Goal: Task Accomplishment & Management: Manage account settings

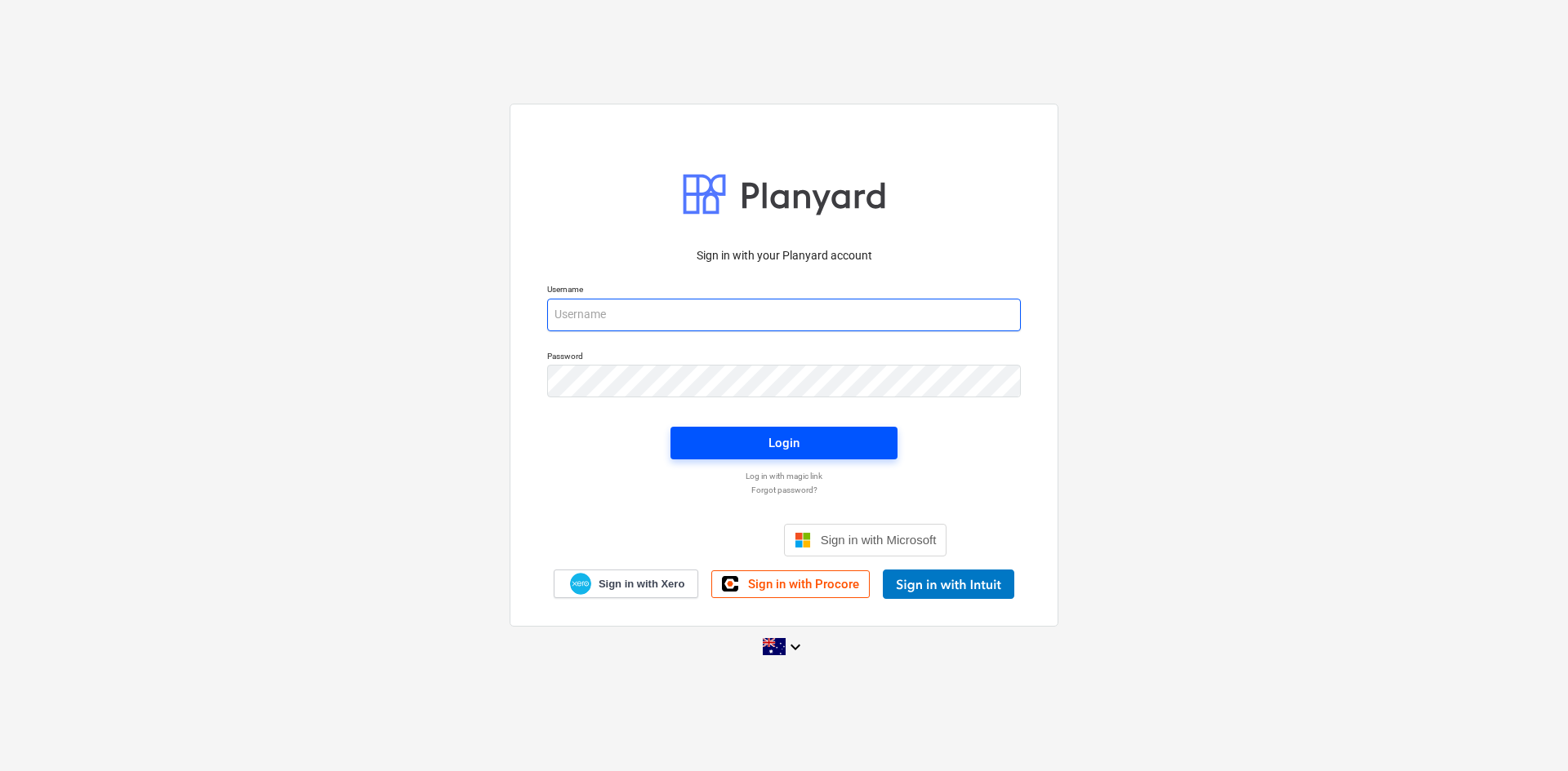
type input "[EMAIL_ADDRESS][DOMAIN_NAME]"
click at [792, 447] on div "Login" at bounding box center [784, 443] width 31 height 21
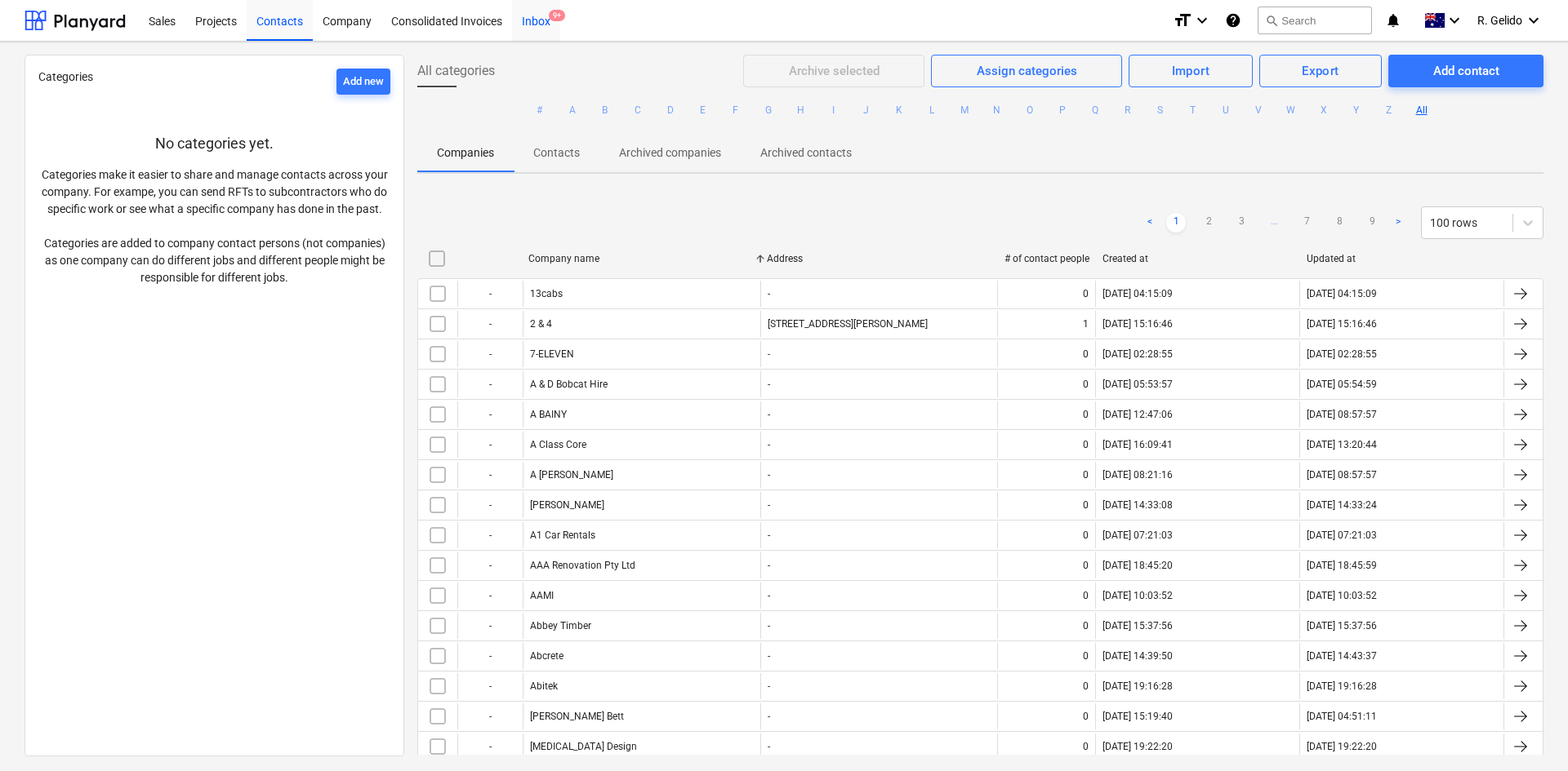
click at [547, 17] on div "Inbox 9+" at bounding box center [536, 19] width 48 height 42
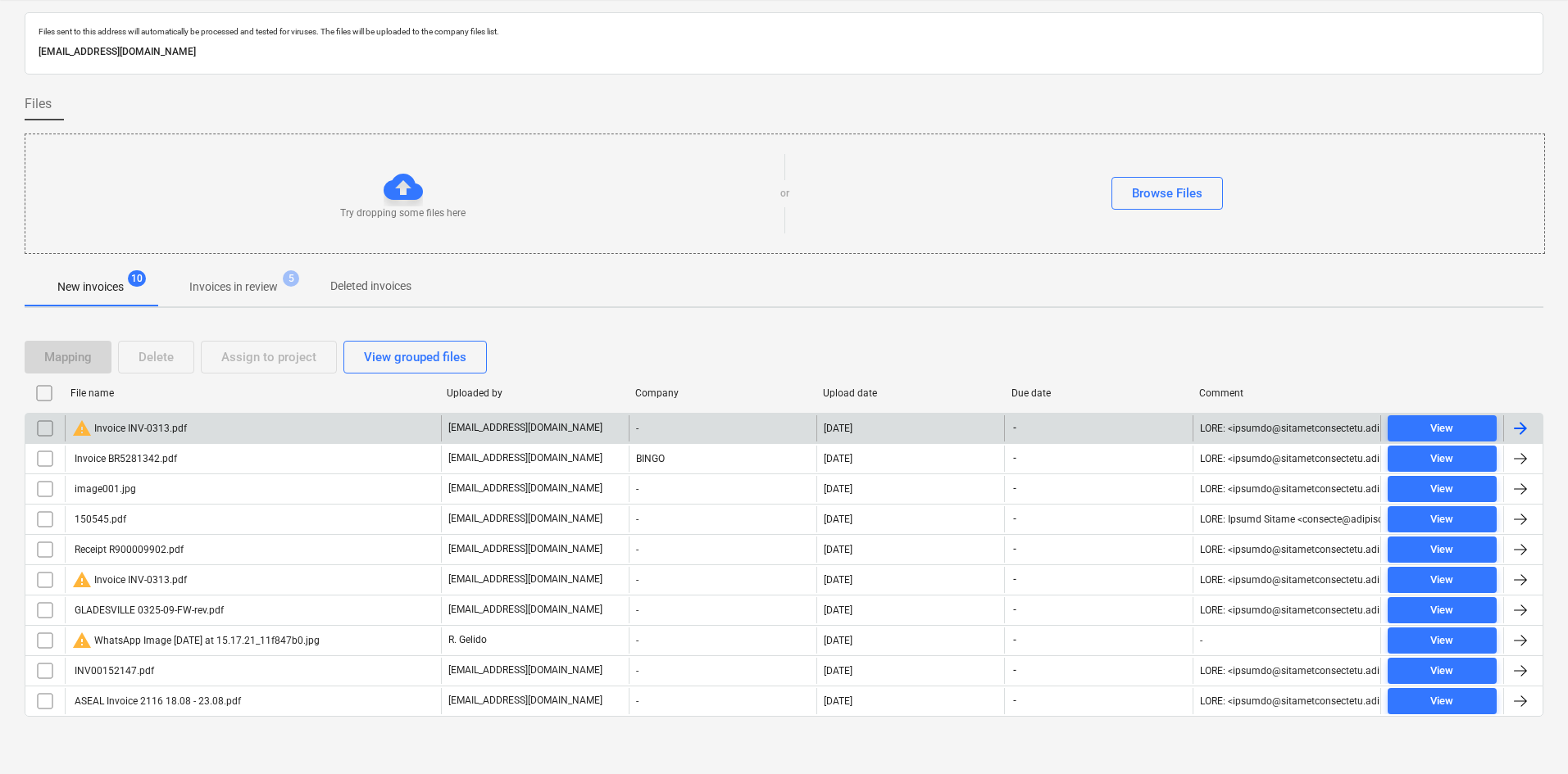
scroll to position [45, 0]
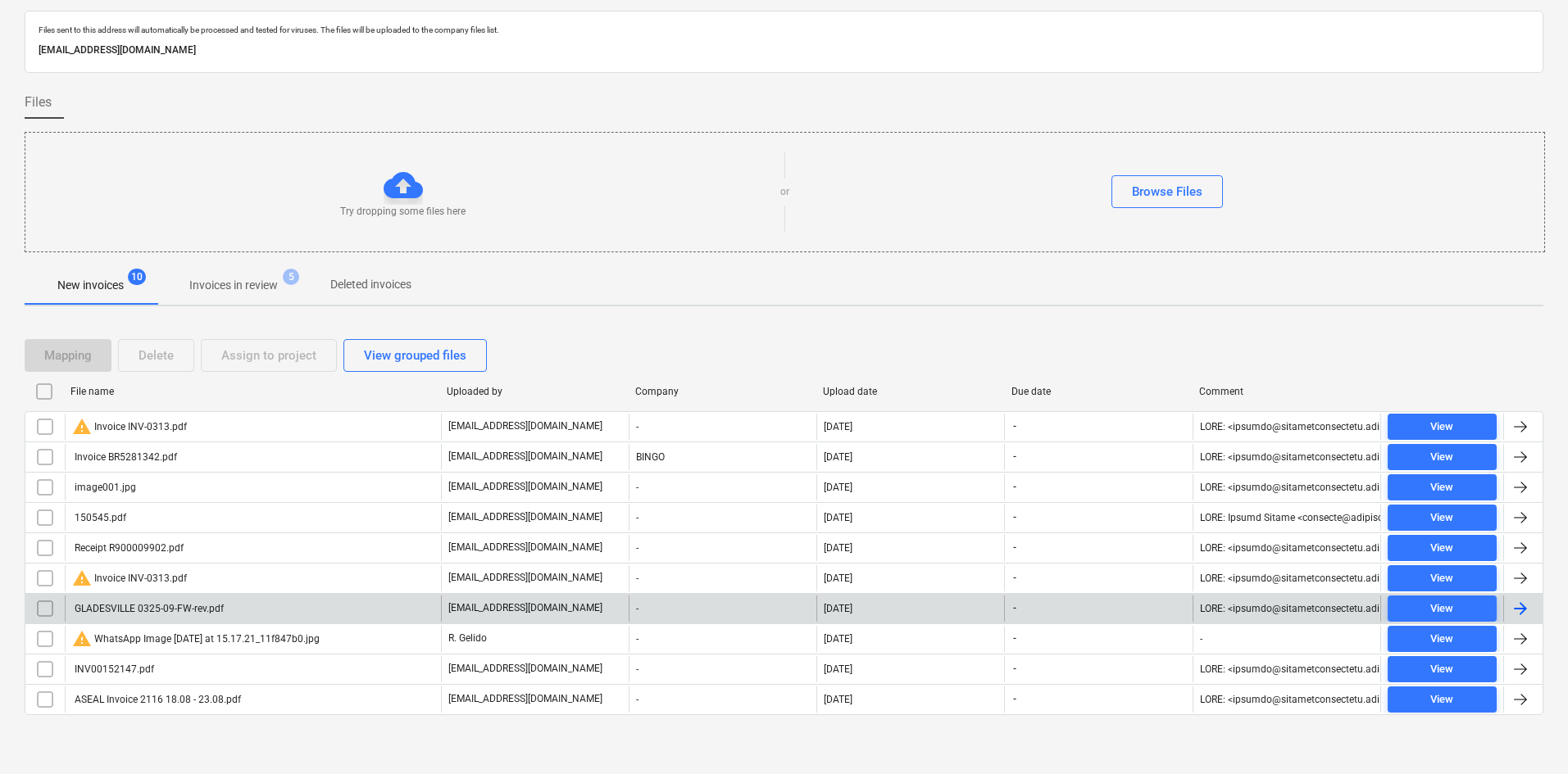
click at [256, 611] on div "GLADESVILLE 0325-09-FW-rev.pdf" at bounding box center [253, 608] width 376 height 26
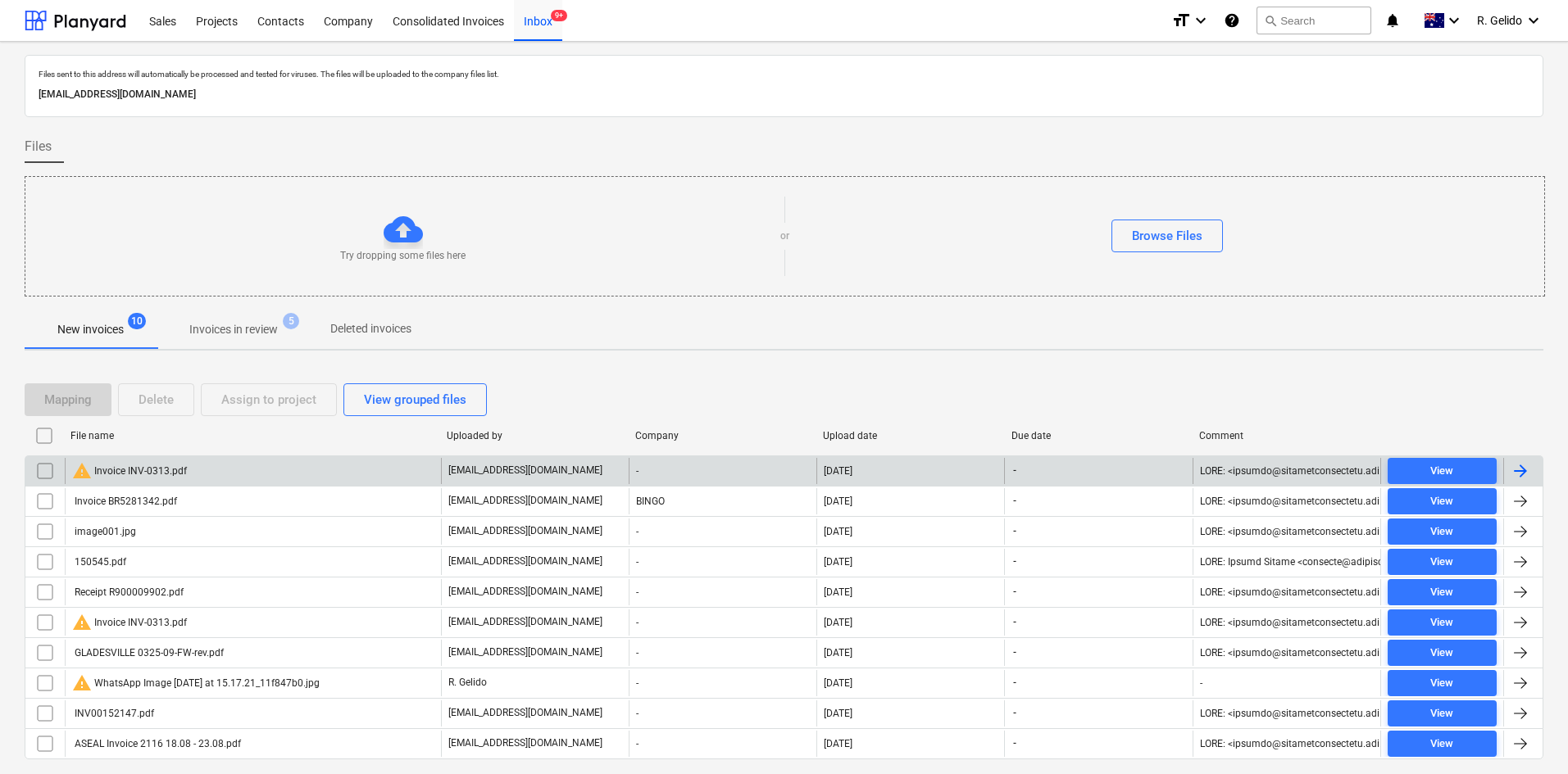
click at [266, 464] on div "warning Invoice INV-0313.pdf" at bounding box center [253, 471] width 376 height 26
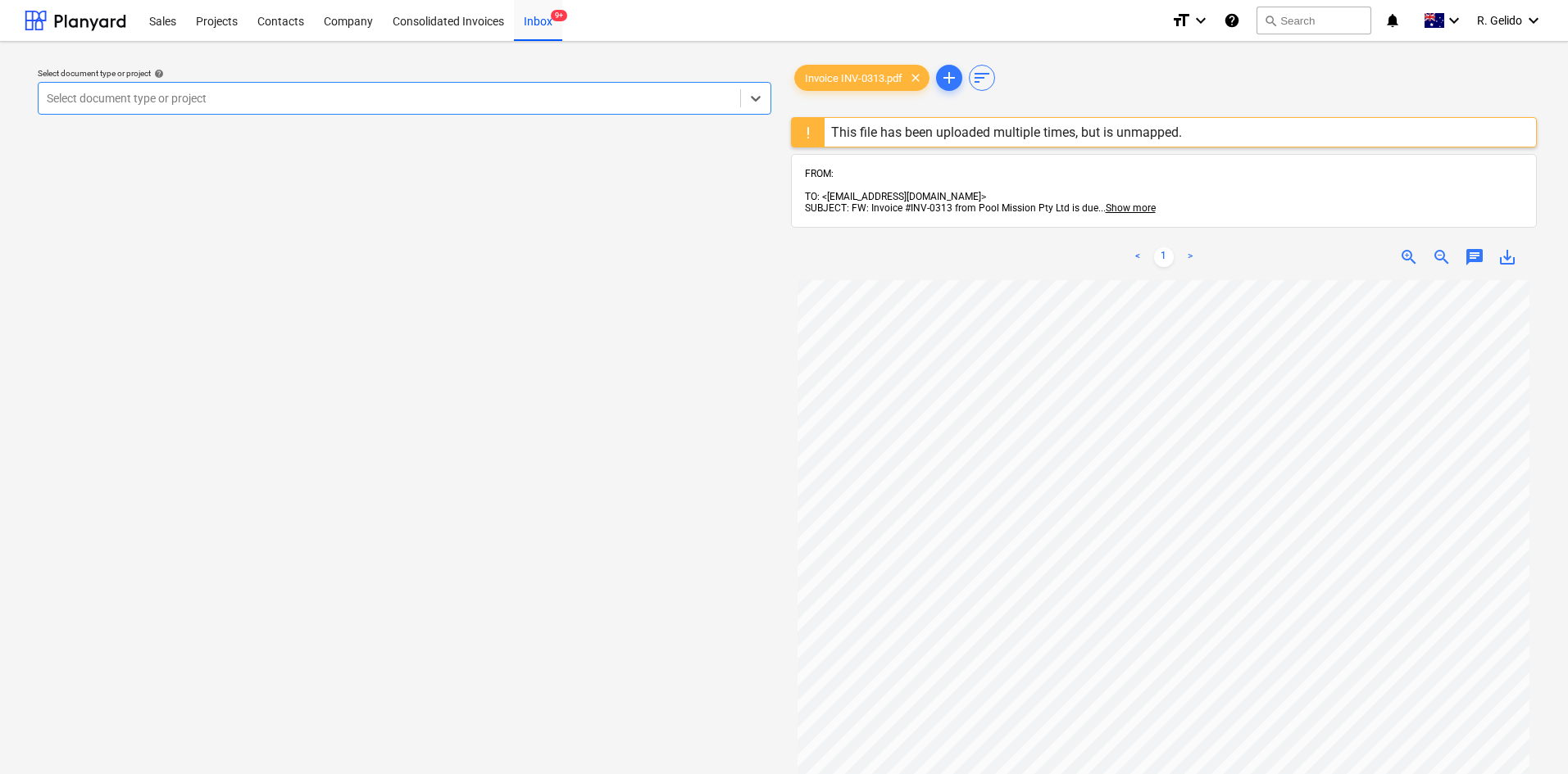
click at [585, 107] on div at bounding box center [389, 98] width 685 height 17
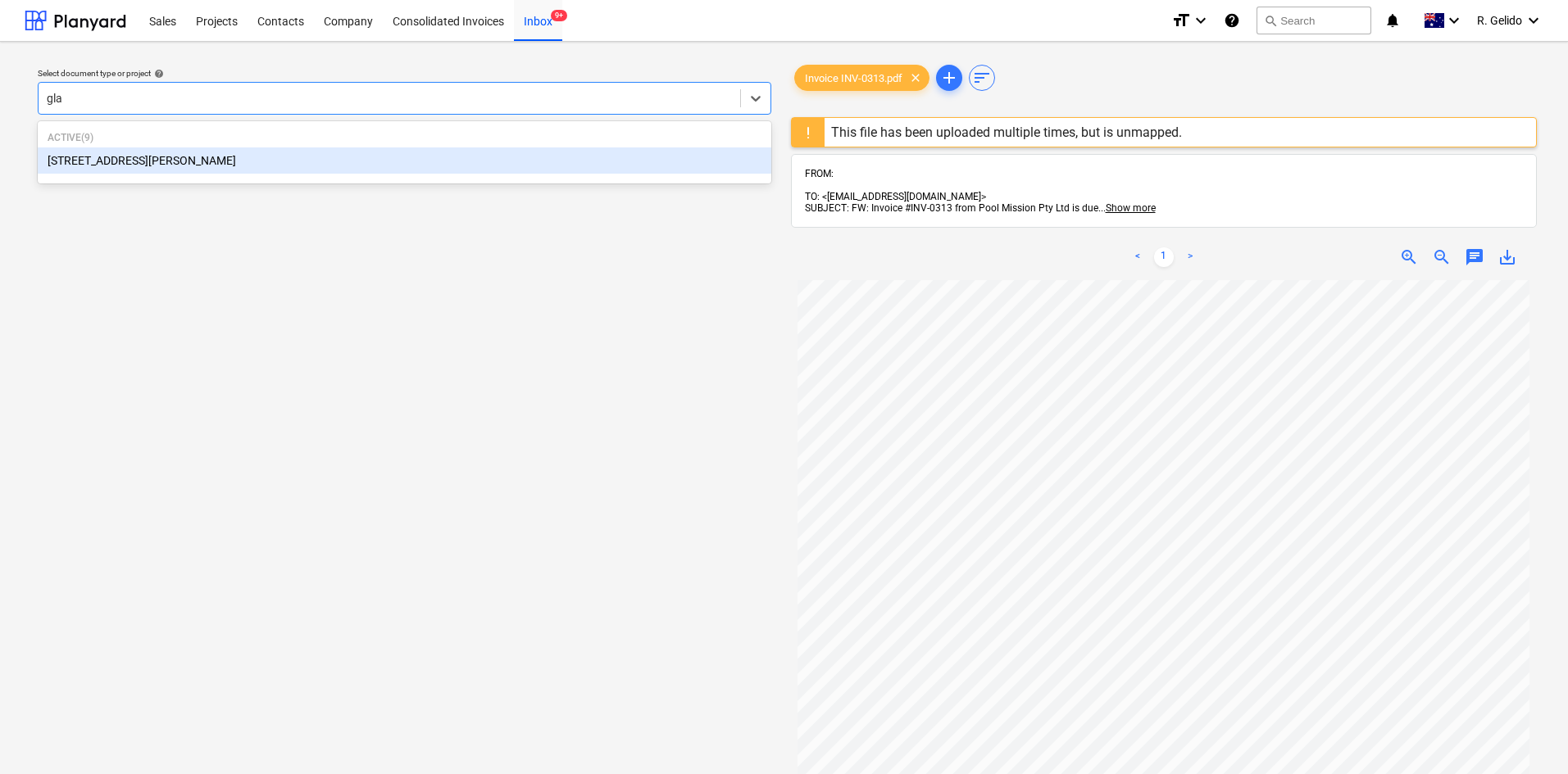
type input "glad"
click at [455, 169] on div "[STREET_ADDRESS][PERSON_NAME]" at bounding box center [404, 160] width 733 height 26
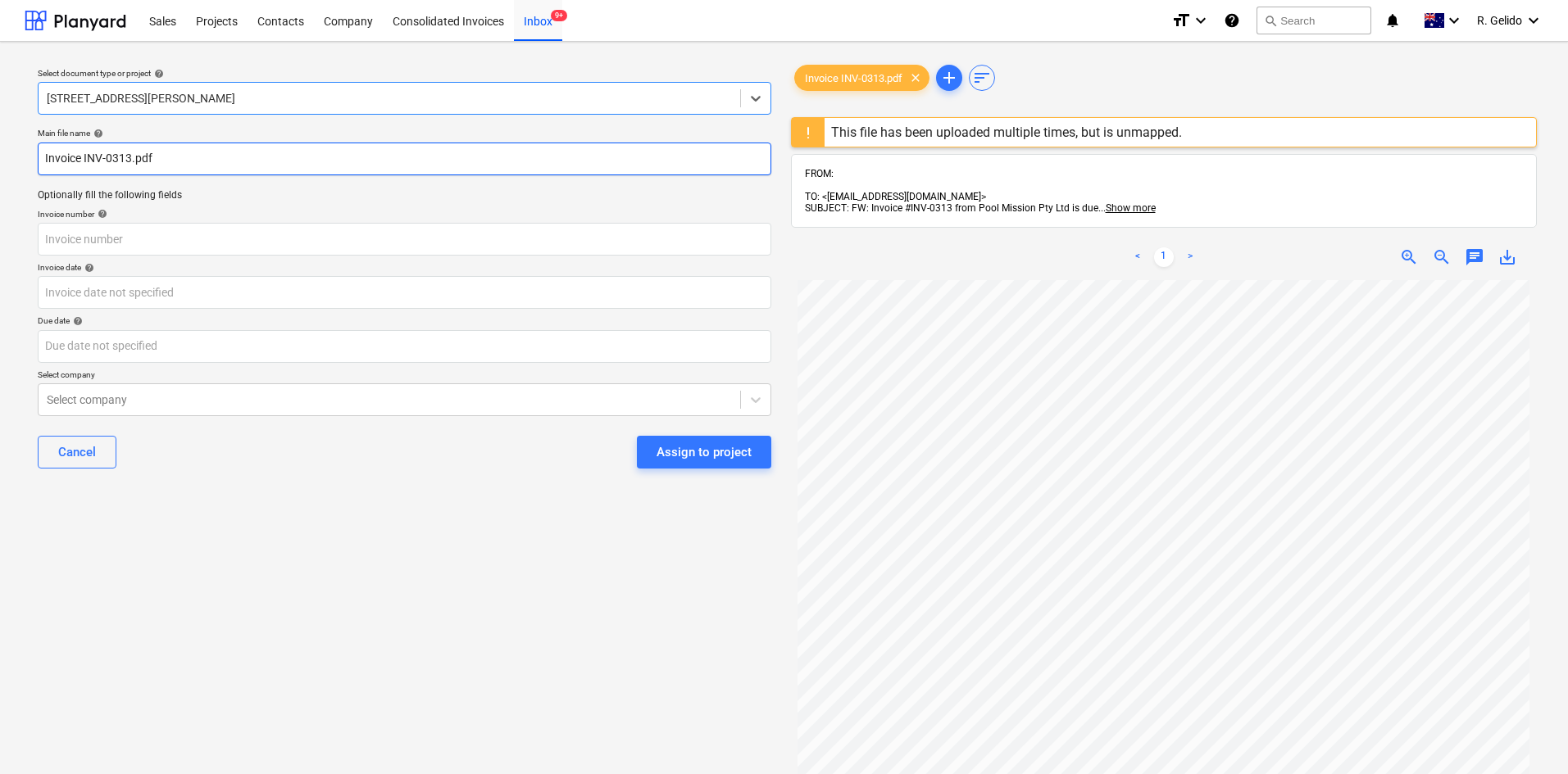
click at [45, 160] on input "Invoice INV-0313.pdf" at bounding box center [404, 159] width 733 height 33
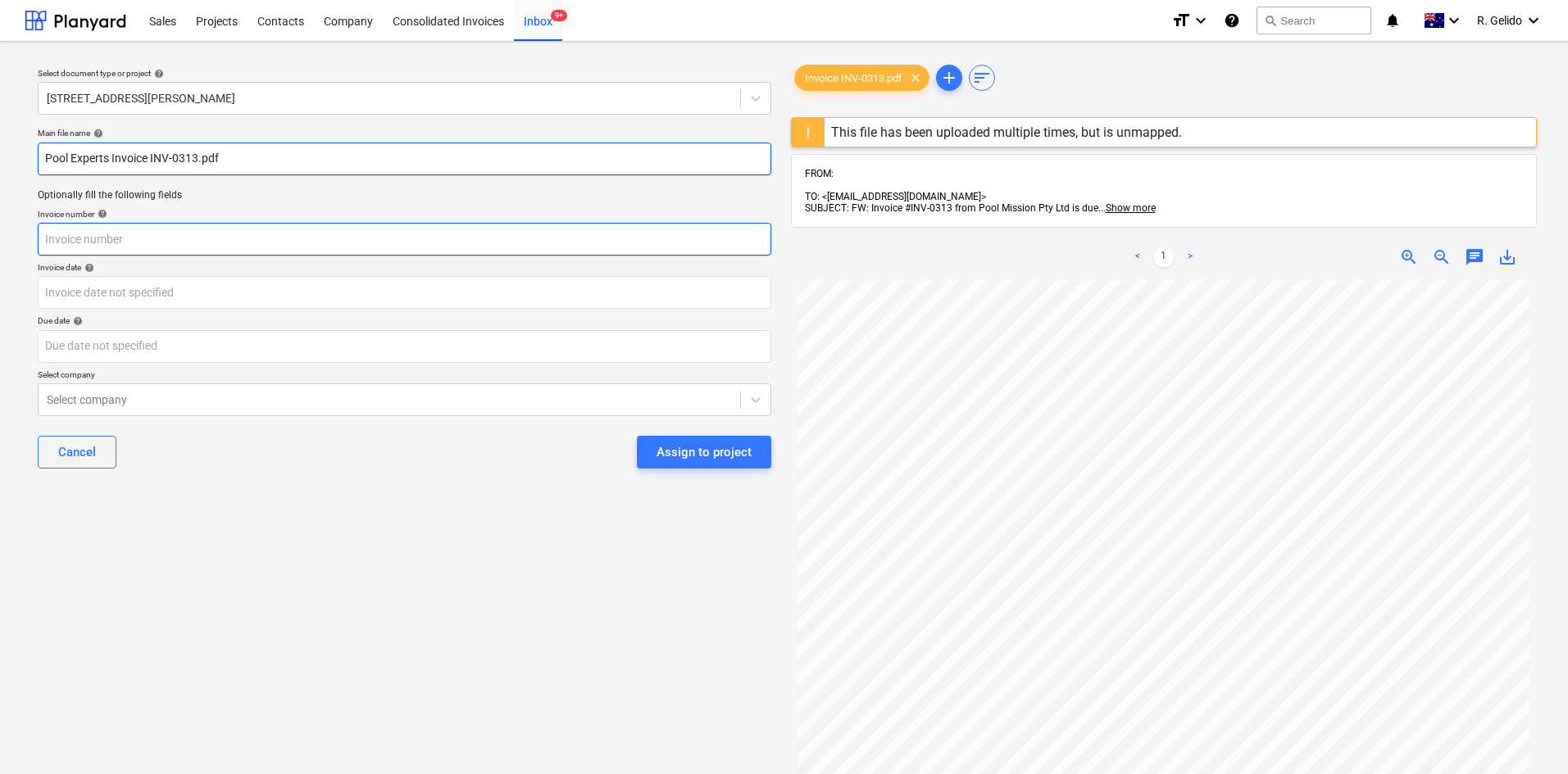
type input "Pool Experts Invoice INV-0313.pdf"
click at [70, 242] on input "text" at bounding box center [404, 240] width 733 height 33
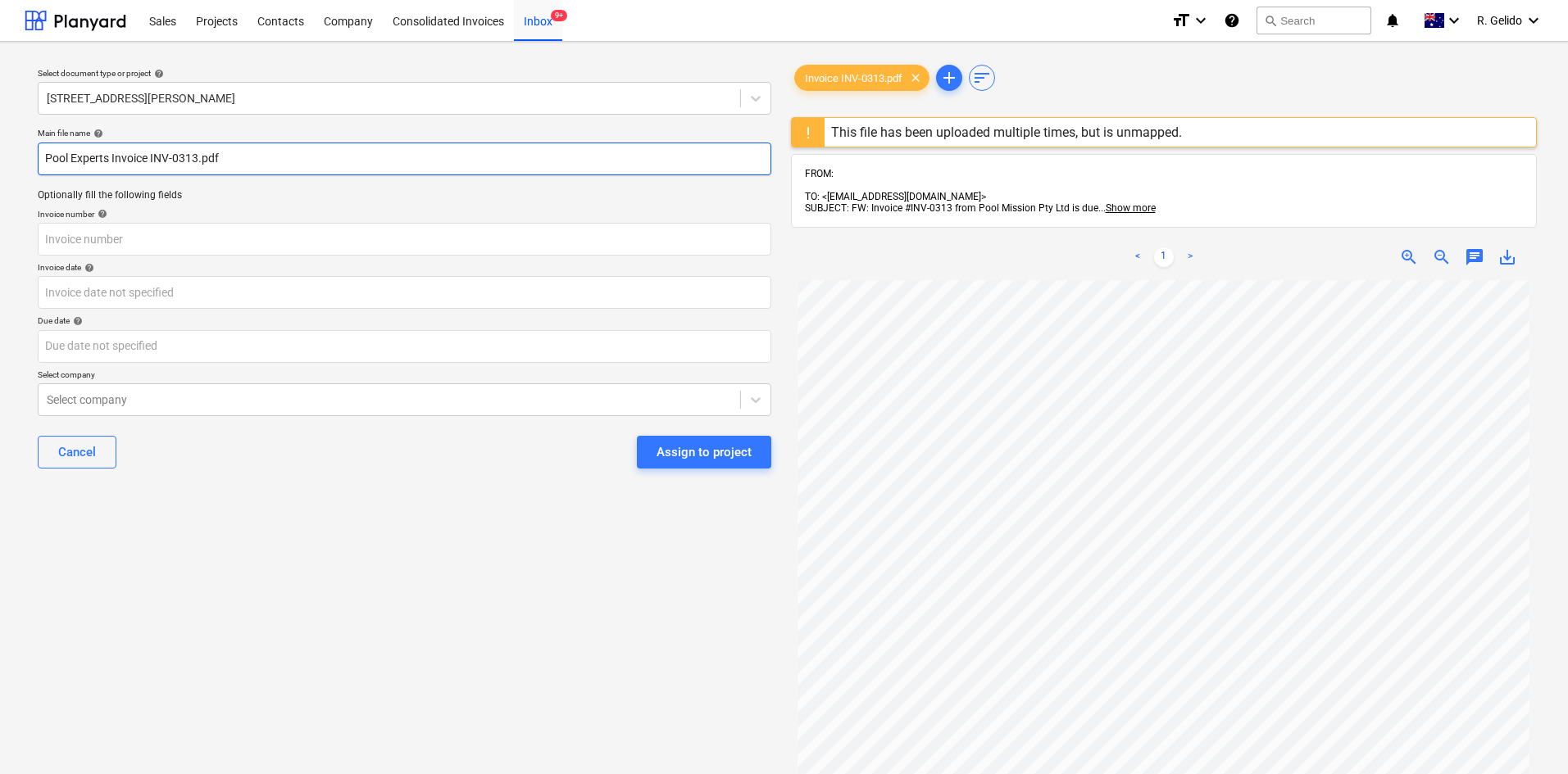
drag, startPoint x: 87, startPoint y: 164, endPoint x: 14, endPoint y: 164, distance: 73.0
click at [14, 164] on div "Select document type or project help 8 Chapman Street, Gladesville Main file na…" at bounding box center [784, 535] width 1568 height 987
drag, startPoint x: 150, startPoint y: 160, endPoint x: 197, endPoint y: 156, distance: 47.2
click at [197, 156] on input "Pool Experts Invoice INV-0313.pdf" at bounding box center [404, 159] width 733 height 33
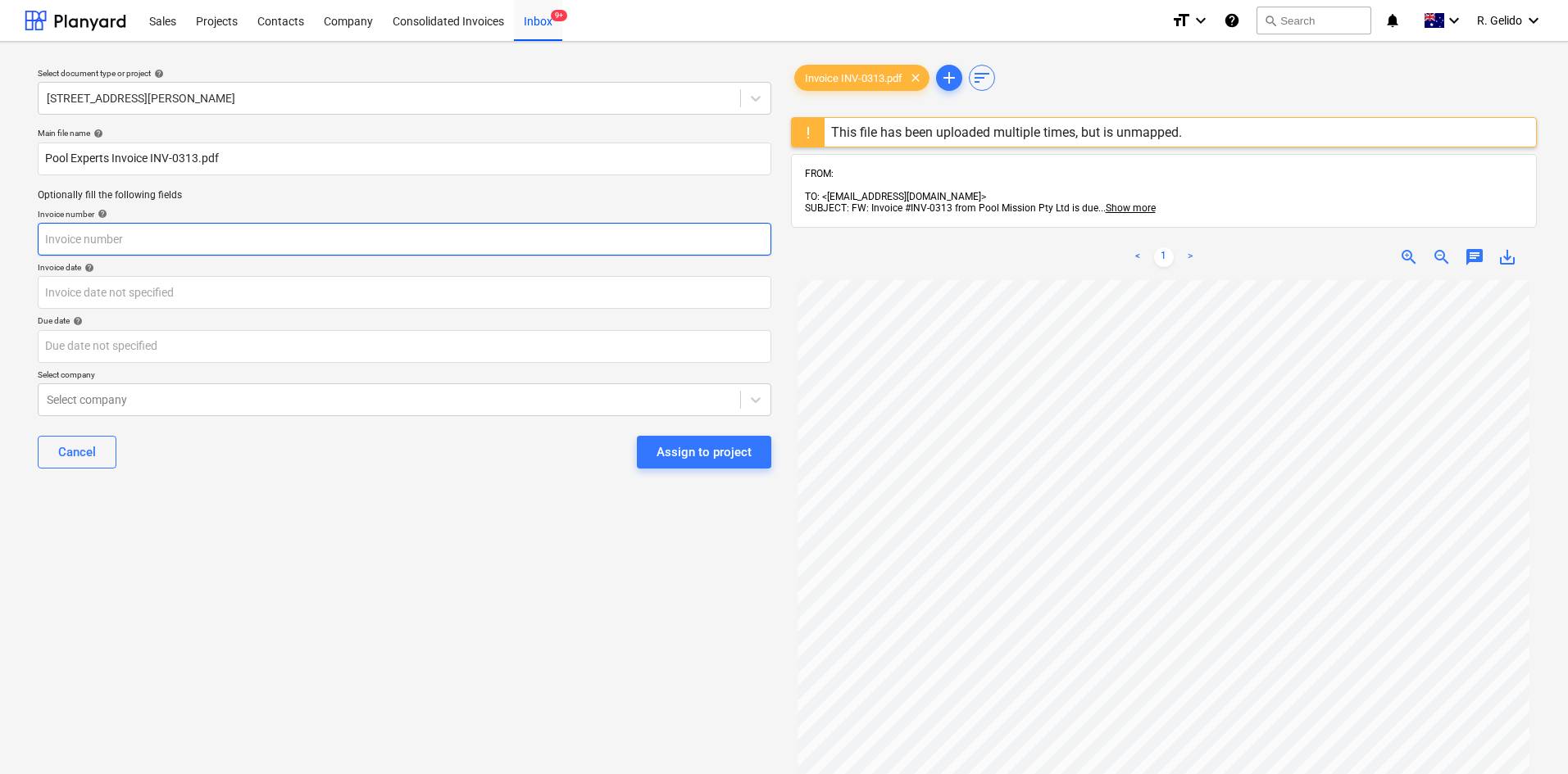
click at [78, 230] on input "text" at bounding box center [404, 240] width 733 height 33
paste input "INV-0313"
click at [48, 231] on input "INV-0313" at bounding box center [404, 240] width 733 height 33
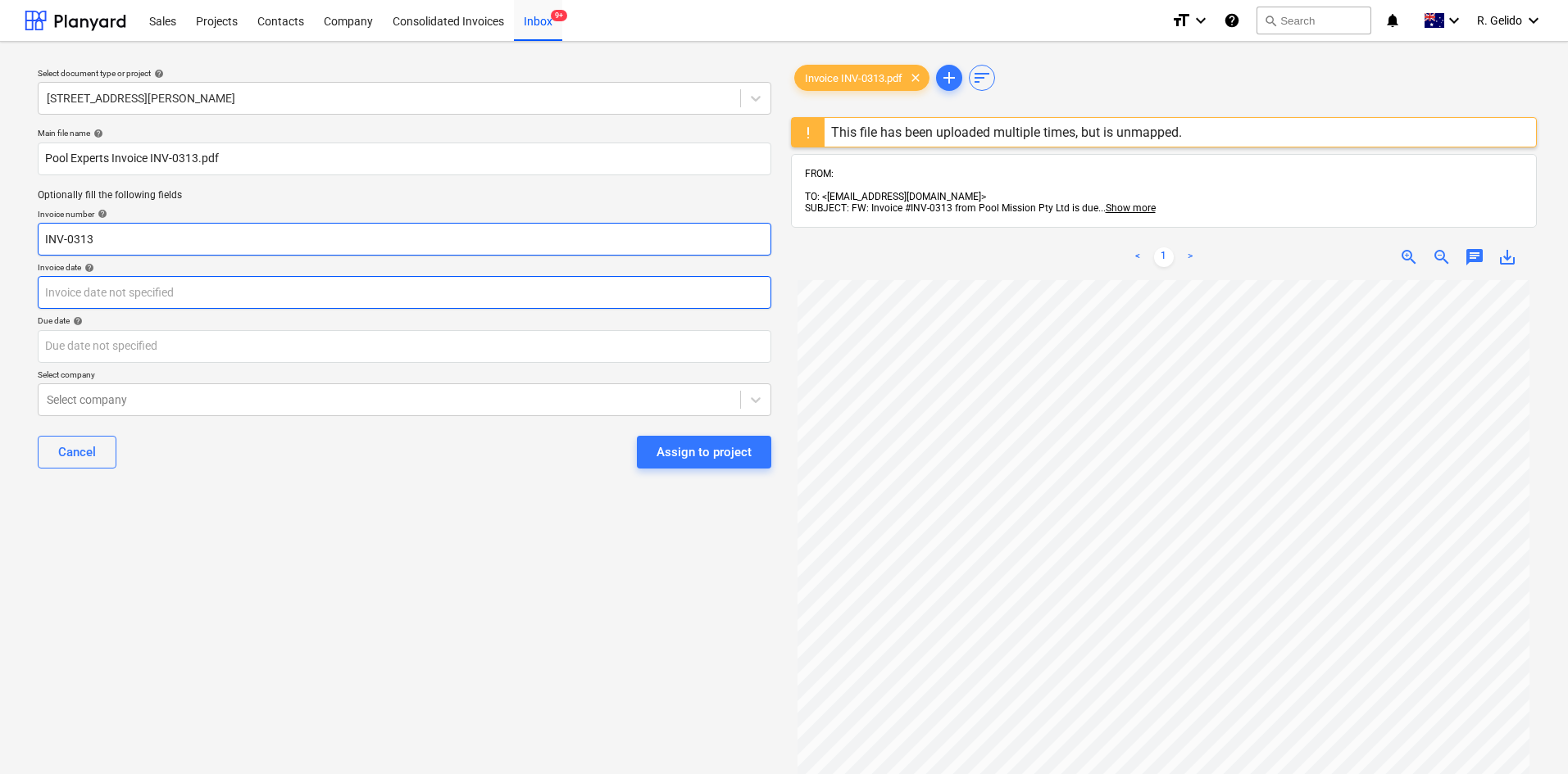
type input "INV-0313"
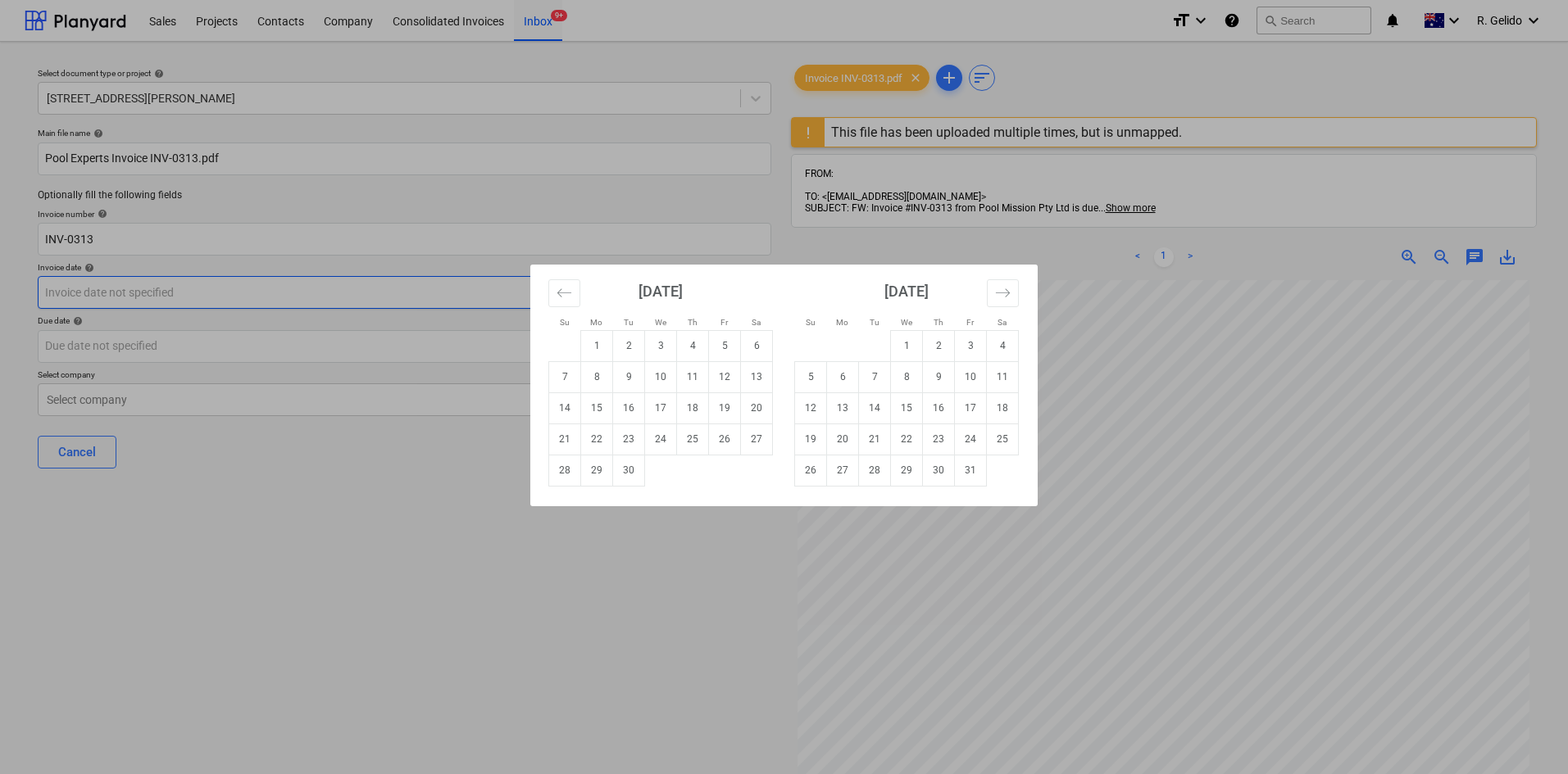
click at [79, 279] on body "Sales Projects Contacts Company Consolidated Invoices Inbox 9+ format_size keyb…" at bounding box center [784, 387] width 1568 height 774
click at [631, 350] on td "2" at bounding box center [629, 346] width 32 height 31
type input "02 Sep 2025"
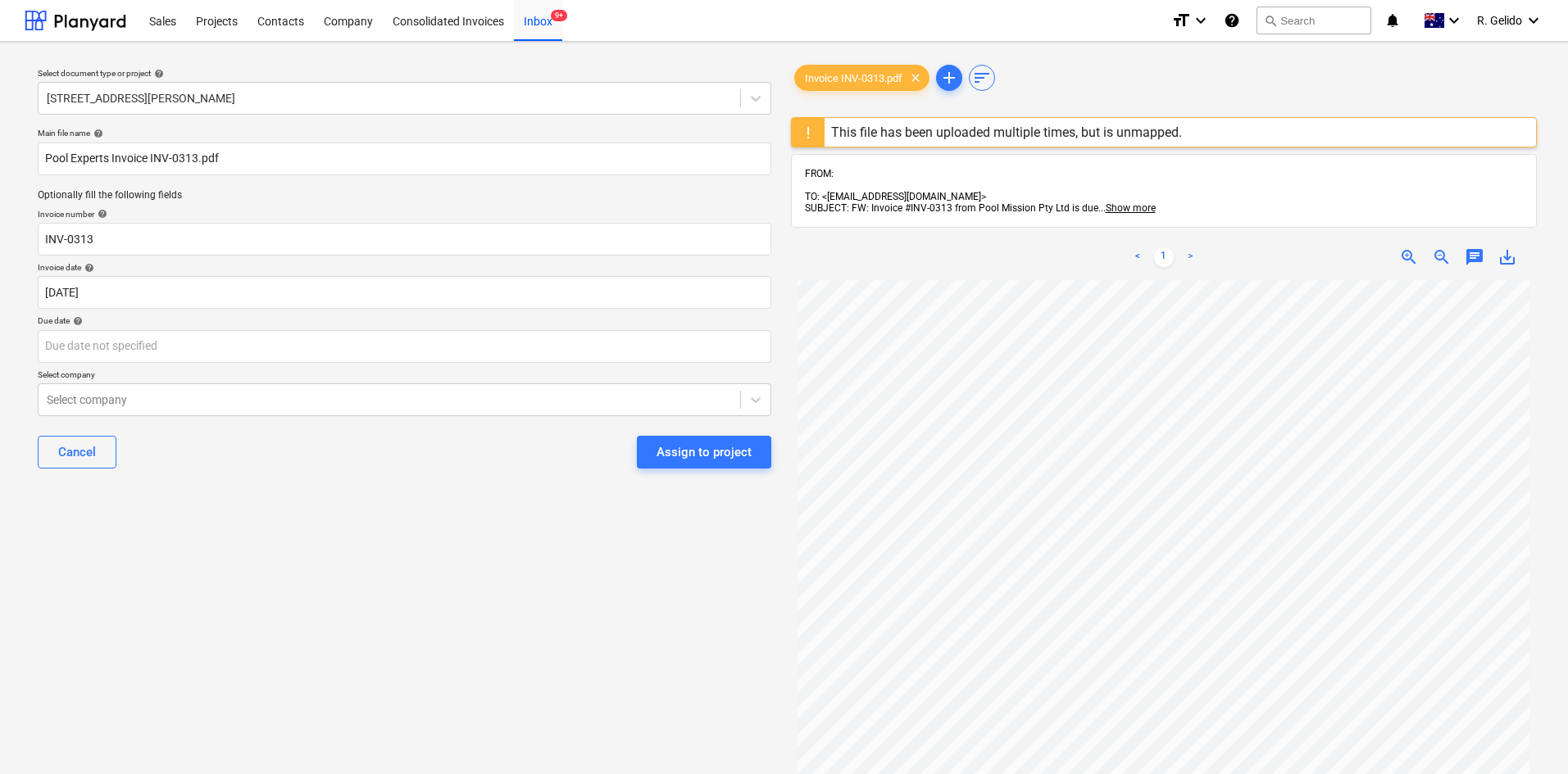
scroll to position [246, 0]
drag, startPoint x: 238, startPoint y: 318, endPoint x: 249, endPoint y: 334, distance: 19.4
click at [249, 334] on div "Due date help" at bounding box center [404, 339] width 733 height 47
click at [250, 336] on body "Sales Projects Contacts Company Consolidated Invoices Inbox 9+ format_size keyb…" at bounding box center [784, 387] width 1568 height 774
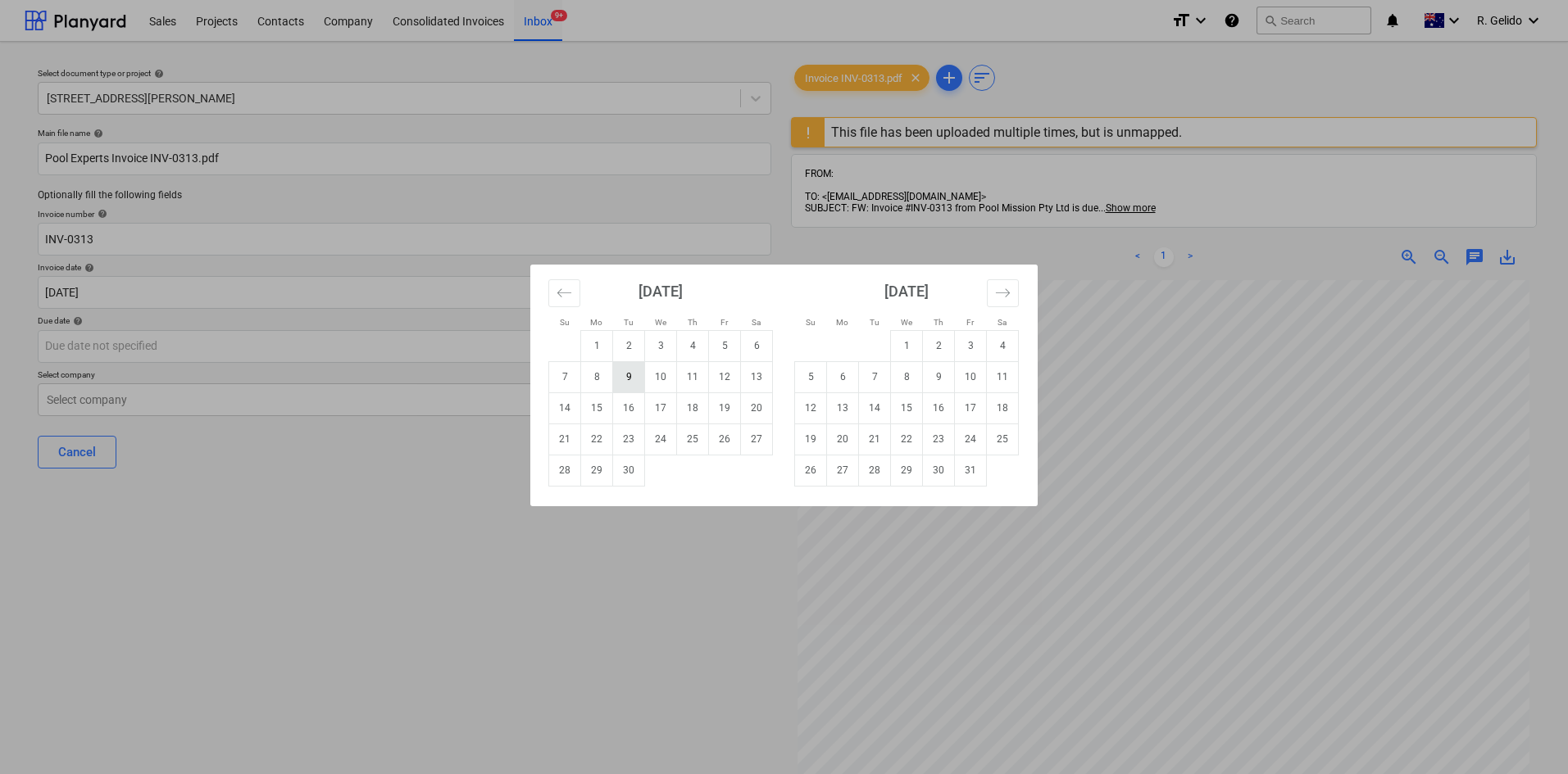
click at [629, 376] on td "9" at bounding box center [629, 377] width 32 height 31
type input "09 Sep 2025"
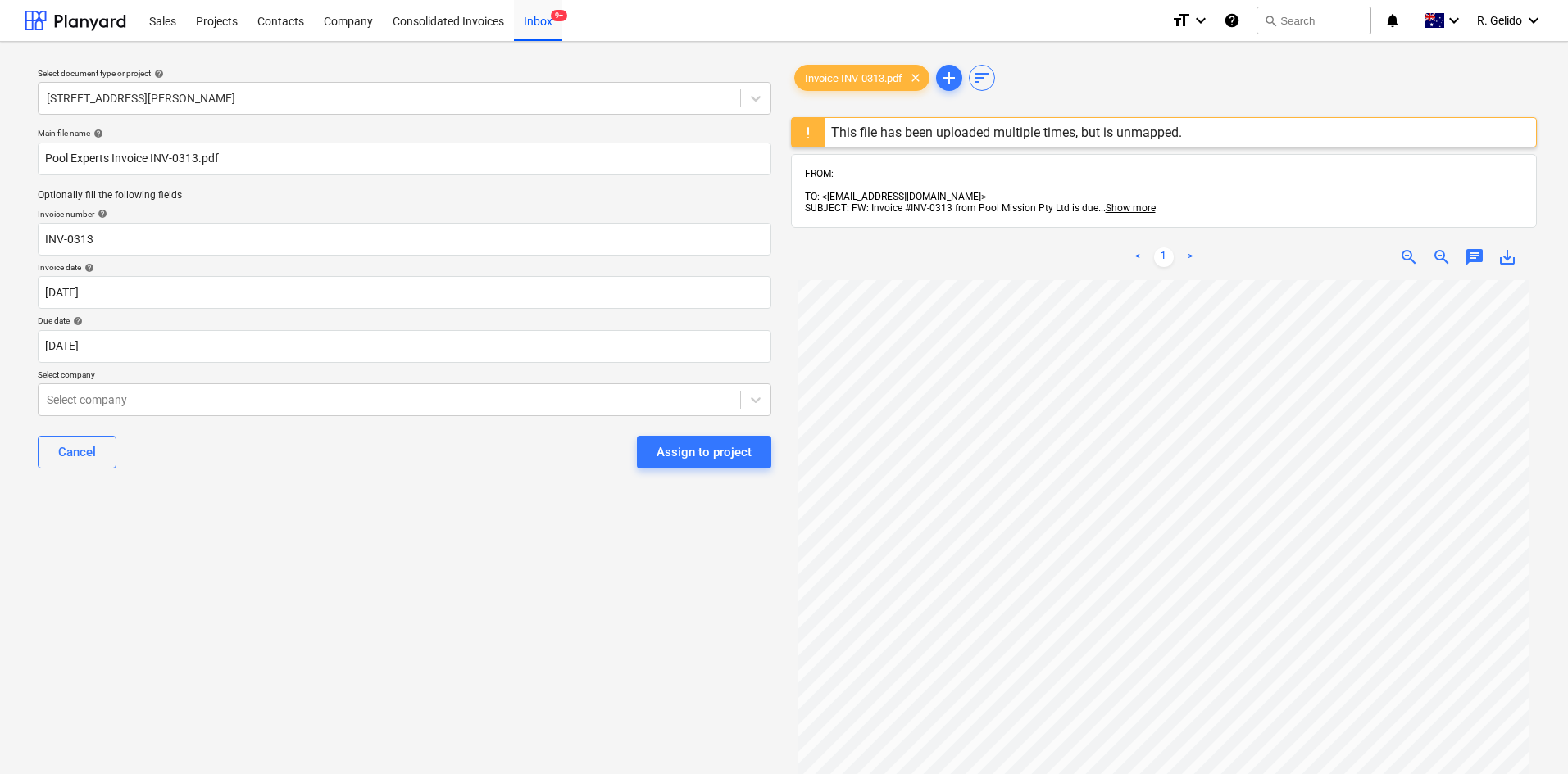
click at [429, 522] on div "Select document type or project help 8 Chapman Street, Gladesville Main file na…" at bounding box center [404, 535] width 760 height 960
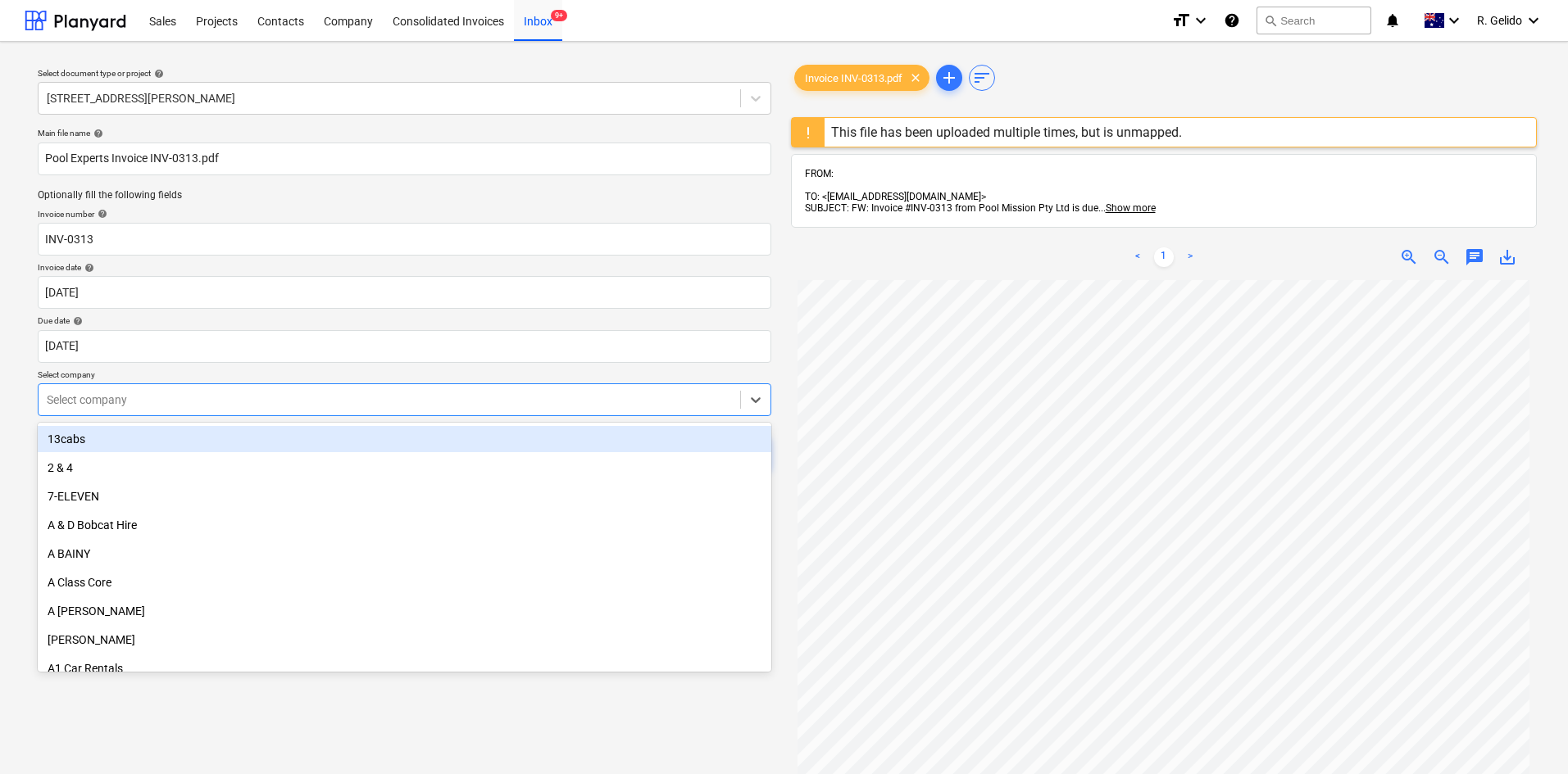
click at [439, 399] on div at bounding box center [389, 399] width 685 height 17
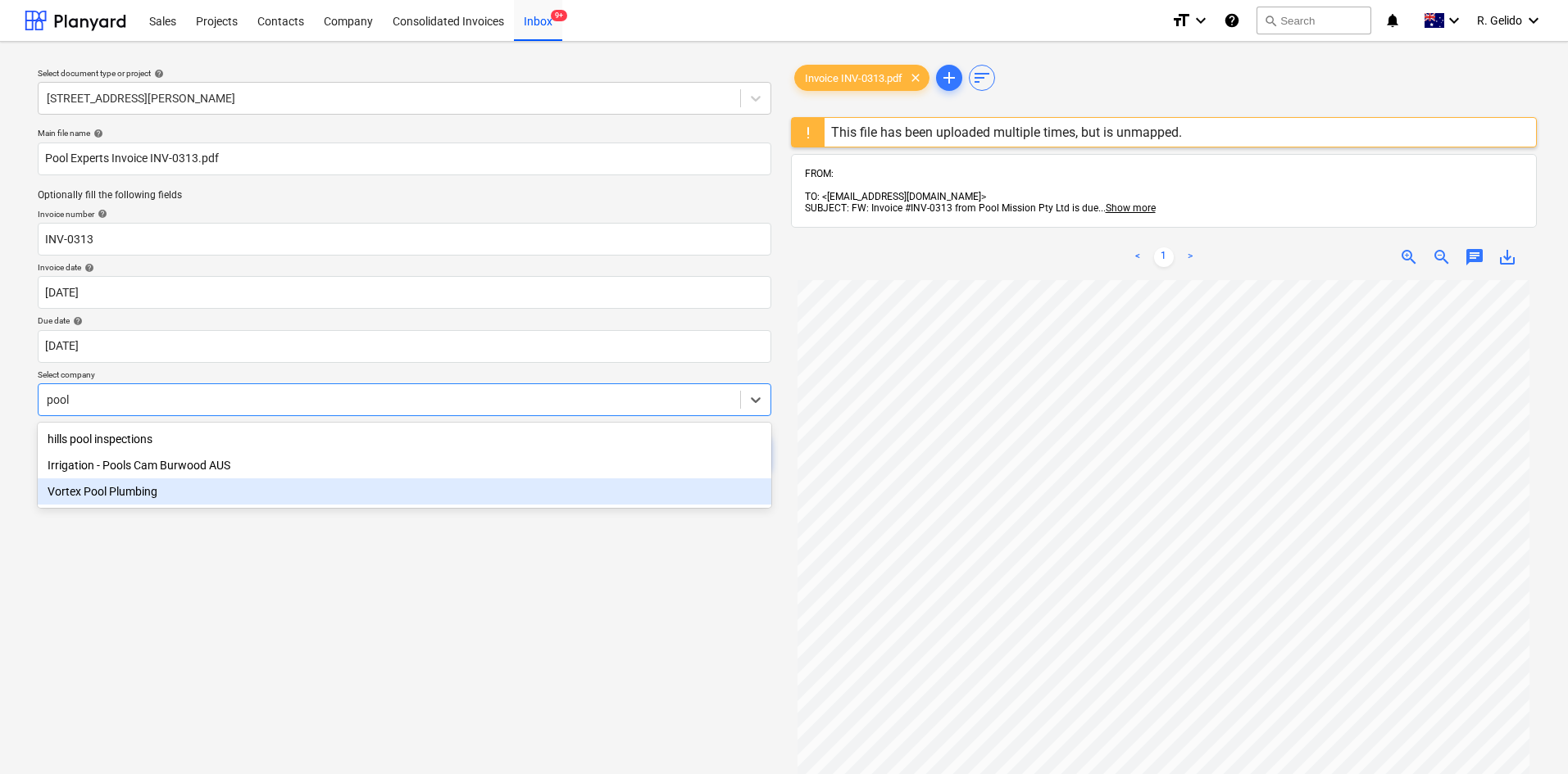
type input "pool"
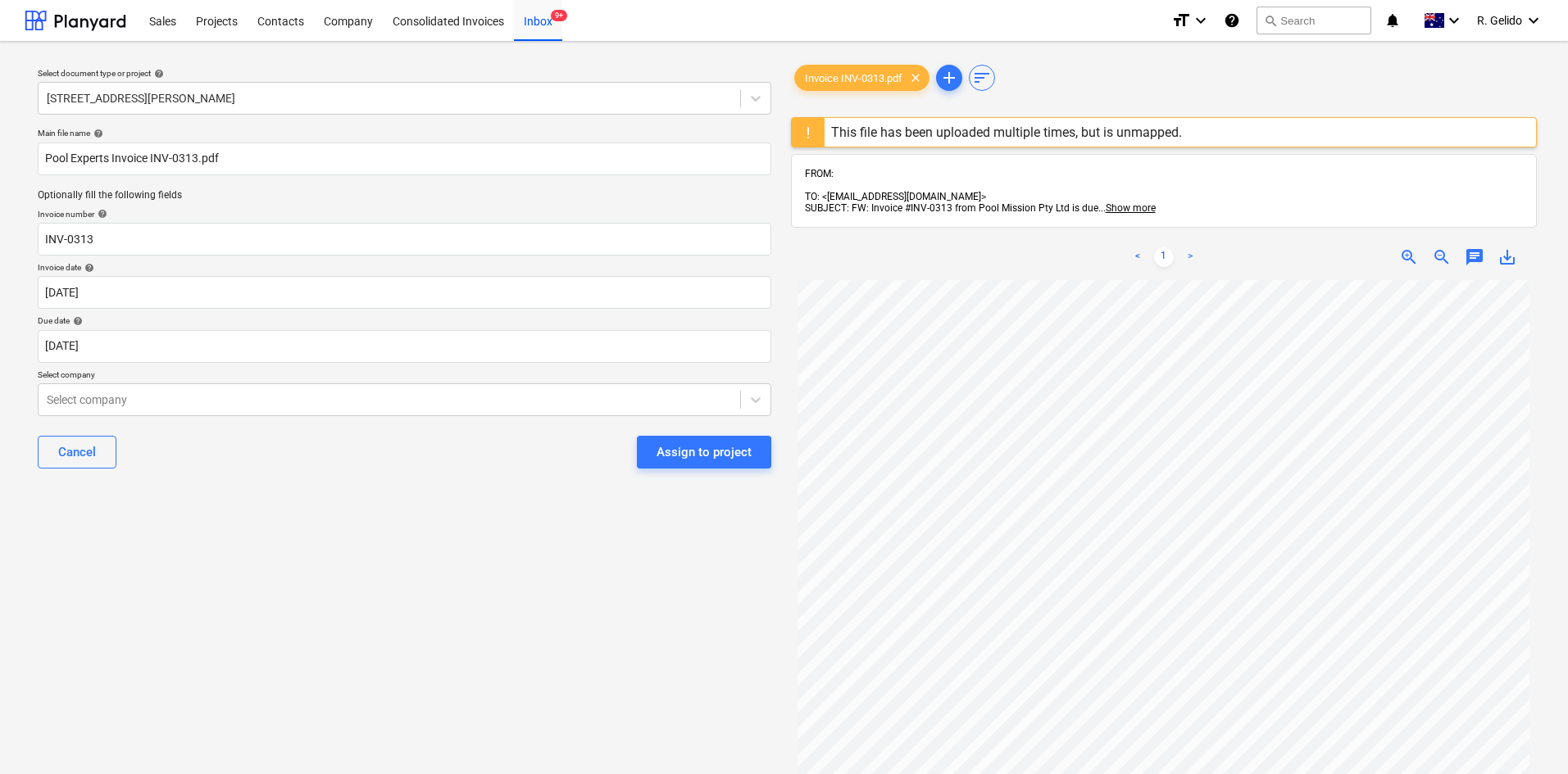
click at [422, 610] on div "Select document type or project help 8 Chapman Street, Gladesville Main file na…" at bounding box center [404, 535] width 760 height 960
click at [218, 7] on div "Projects" at bounding box center [217, 19] width 61 height 42
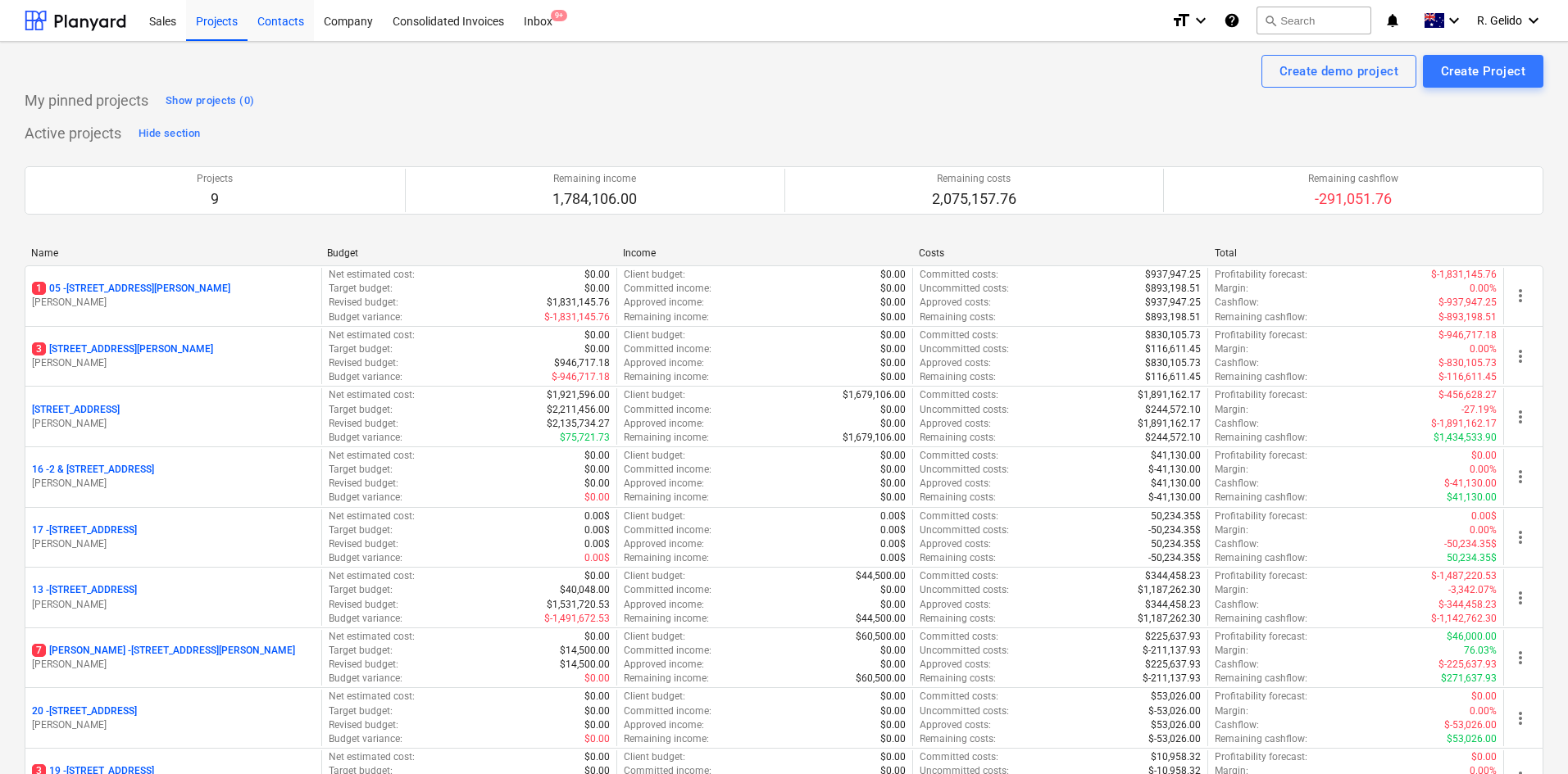
click at [279, 27] on div "Contacts" at bounding box center [281, 19] width 66 height 42
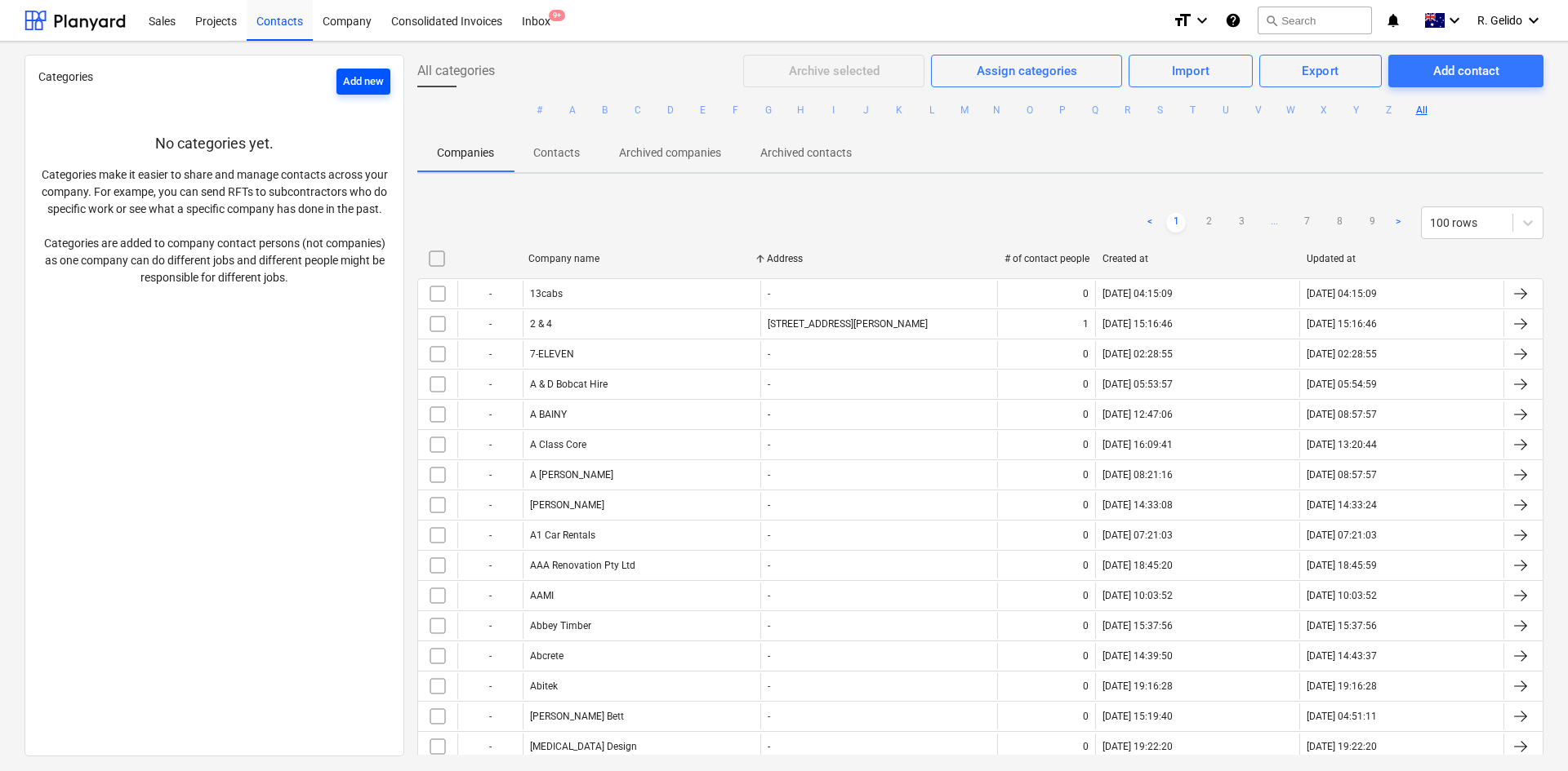
click at [357, 81] on div "Add new" at bounding box center [363, 81] width 41 height 18
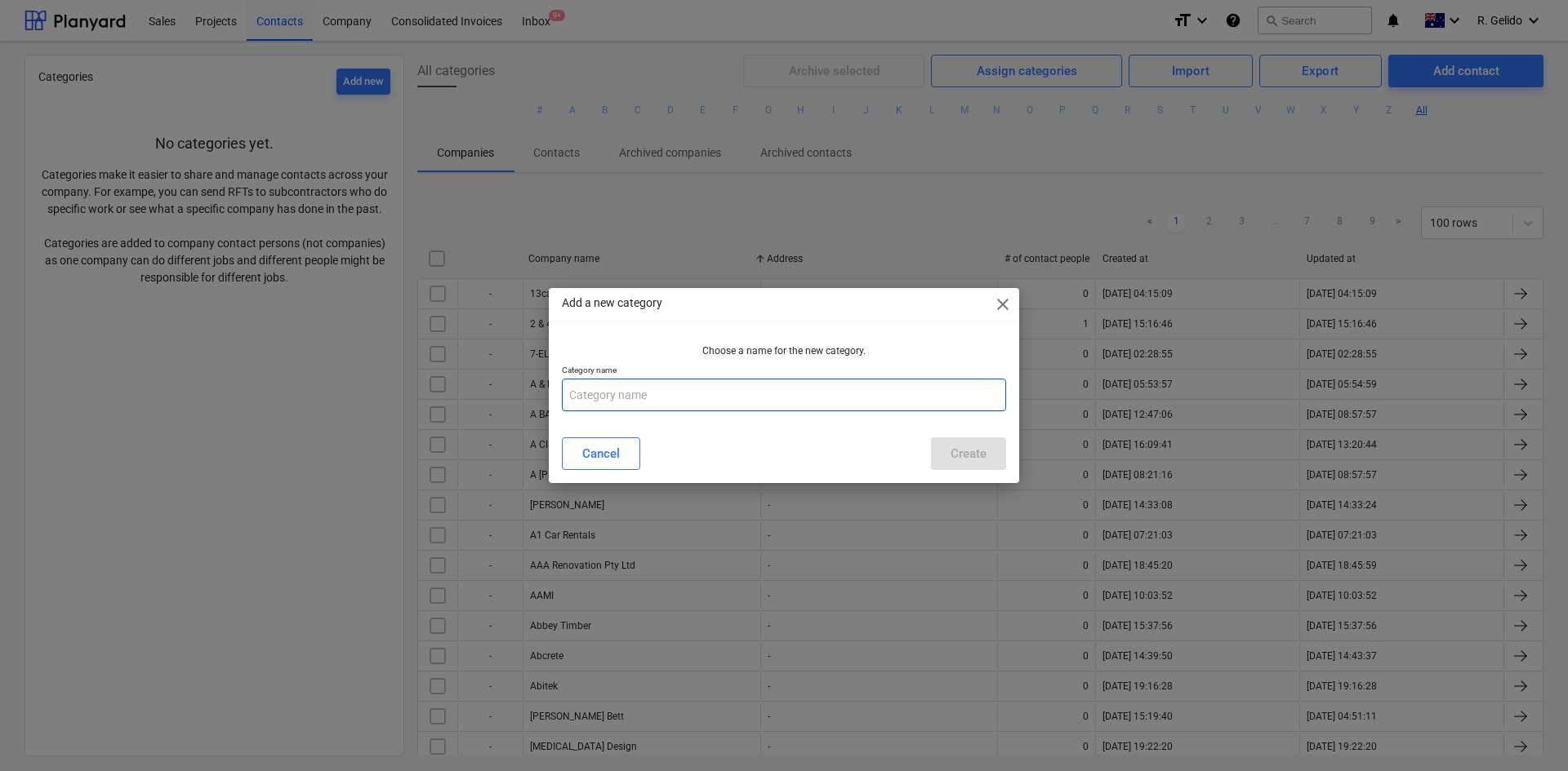
click at [629, 397] on input "text" at bounding box center [784, 396] width 444 height 33
click at [1012, 307] on div "Add a new category close" at bounding box center [784, 305] width 470 height 33
click at [1008, 306] on span "close" at bounding box center [1003, 305] width 19 height 19
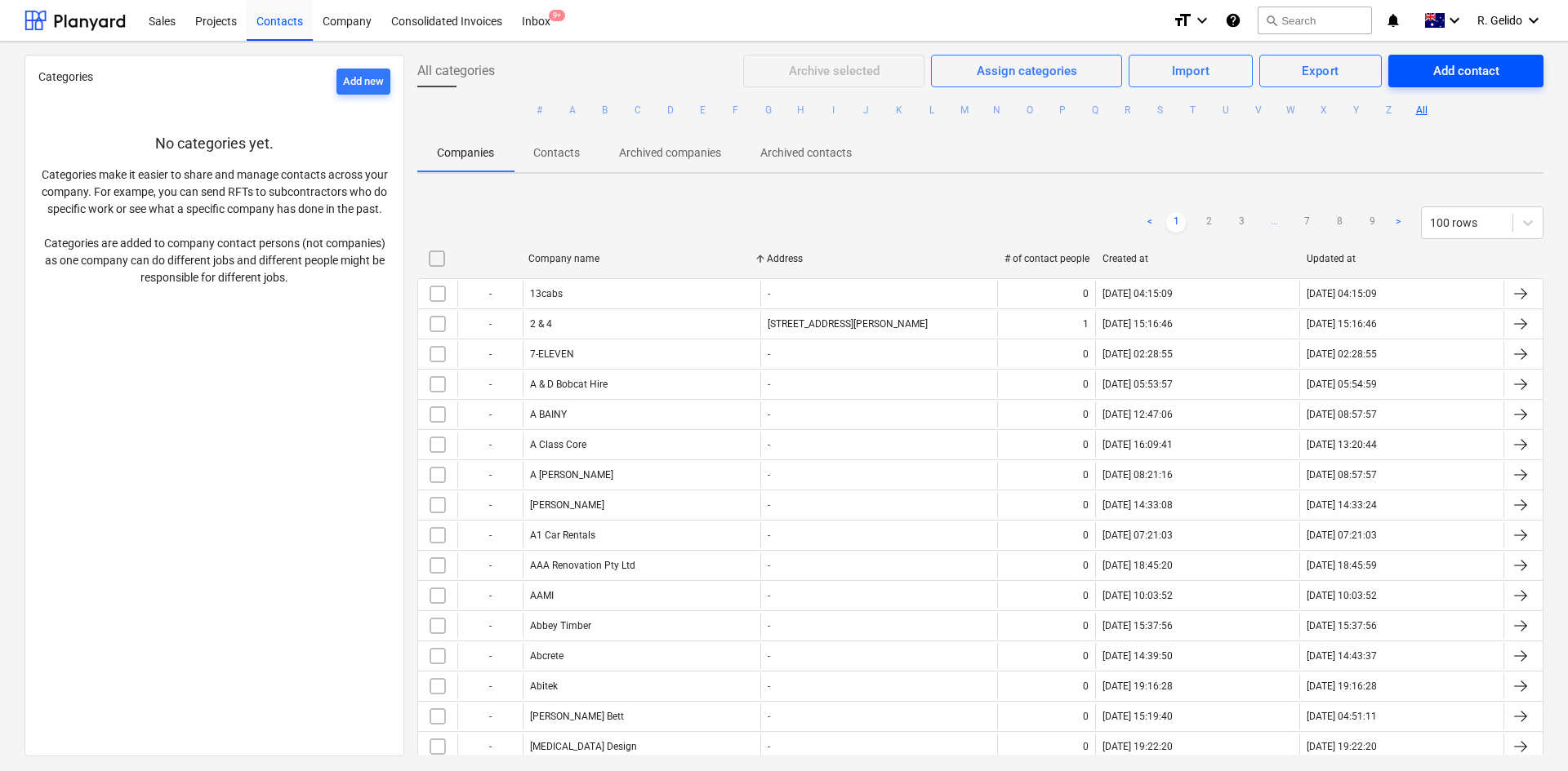
click at [1457, 66] on div "Add contact" at bounding box center [1466, 71] width 66 height 21
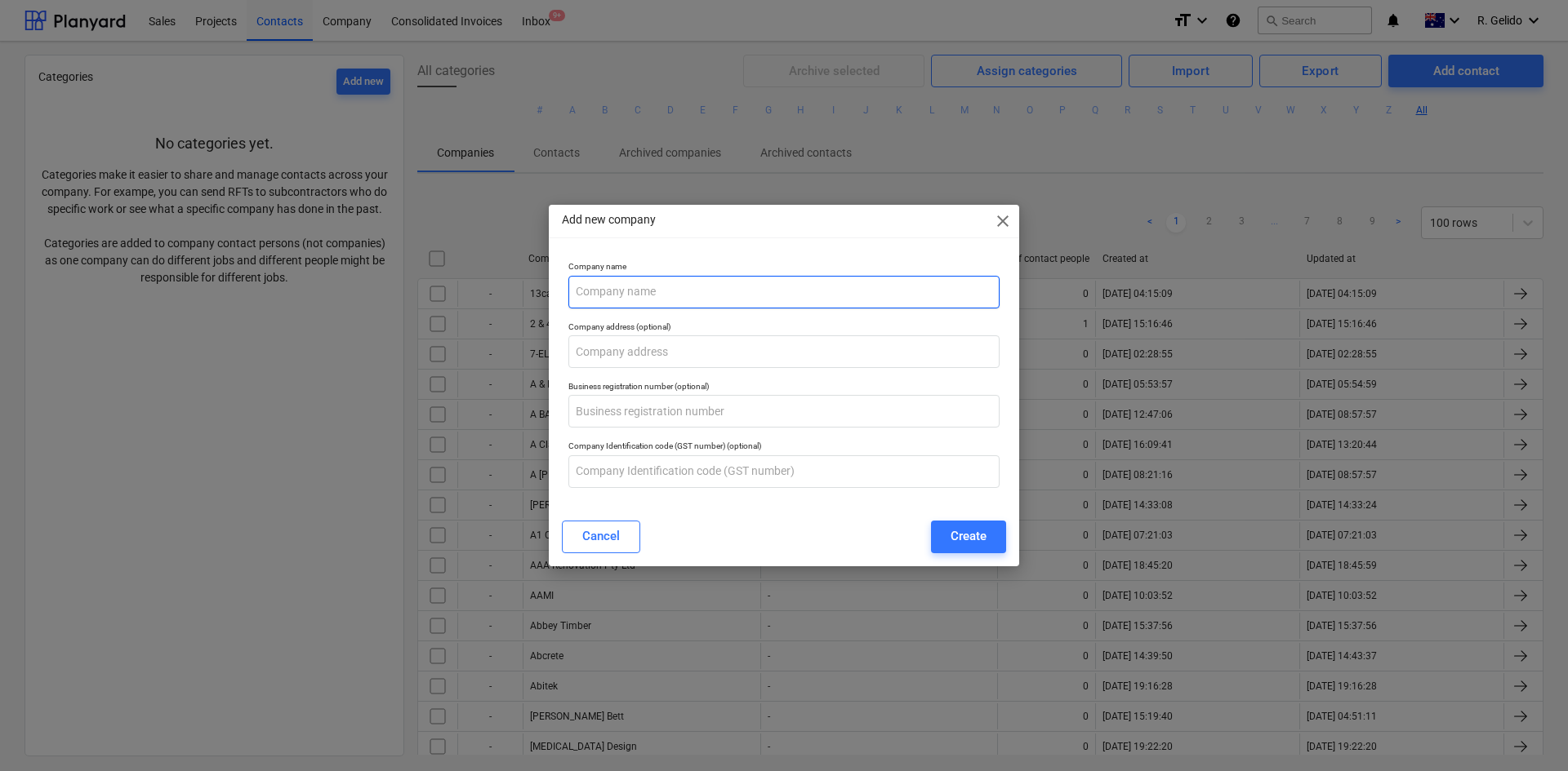
click at [667, 298] on input "text" at bounding box center [784, 292] width 432 height 33
type input "Pool Experts"
drag, startPoint x: 634, startPoint y: 288, endPoint x: 971, endPoint y: 531, distance: 415.5
click at [971, 531] on div "Create" at bounding box center [968, 536] width 36 height 21
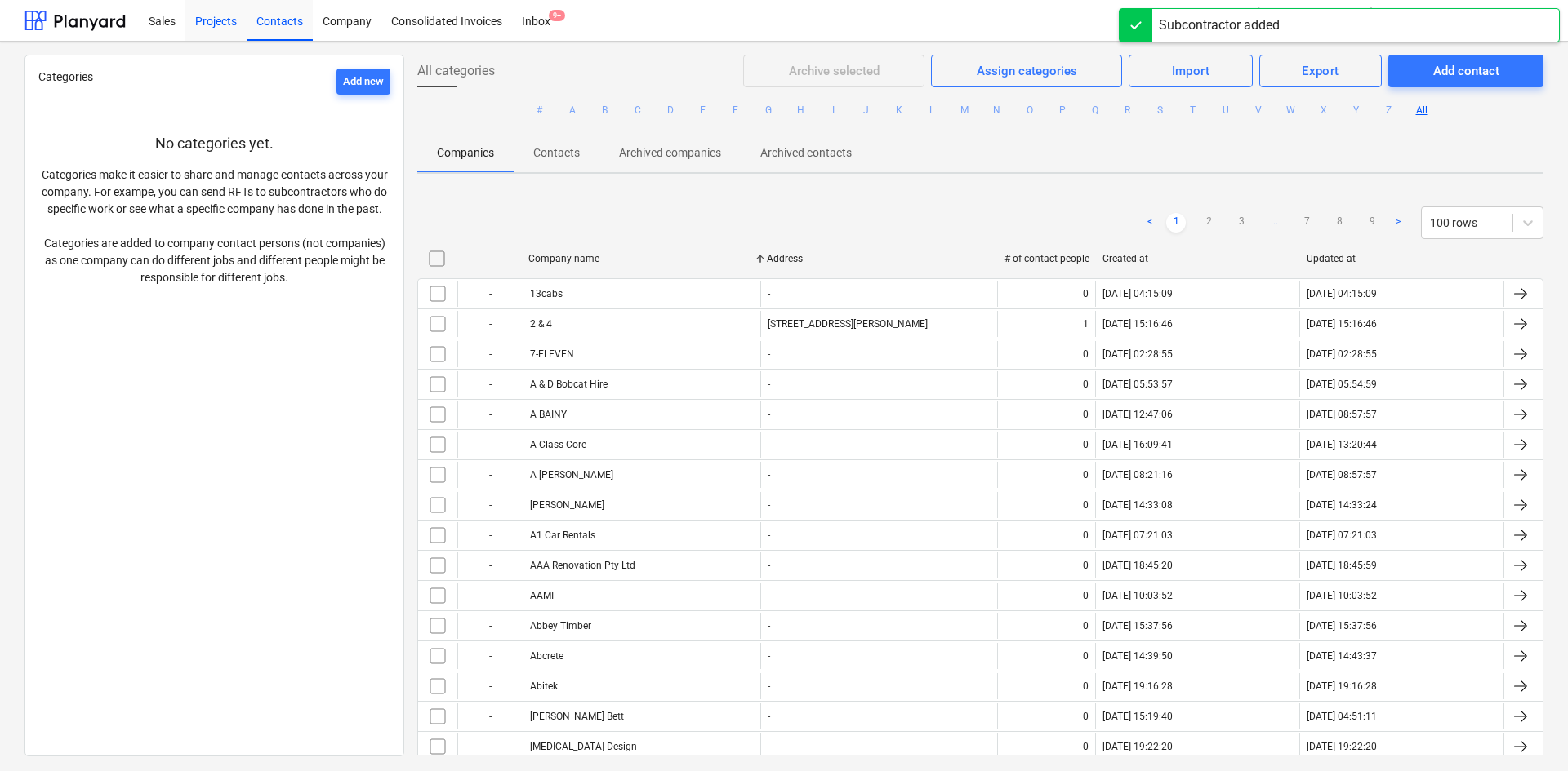
click at [205, 11] on div "Projects" at bounding box center [216, 19] width 61 height 42
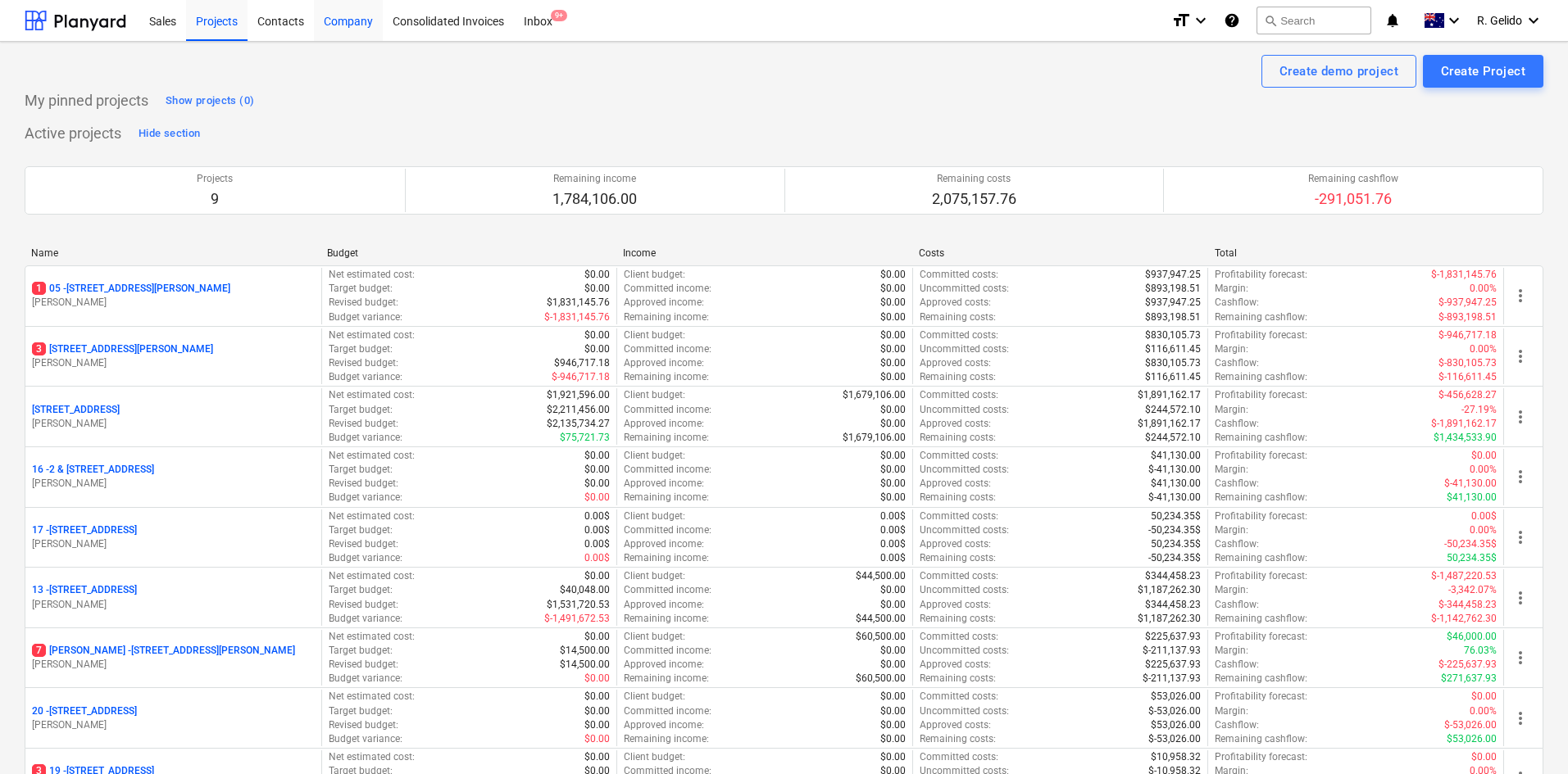
click at [330, 23] on div "Company" at bounding box center [348, 19] width 69 height 42
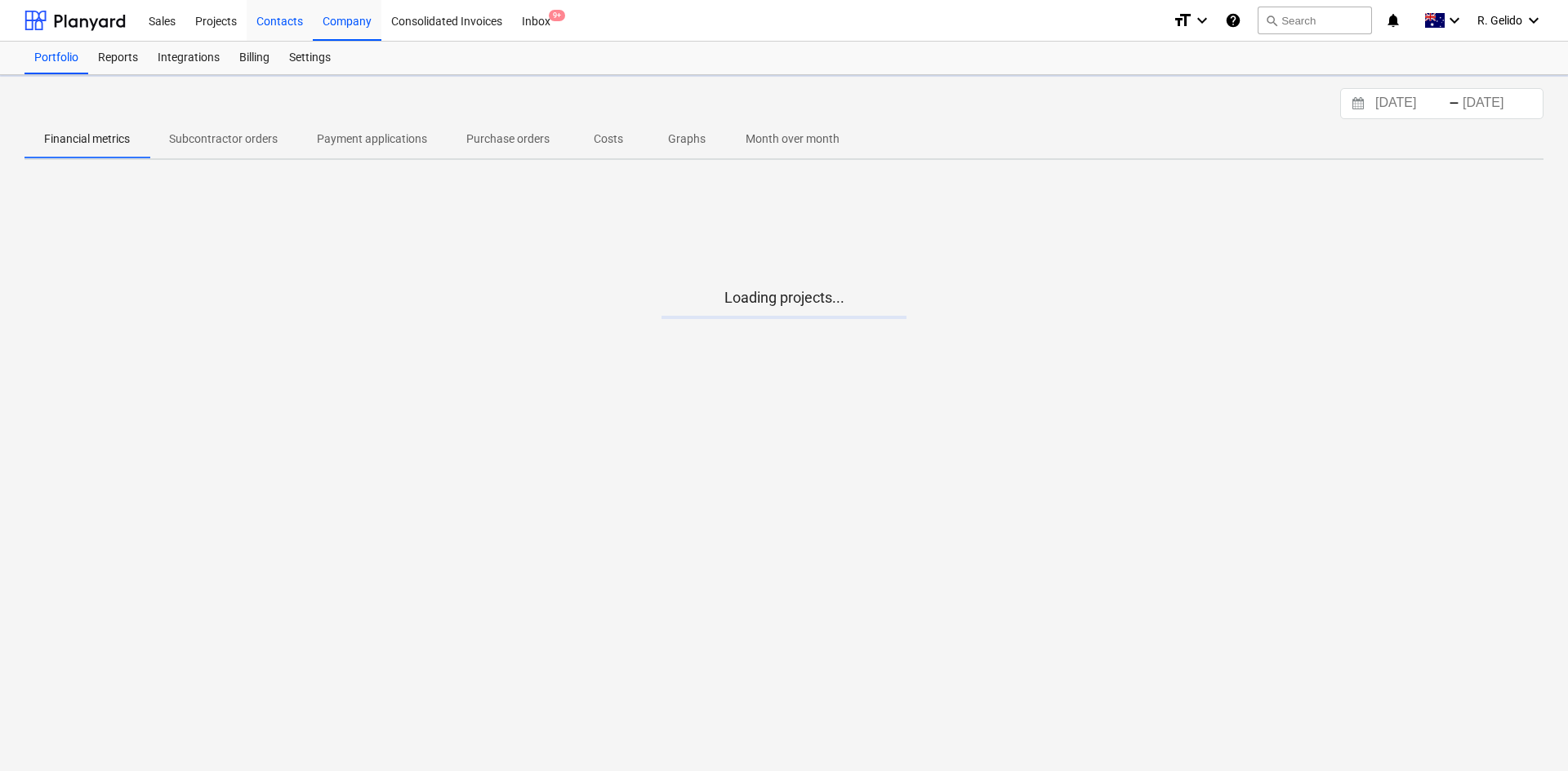
click at [274, 29] on div "Contacts" at bounding box center [280, 19] width 66 height 42
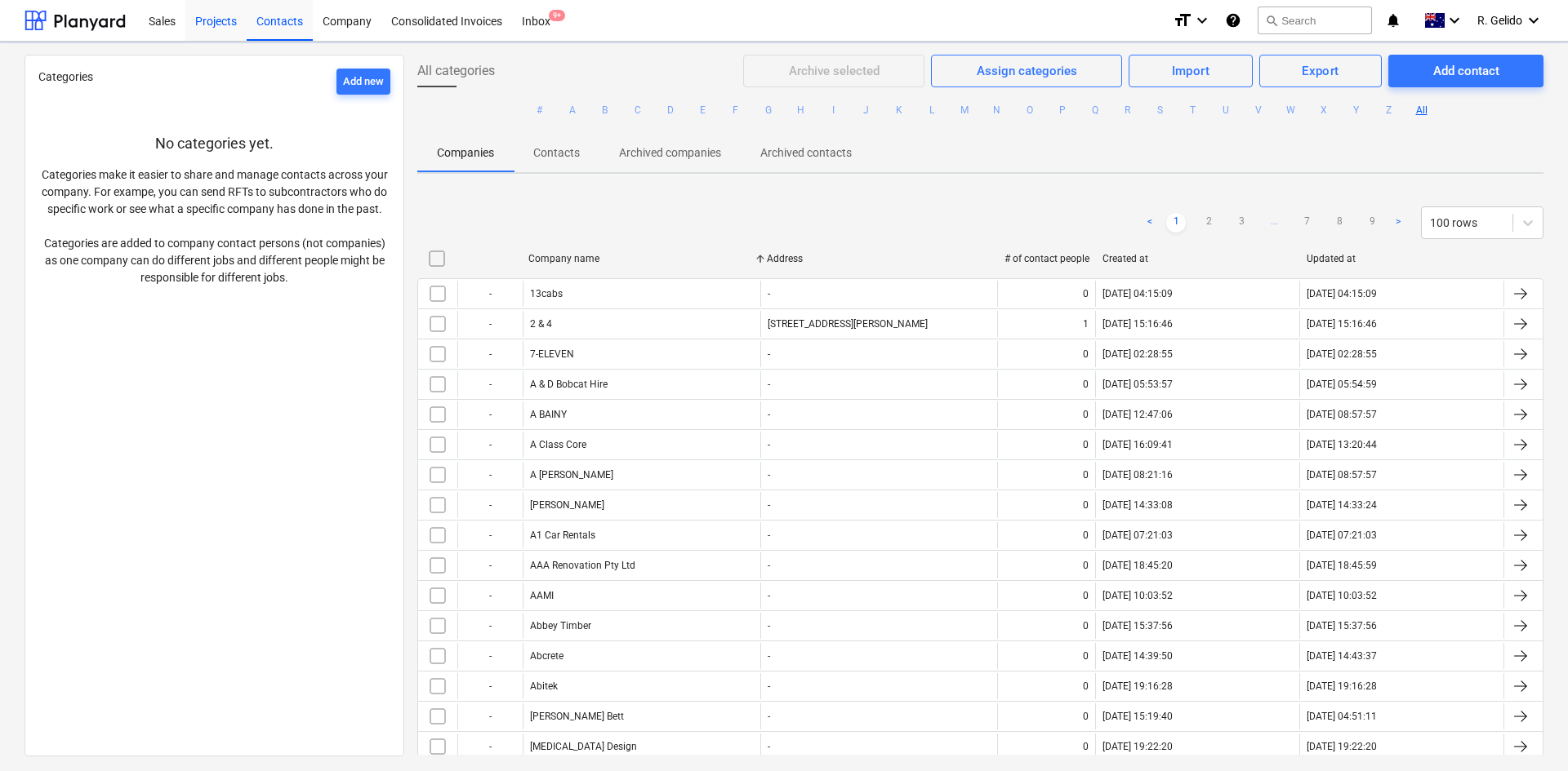
click at [212, 17] on div "Projects" at bounding box center [216, 19] width 61 height 42
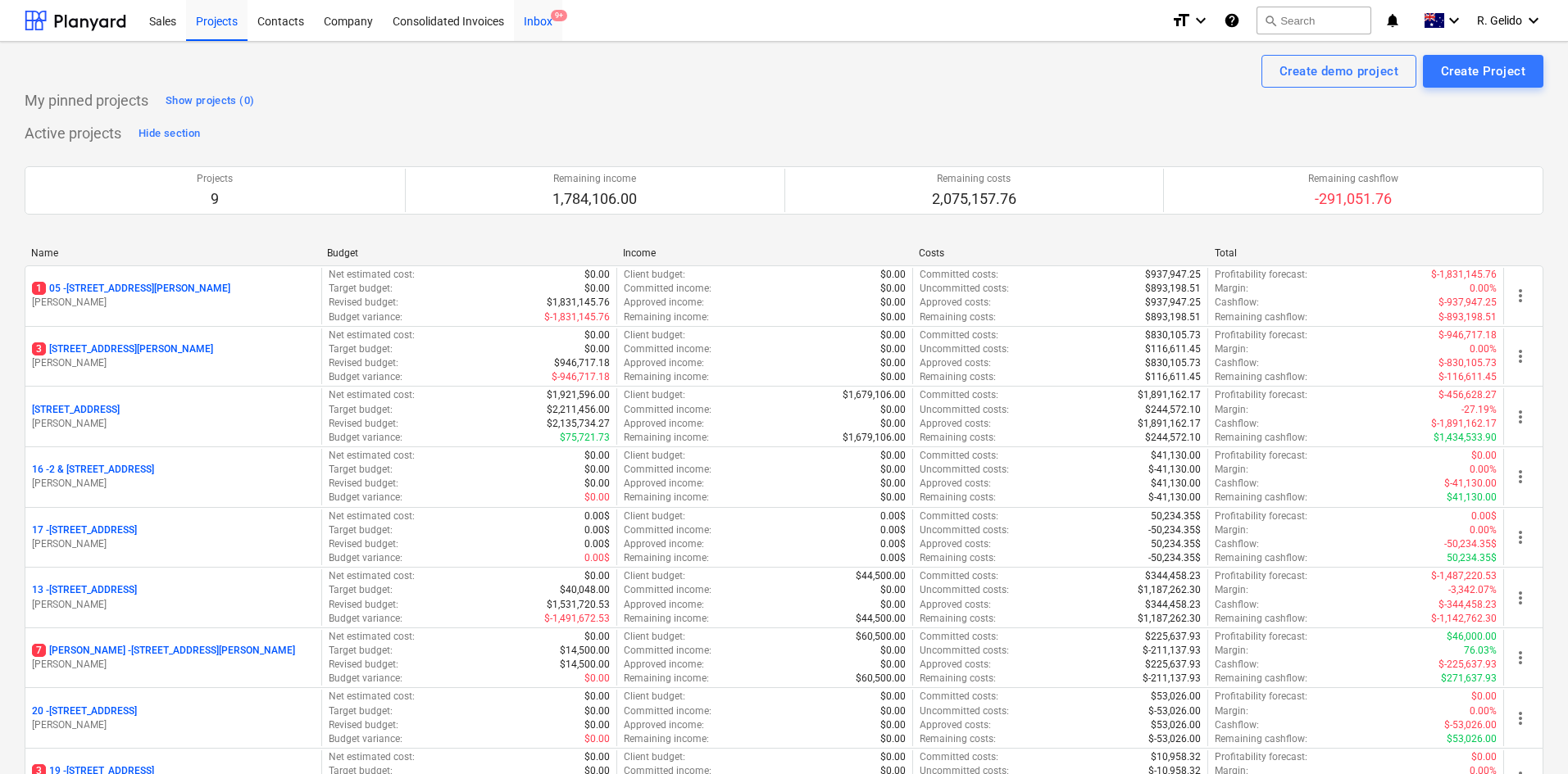
click at [546, 21] on div "Inbox 9+" at bounding box center [538, 19] width 49 height 42
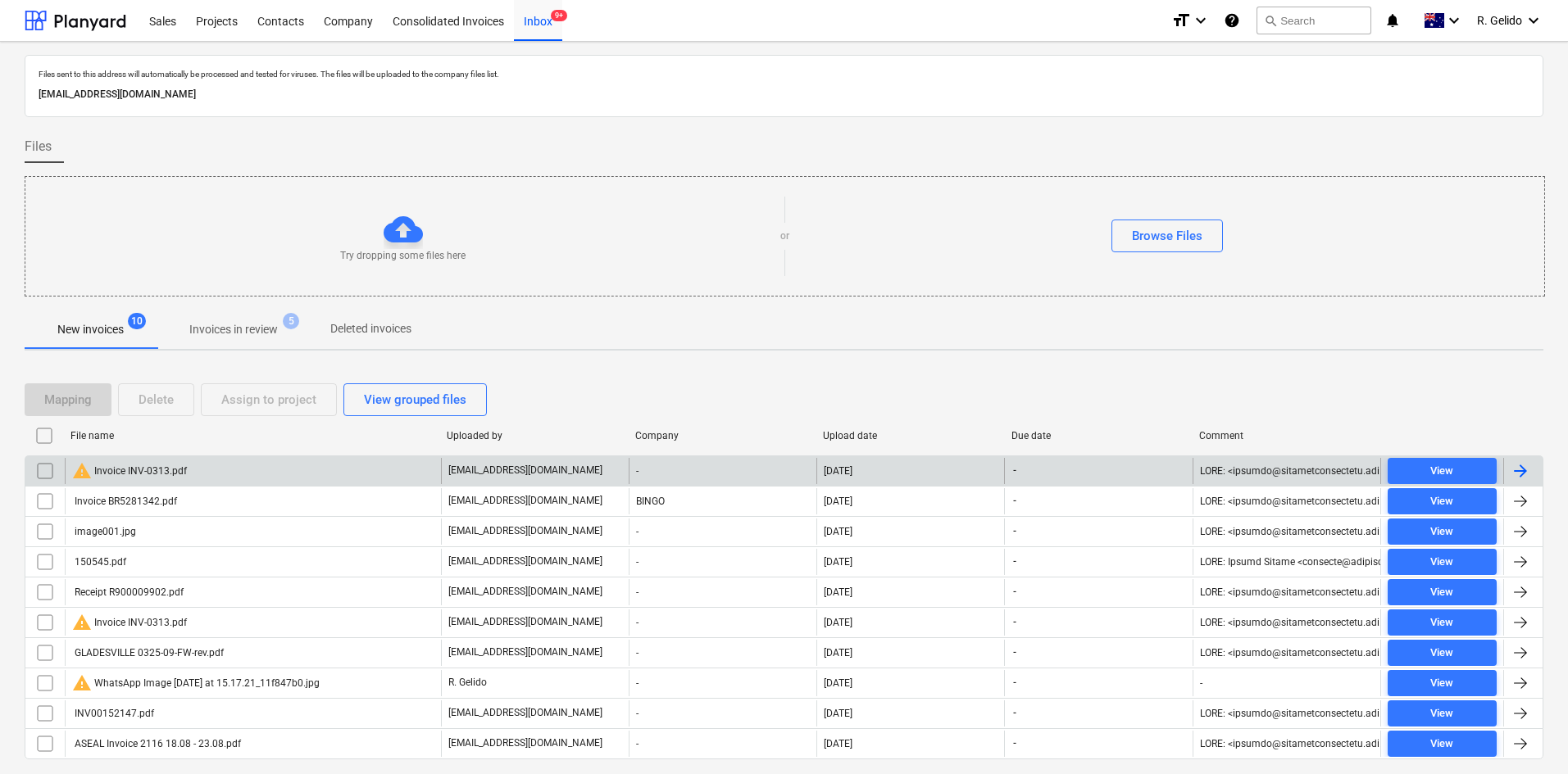
click at [191, 463] on div "warning Invoice INV-0313.pdf" at bounding box center [253, 471] width 376 height 26
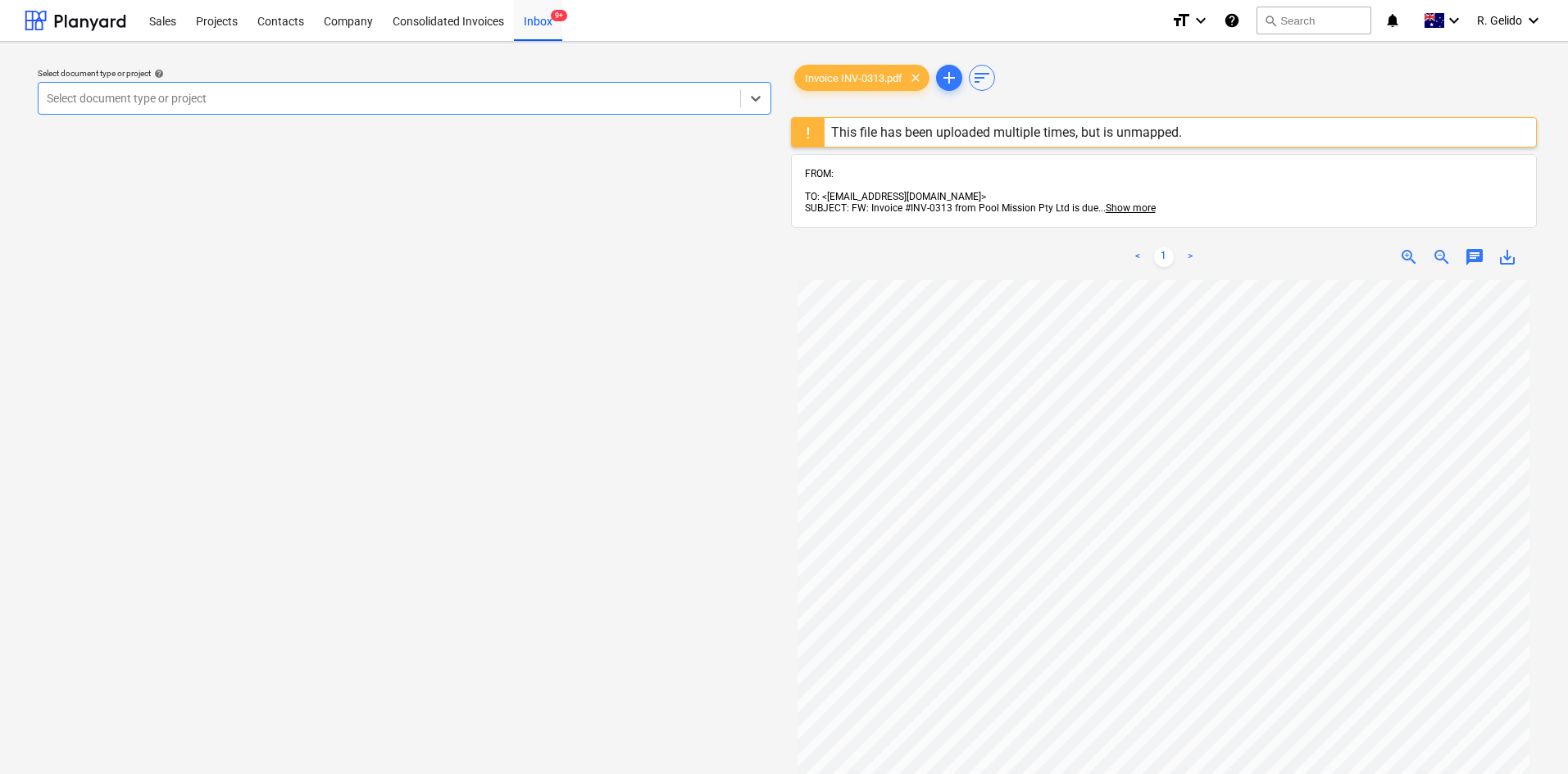
click at [612, 95] on div at bounding box center [389, 98] width 685 height 17
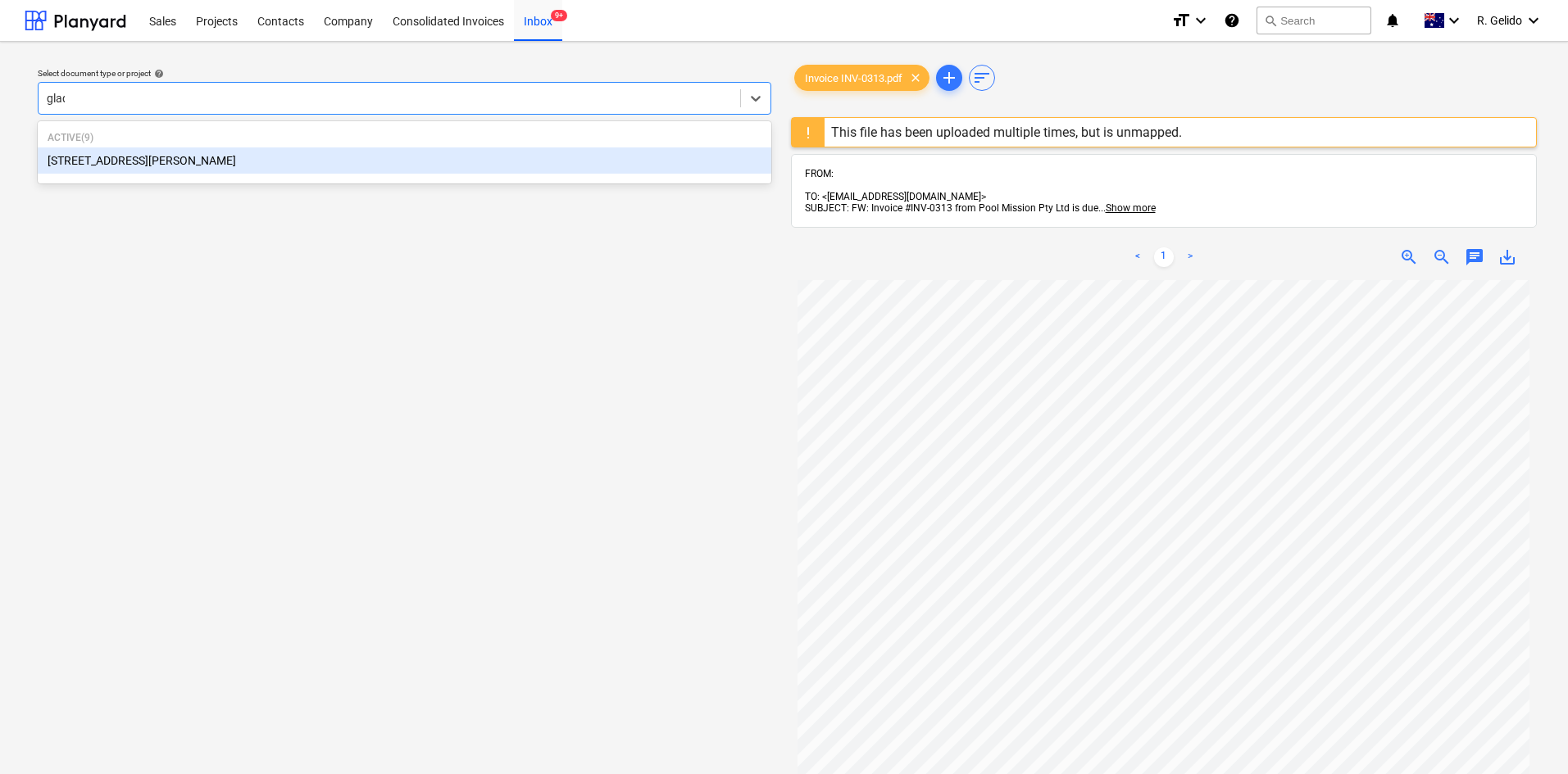
type input "glade"
click at [452, 172] on div "8 Chapman Street, Gladesville" at bounding box center [404, 160] width 733 height 26
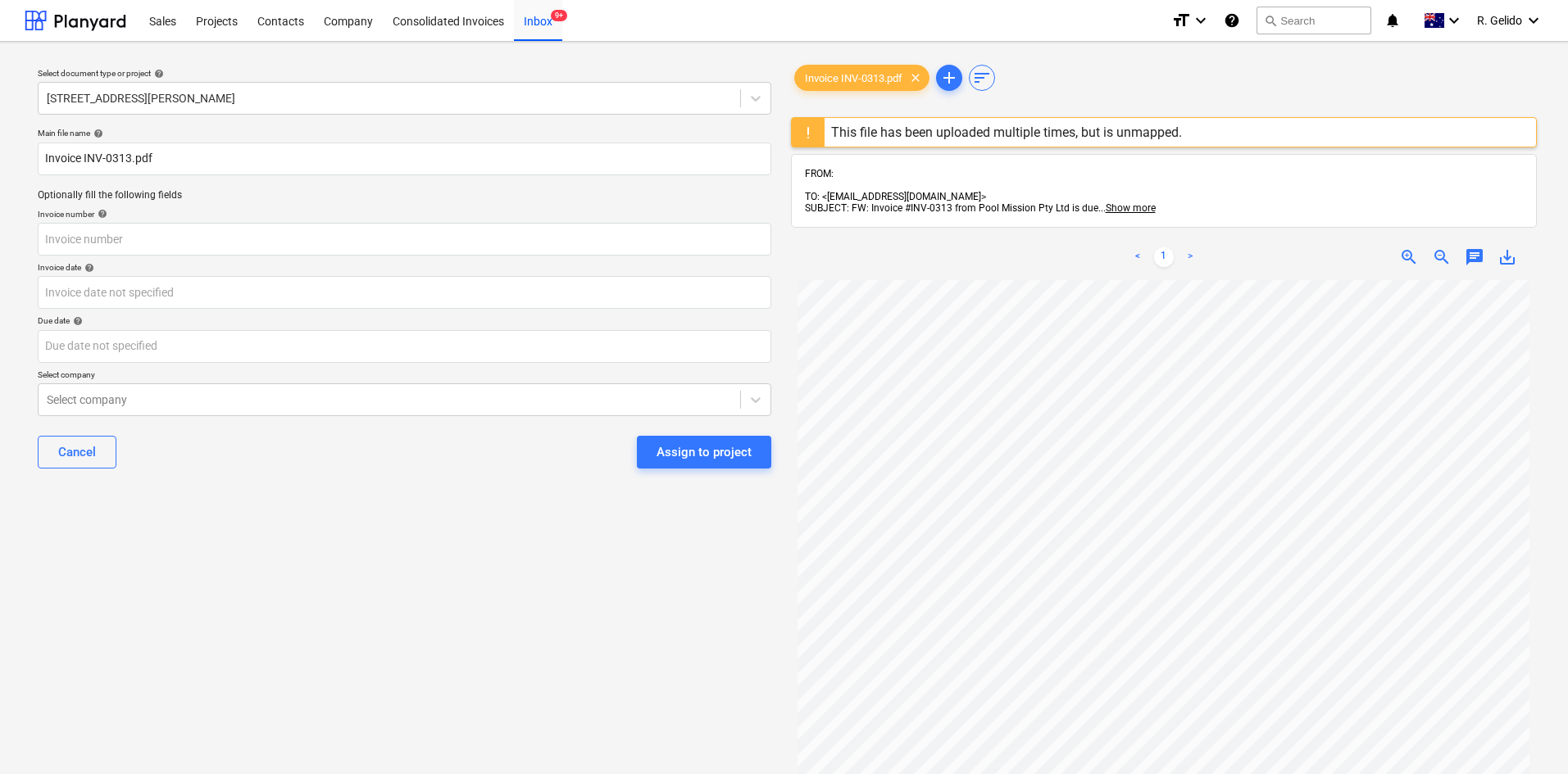
click at [441, 606] on div "Select document type or project help 8 Chapman Street, Gladesville Main file na…" at bounding box center [404, 535] width 760 height 960
click at [42, 151] on input "Invoice INV-0313.pdf" at bounding box center [404, 159] width 733 height 33
type input "Pool Experts Invoice INV-0313.pdf"
click at [336, 526] on div "Select document type or project help 8 Chapman Street, Gladesville Main file na…" at bounding box center [404, 535] width 760 height 960
click at [275, 21] on div "Contacts" at bounding box center [281, 19] width 66 height 42
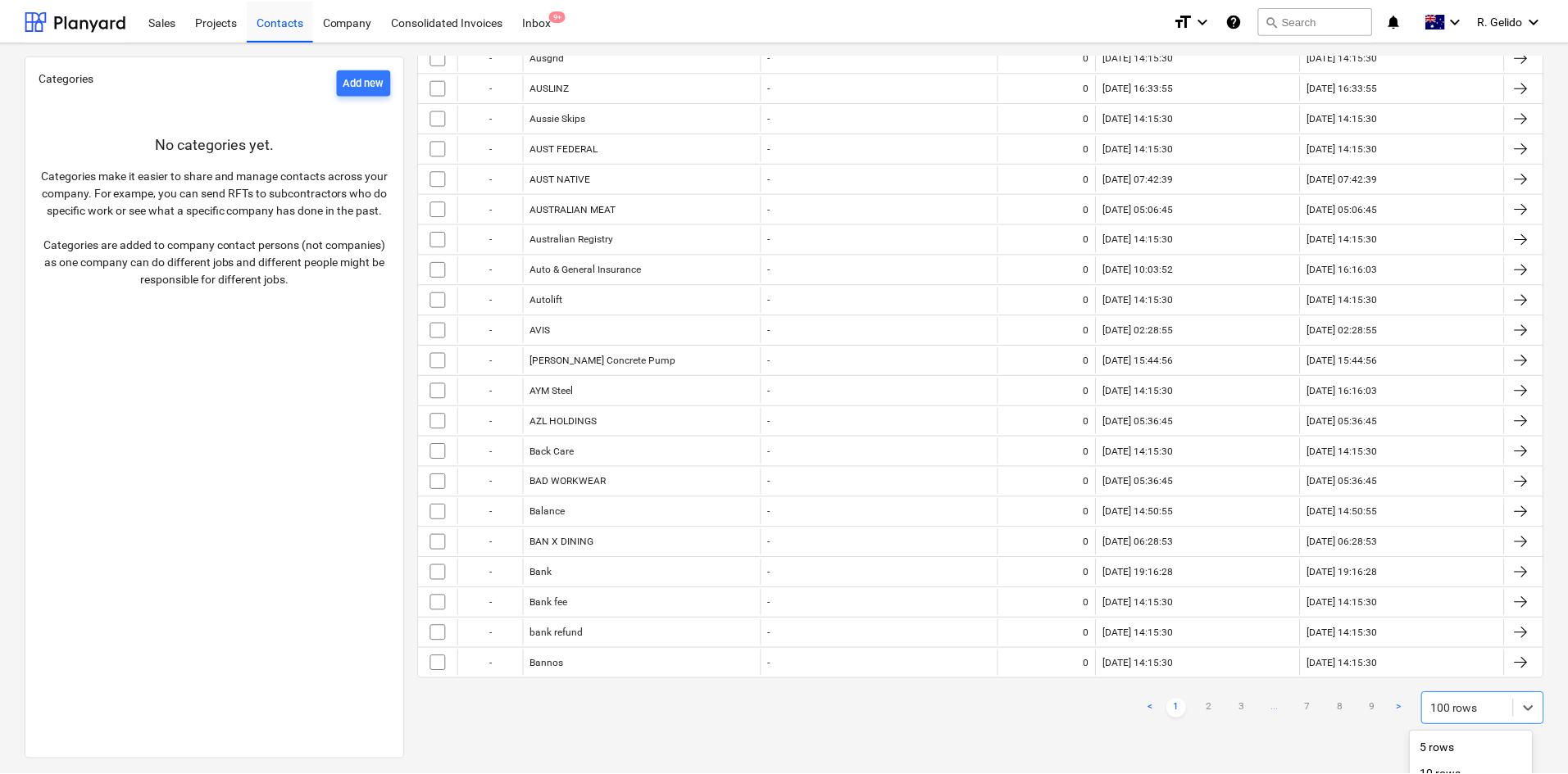
scroll to position [126, 0]
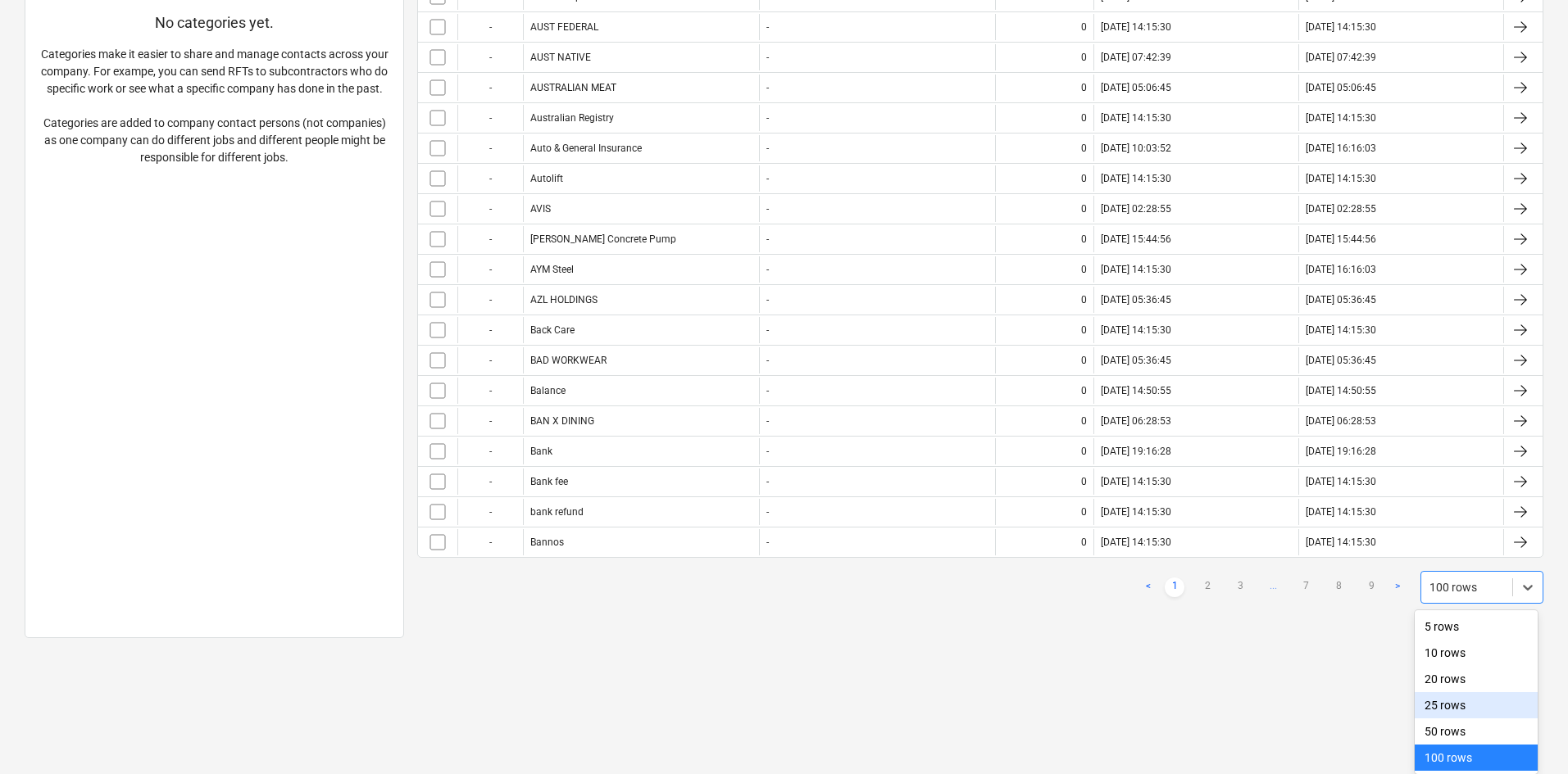
click at [1459, 654] on body "Sales Projects Contacts Company Consolidated Invoices Inbox 9+ format_size keyb…" at bounding box center [784, 265] width 1568 height 774
click at [1331, 654] on html "Sales Projects Contacts Company Consolidated Invoices Inbox 9+ format_size keyb…" at bounding box center [784, 265] width 1568 height 774
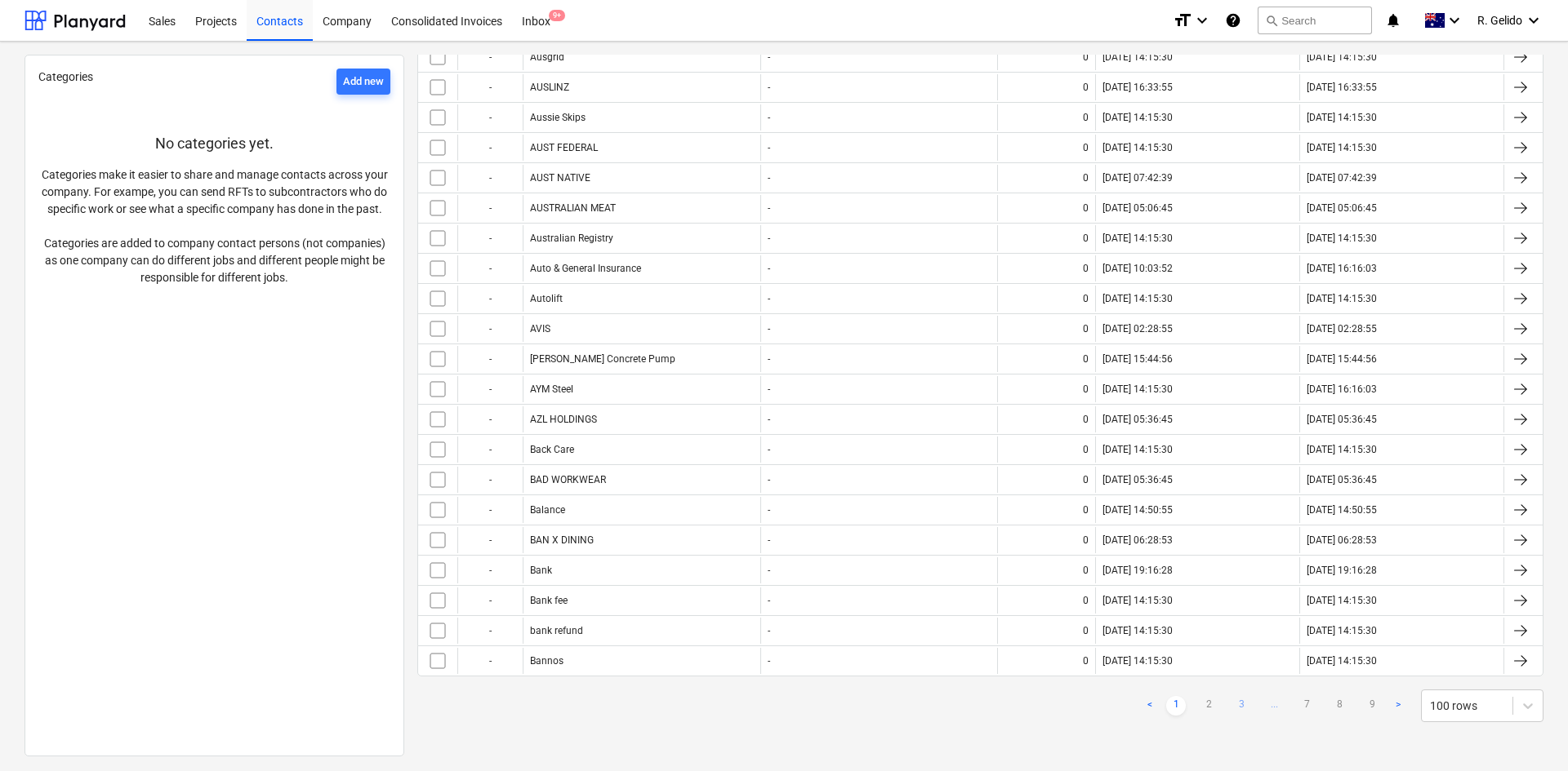
click at [1238, 705] on link "3" at bounding box center [1242, 706] width 19 height 19
checkbox input "false"
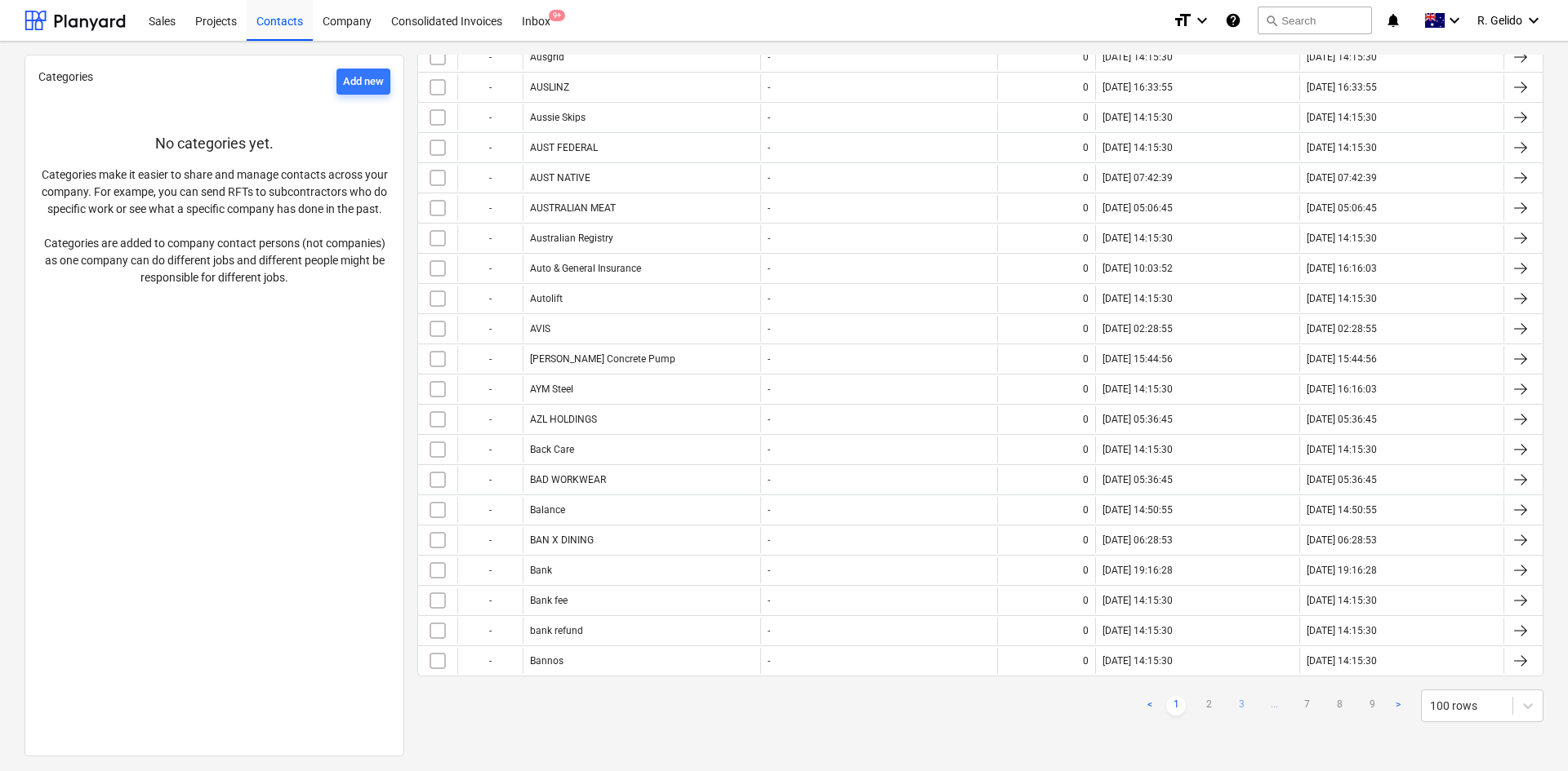
checkbox input "false"
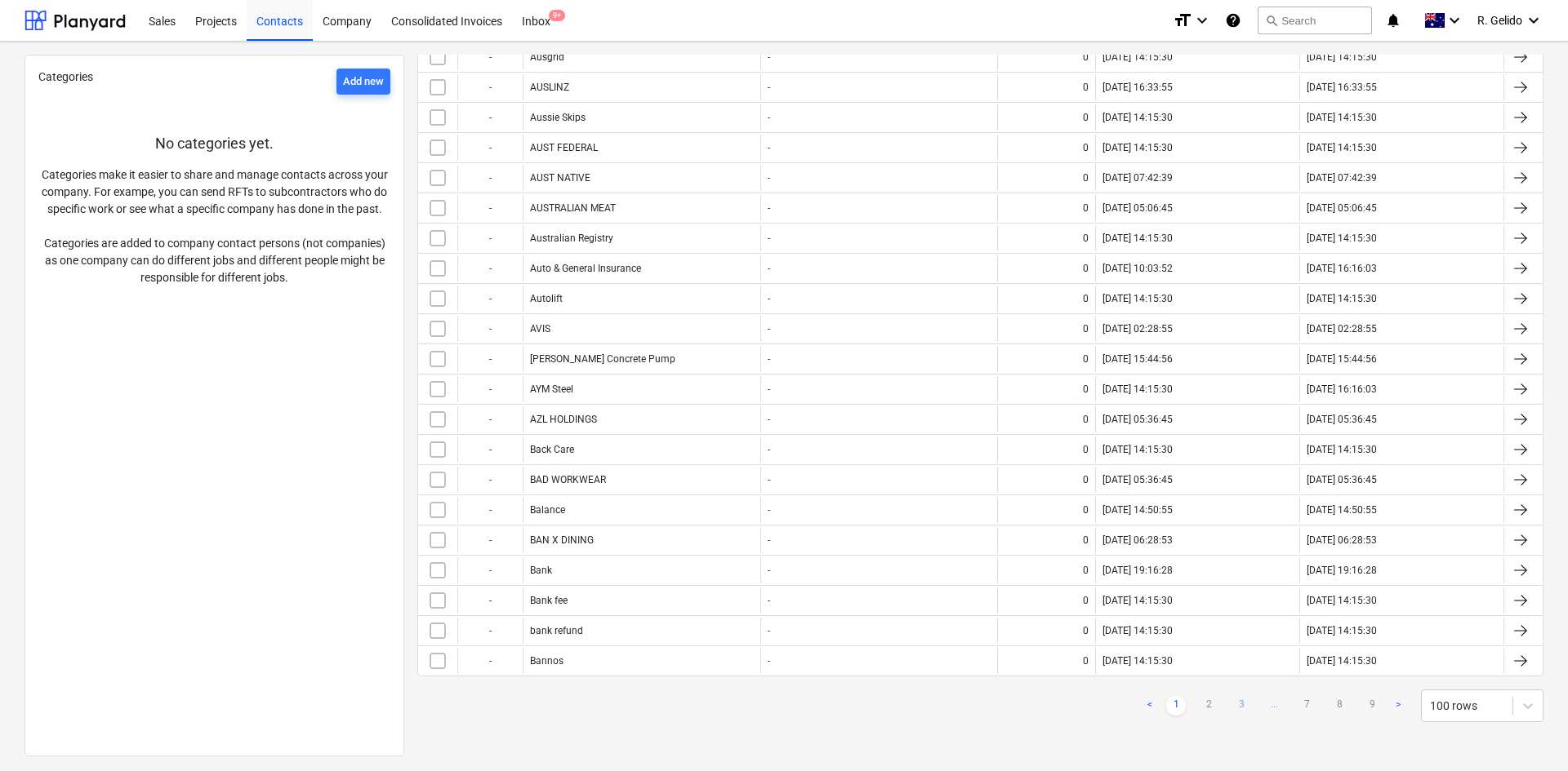
checkbox input "false"
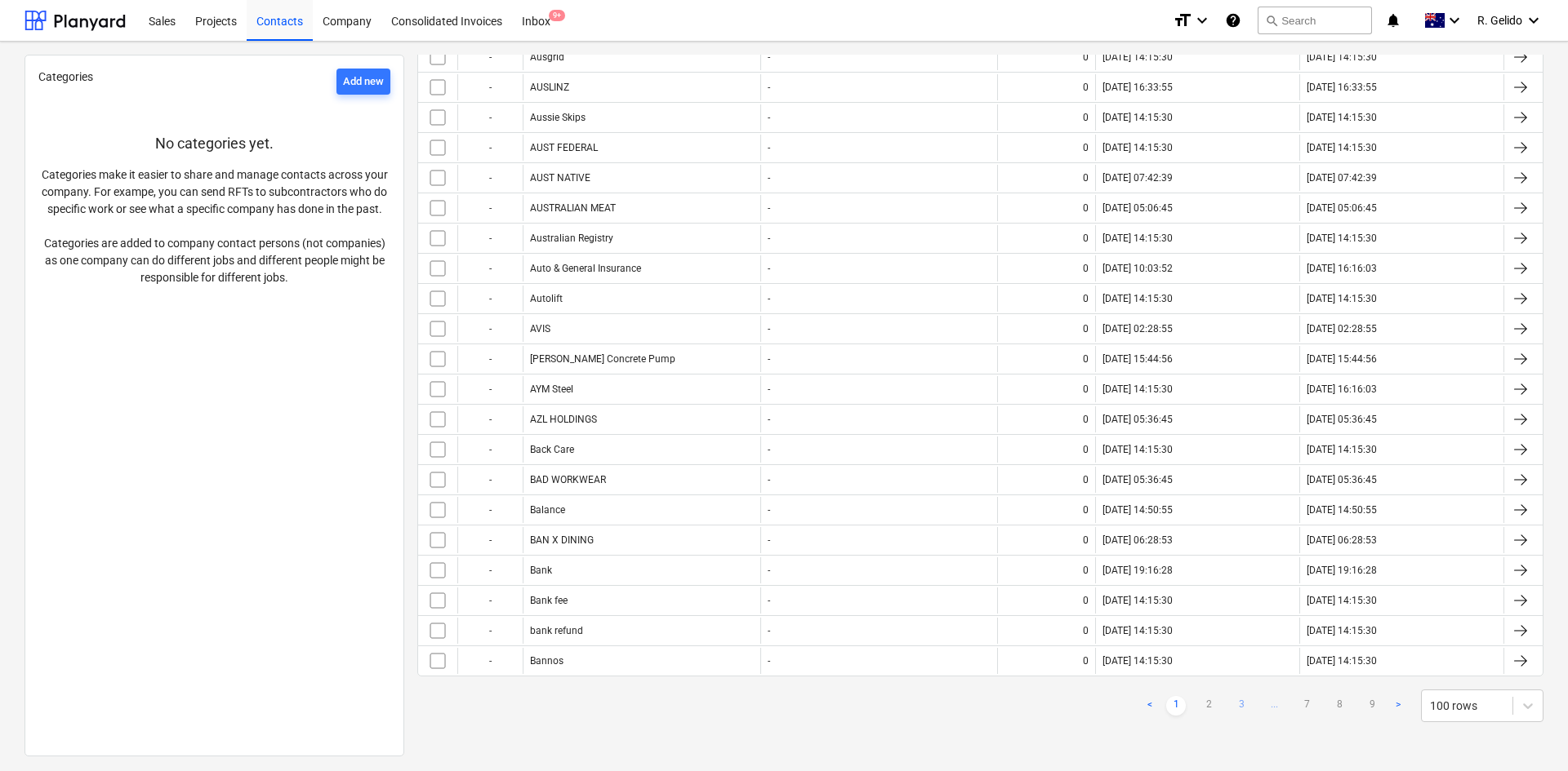
checkbox input "false"
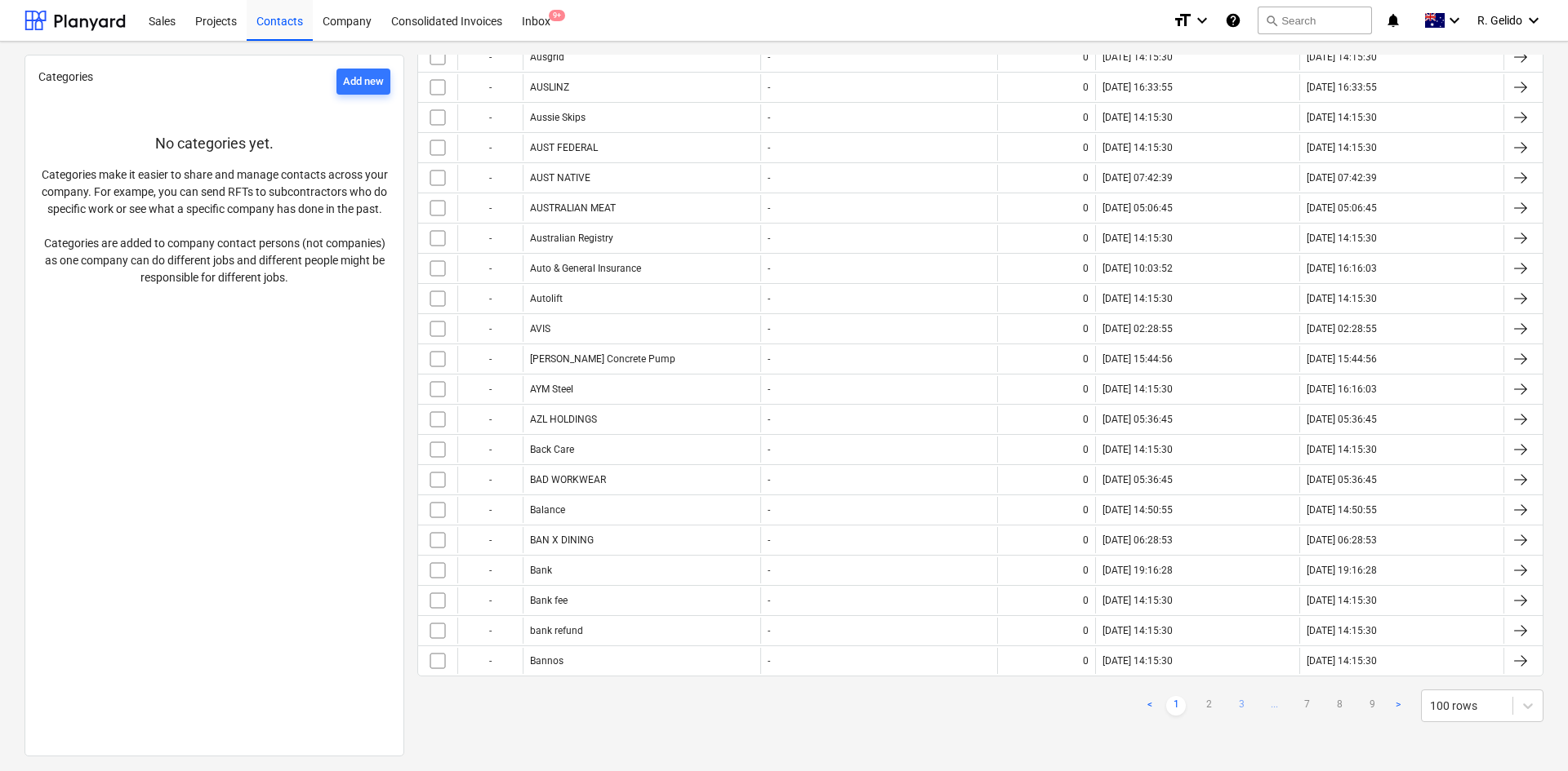
checkbox input "false"
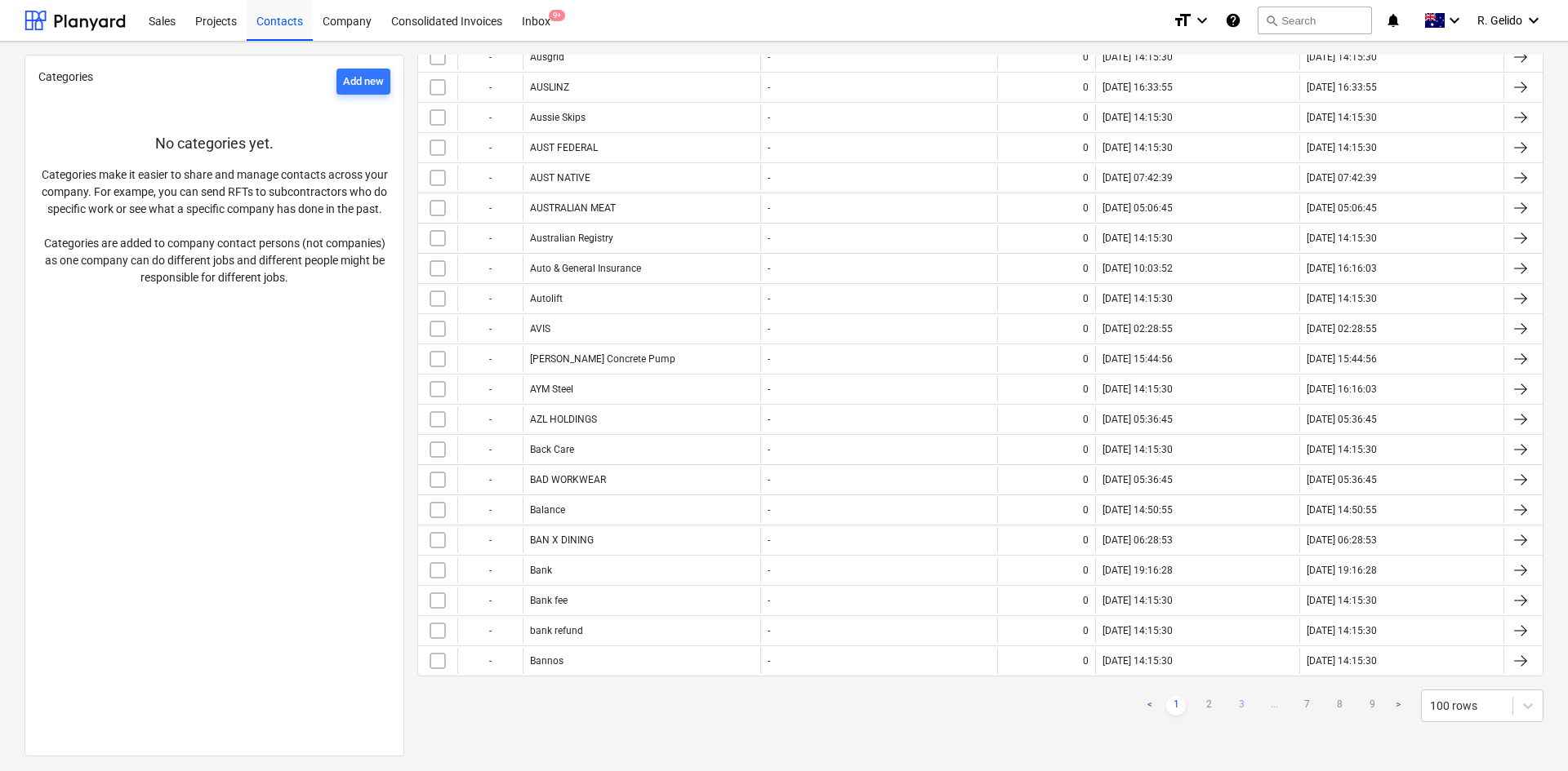
checkbox input "false"
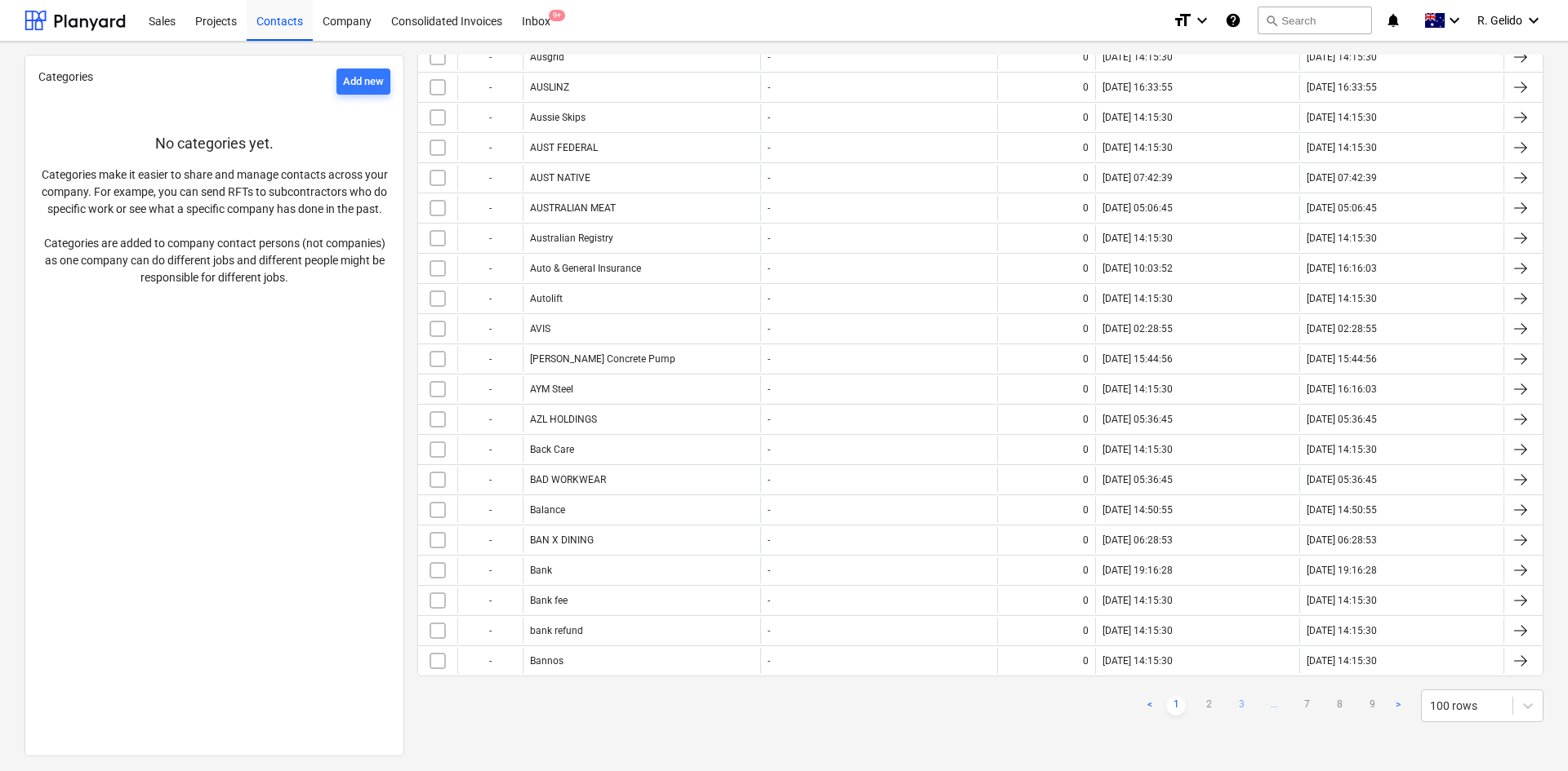
checkbox input "false"
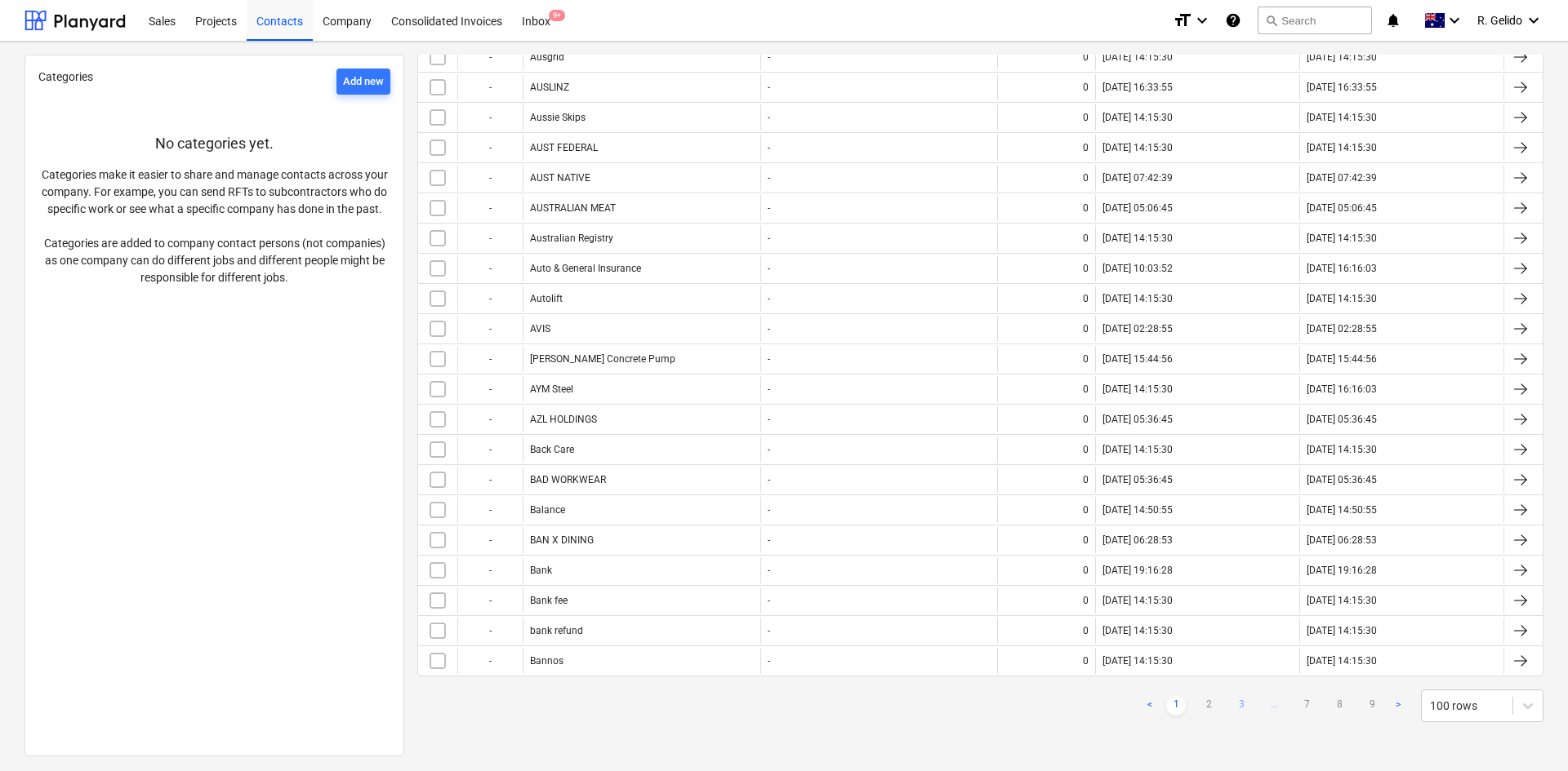
checkbox input "false"
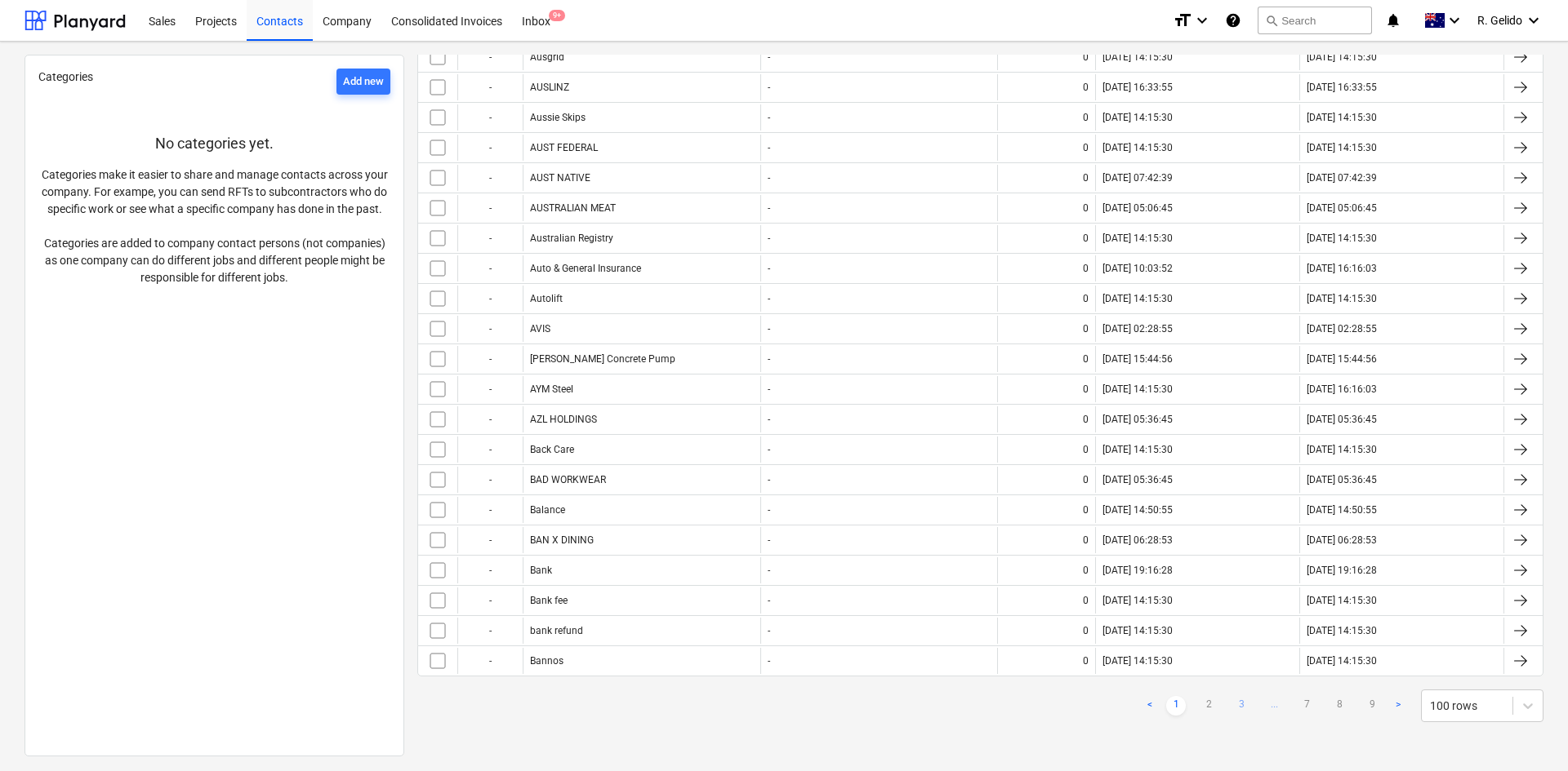
checkbox input "false"
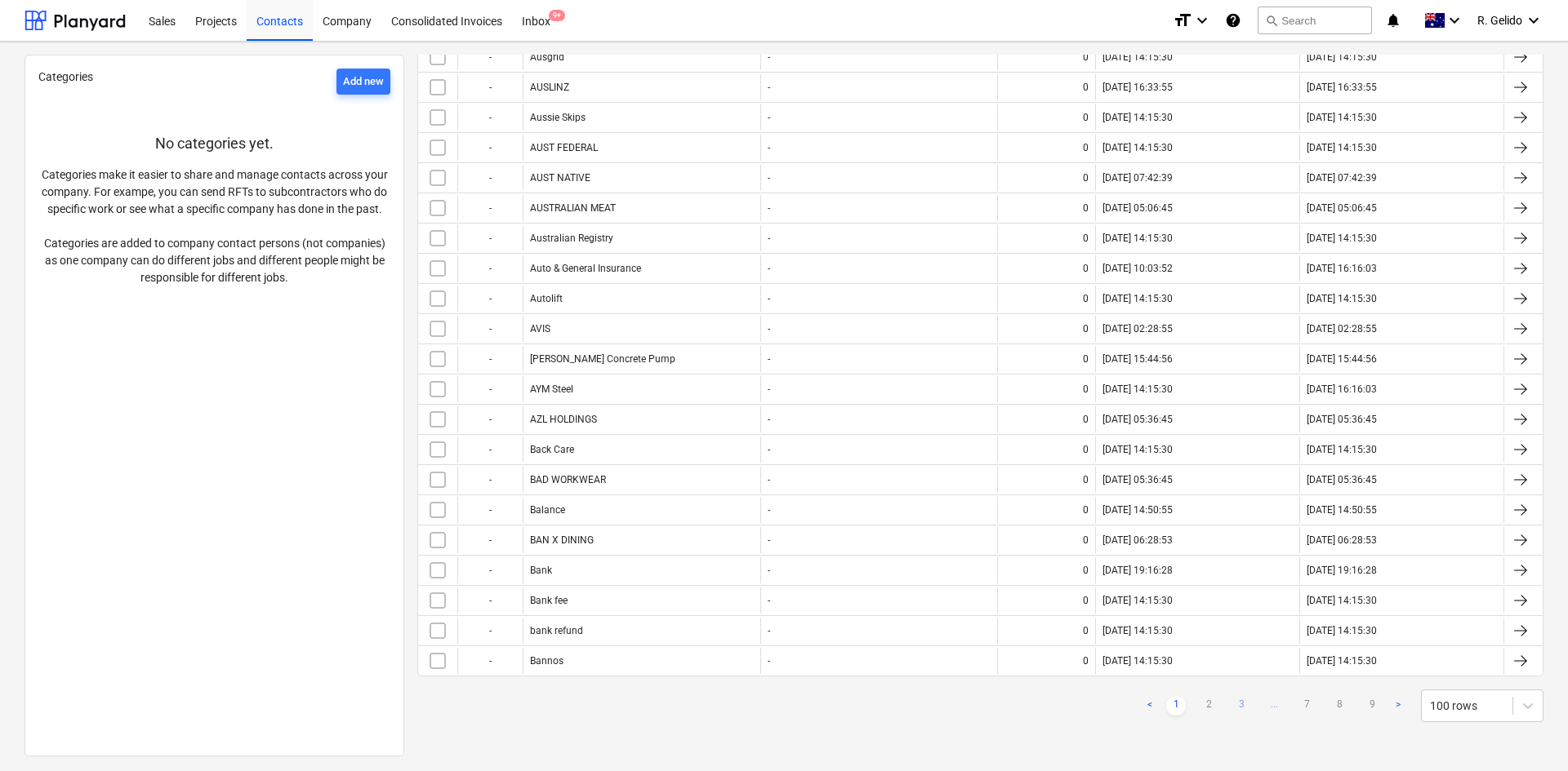
checkbox input "false"
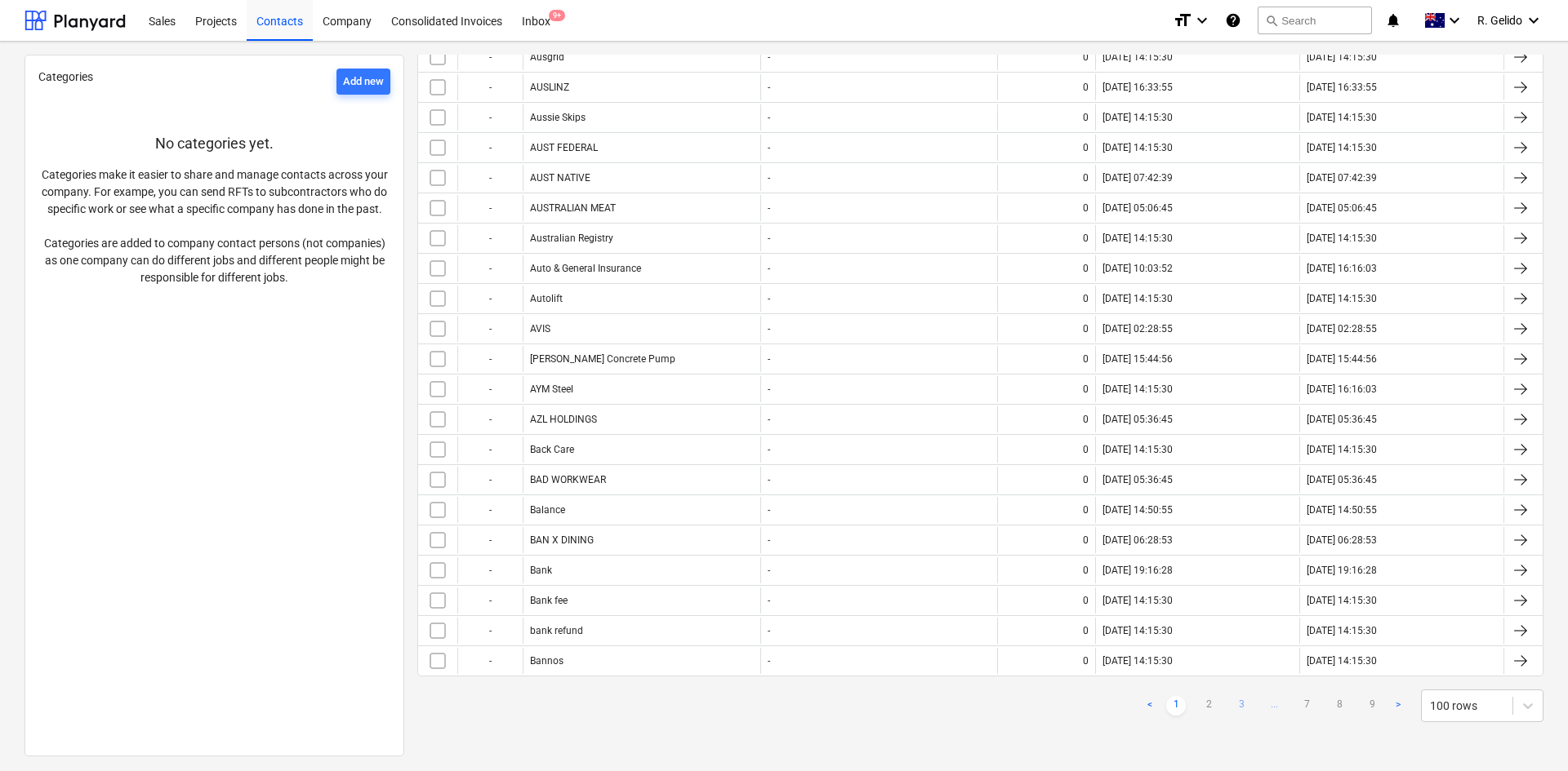
checkbox input "false"
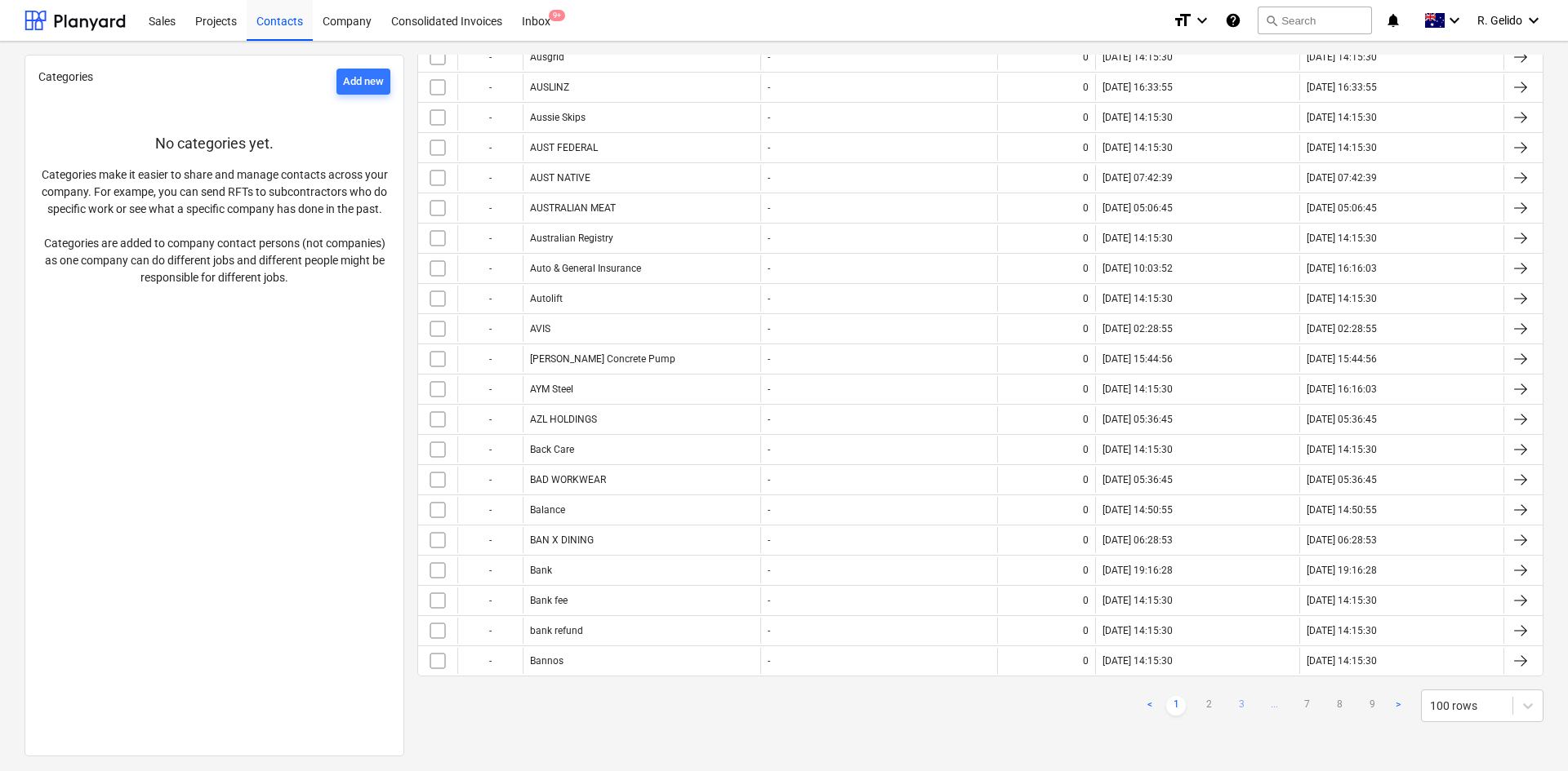
checkbox input "false"
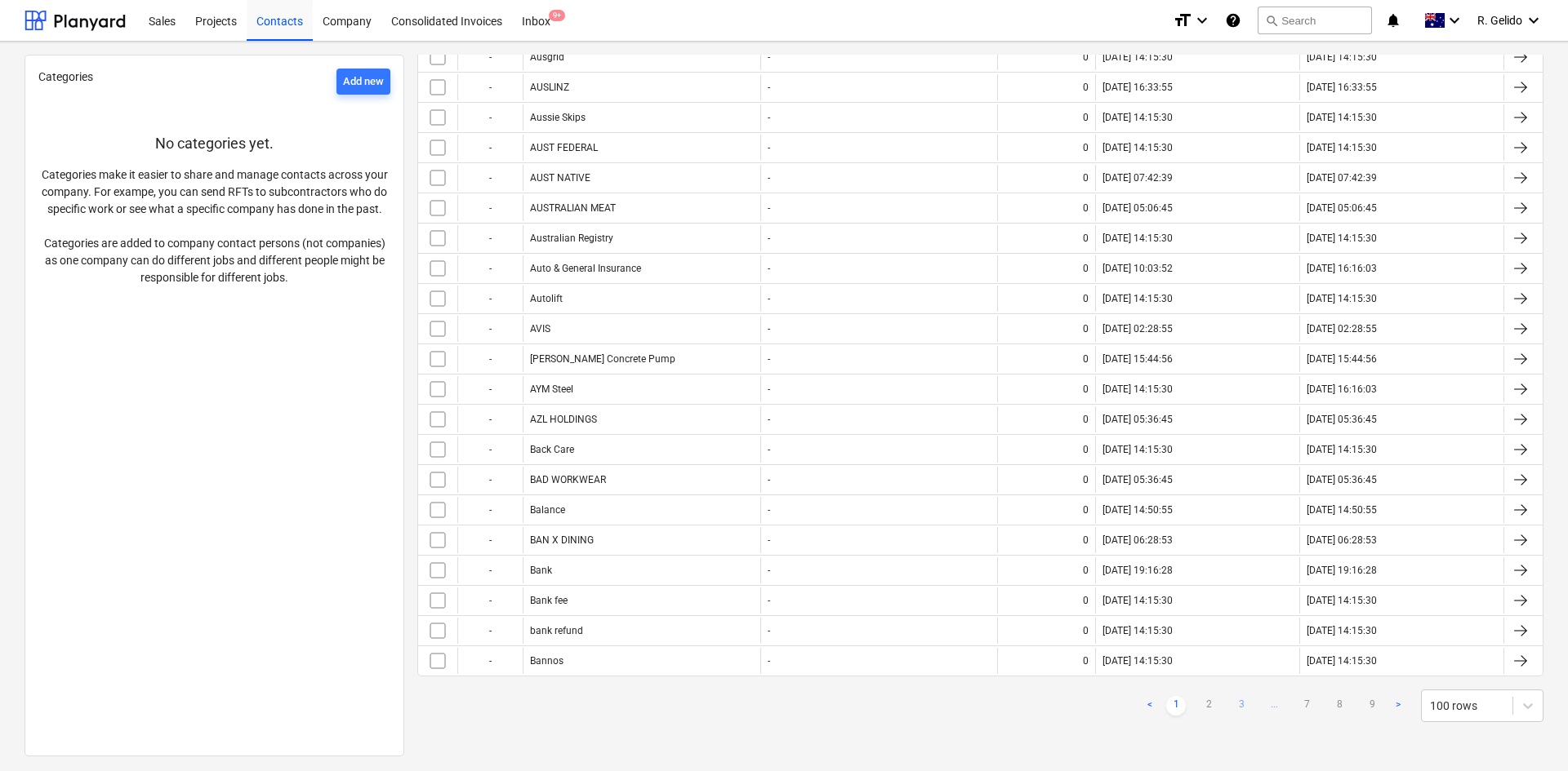
checkbox input "false"
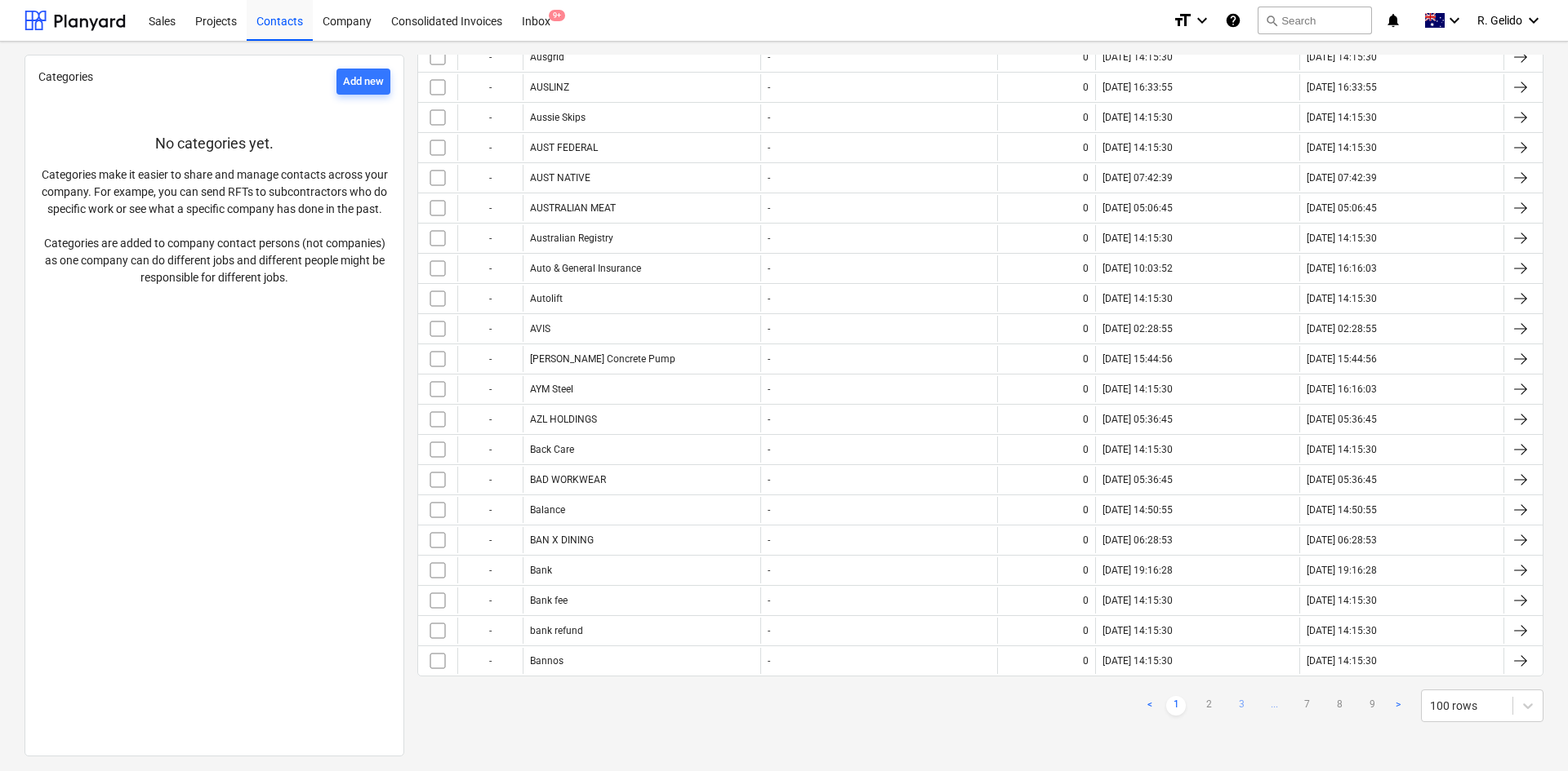
checkbox input "false"
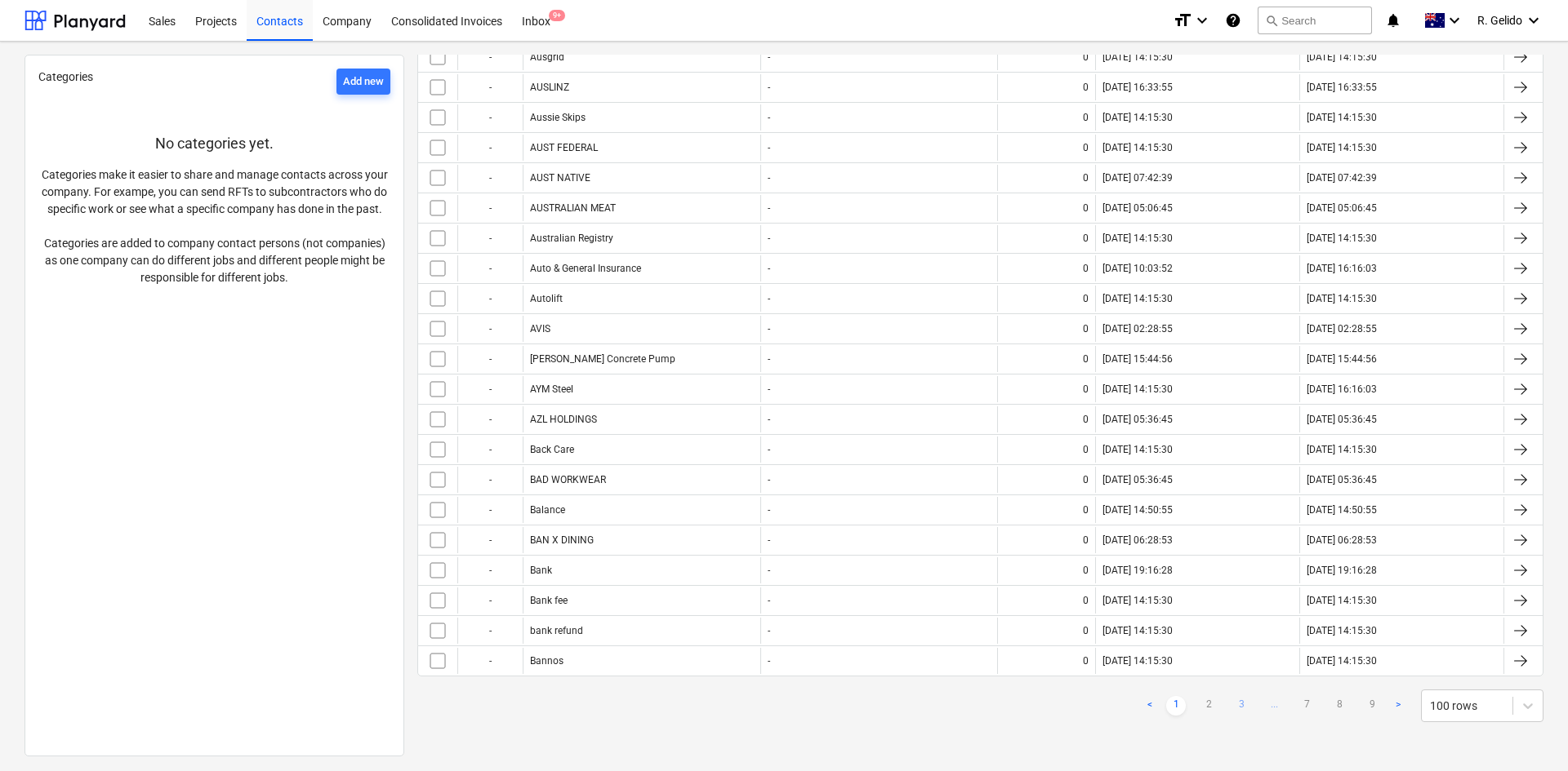
checkbox input "false"
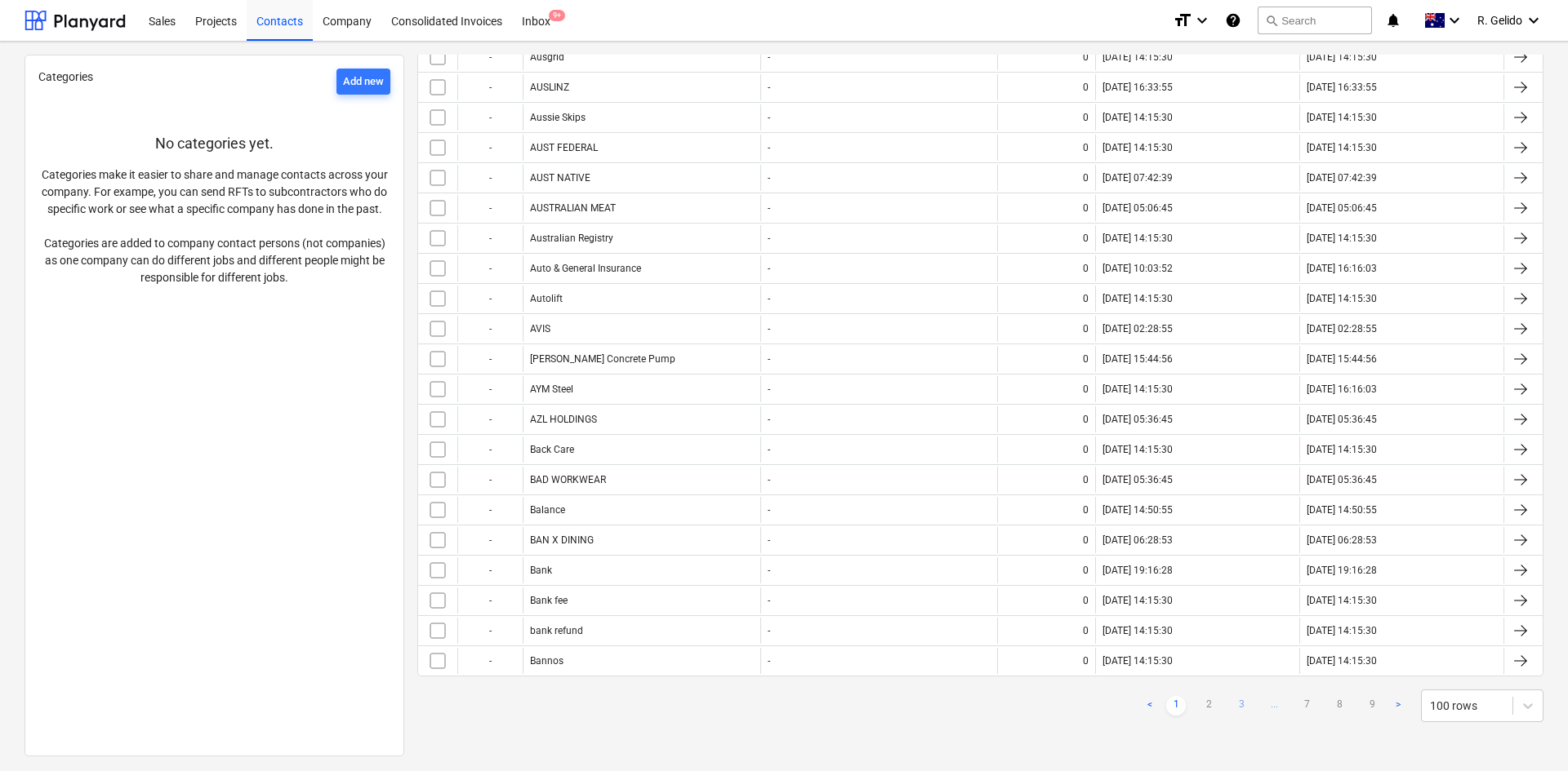
checkbox input "false"
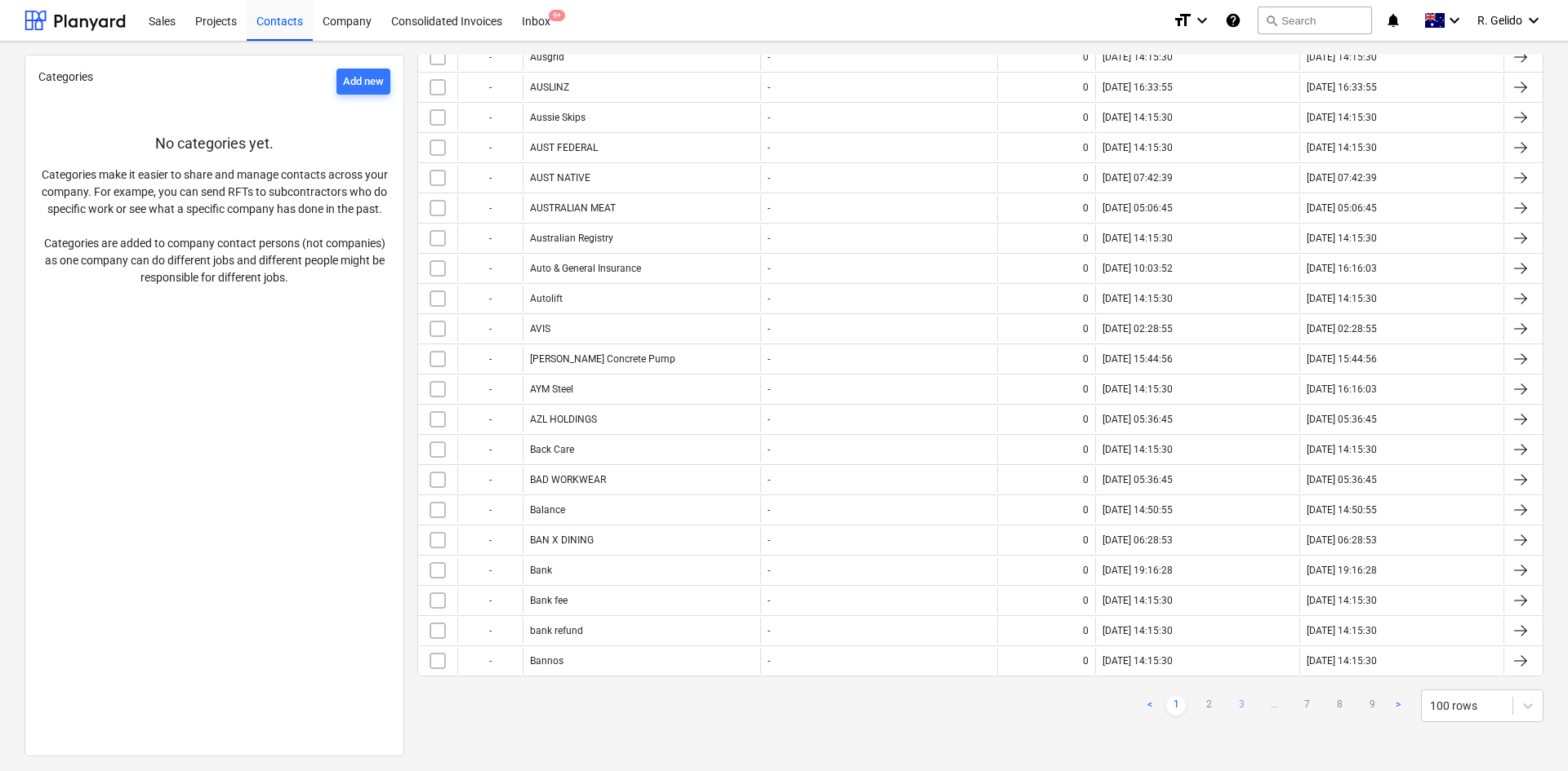
checkbox input "false"
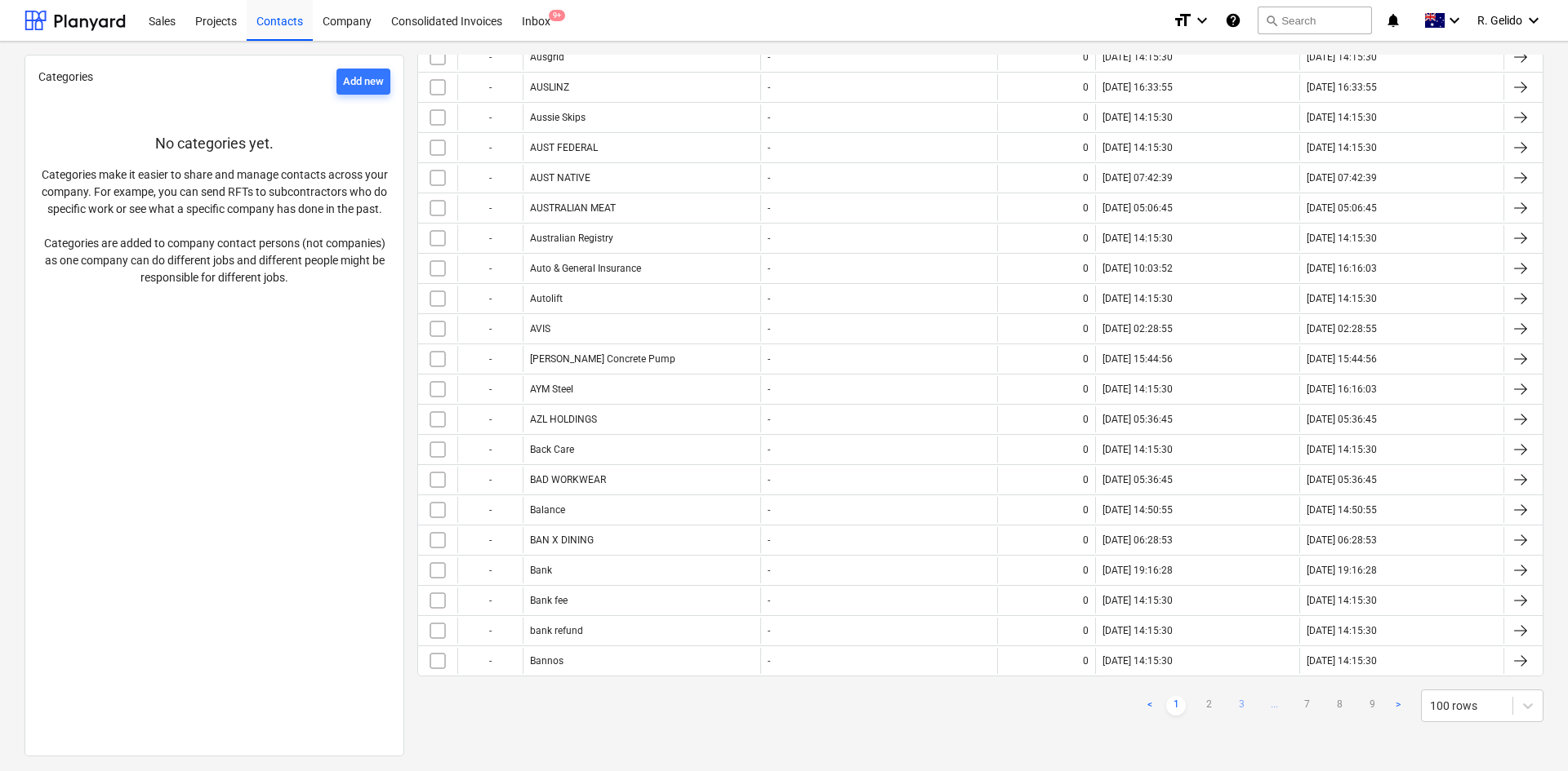
checkbox input "false"
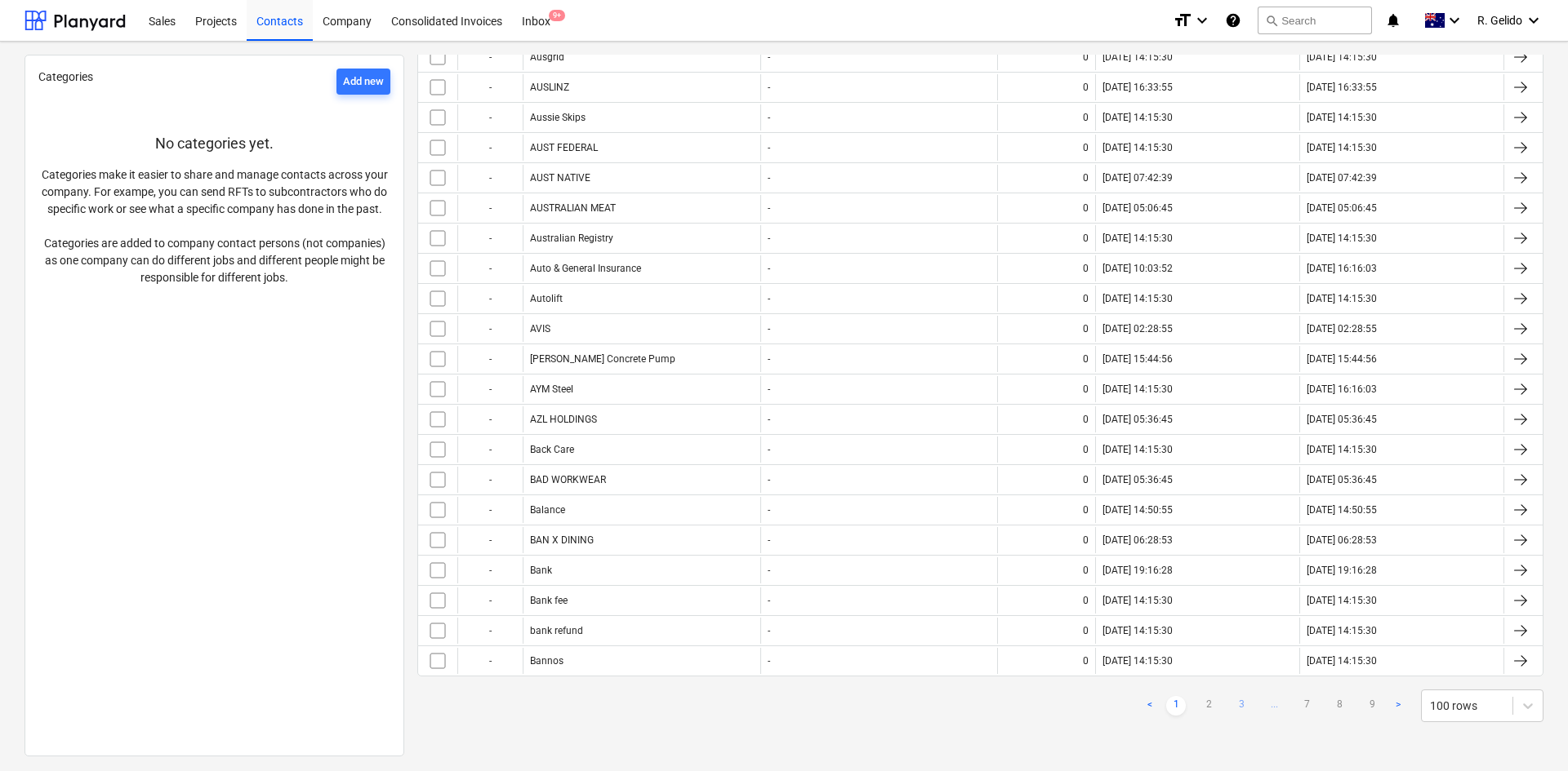
checkbox input "false"
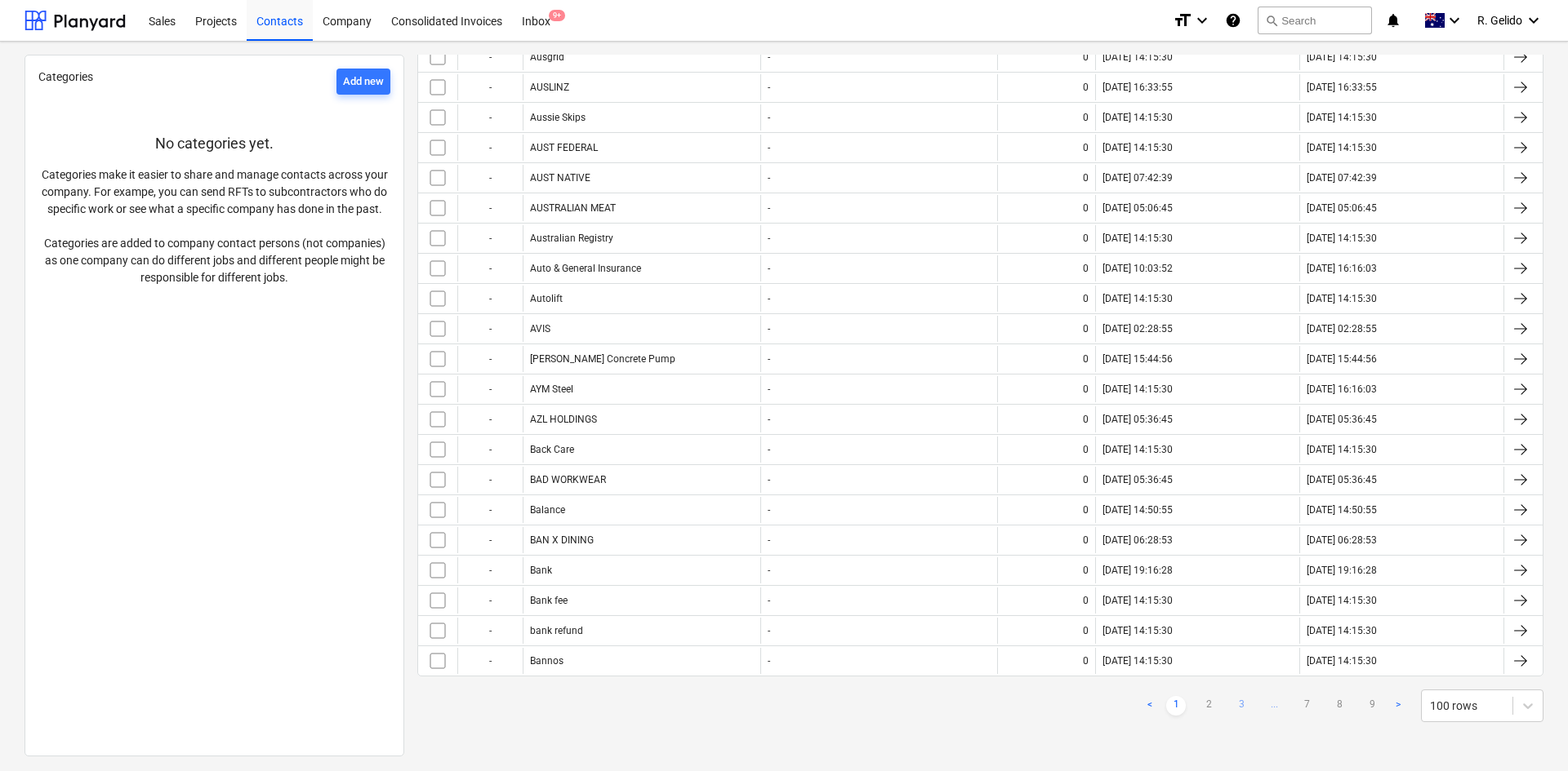
checkbox input "false"
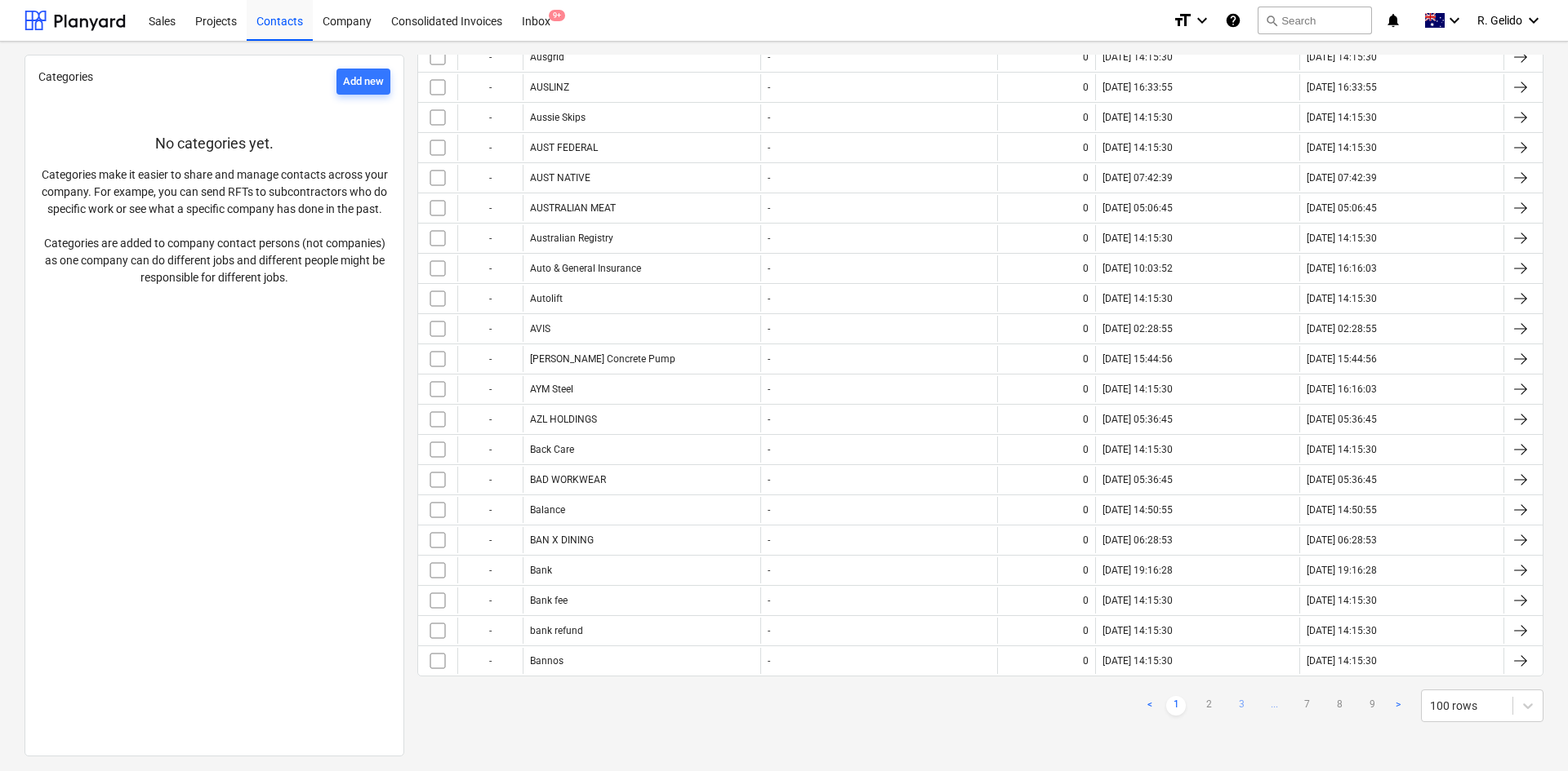
checkbox input "false"
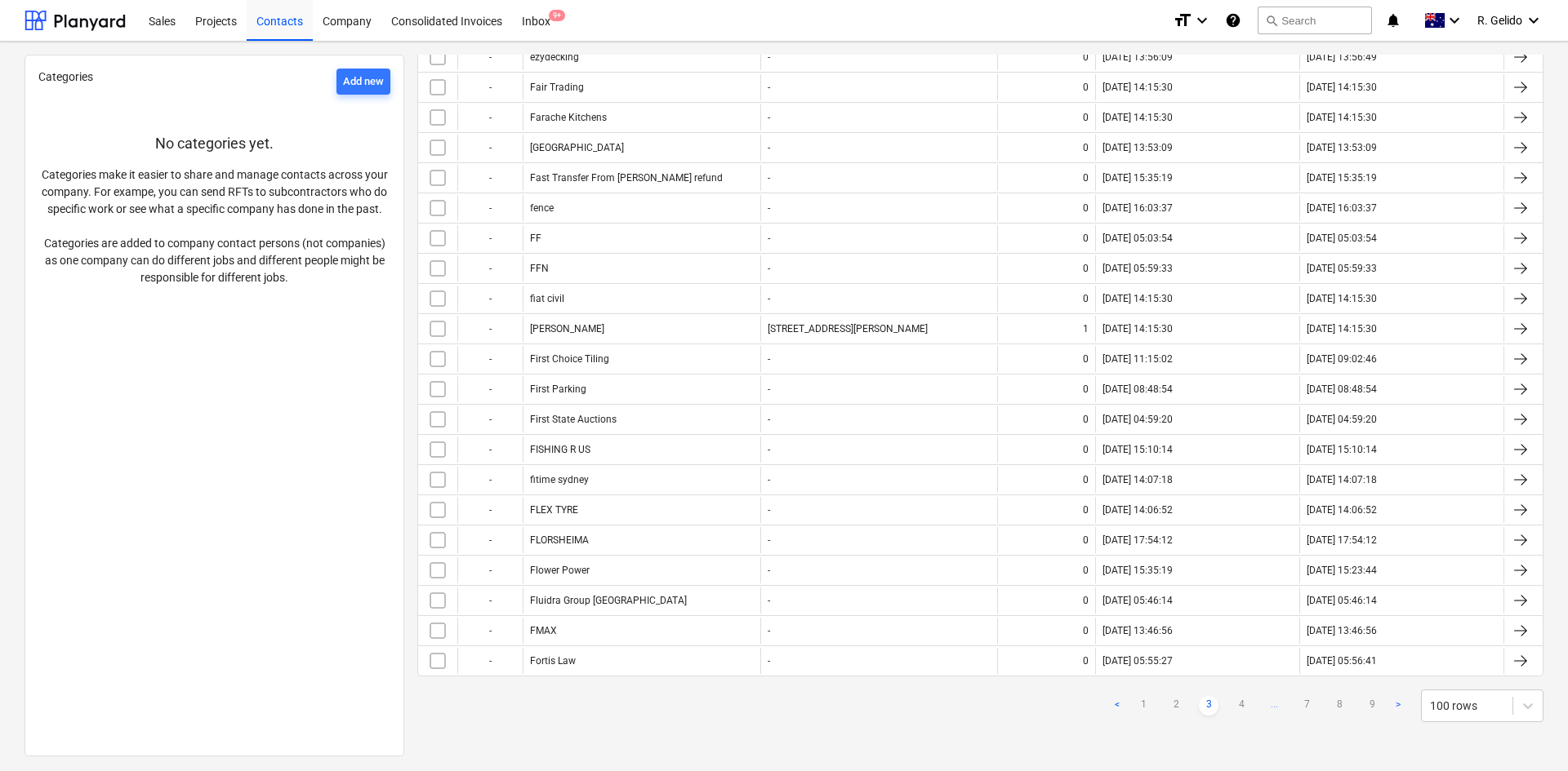
click at [1389, 702] on link ">" at bounding box center [1399, 706] width 19 height 19
checkbox input "false"
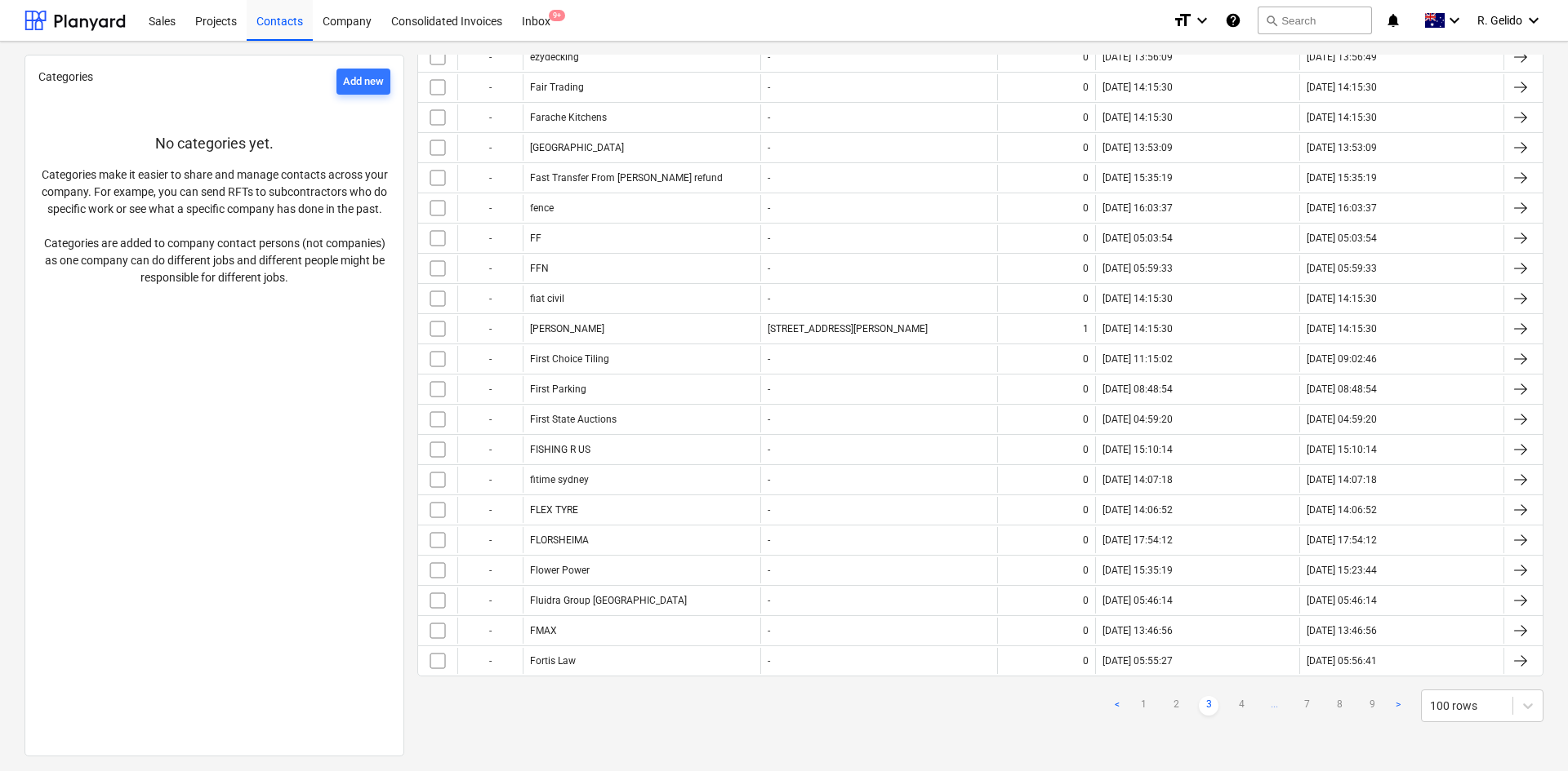
checkbox input "false"
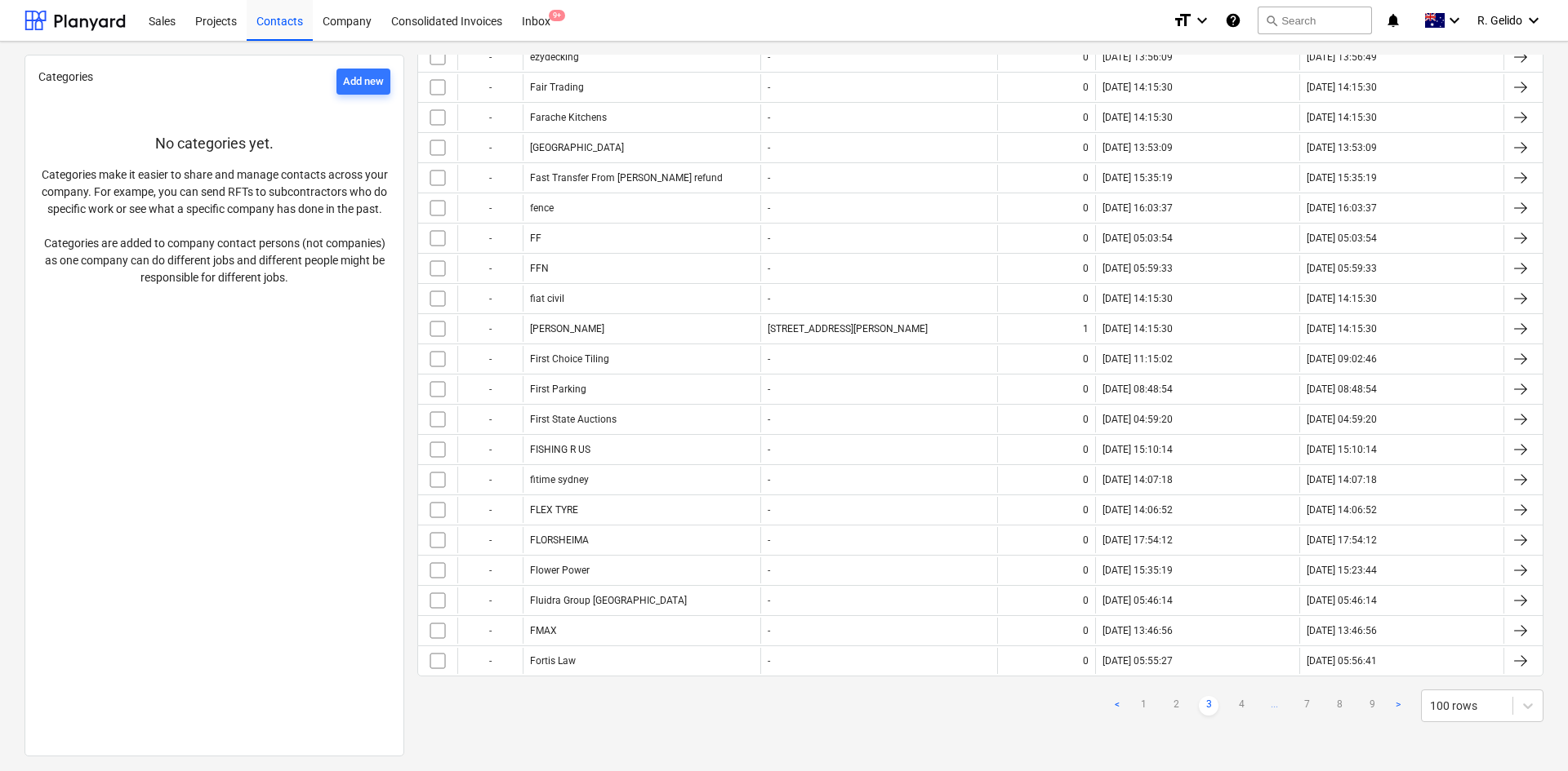
checkbox input "false"
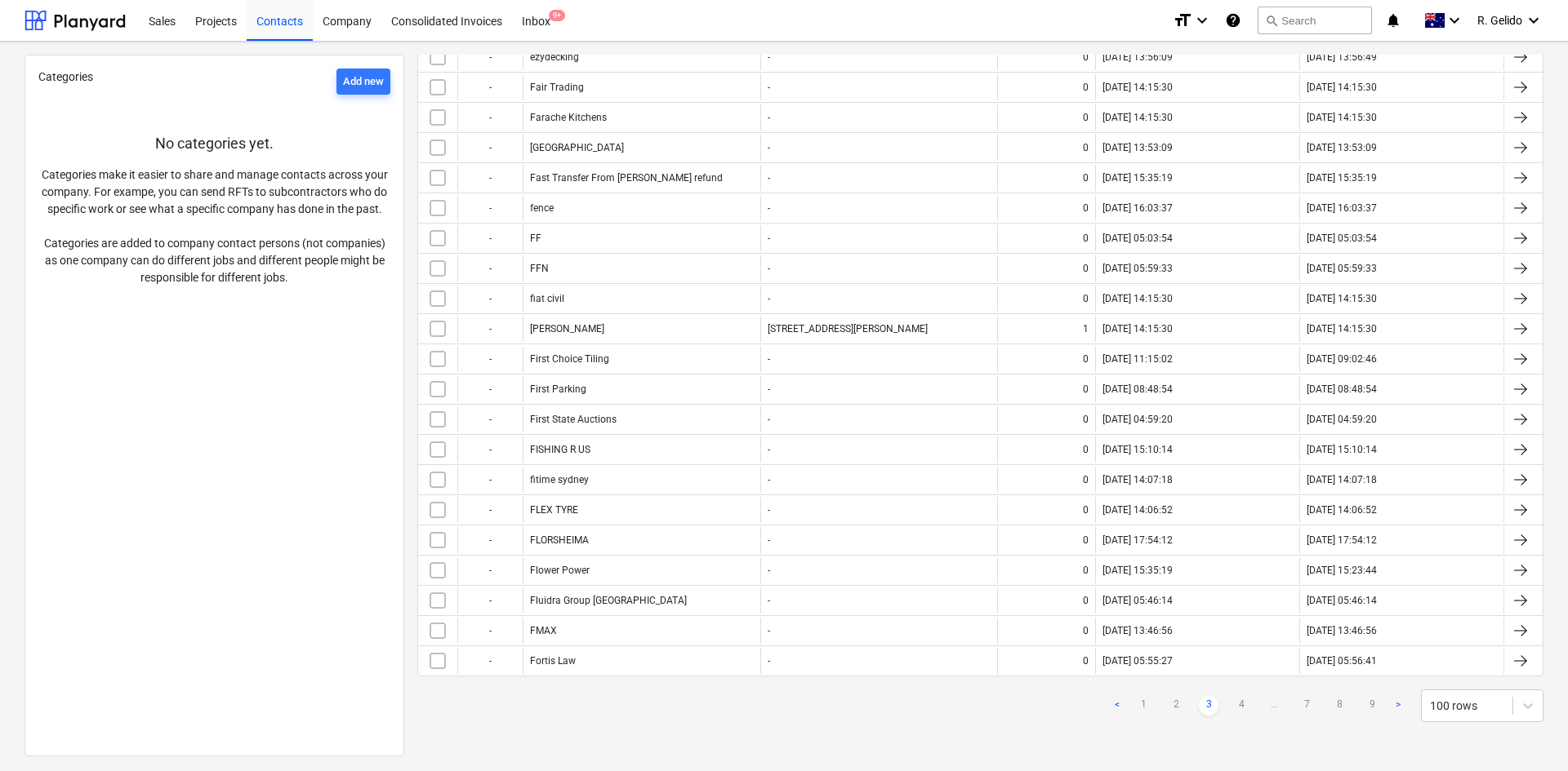
checkbox input "false"
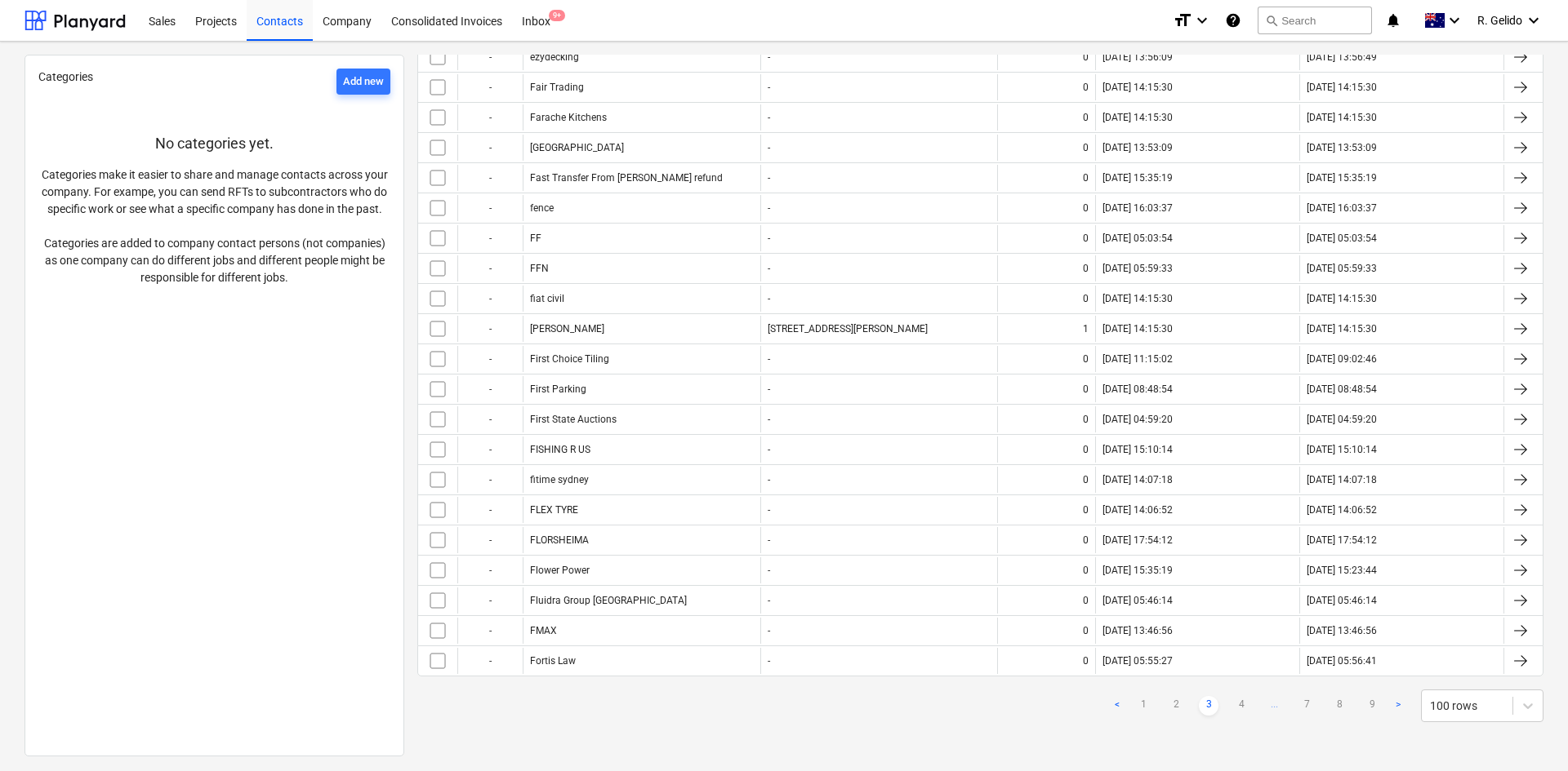
checkbox input "false"
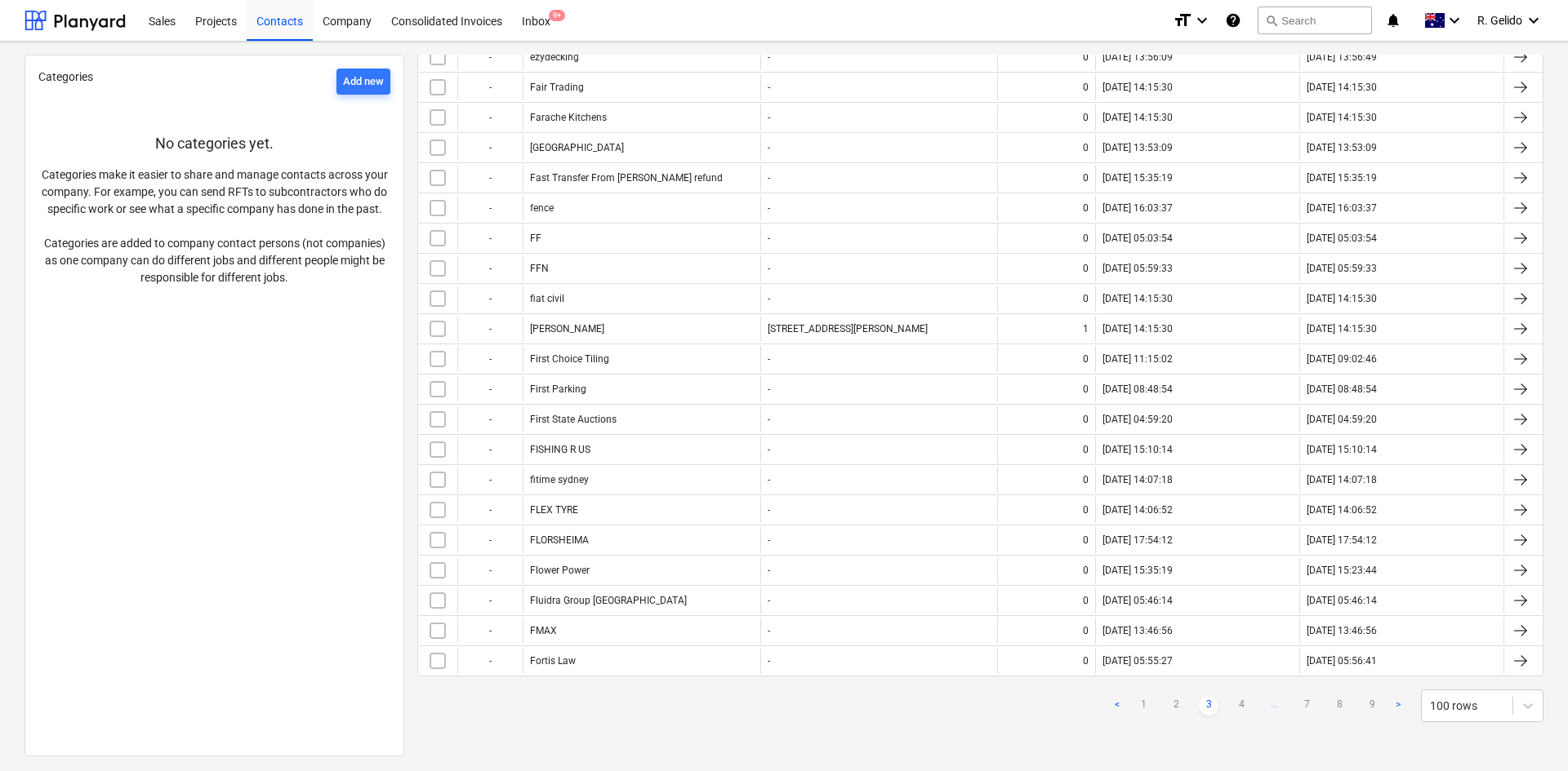
checkbox input "false"
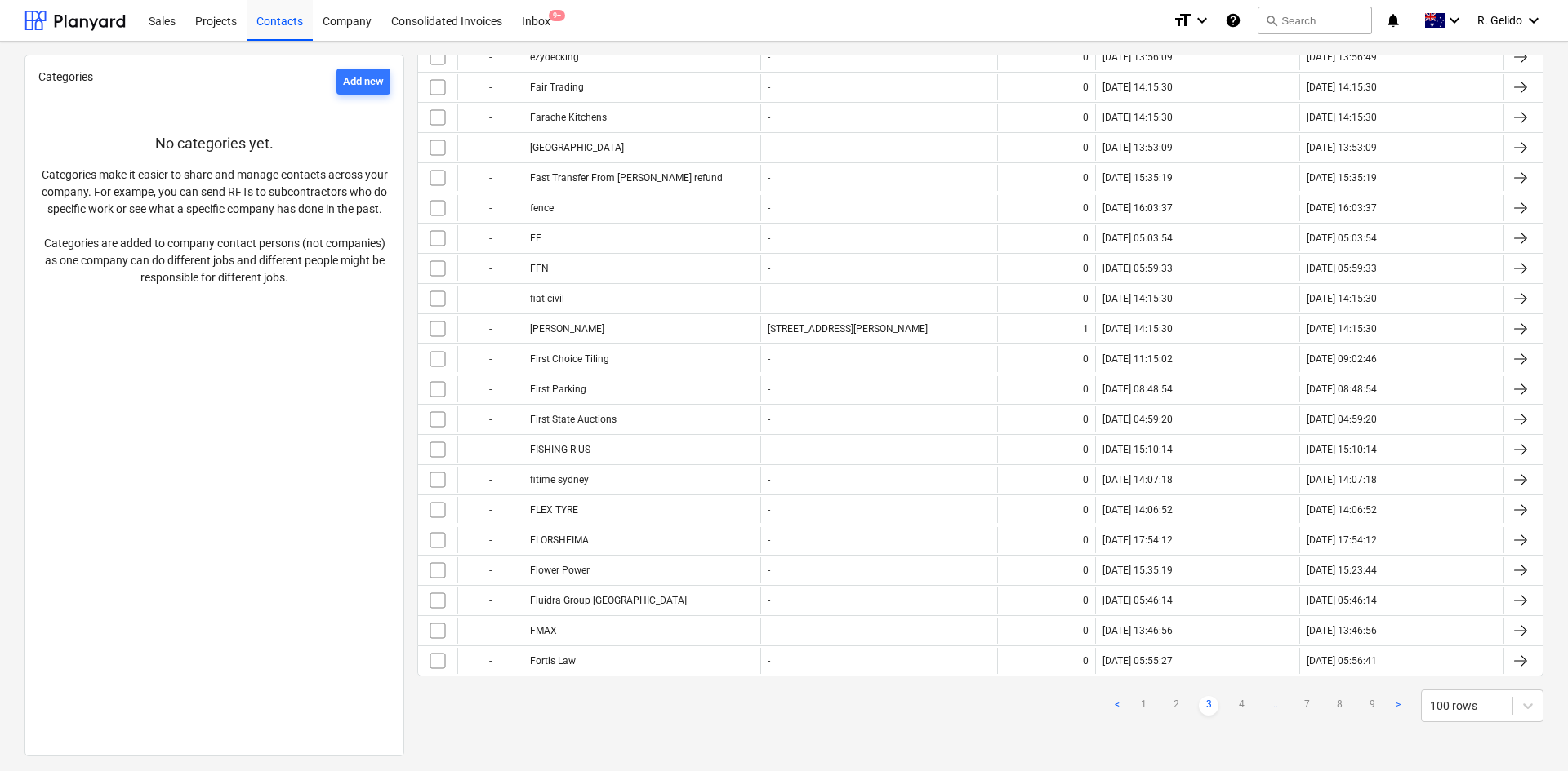
checkbox input "false"
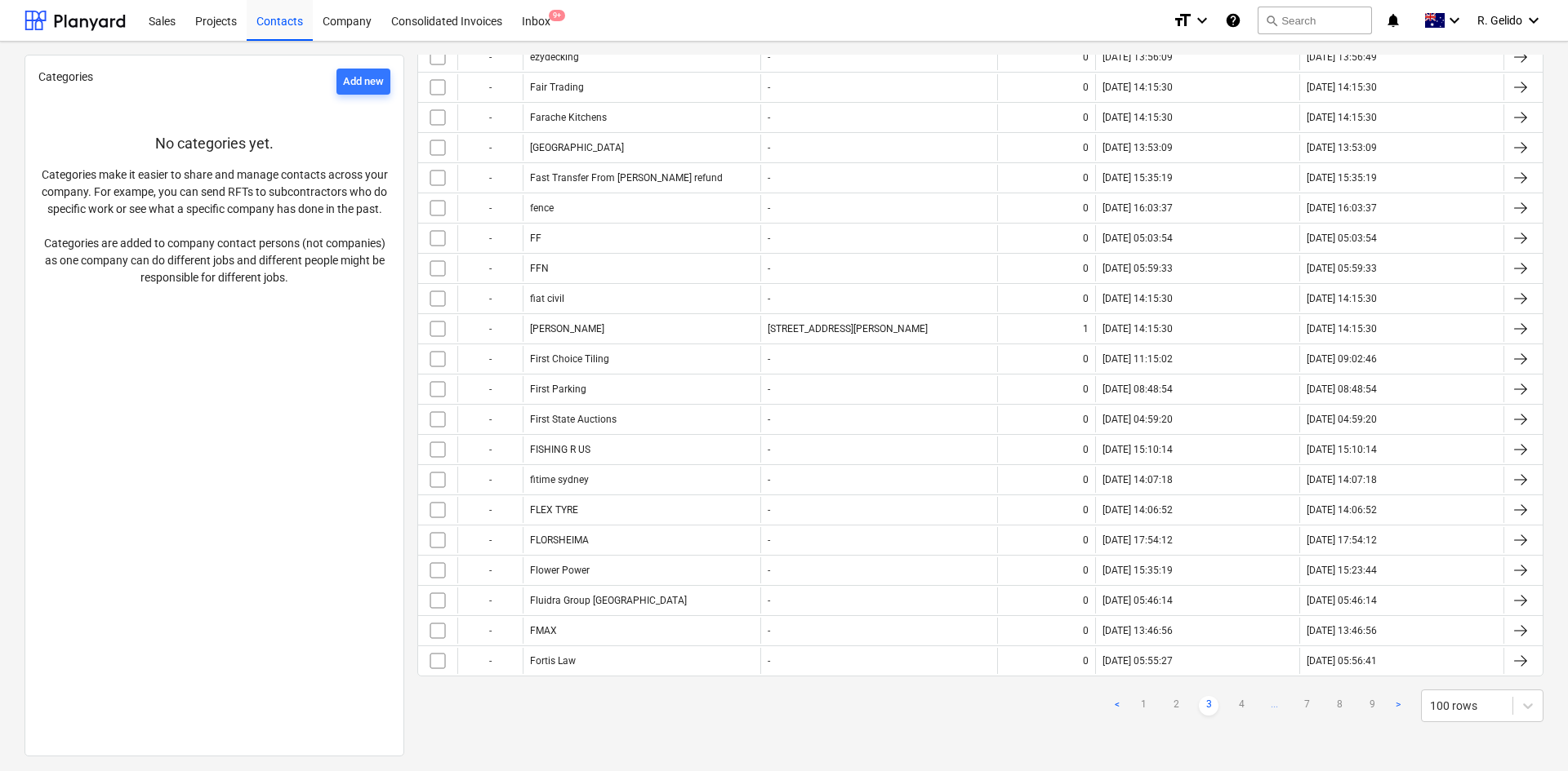
checkbox input "false"
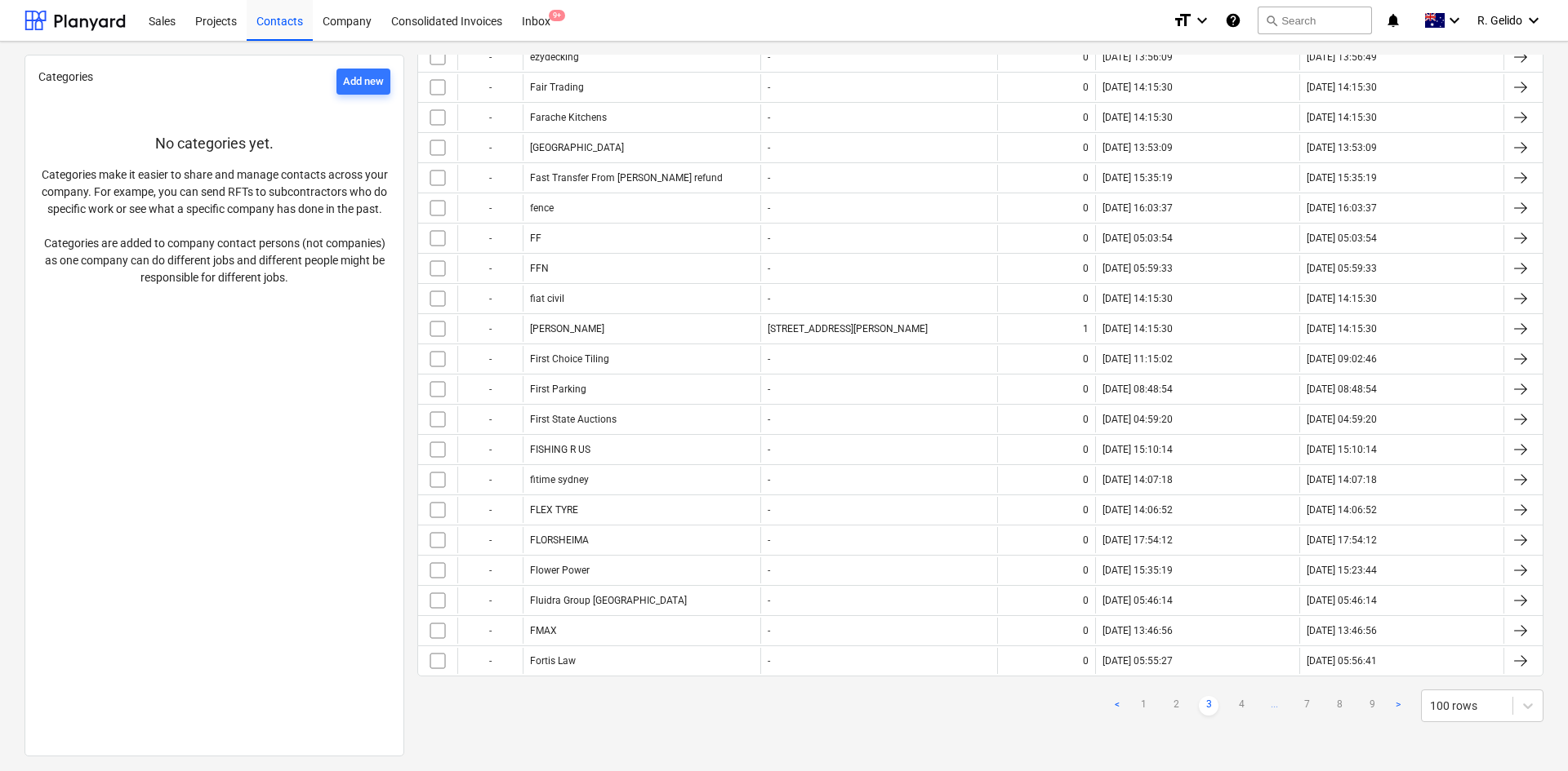
checkbox input "false"
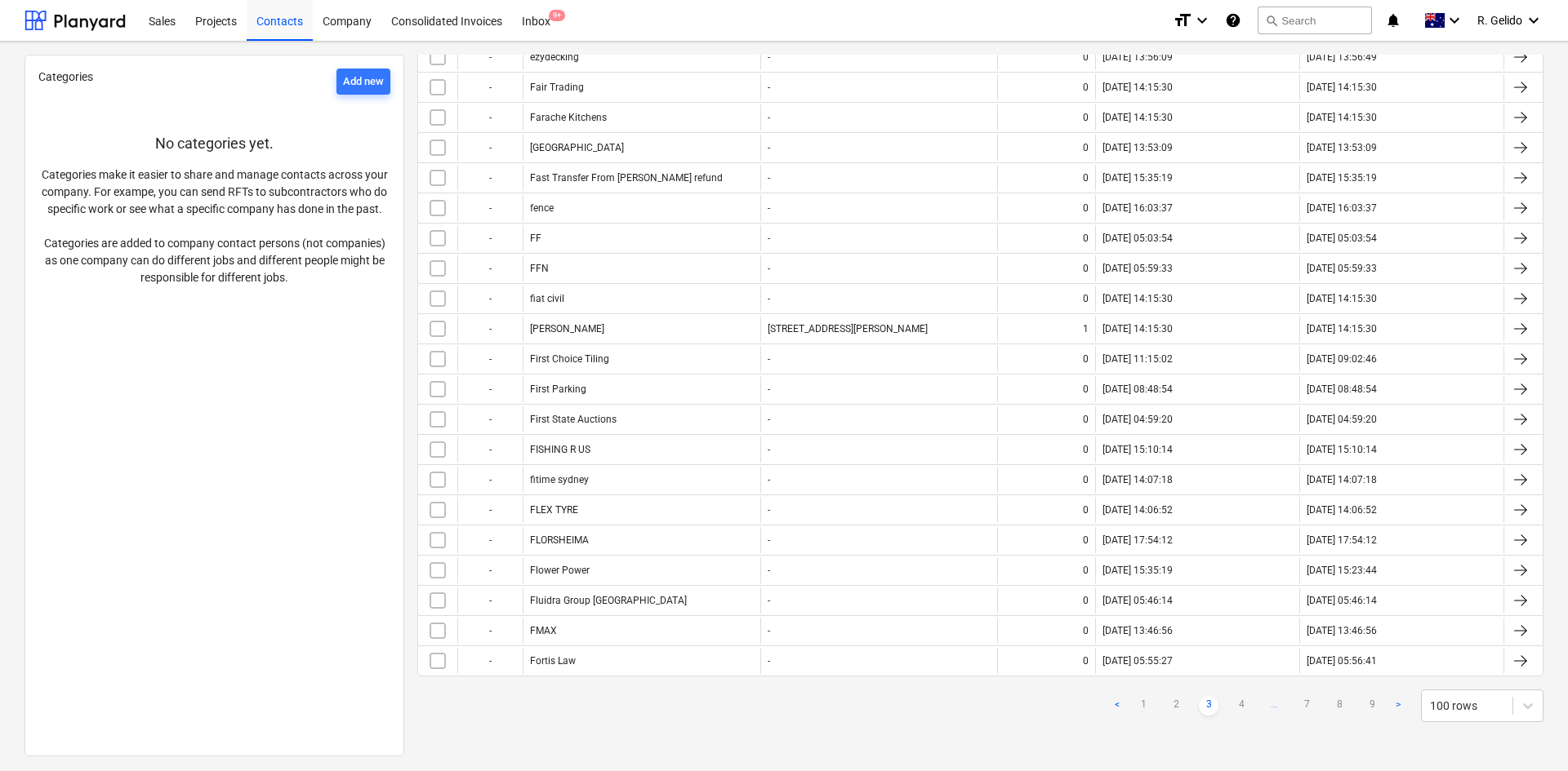
checkbox input "false"
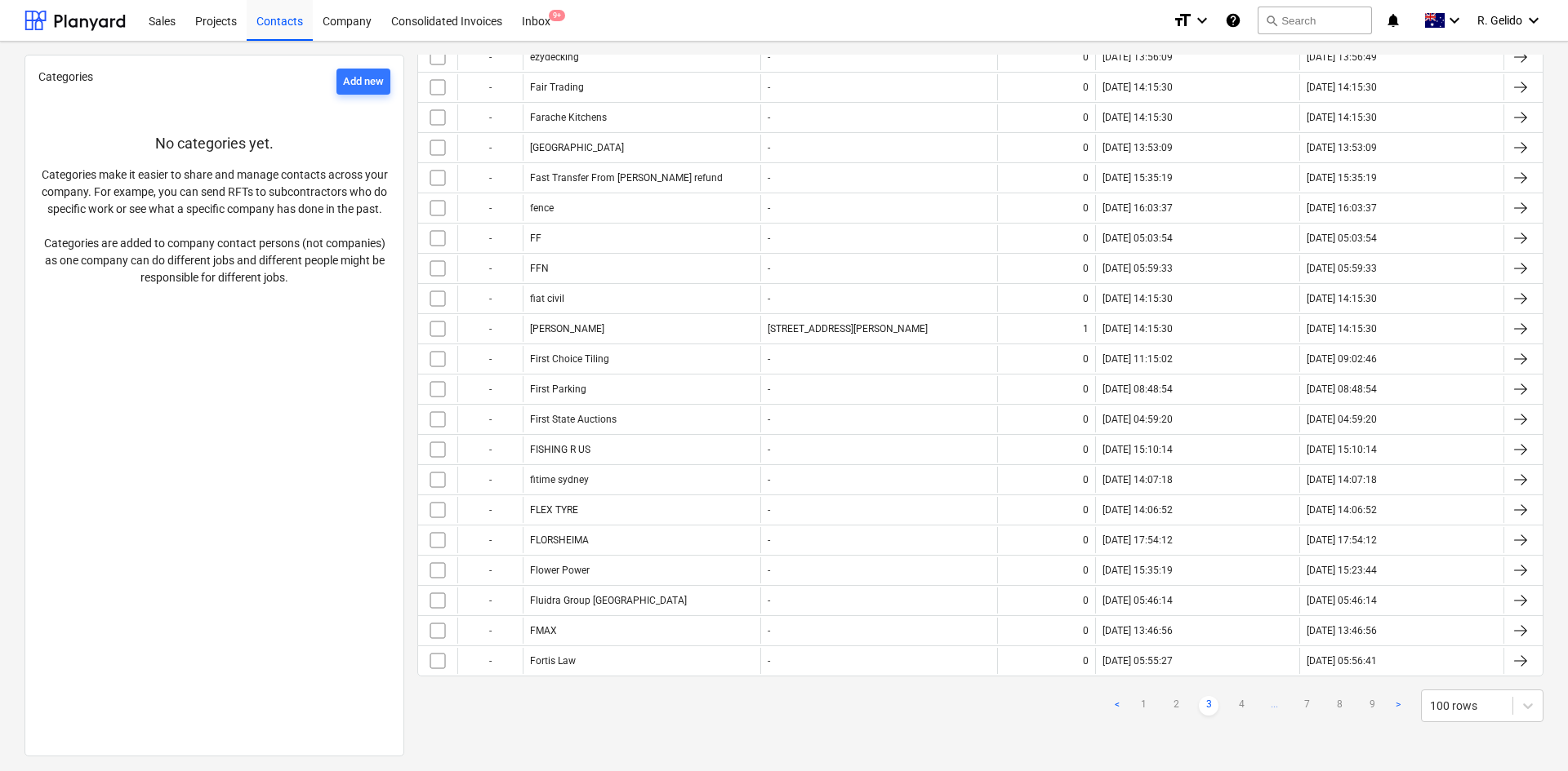
checkbox input "false"
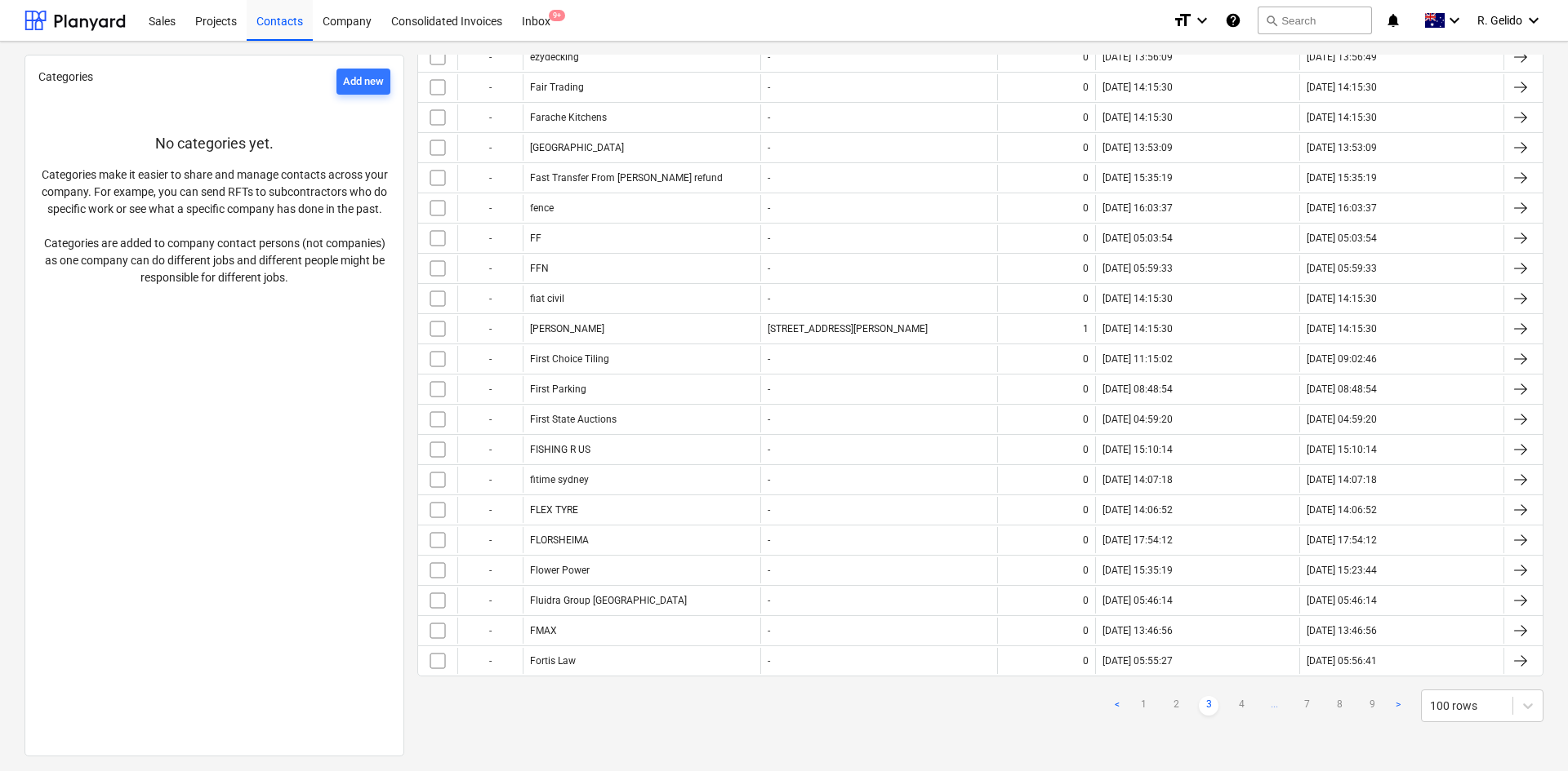
checkbox input "false"
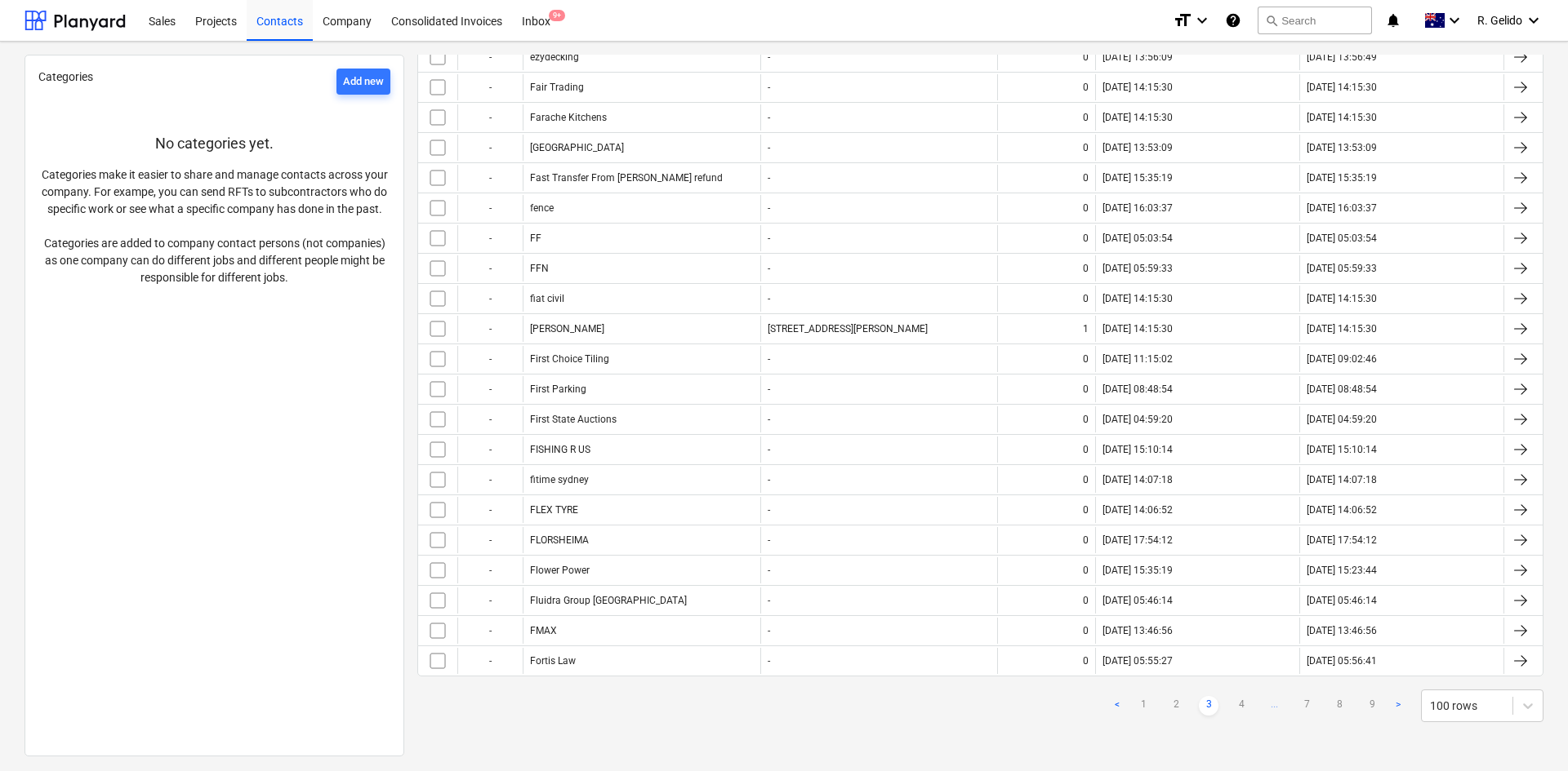
checkbox input "false"
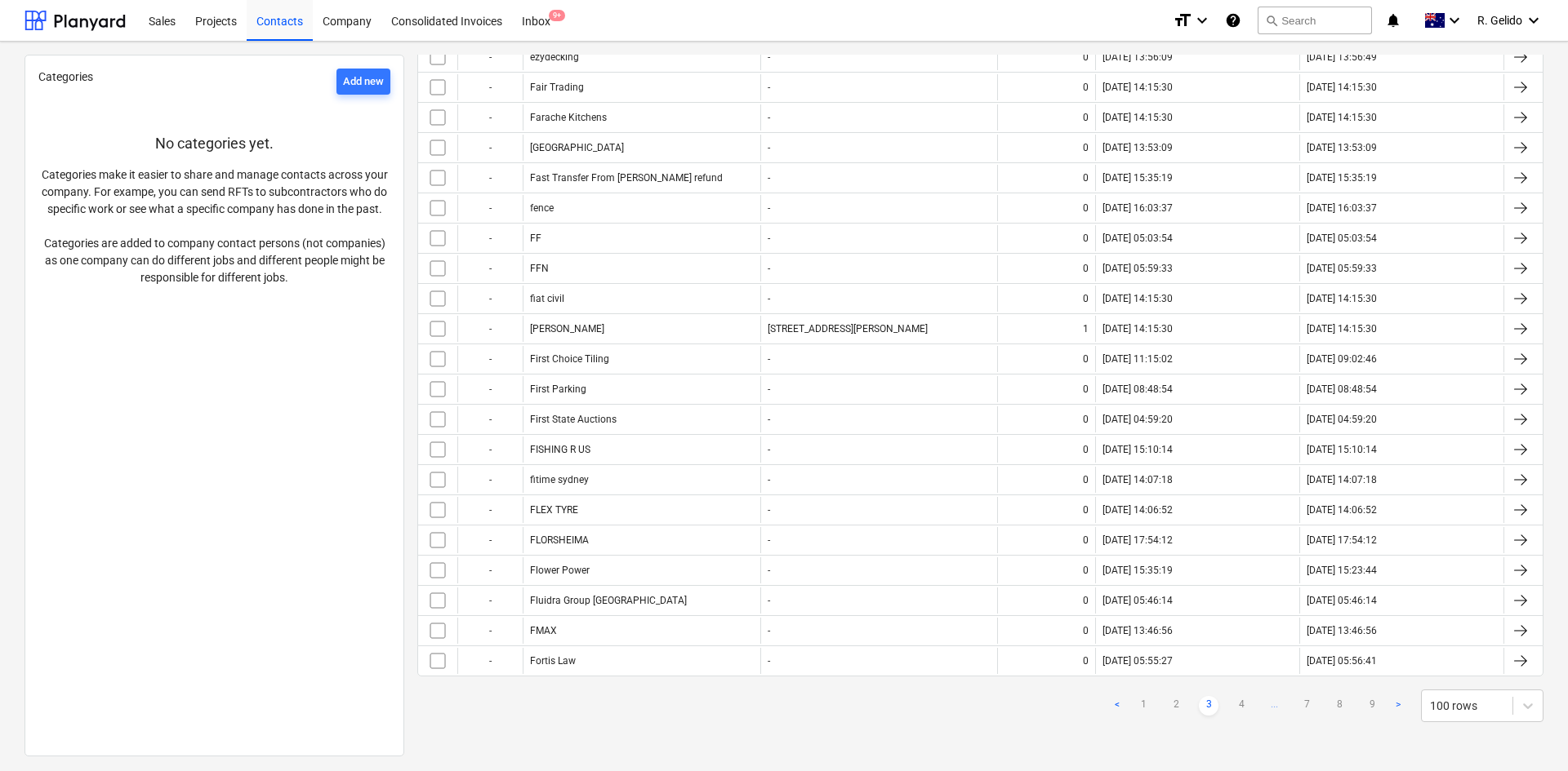
checkbox input "false"
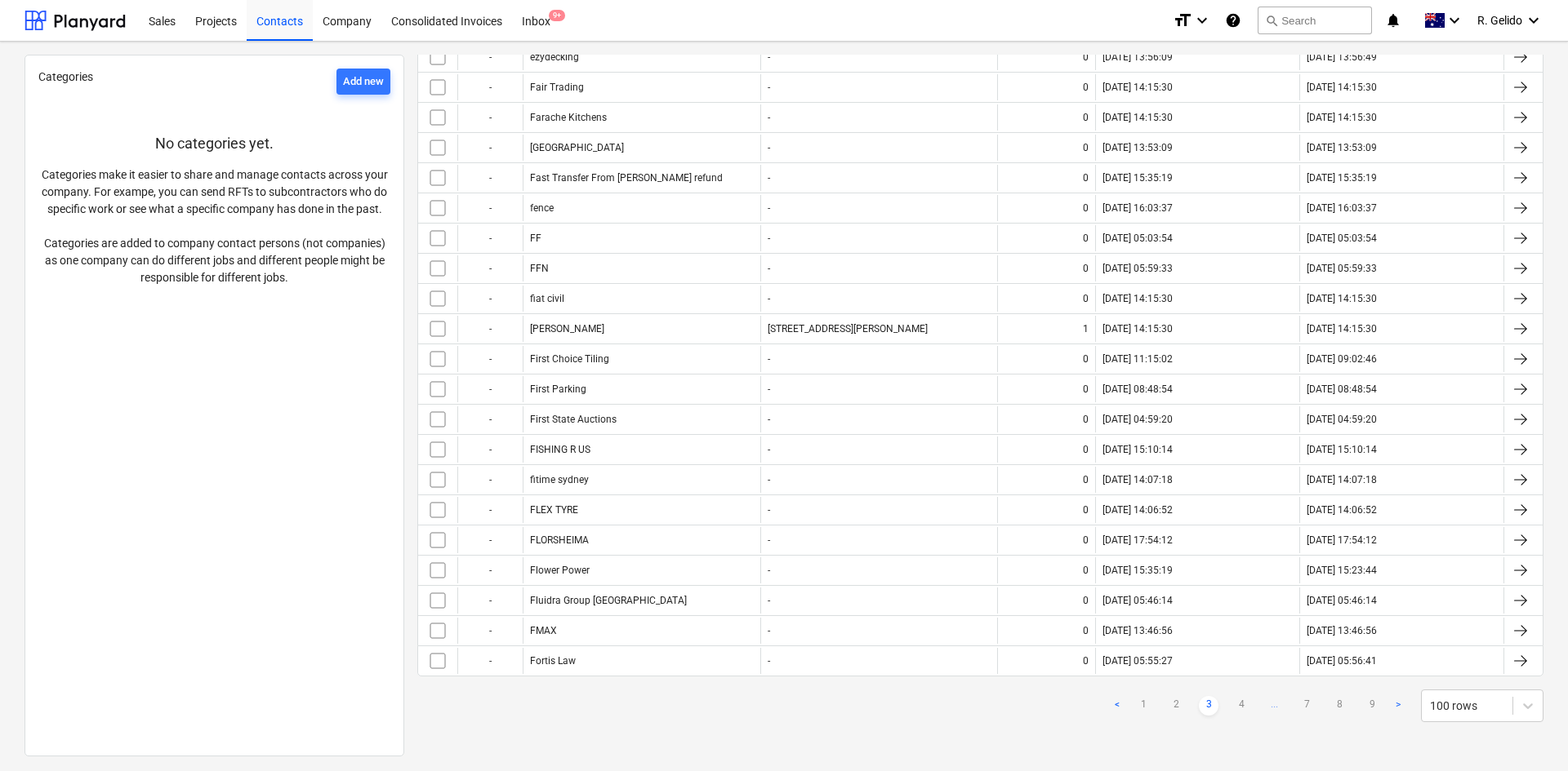
checkbox input "false"
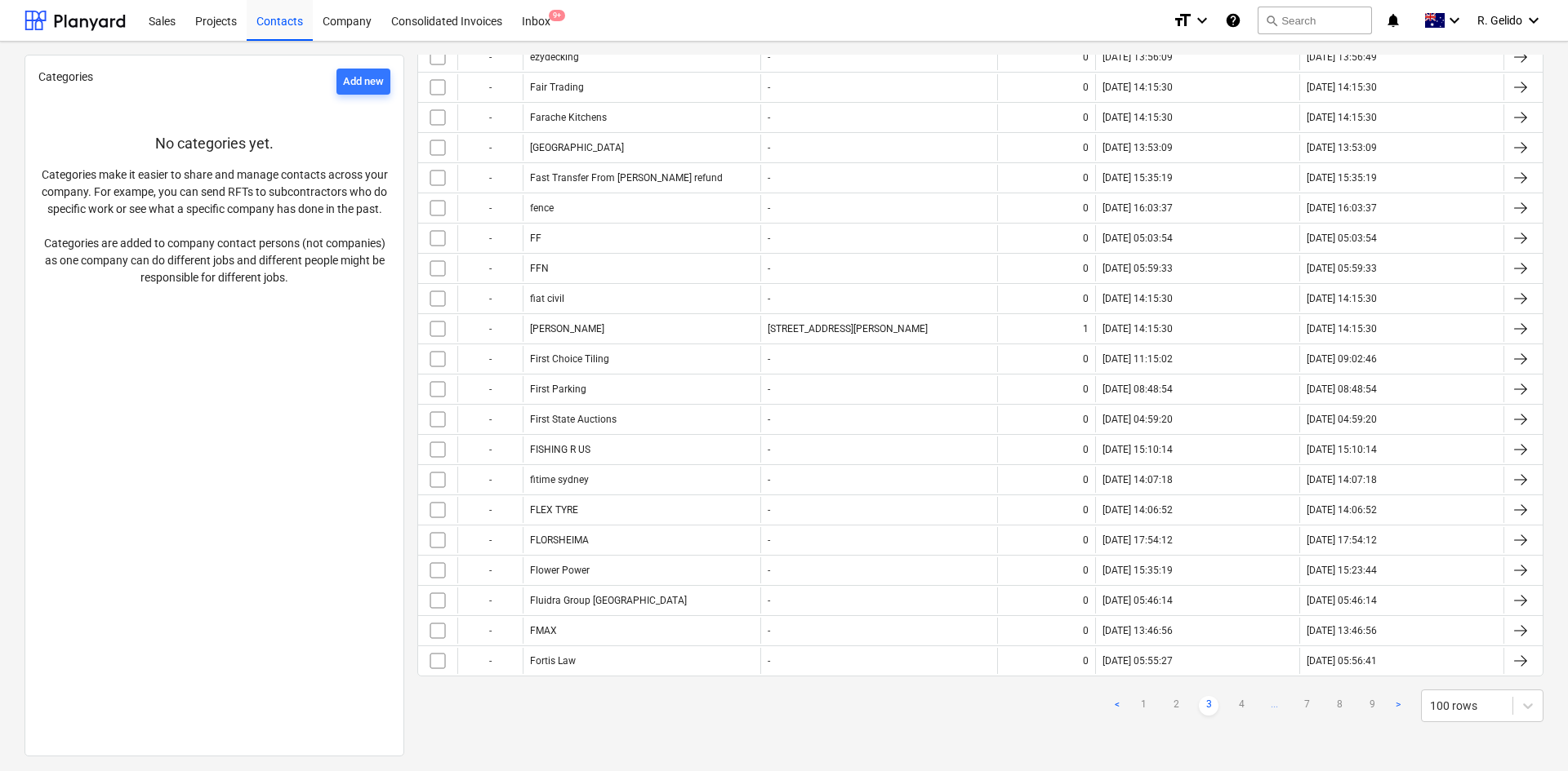
checkbox input "false"
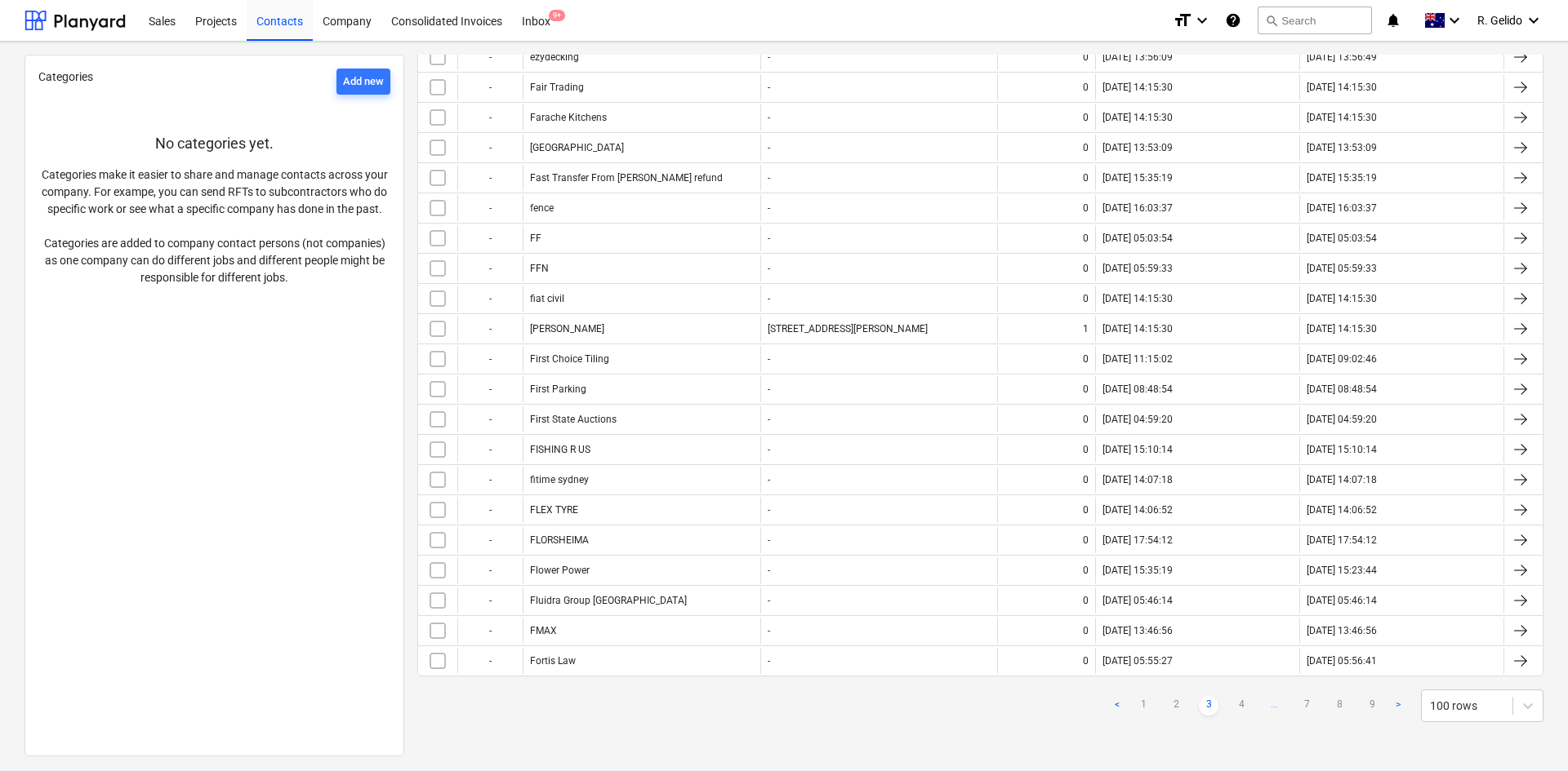
checkbox input "false"
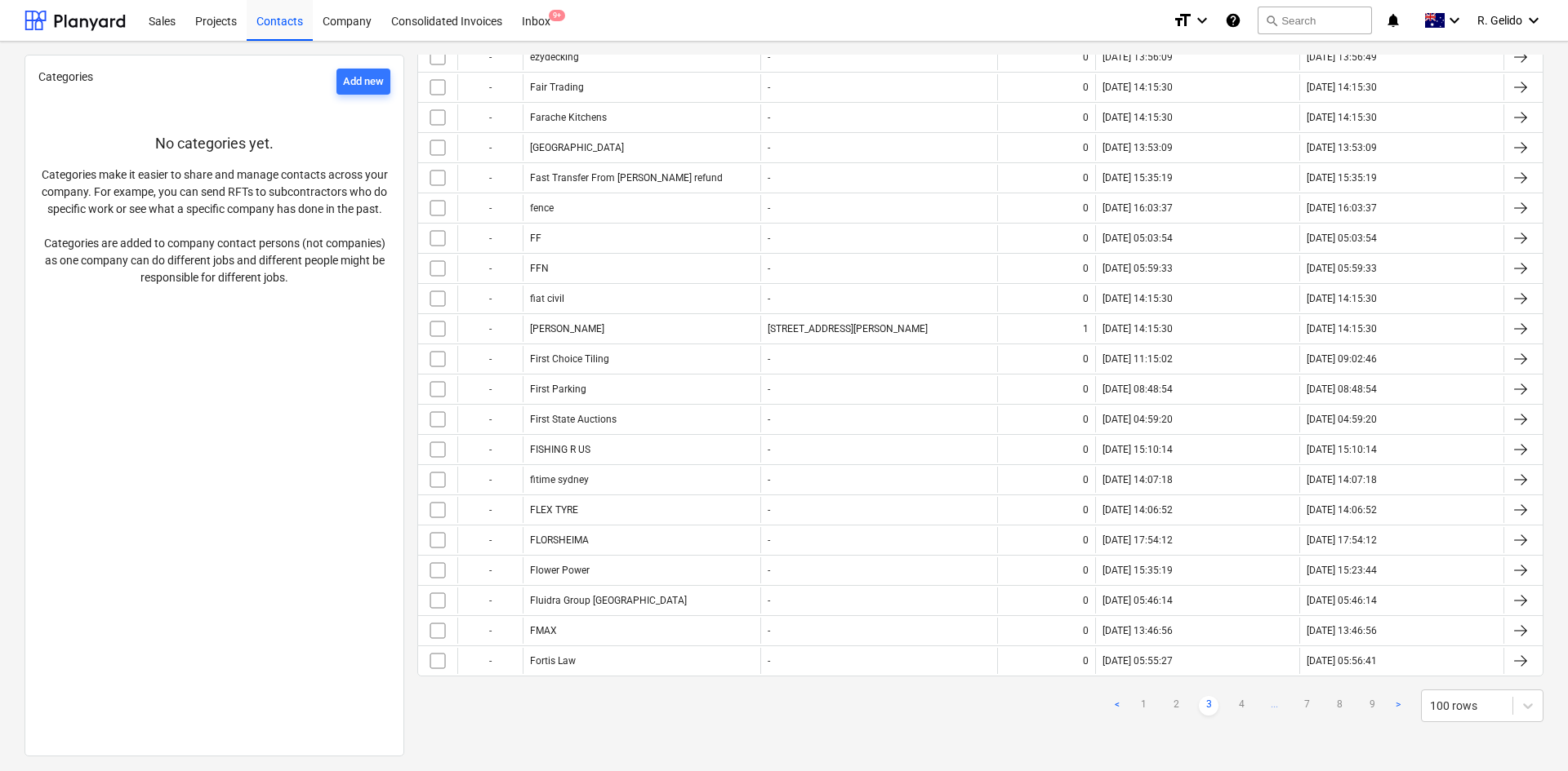
checkbox input "false"
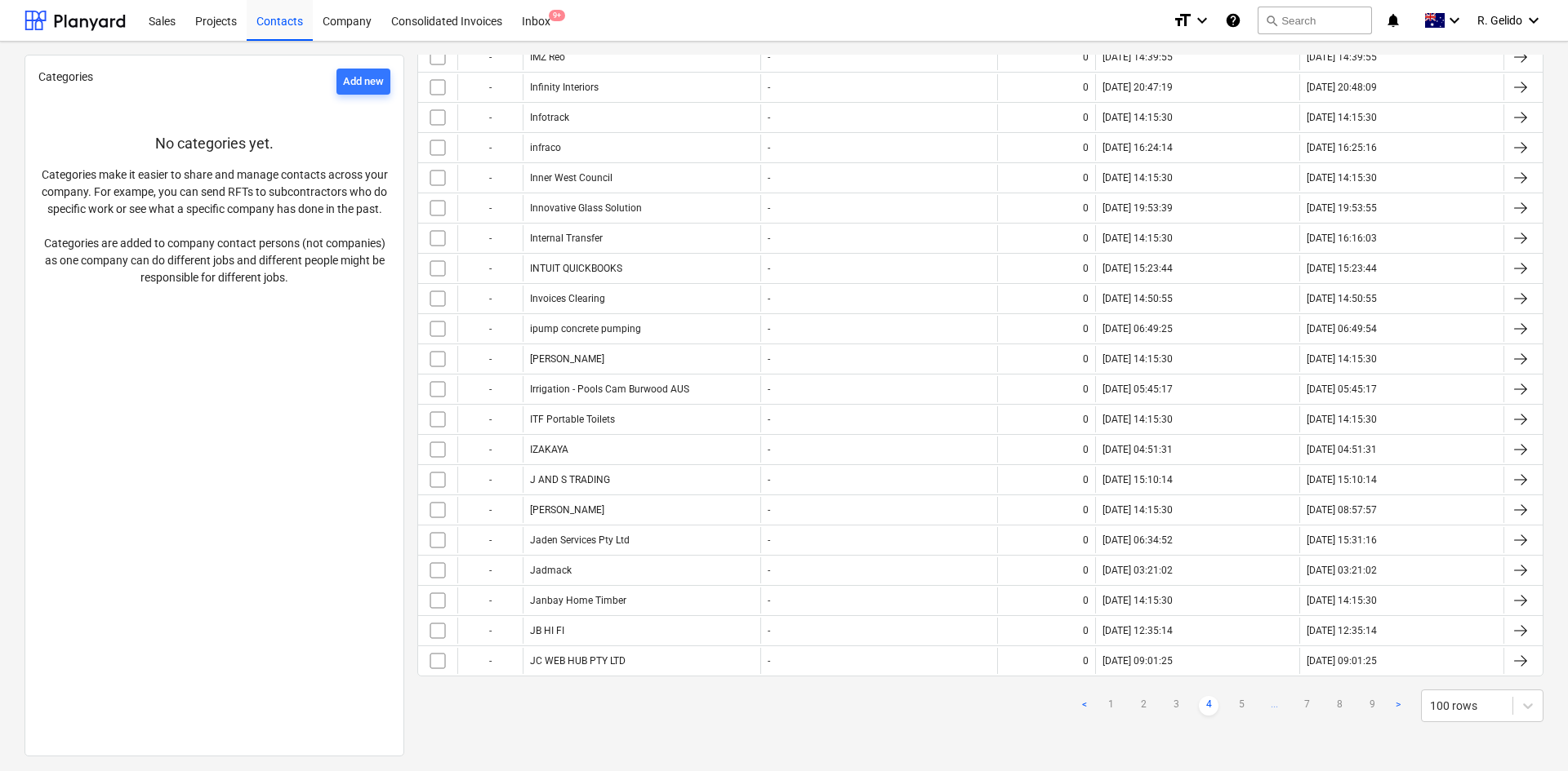
click at [1354, 702] on ul "< 1 2 3 4 5 ... 7 8 9 >" at bounding box center [1241, 706] width 333 height 19
click at [1376, 702] on ul "< 1 2 3 4 5 ... 7 8 9 >" at bounding box center [1241, 706] width 333 height 19
click at [1336, 703] on link "8" at bounding box center [1340, 706] width 19 height 19
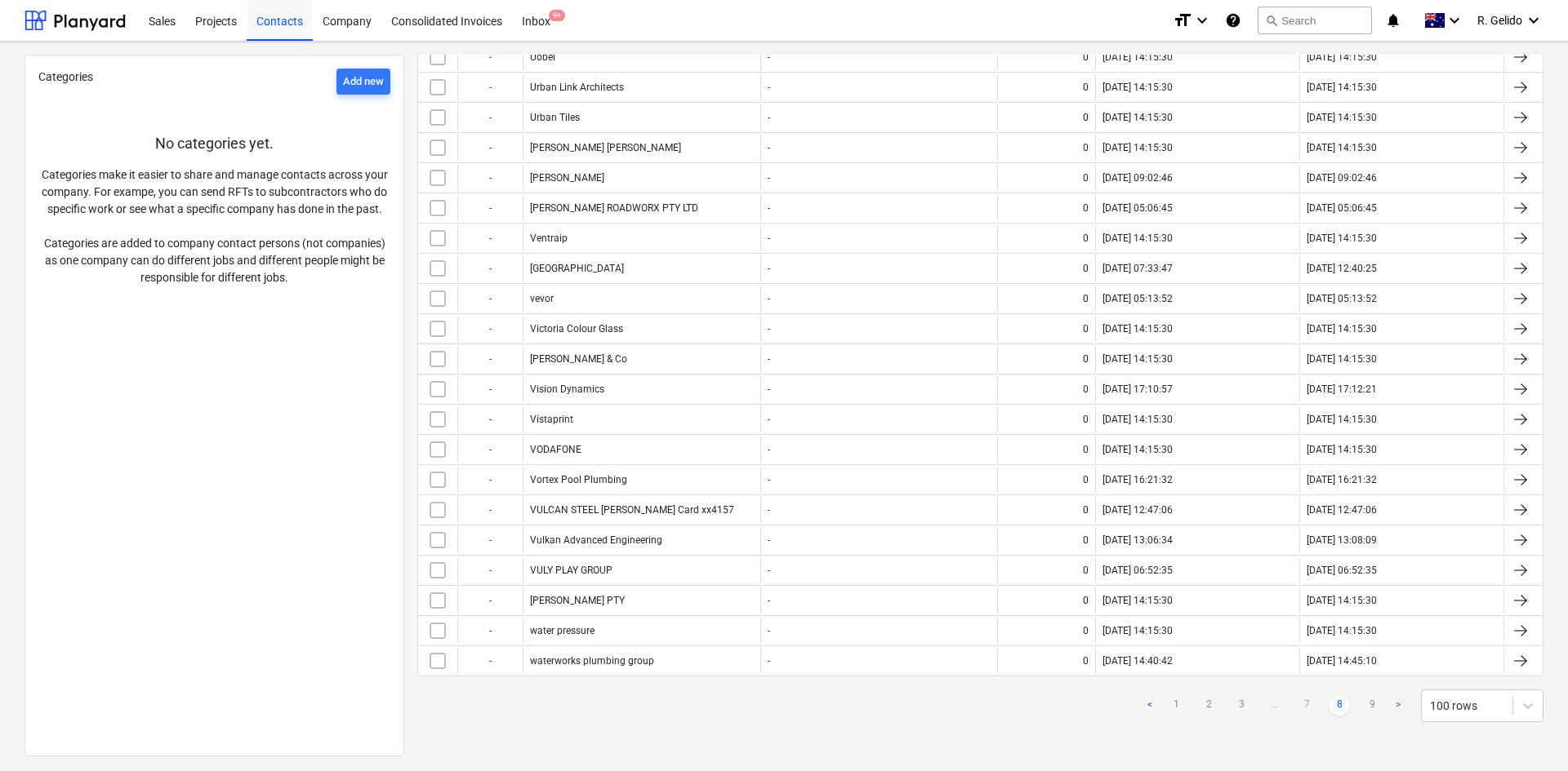
click at [1304, 705] on link "7" at bounding box center [1307, 706] width 19 height 19
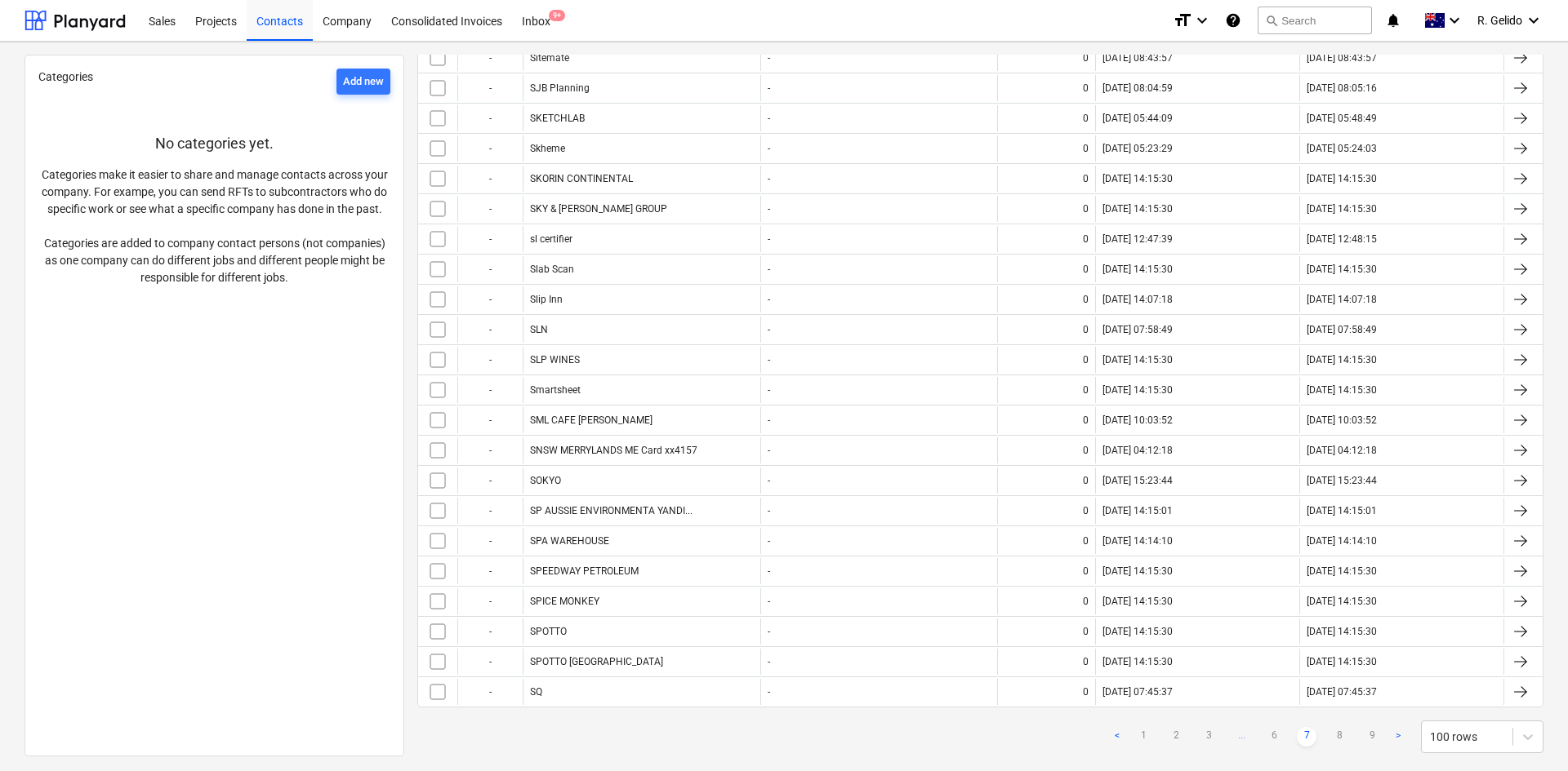
scroll to position [2623, 0]
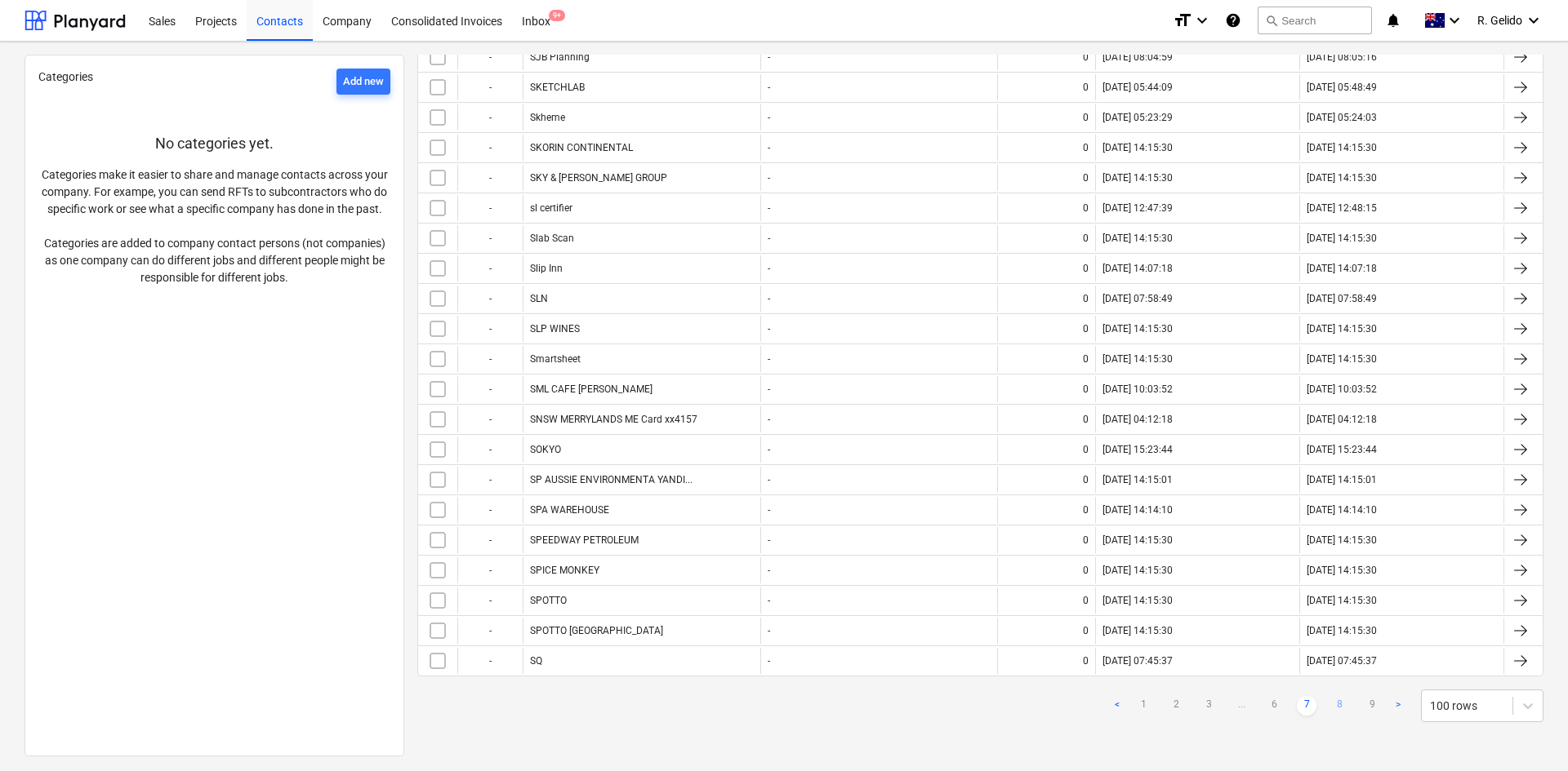
click at [1334, 706] on link "8" at bounding box center [1340, 706] width 19 height 19
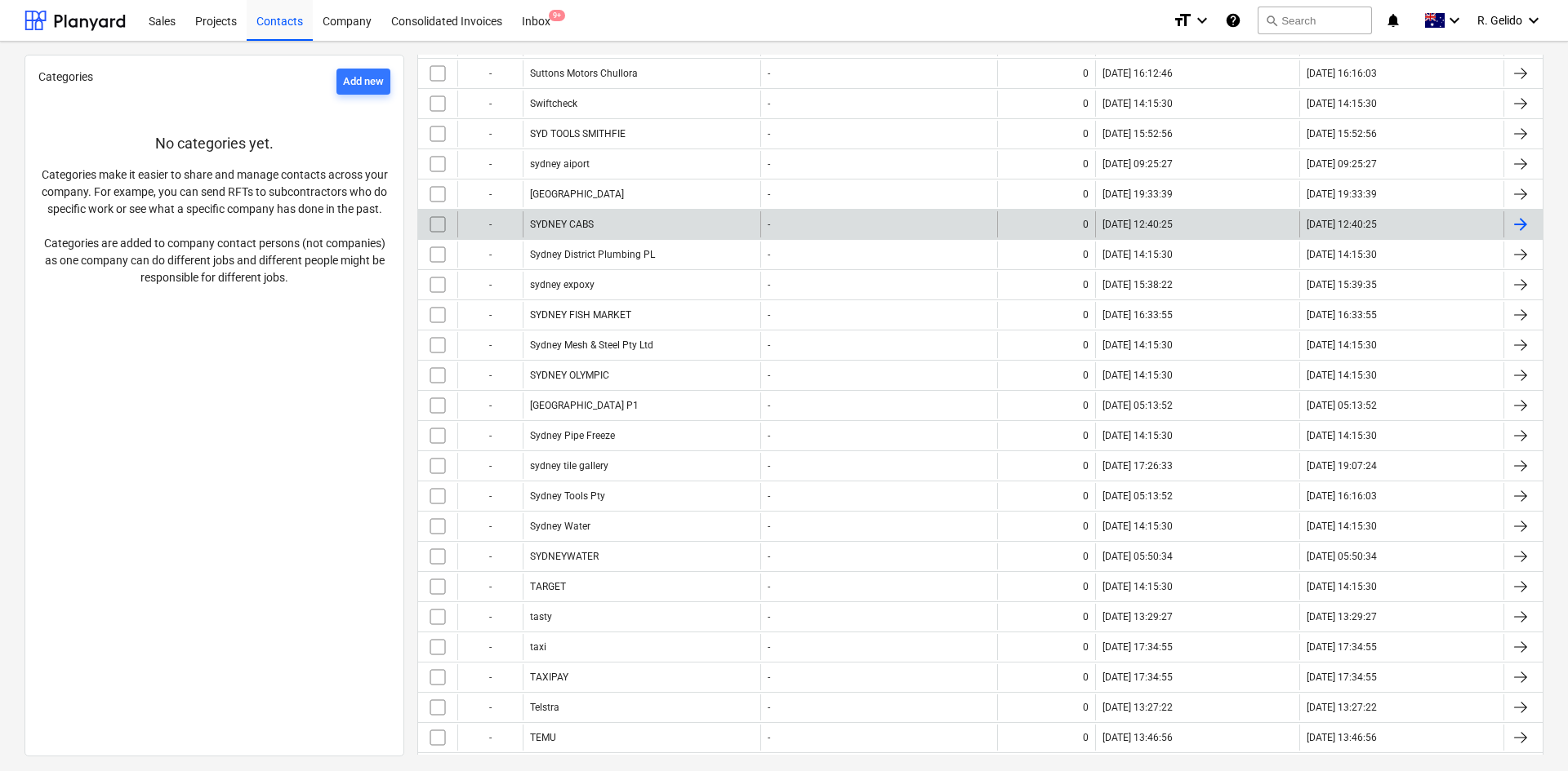
scroll to position [582, 0]
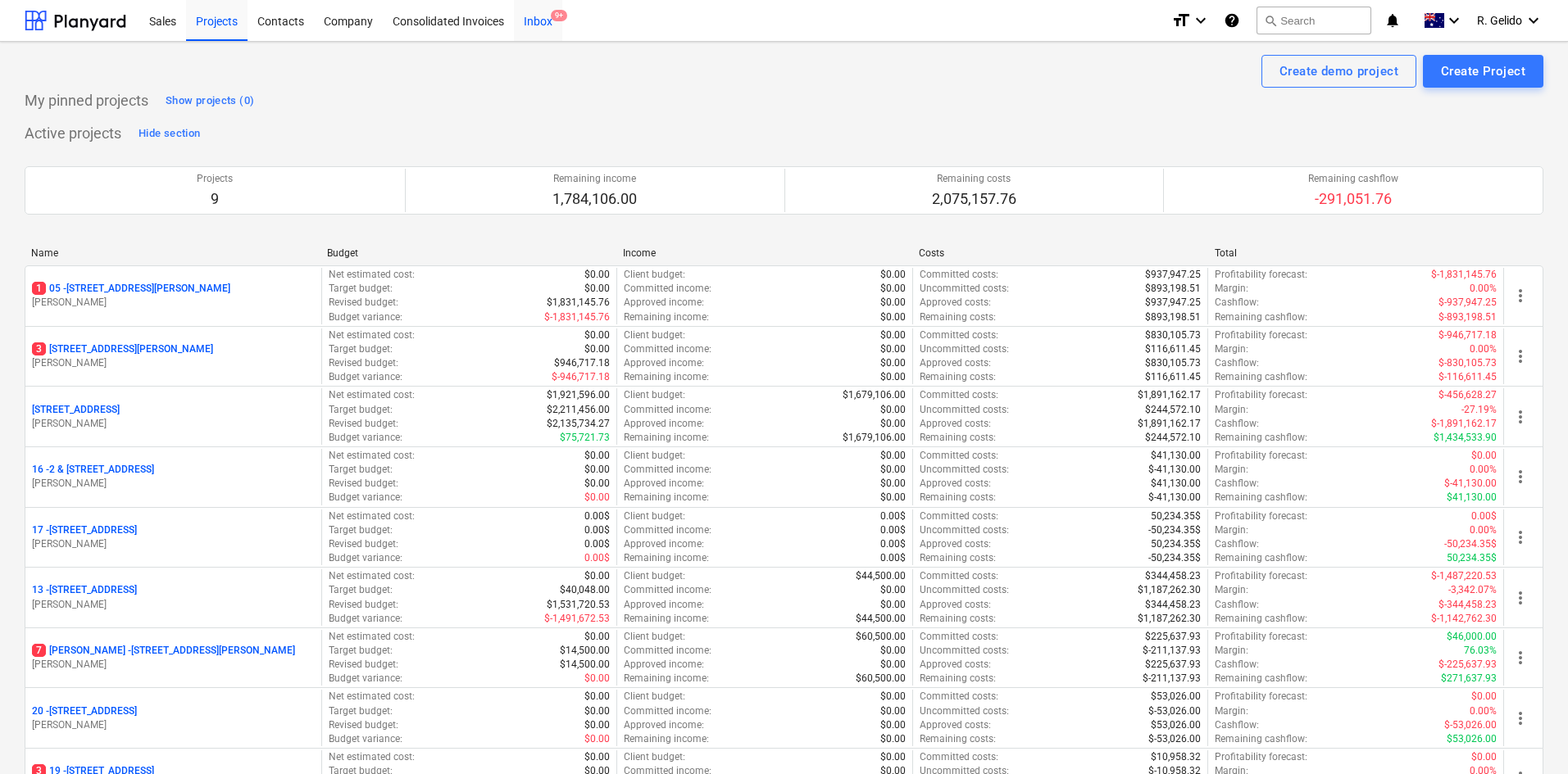
click at [537, 18] on div "Inbox 9+" at bounding box center [538, 19] width 49 height 42
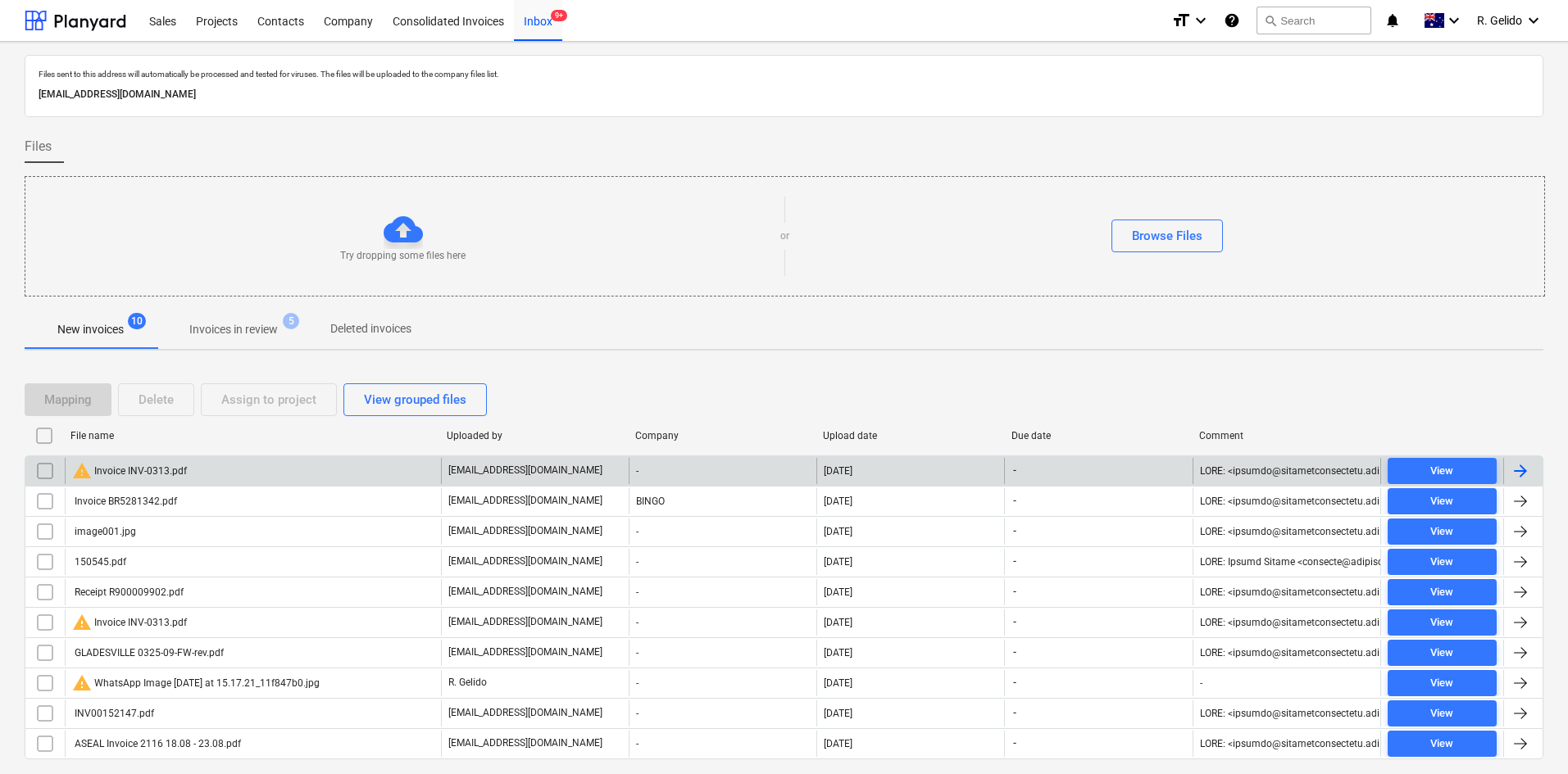
click at [143, 469] on div "warning Invoice INV-0313.pdf" at bounding box center [129, 471] width 115 height 19
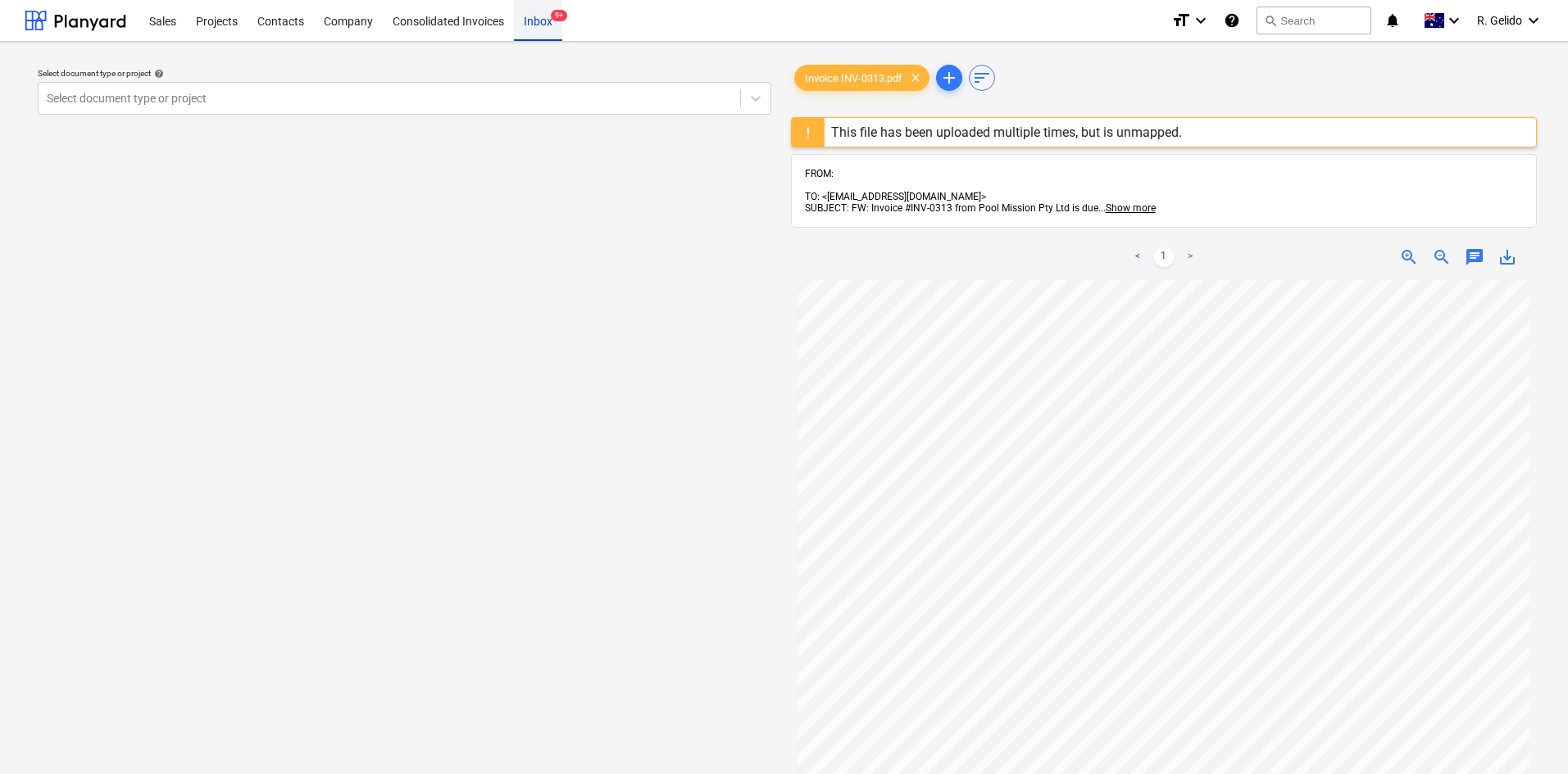
click at [535, 23] on div "Inbox 9+" at bounding box center [538, 19] width 49 height 42
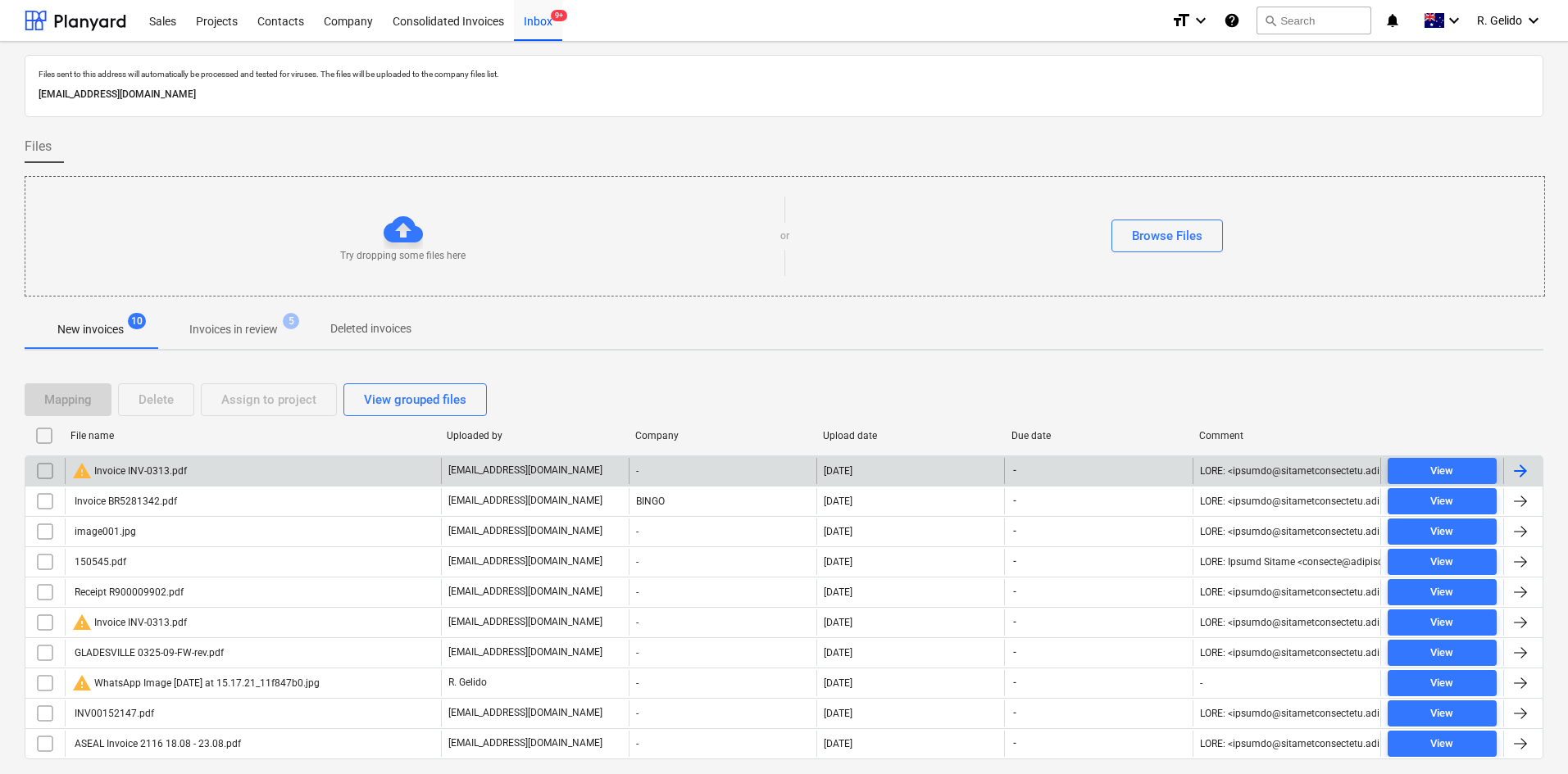
click at [213, 474] on div "warning Invoice INV-0313.pdf" at bounding box center [253, 471] width 376 height 26
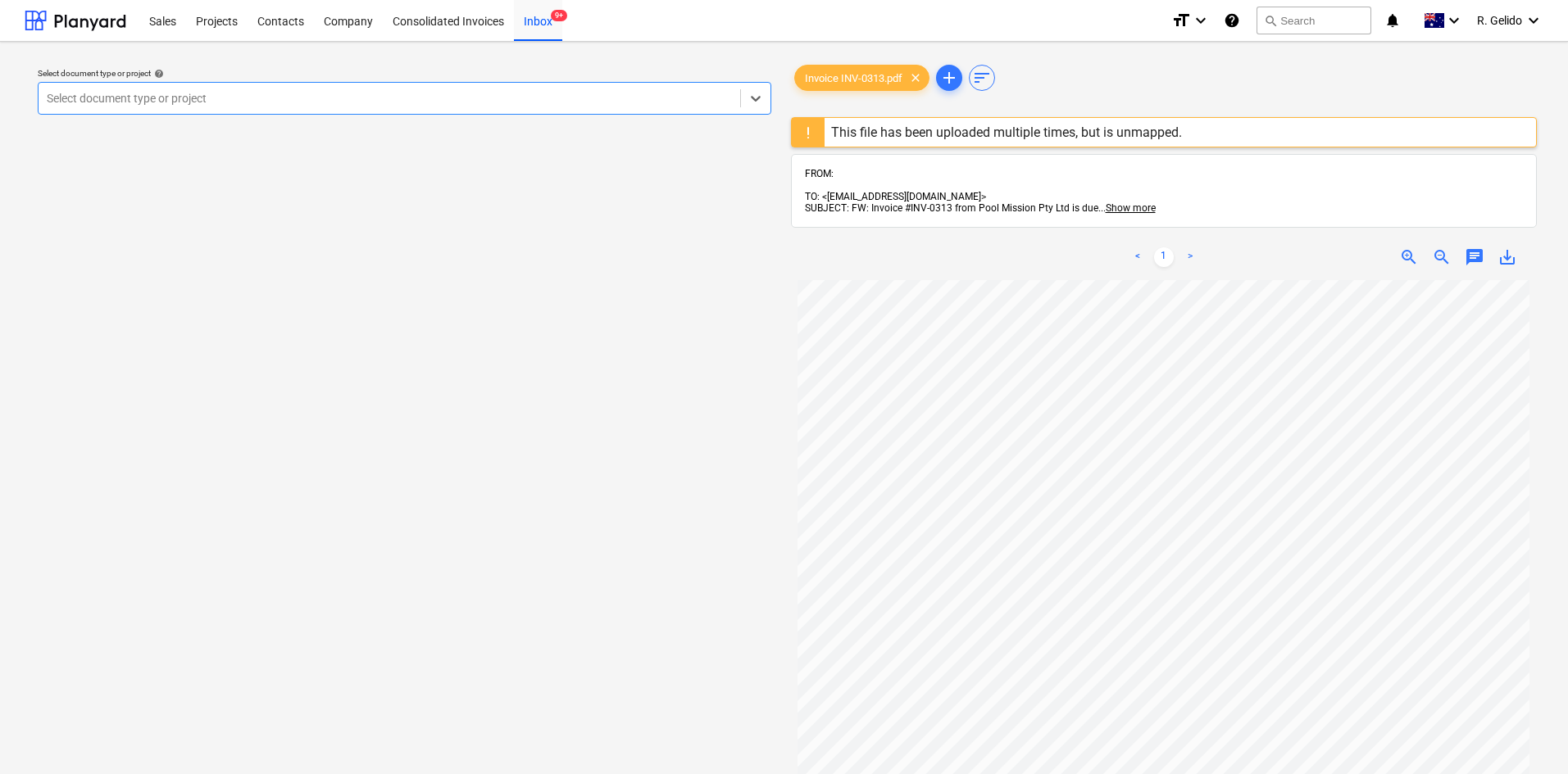
click at [625, 100] on div at bounding box center [389, 98] width 685 height 17
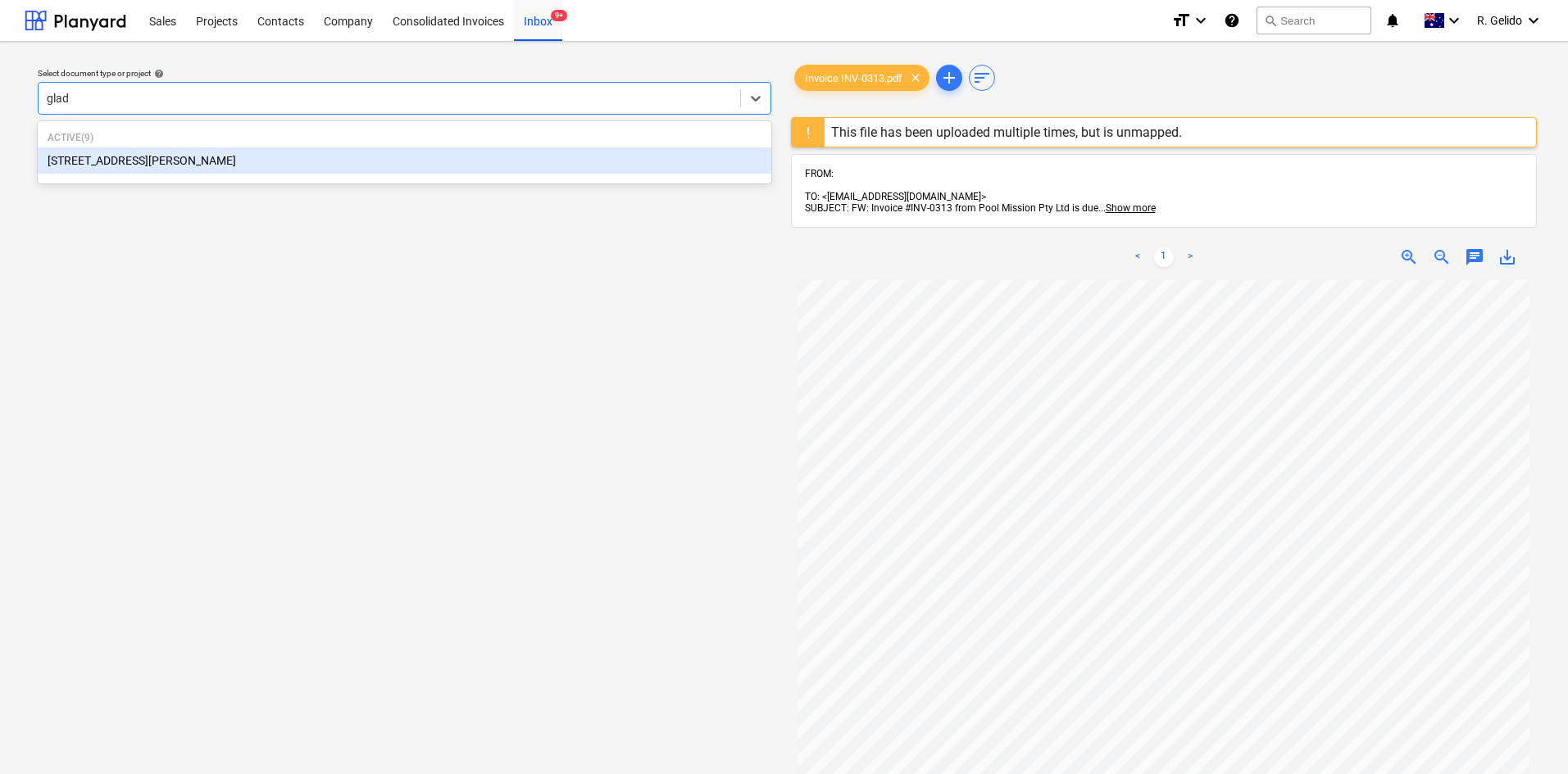
type input "glade"
click at [300, 163] on div "[STREET_ADDRESS][PERSON_NAME]" at bounding box center [404, 160] width 733 height 26
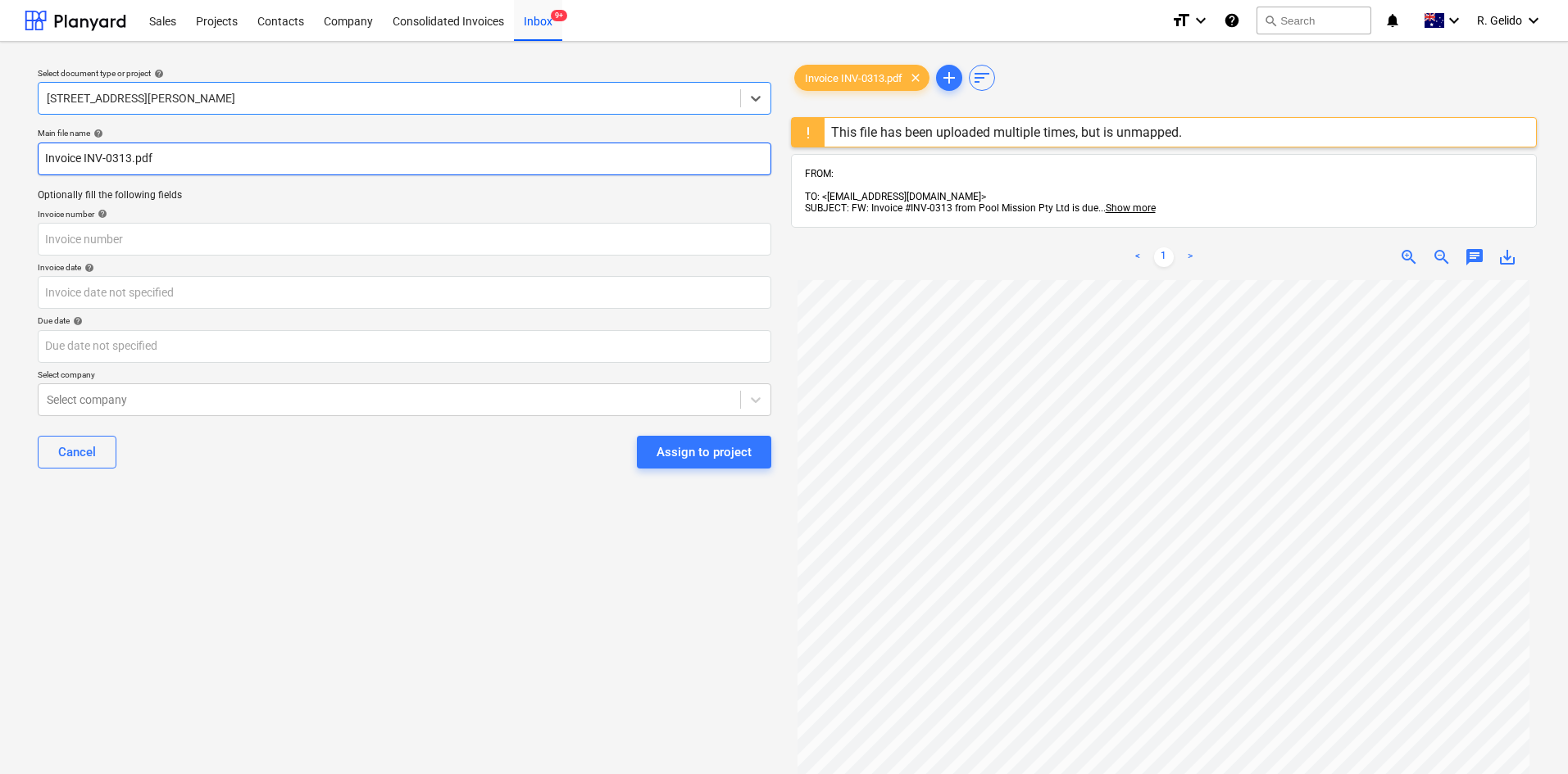
click at [40, 154] on input "Invoice INV-0313.pdf" at bounding box center [404, 159] width 733 height 33
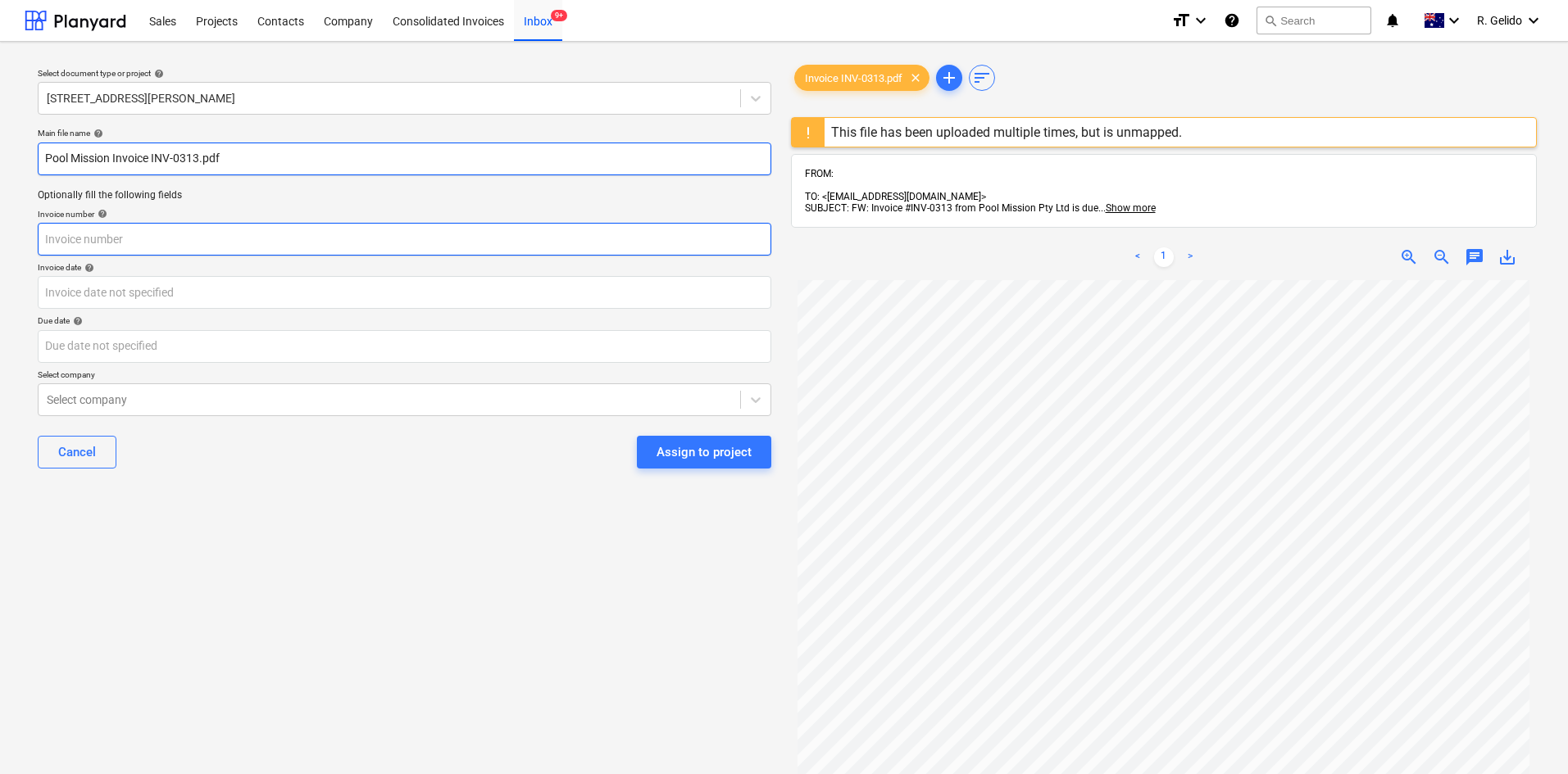
type input "Pool Mission Invoice INV-0313.pdf"
click at [98, 239] on input "text" at bounding box center [404, 240] width 733 height 33
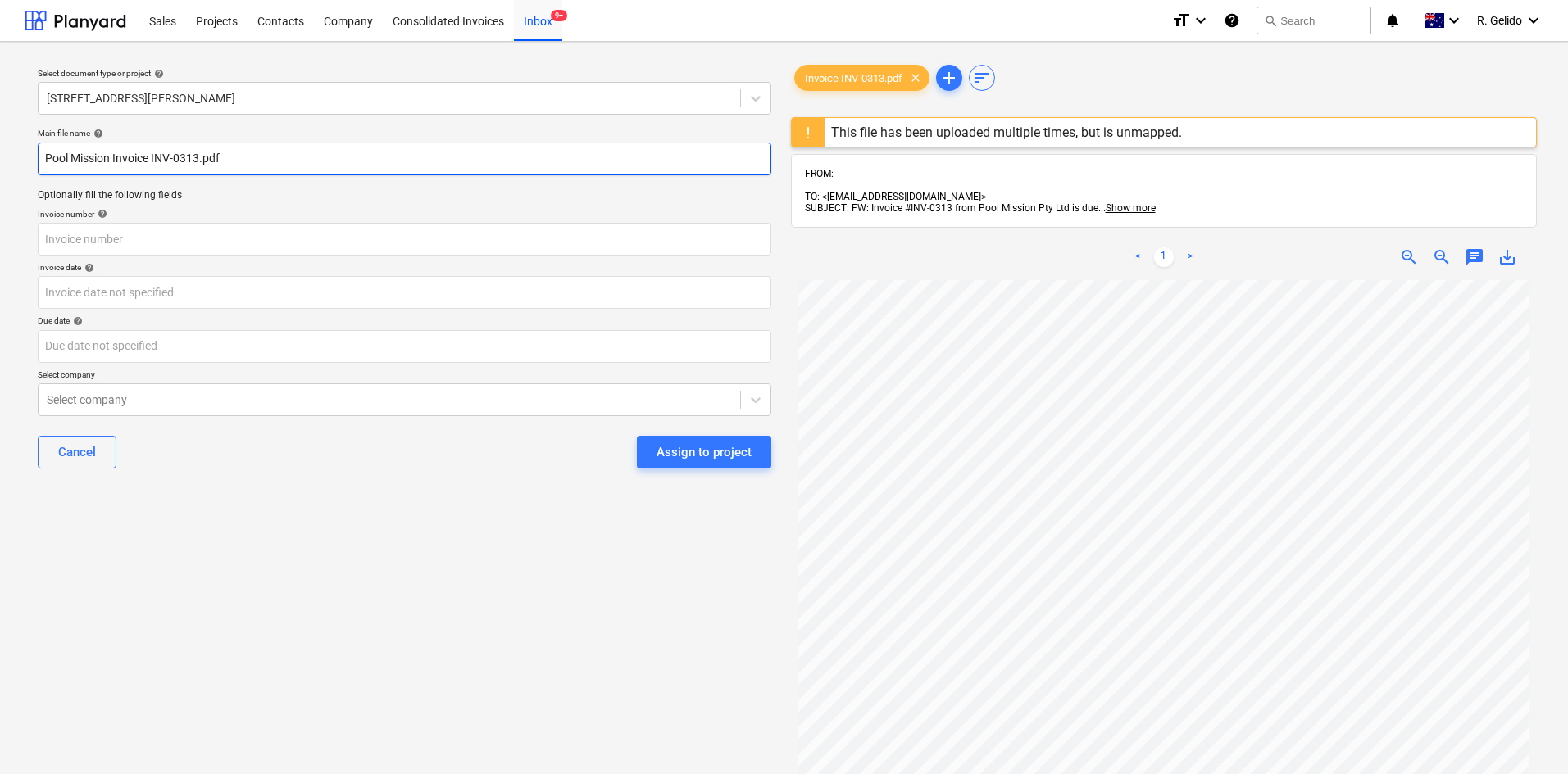
click at [153, 154] on input "Pool Mission Invoice INV-0313.pdf" at bounding box center [404, 159] width 733 height 33
click at [196, 153] on input "Pool Mission Invoice INV-0313.pdf" at bounding box center [404, 159] width 733 height 33
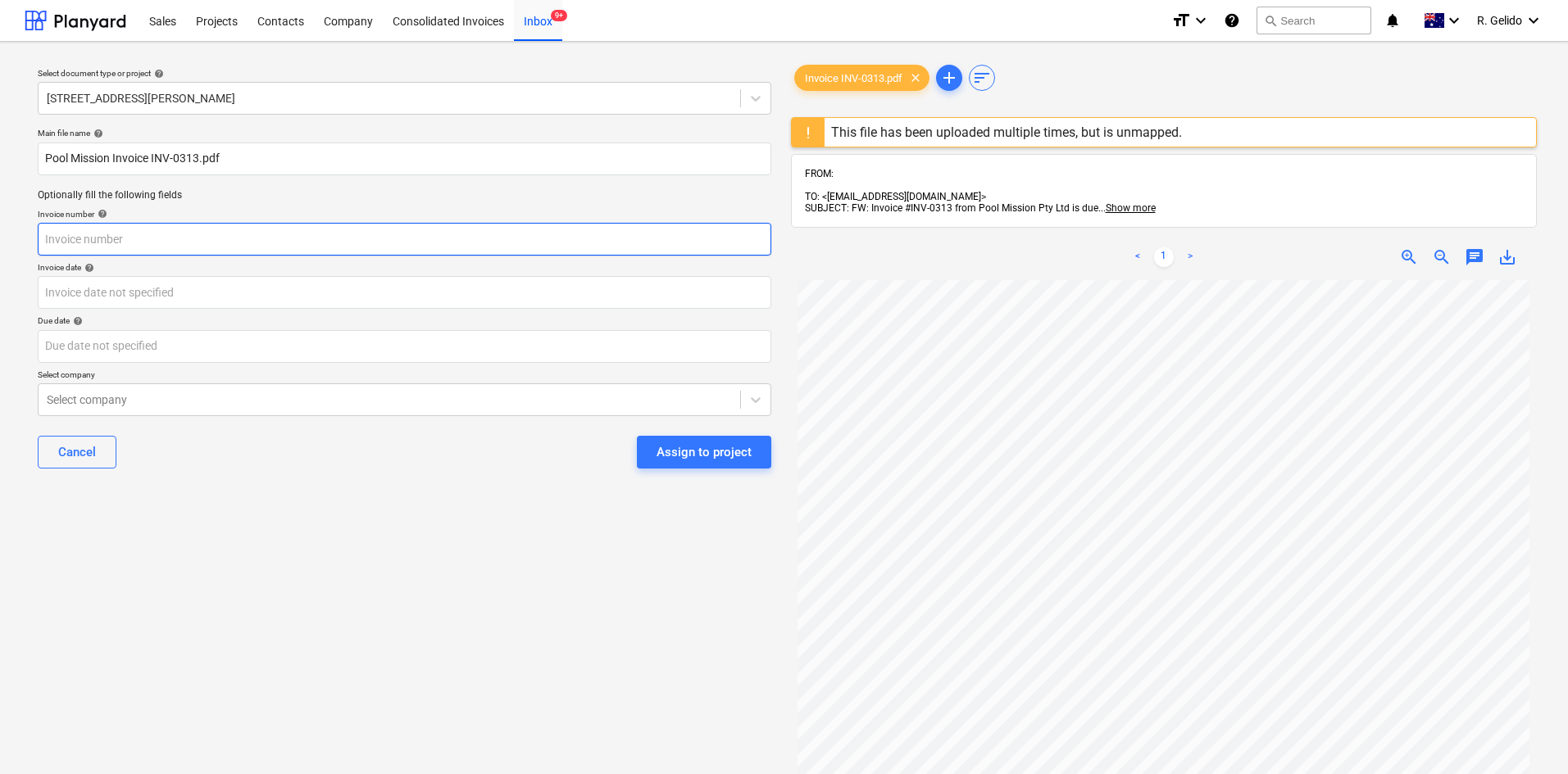
click at [89, 250] on input "text" at bounding box center [404, 240] width 733 height 33
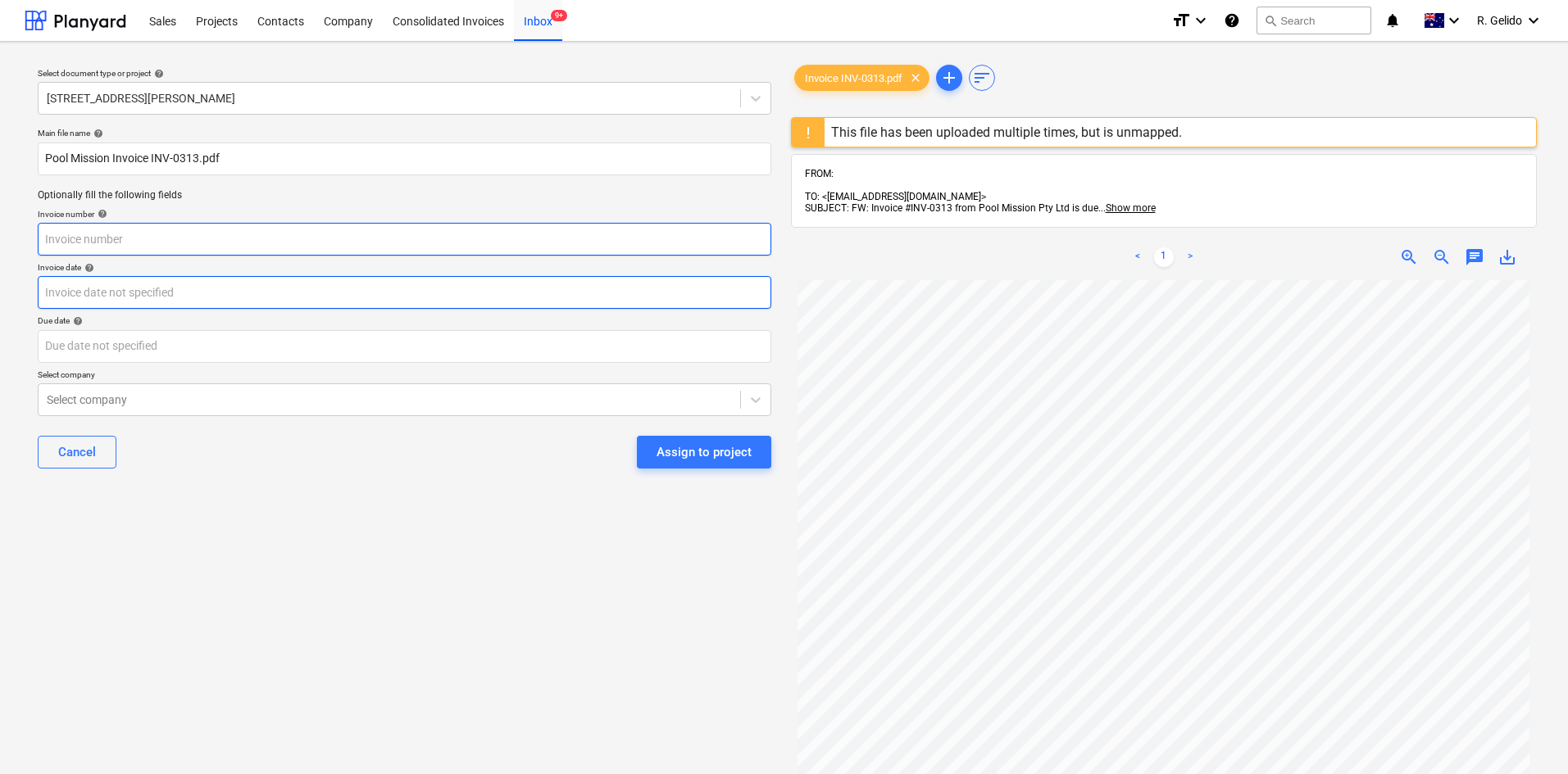
paste input "INV-0313"
type input "INV-0313"
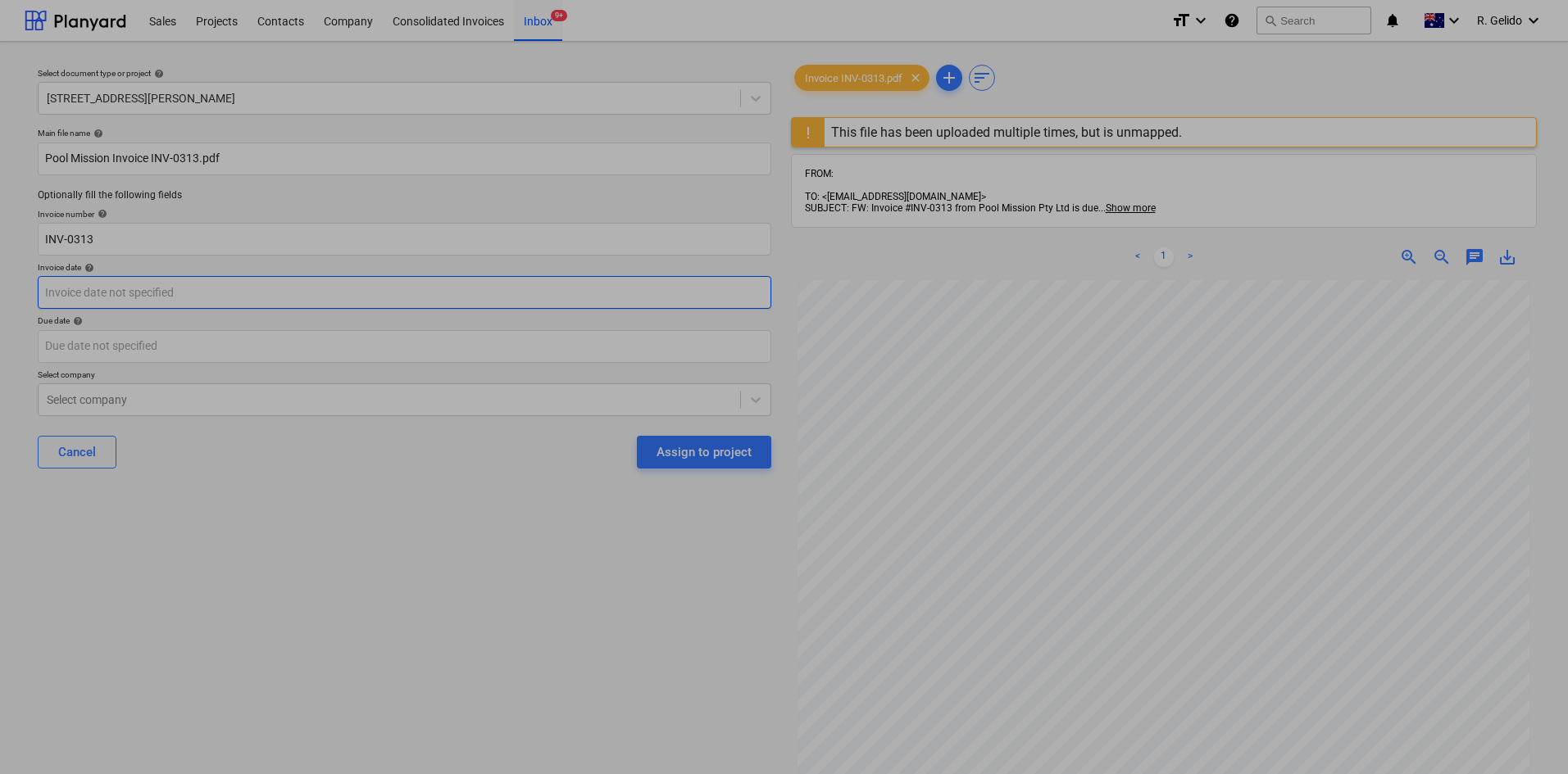
click at [111, 289] on body "Sales Projects Contacts Company Consolidated Invoices Inbox 9+ format_size keyb…" at bounding box center [784, 387] width 1568 height 774
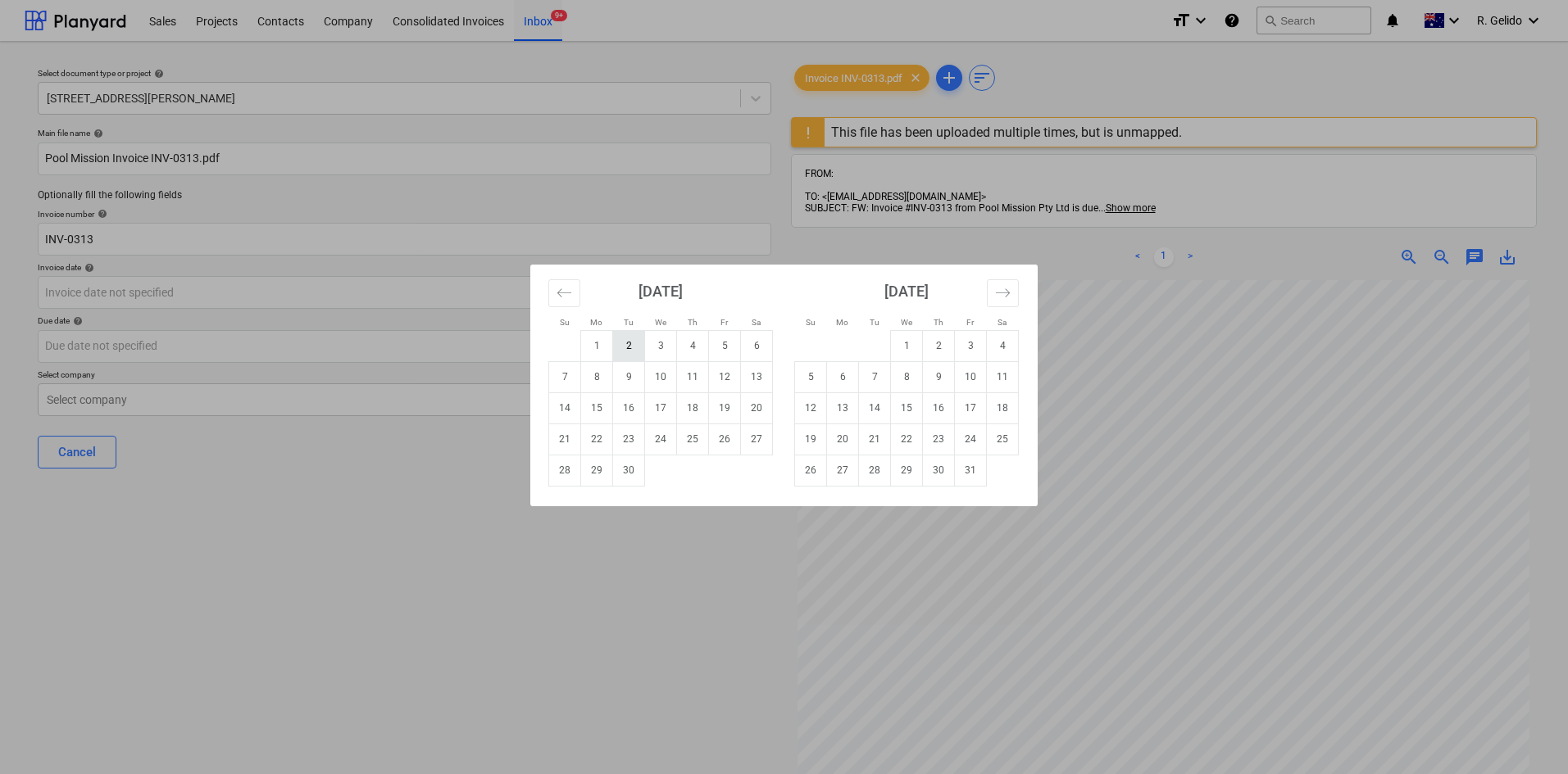
click at [635, 352] on td "2" at bounding box center [629, 346] width 32 height 31
type input "[DATE]"
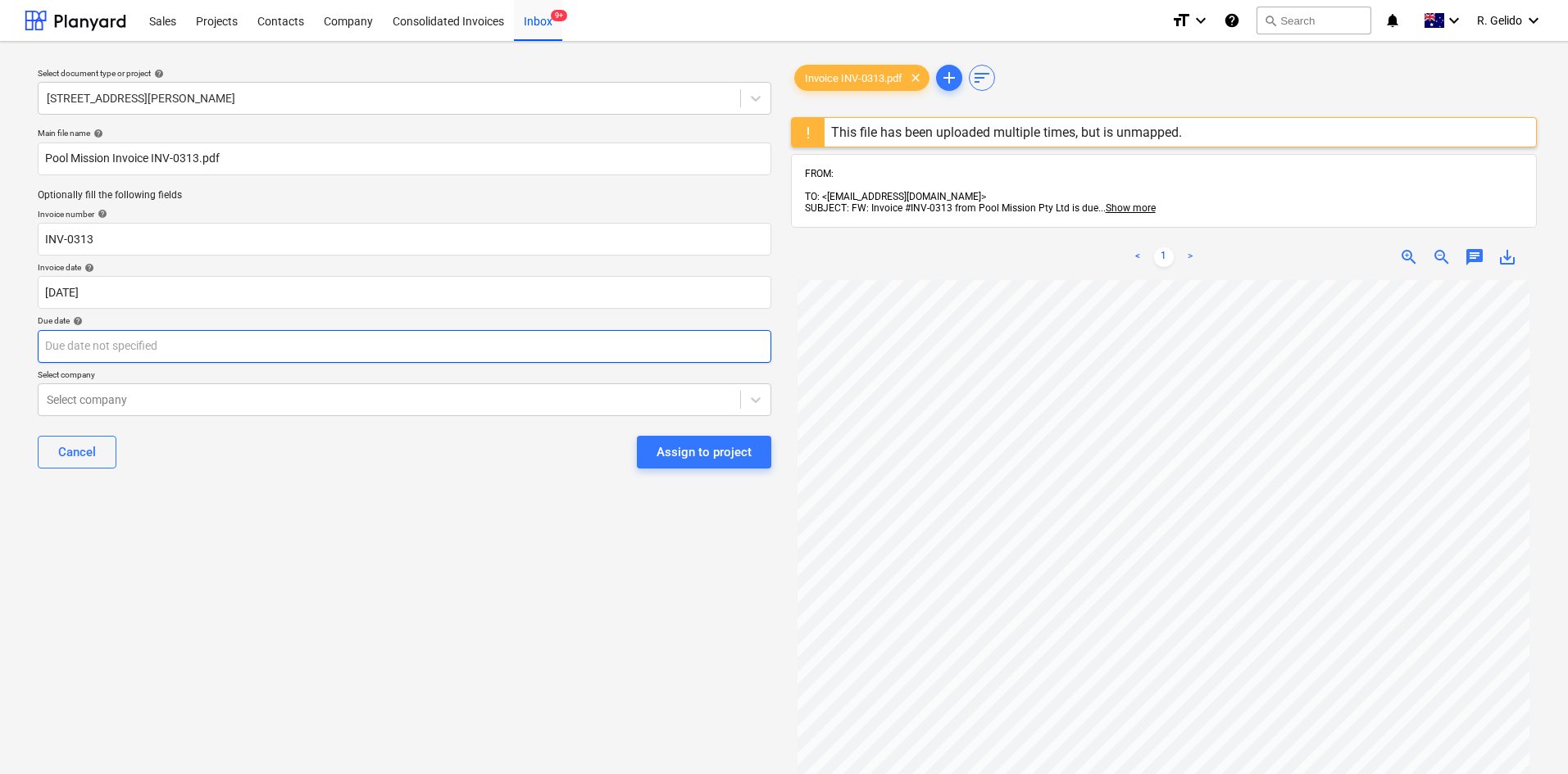
click at [258, 343] on body "Sales Projects Contacts Company Consolidated Invoices Inbox 9+ format_size keyb…" at bounding box center [784, 387] width 1568 height 774
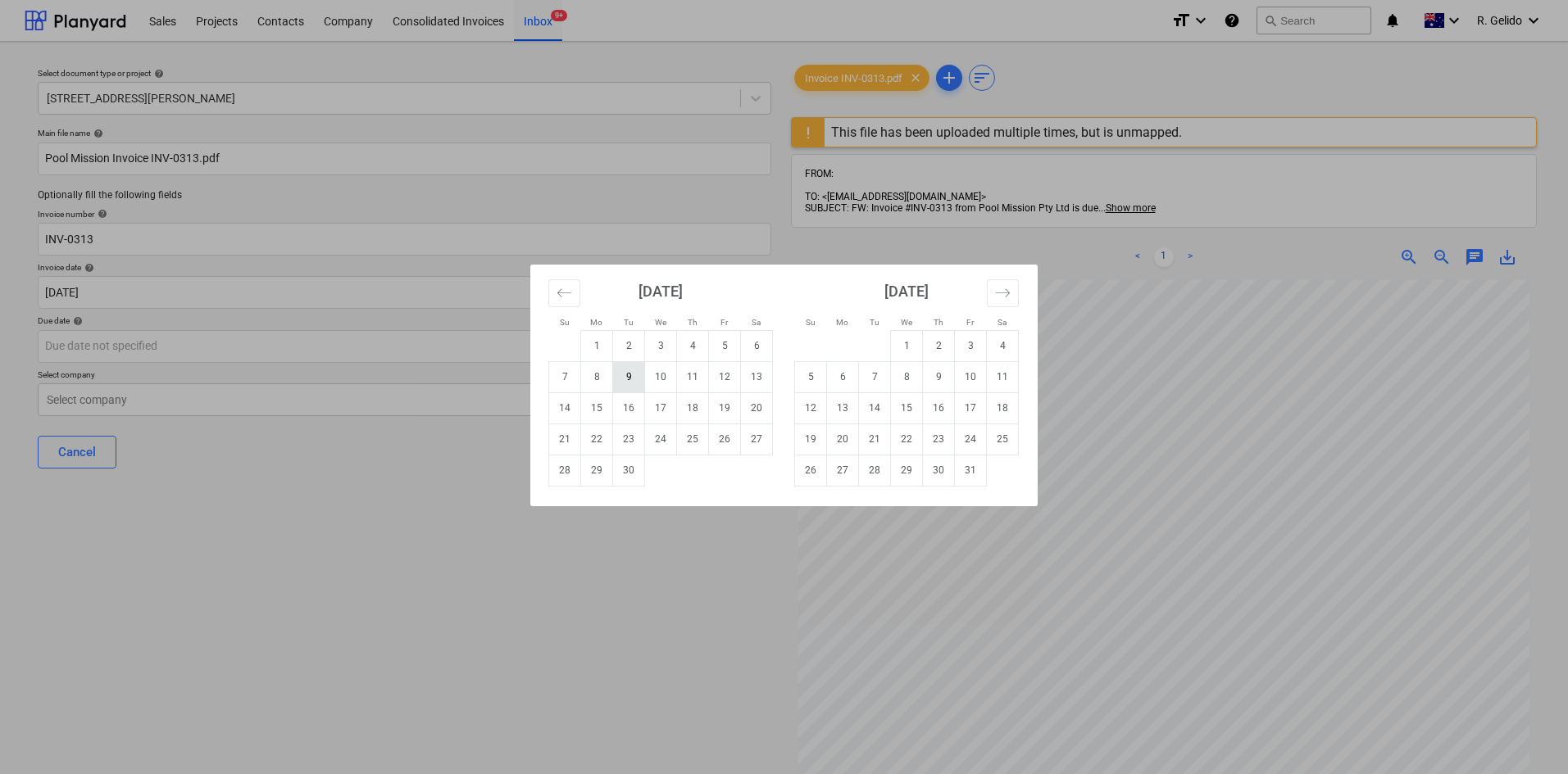
click at [638, 381] on td "9" at bounding box center [629, 377] width 32 height 31
type input "[DATE]"
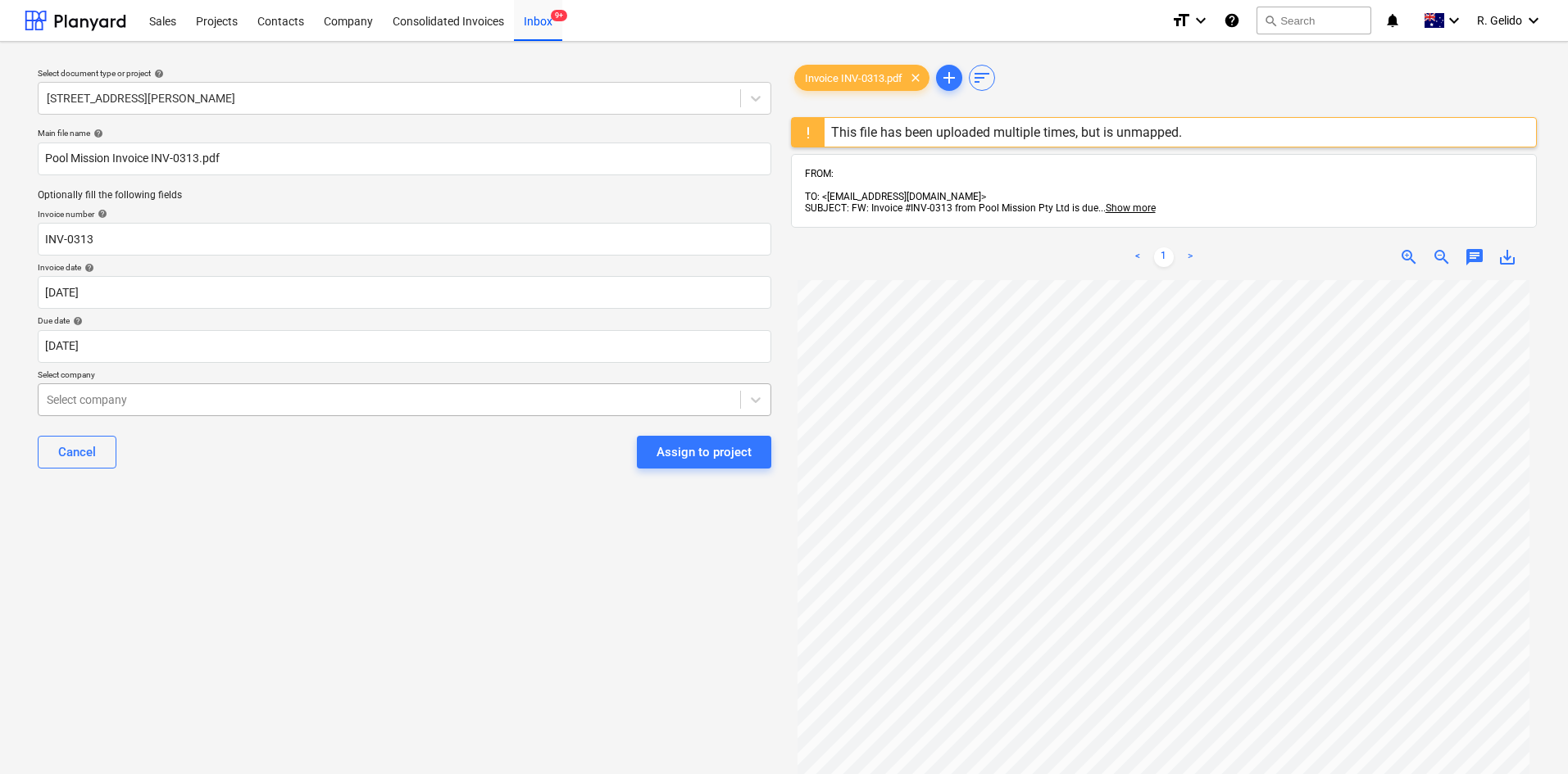
click at [176, 397] on div at bounding box center [389, 399] width 685 height 17
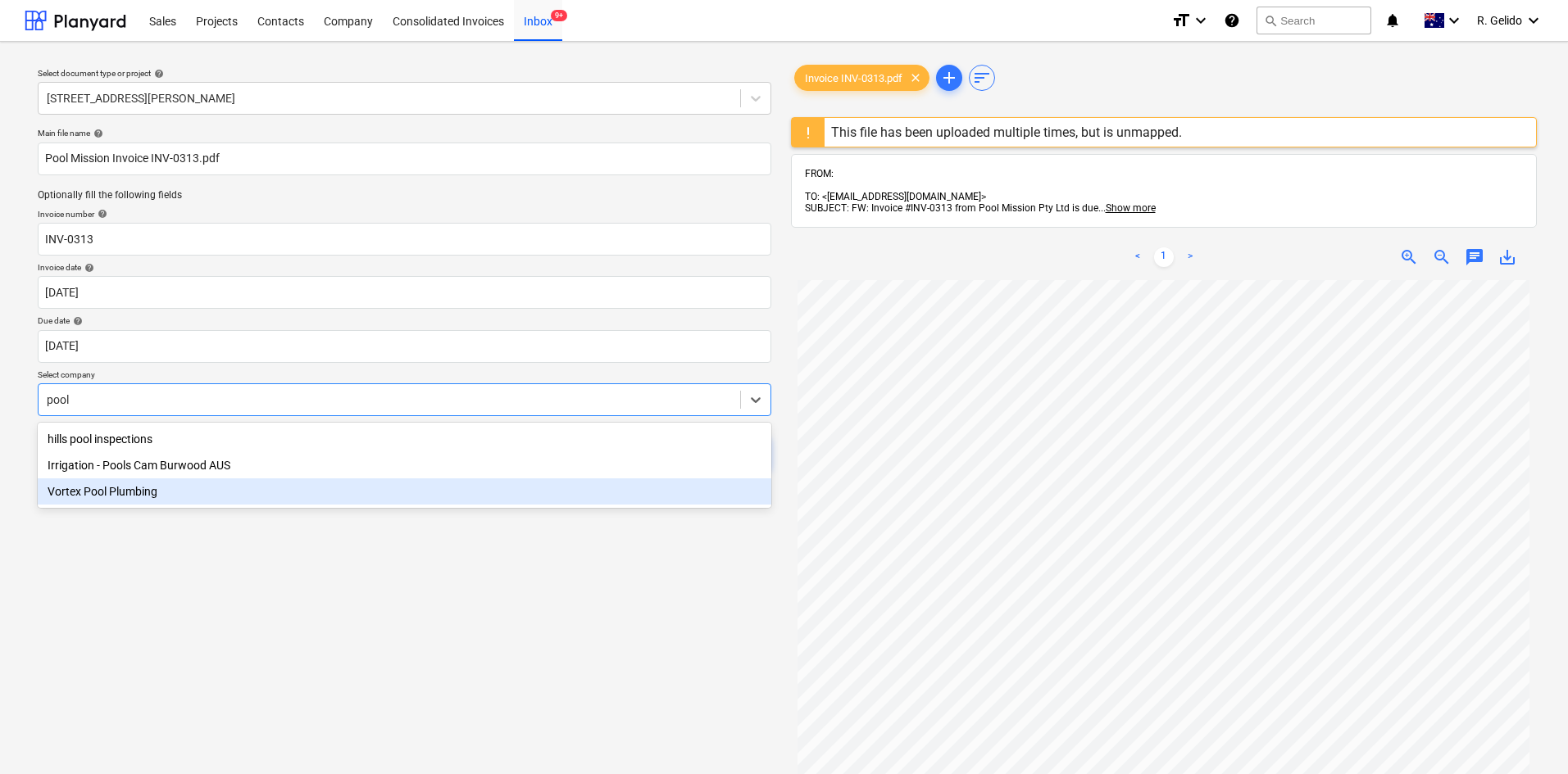
type input "pool"
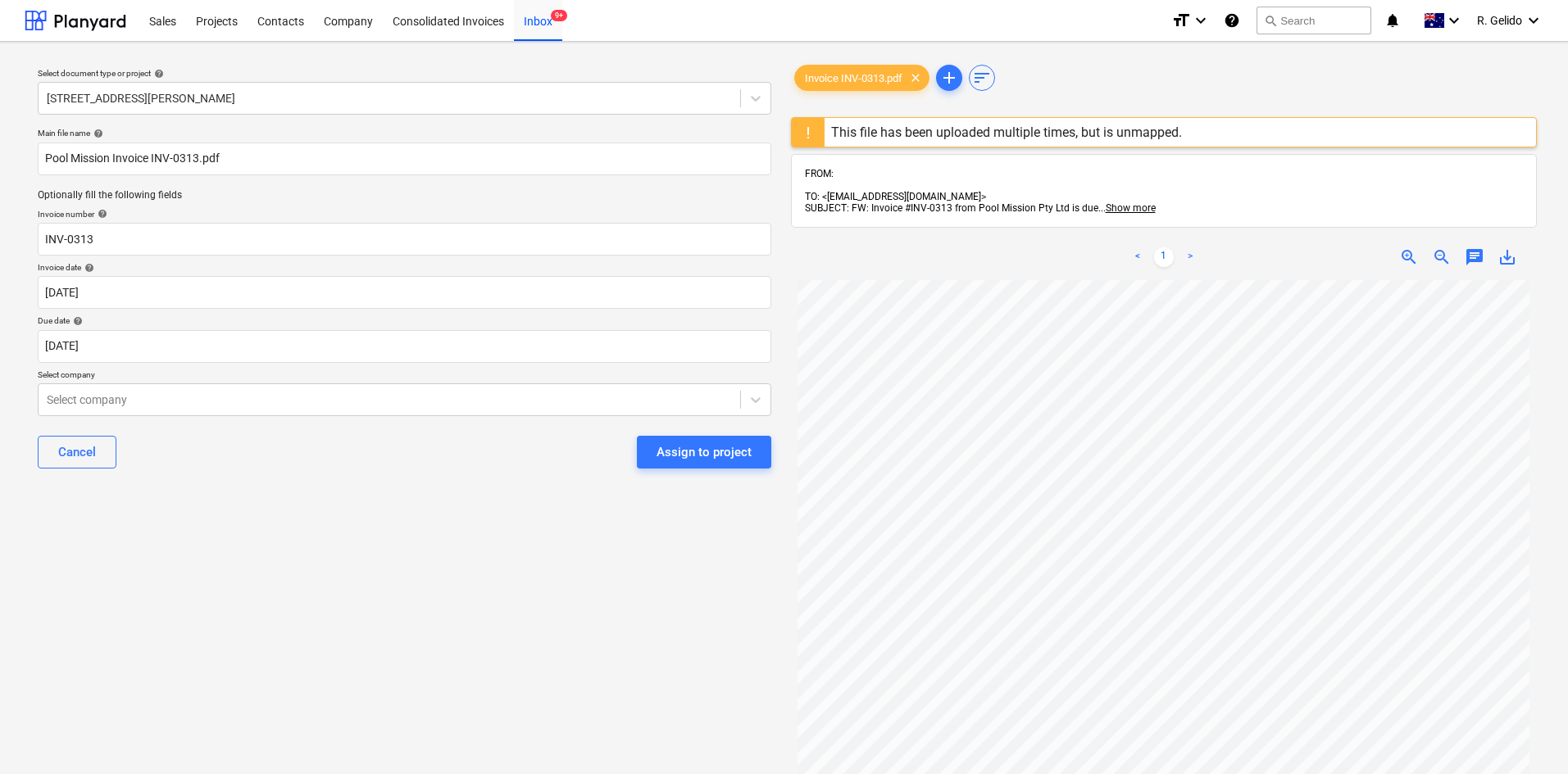
click at [259, 655] on div "Select document type or project help 8 Chapman Street, Gladesville Main file na…" at bounding box center [404, 535] width 760 height 960
click at [544, 412] on div "Select company" at bounding box center [404, 400] width 733 height 33
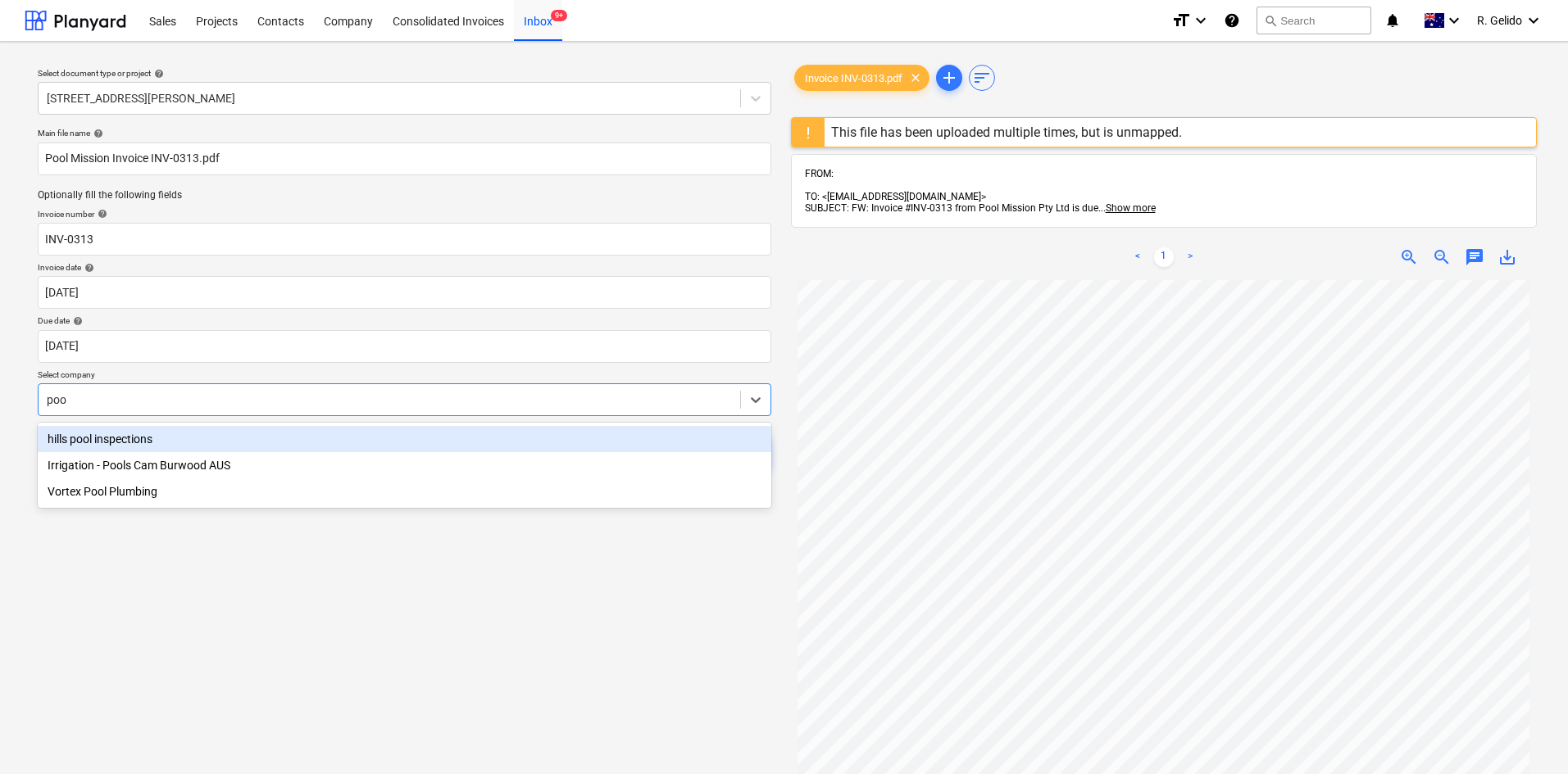
type input "pool"
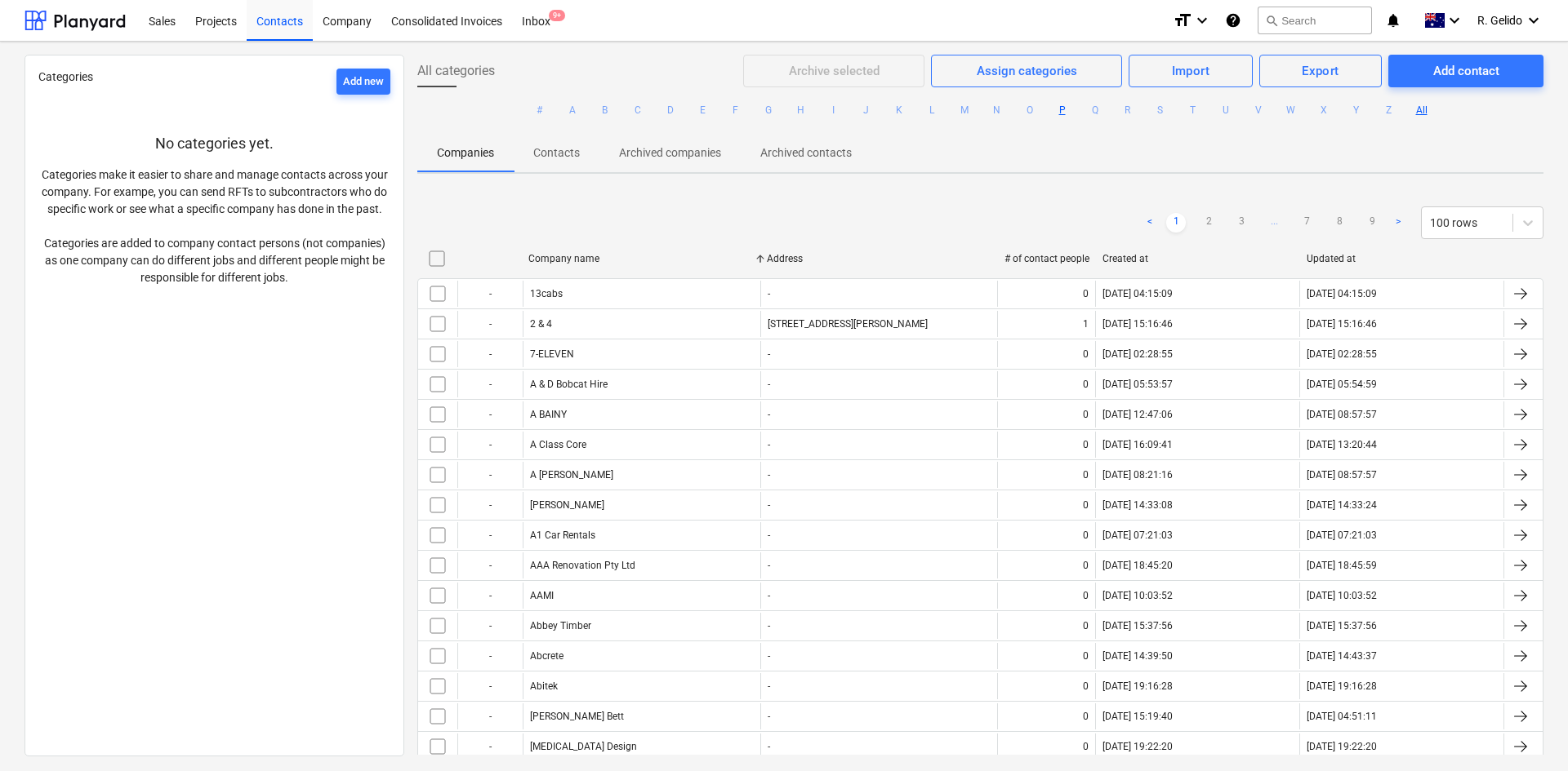
click at [1059, 118] on button "P" at bounding box center [1063, 110] width 19 height 19
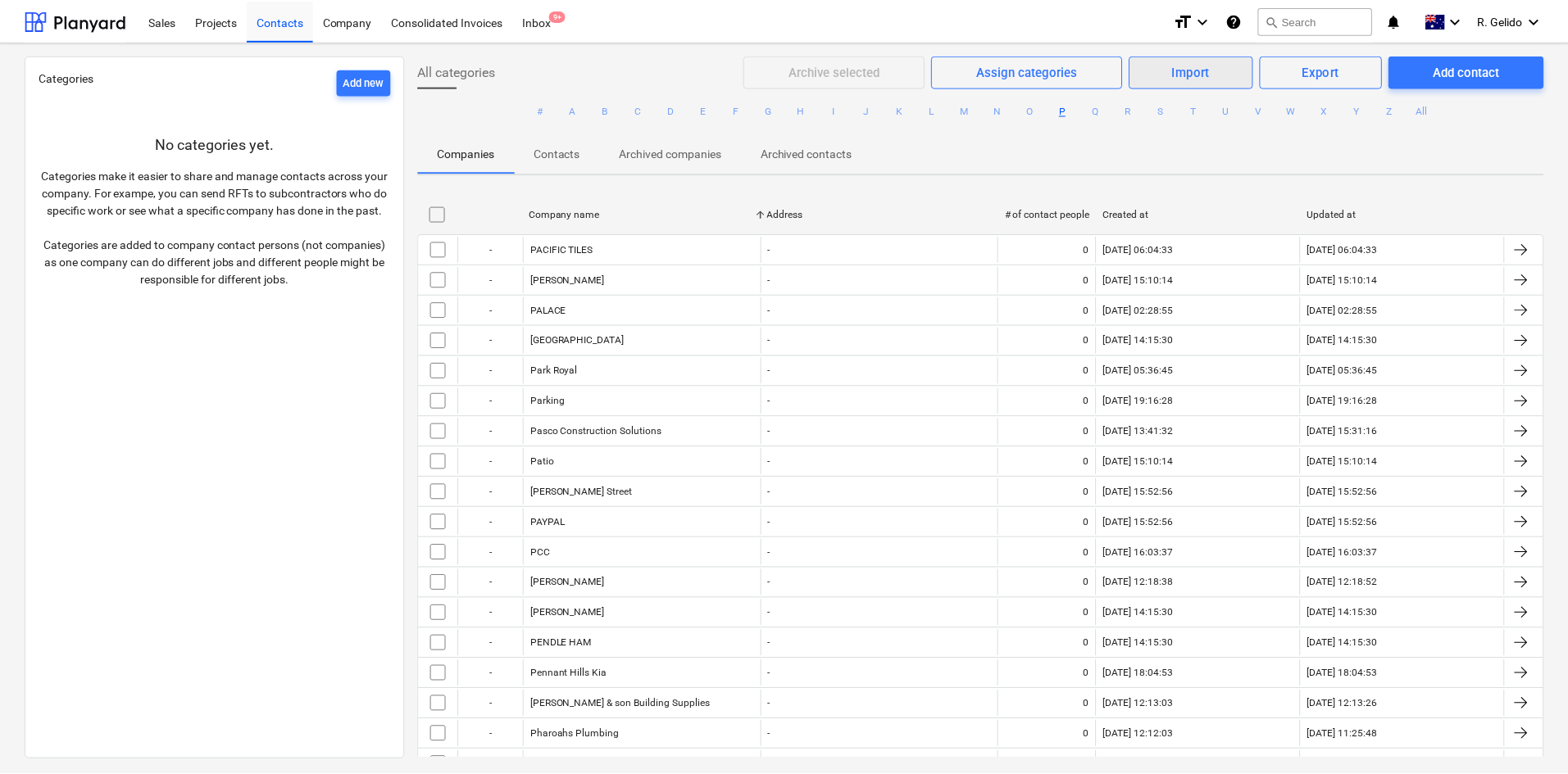
scroll to position [601, 0]
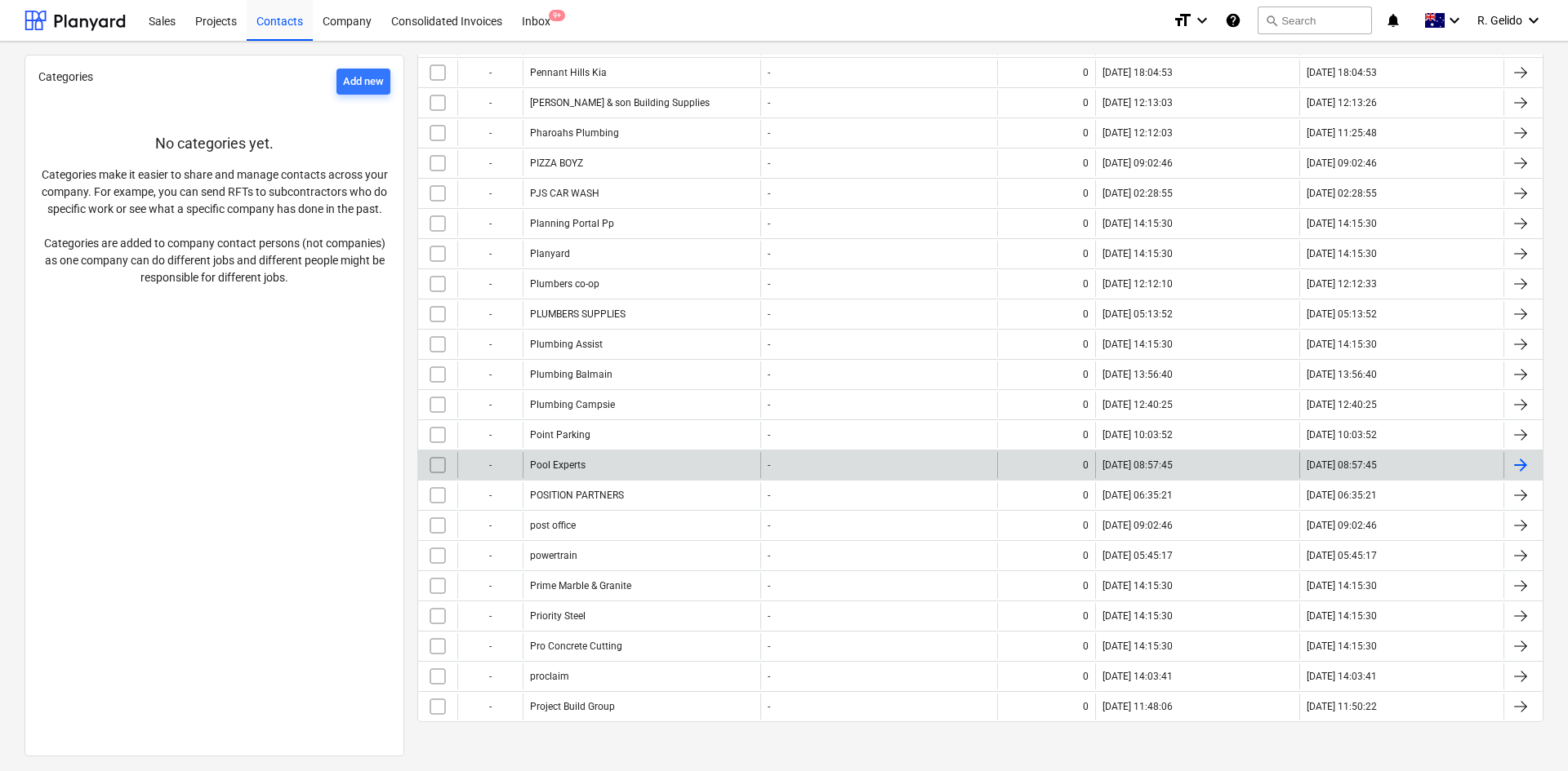
click at [705, 473] on div "Pool Experts" at bounding box center [642, 464] width 238 height 26
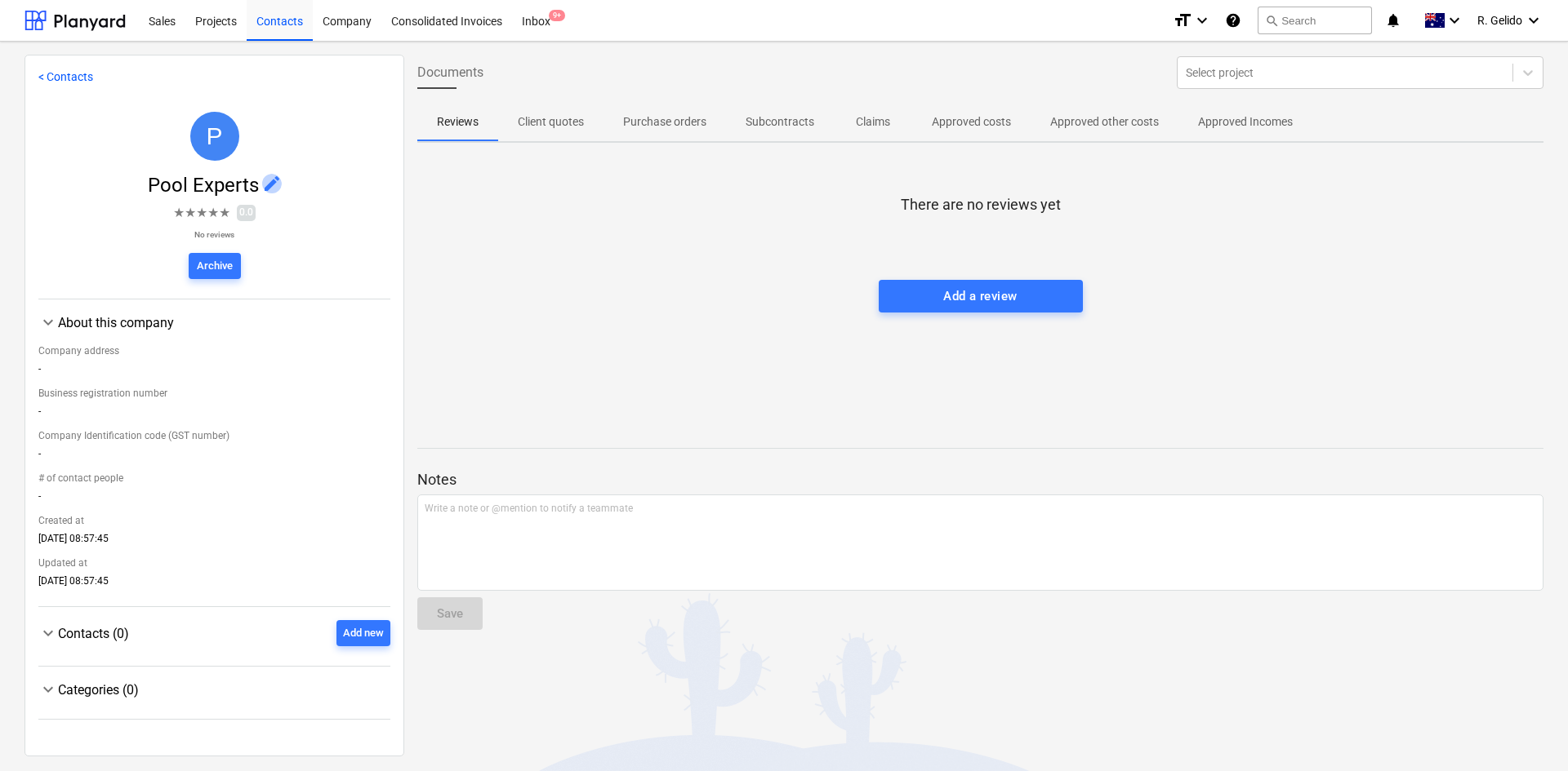
click at [264, 188] on span "edit" at bounding box center [272, 184] width 19 height 19
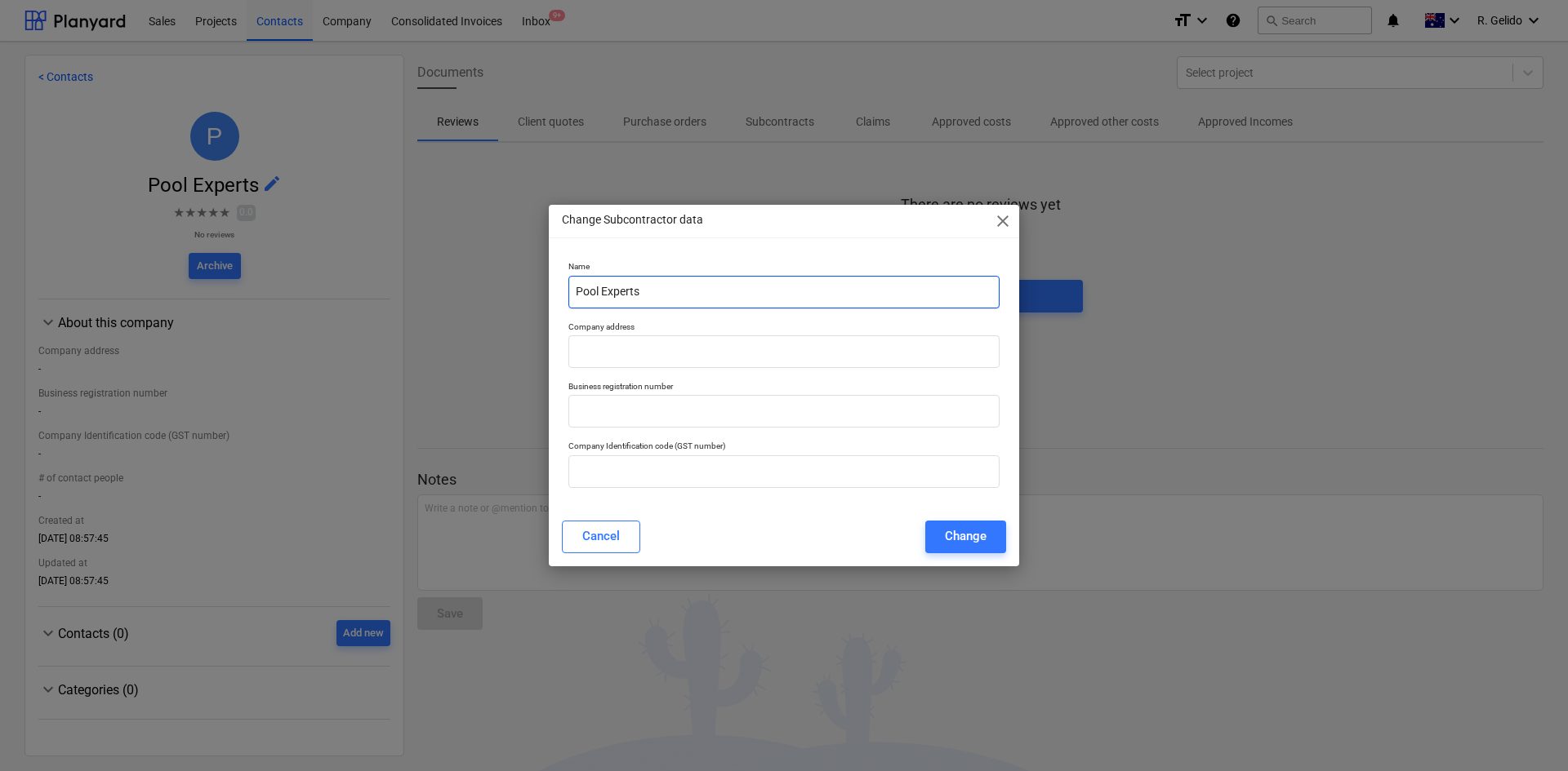
click at [634, 290] on input "Pool Experts" at bounding box center [784, 292] width 432 height 33
type input "Pool Mission"
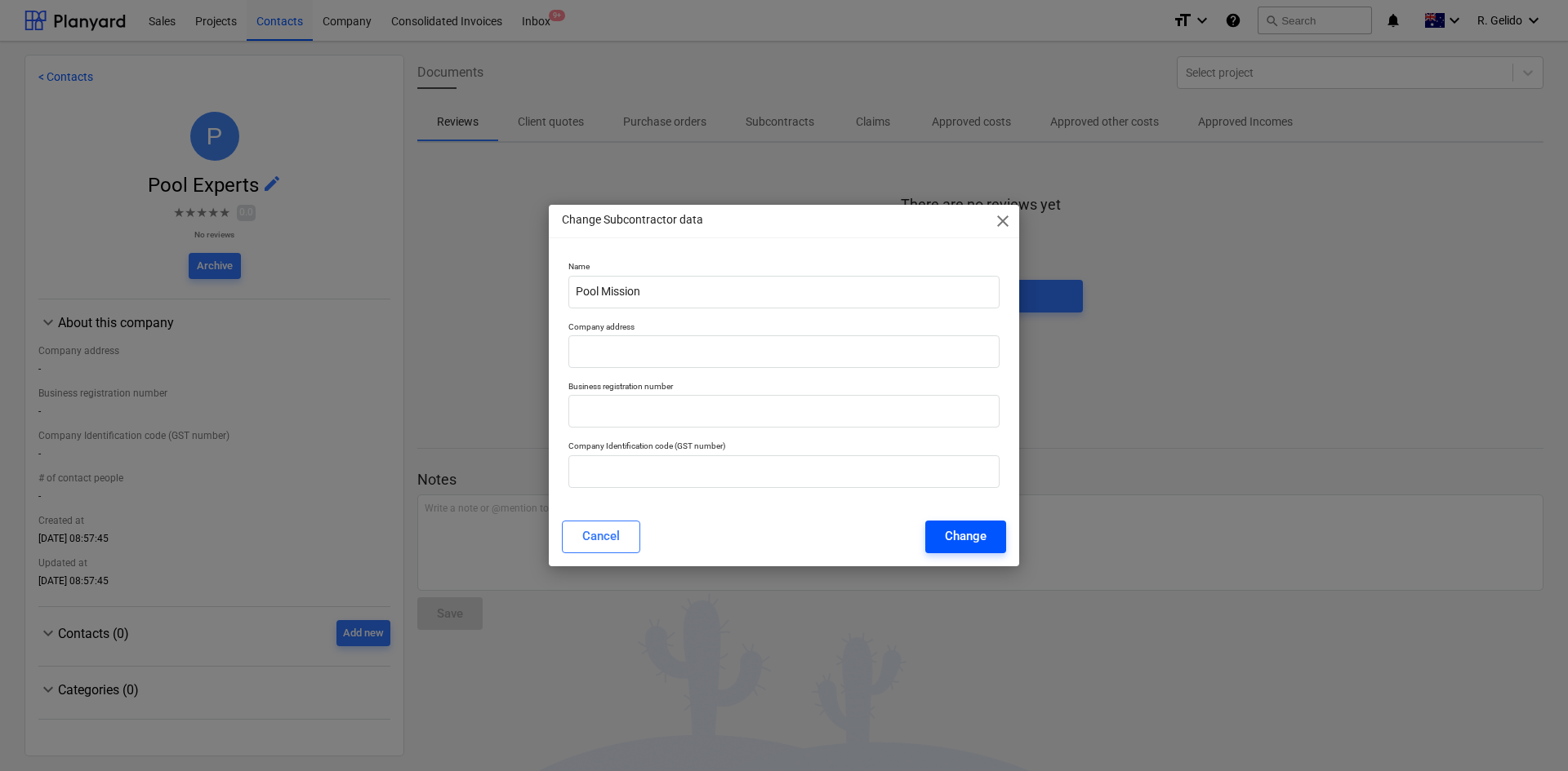
click at [943, 541] on button "Change" at bounding box center [966, 537] width 81 height 33
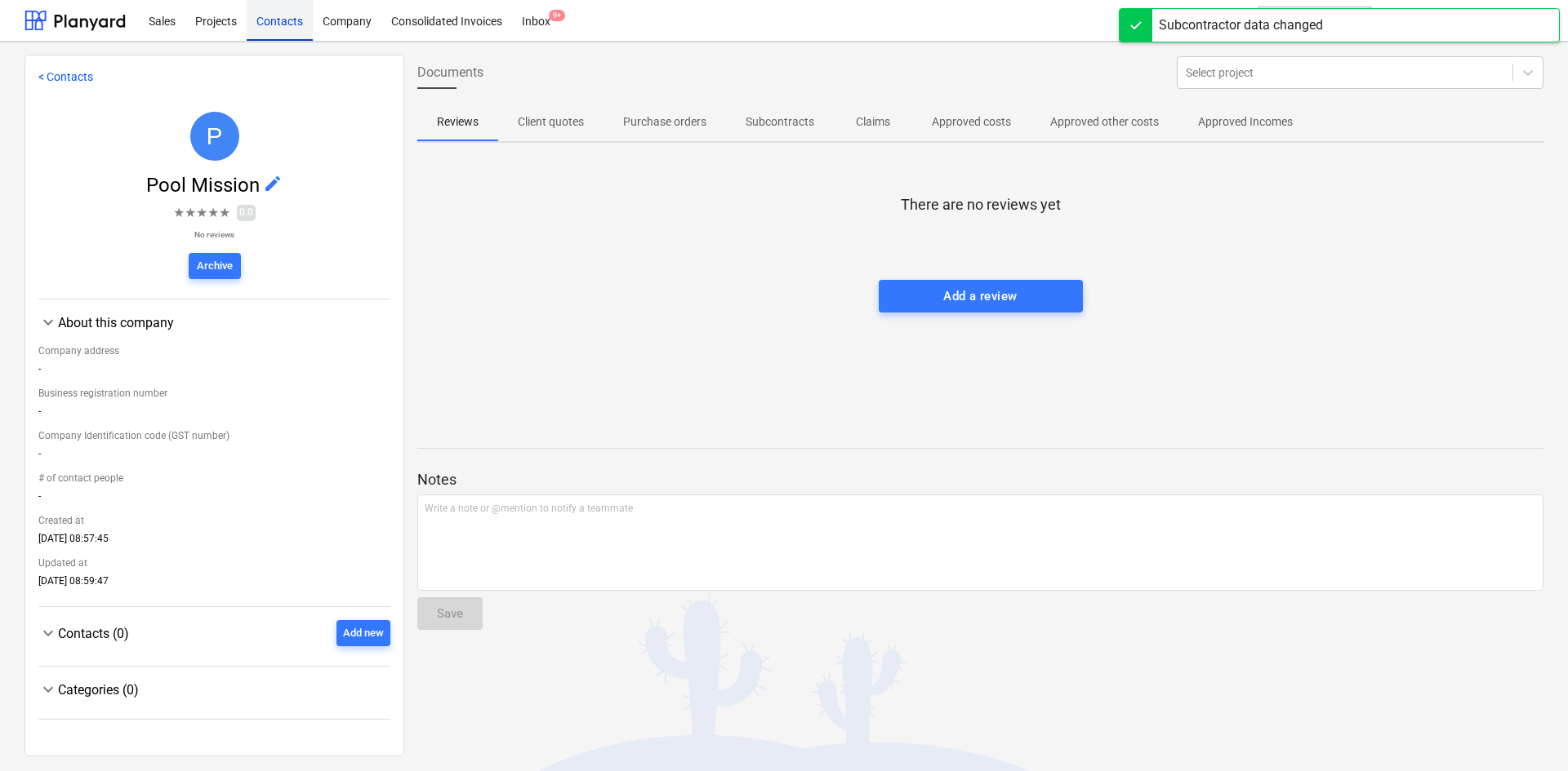
click at [275, 14] on div "Contacts" at bounding box center [280, 19] width 66 height 42
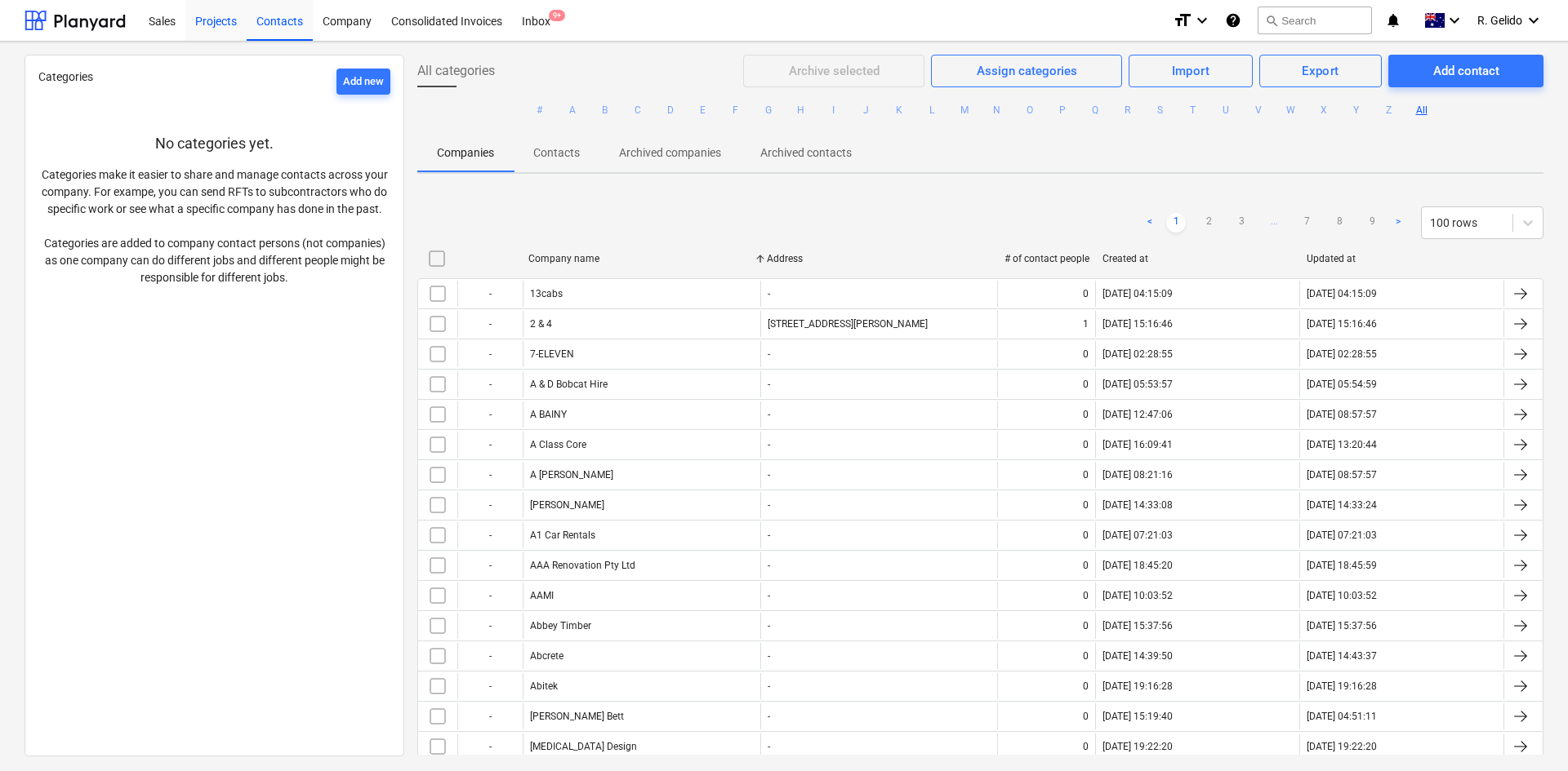
click at [223, 16] on div "Projects" at bounding box center [216, 19] width 61 height 42
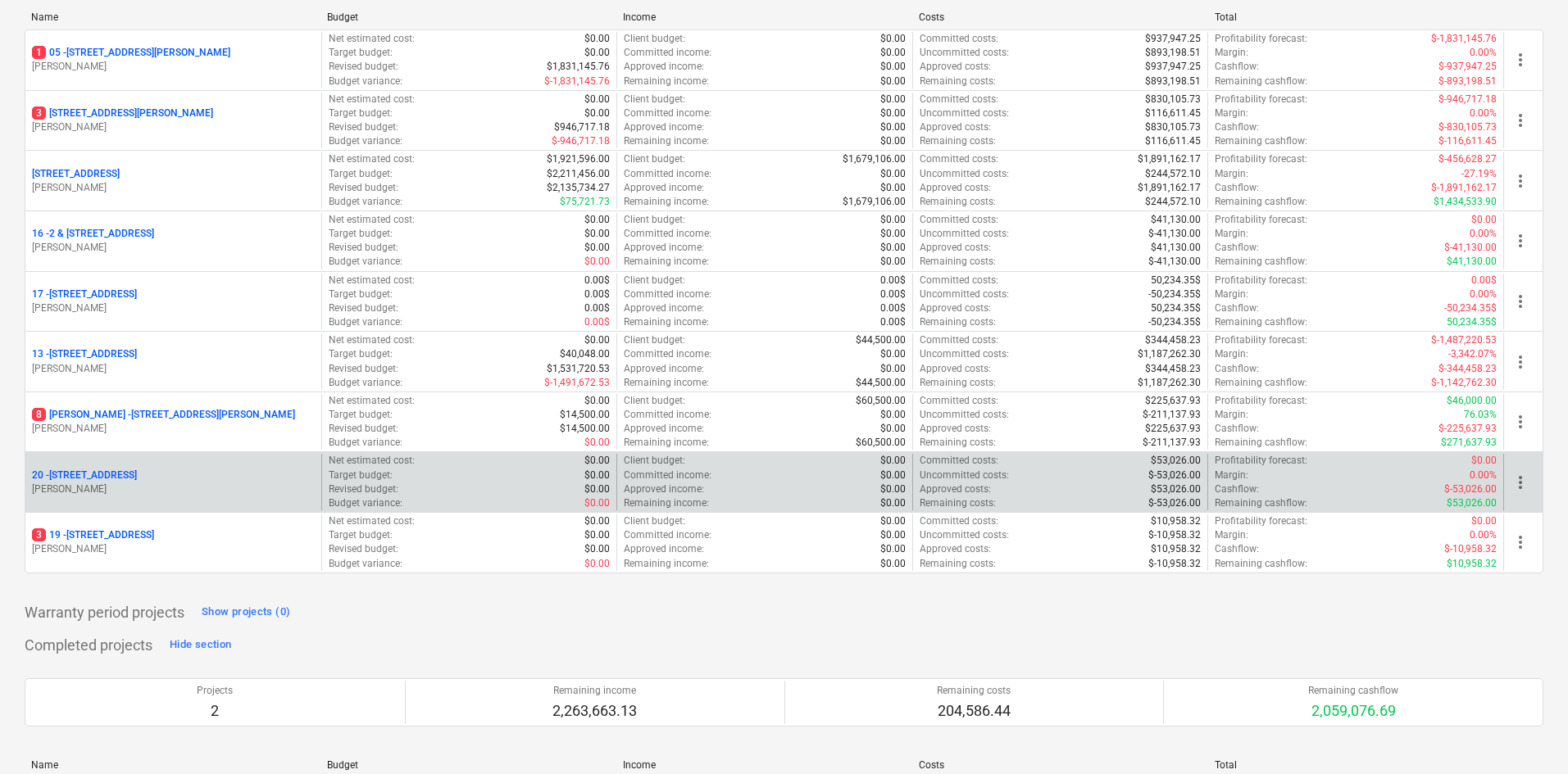
scroll to position [246, 0]
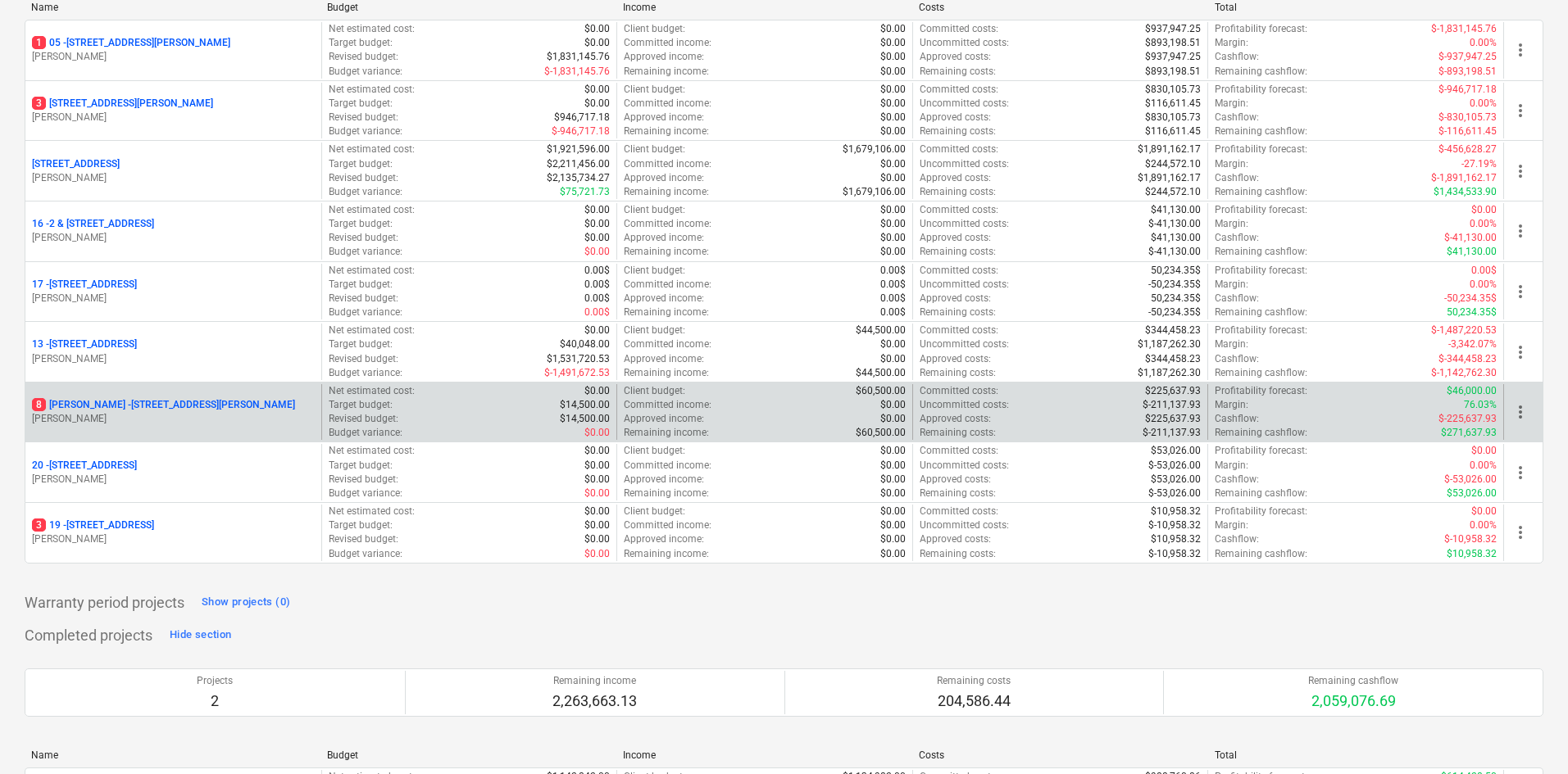
click at [138, 403] on p "8 Chapman - 8 Chapman Street, Gladesville" at bounding box center [163, 405] width 263 height 14
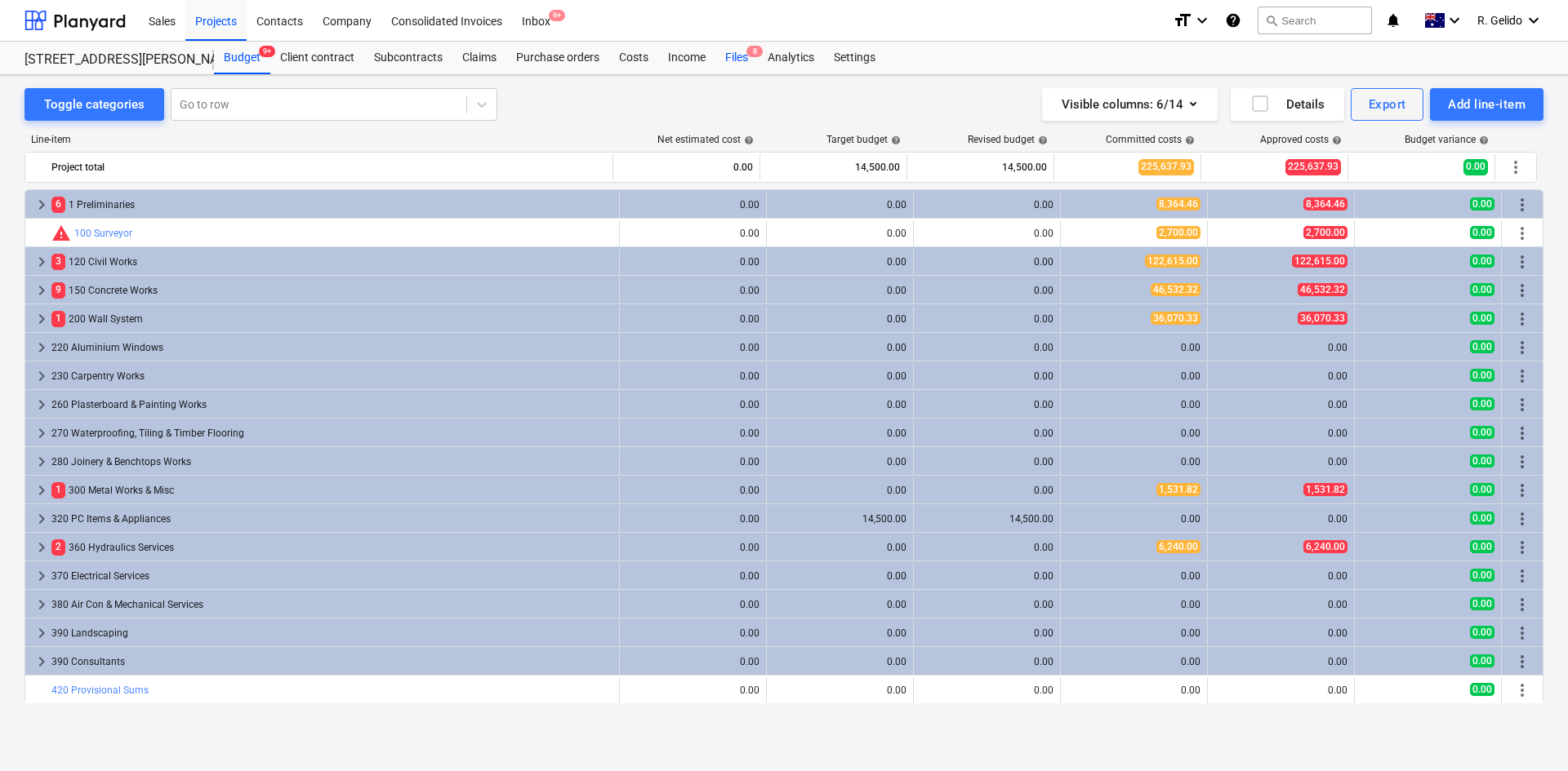
click at [746, 49] on span "8" at bounding box center [754, 51] width 16 height 12
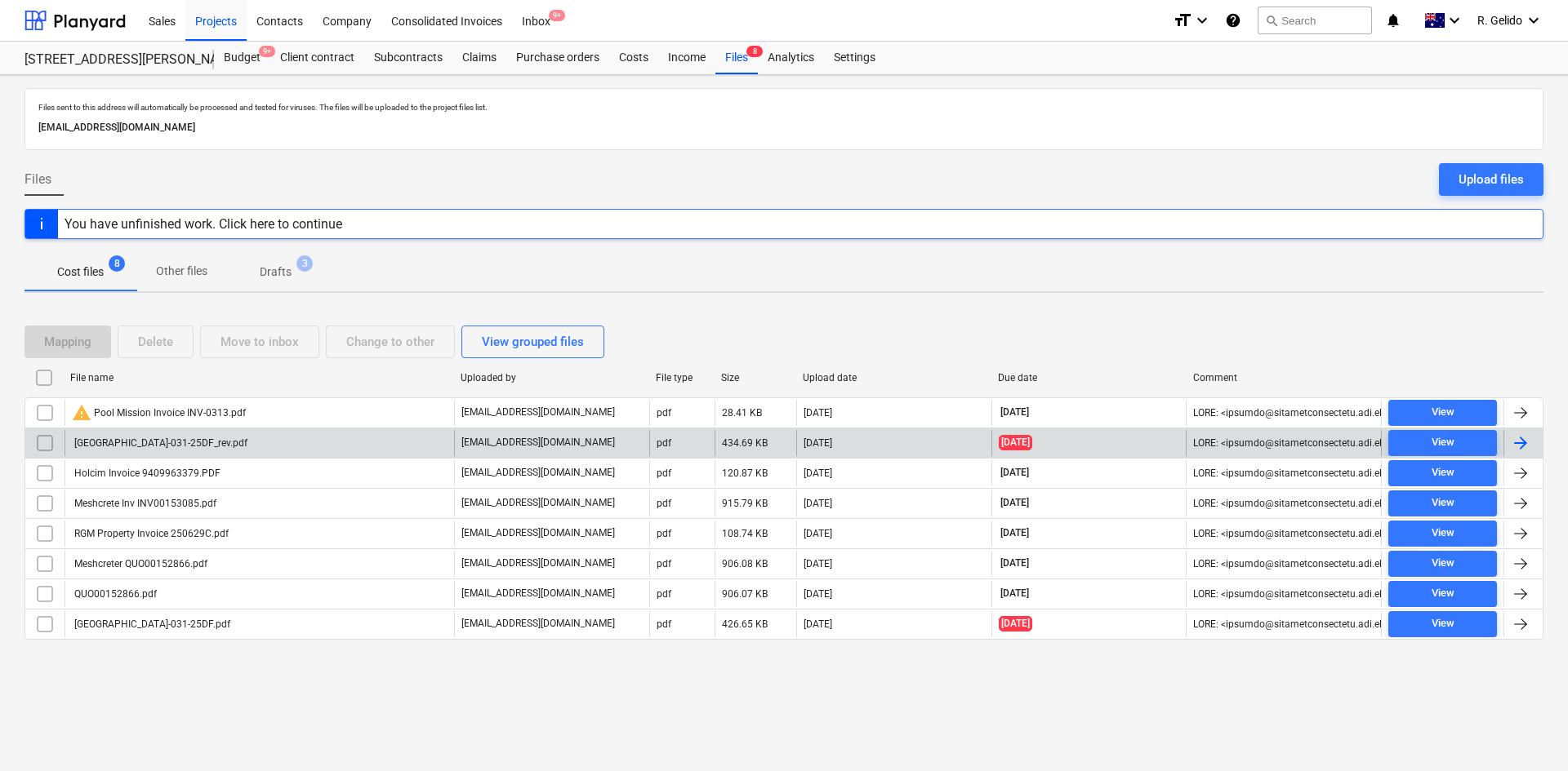
click at [223, 447] on div "Gladesville-031-25DF_rev.pdf" at bounding box center [259, 443] width 390 height 26
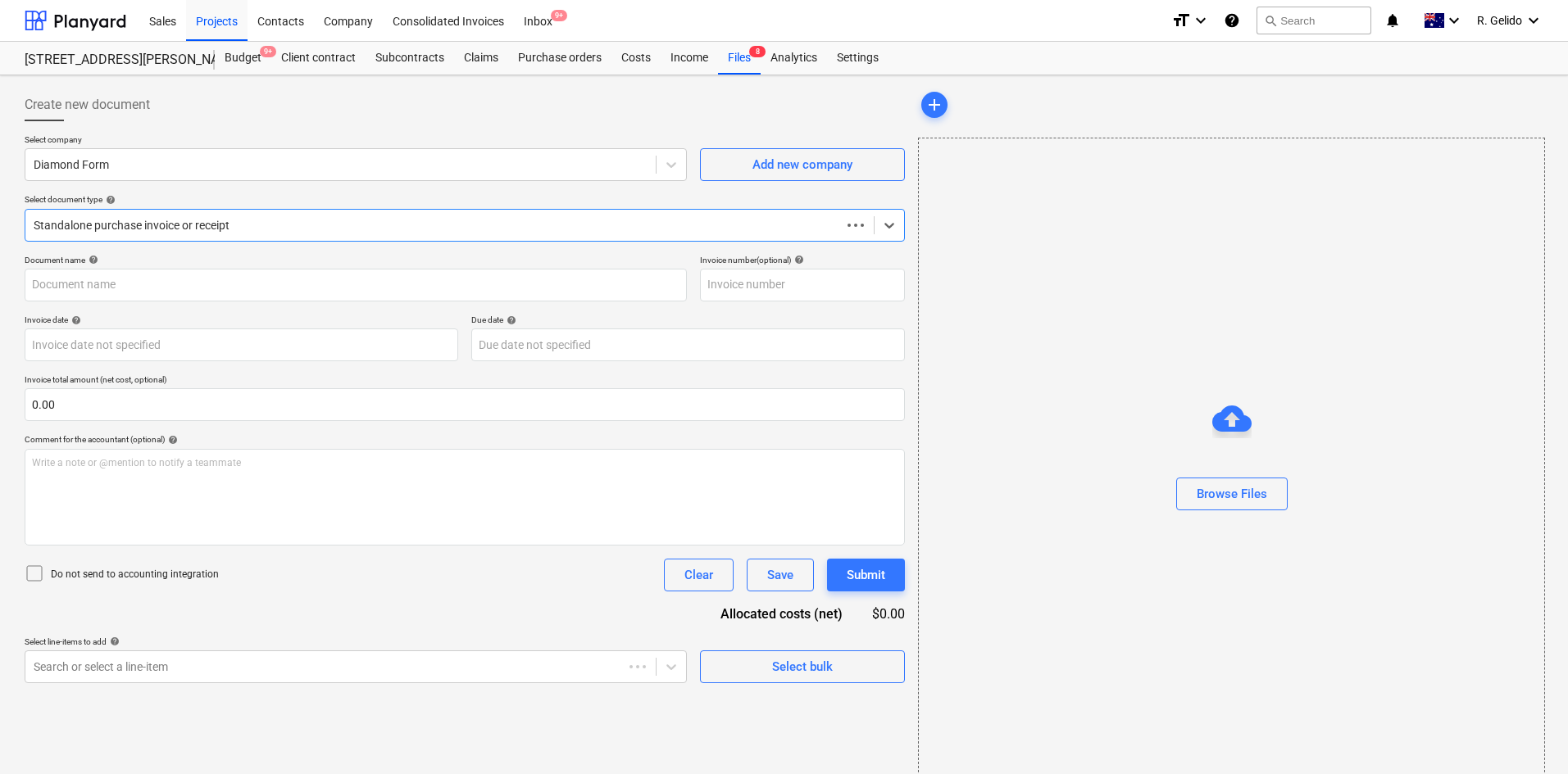
type input "031-25DF"
type input "25 Aug 2025"
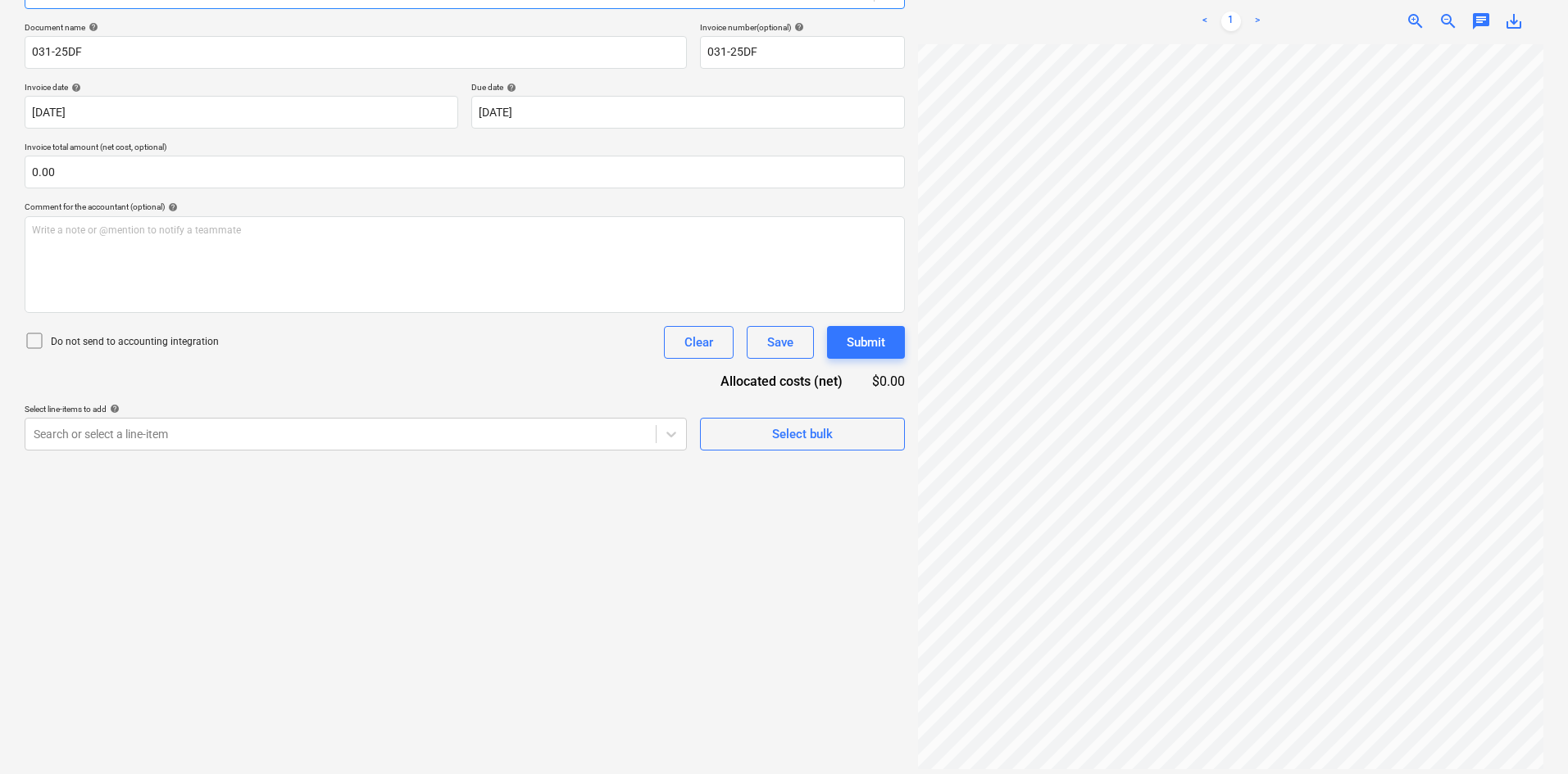
scroll to position [257, 136]
drag, startPoint x: 1125, startPoint y: 761, endPoint x: 1079, endPoint y: 761, distance: 46.0
click at [1079, 761] on div "Gladesville-03...pdf clear add sort FROM: TO: "planyard" <238ce47a-bcf9-4a35-94…" at bounding box center [1230, 315] width 638 height 930
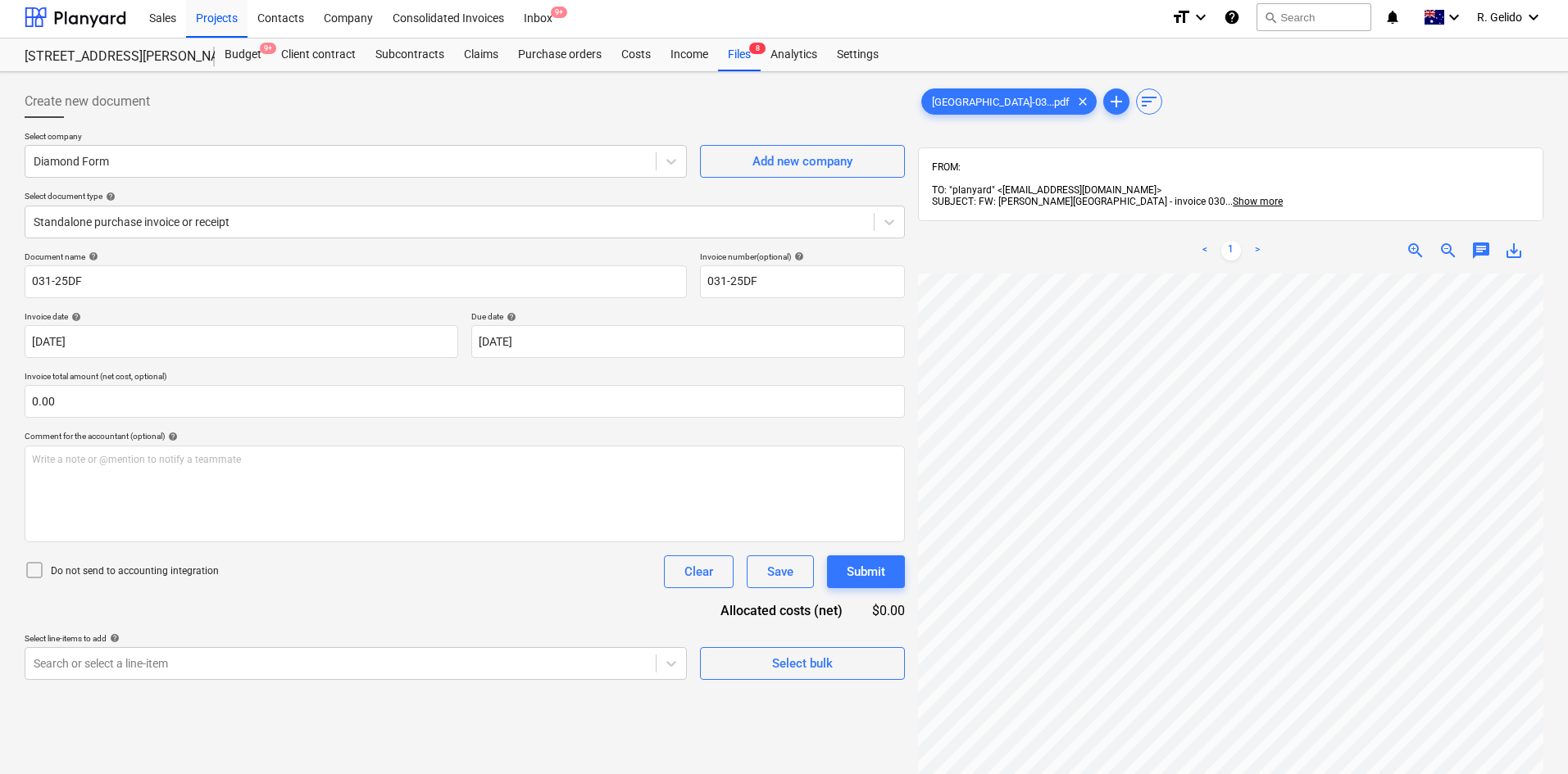
scroll to position [0, 0]
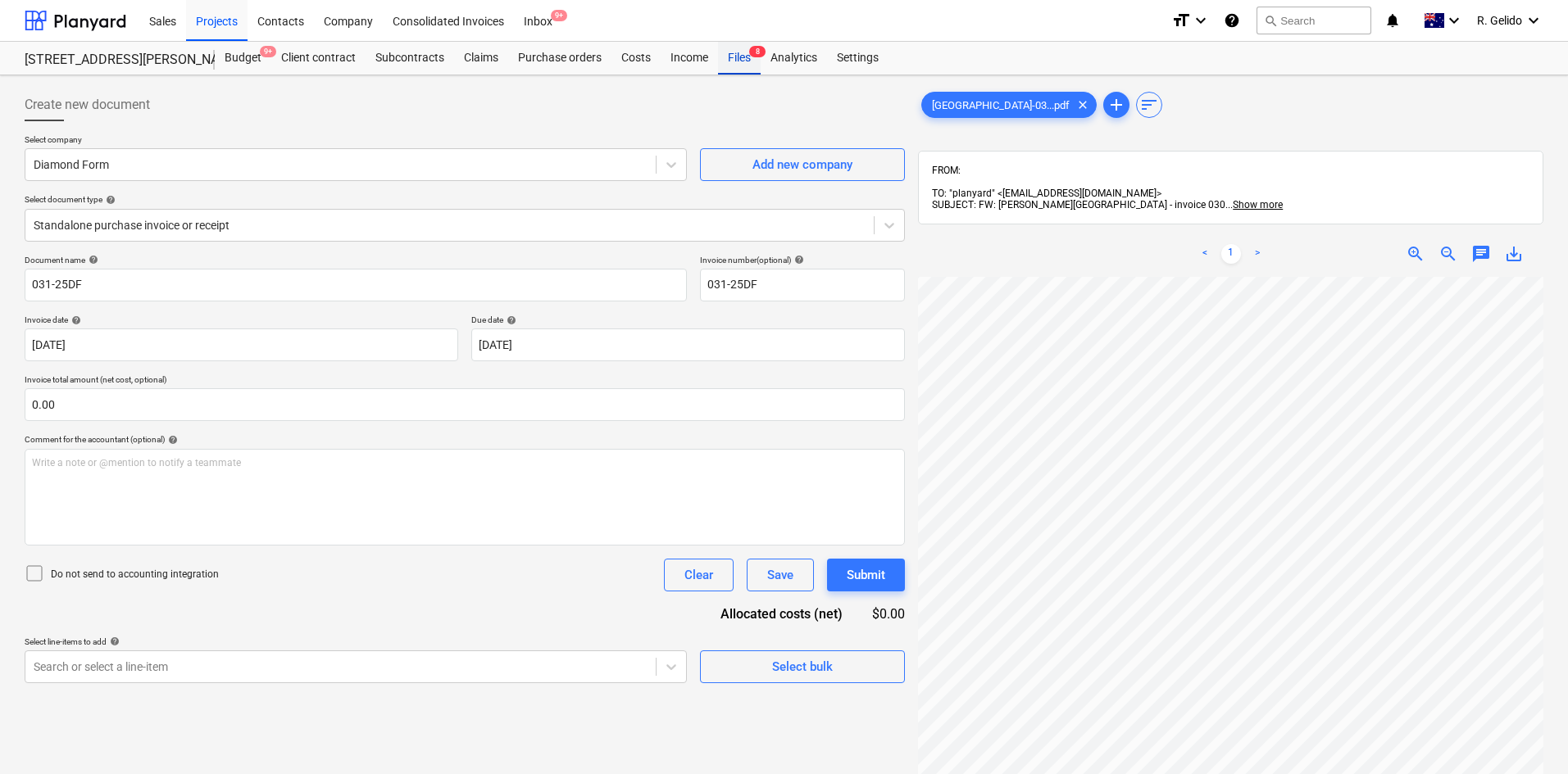
click at [749, 61] on div "Files 8" at bounding box center [739, 58] width 43 height 33
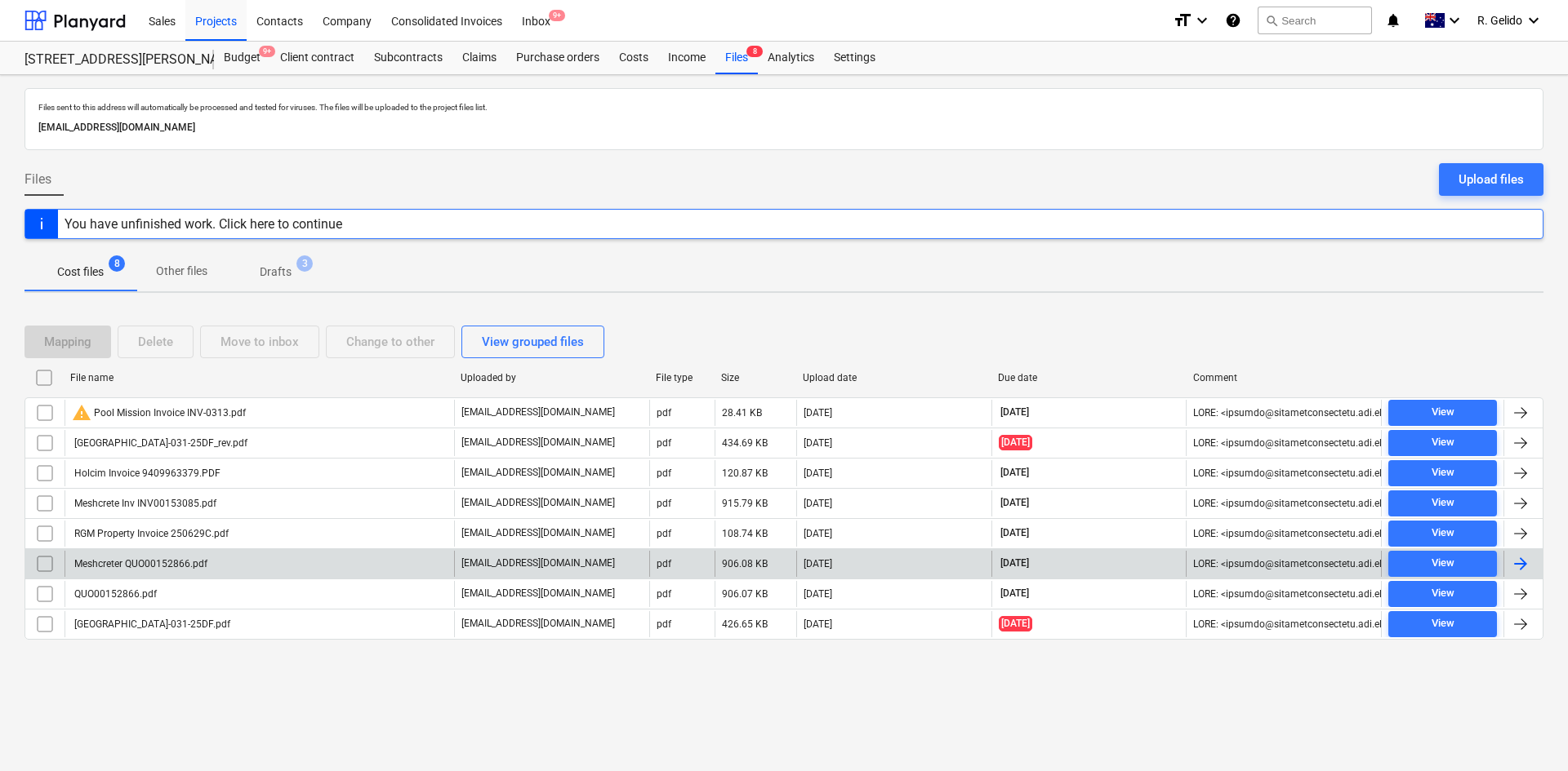
click at [207, 564] on div "Meshcreter QUO00152866.pdf" at bounding box center [259, 564] width 390 height 26
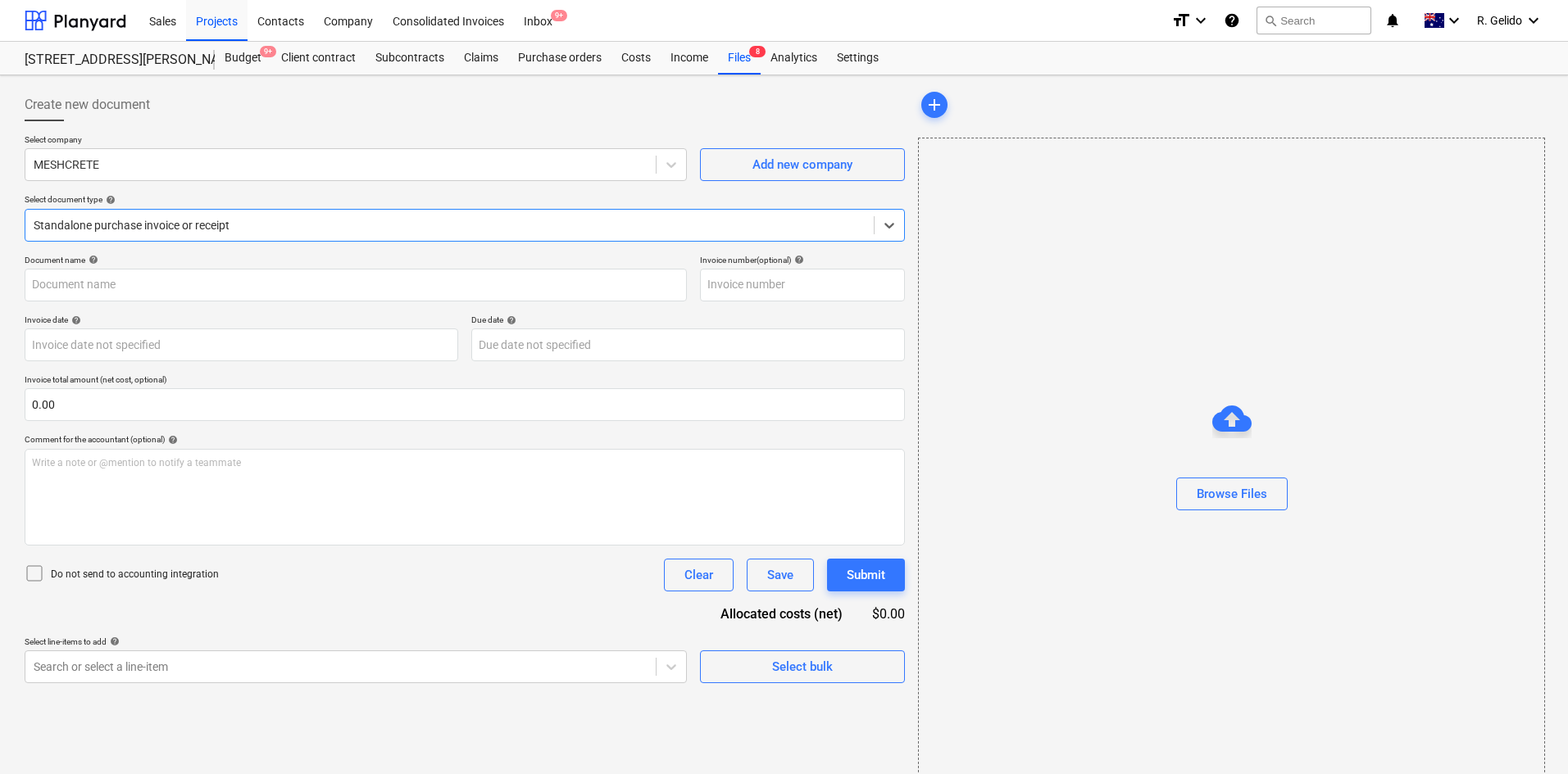
type input "00152866"
type input "23 Aug 2025"
type input "30 Sep 2025"
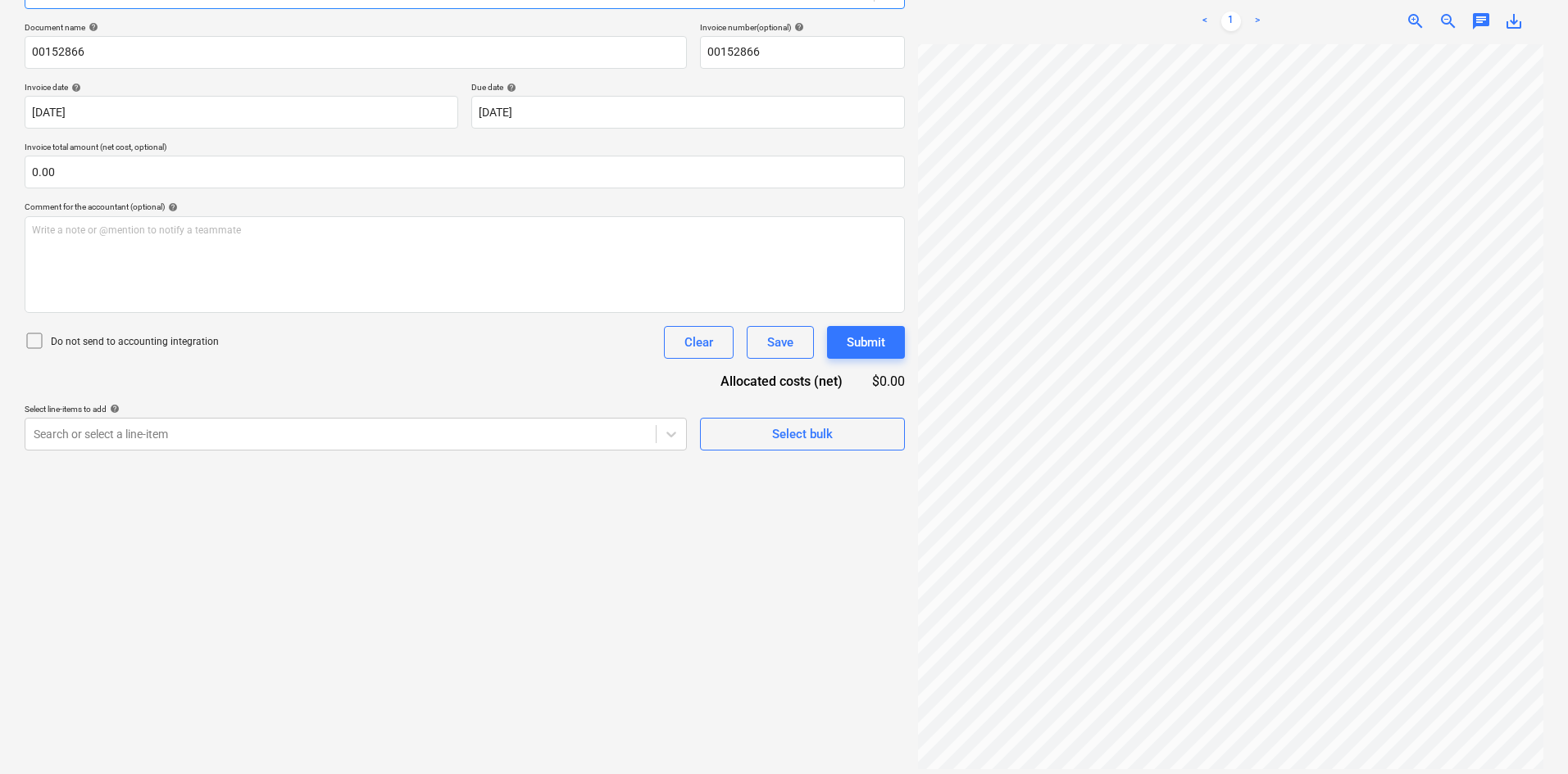
scroll to position [319, 102]
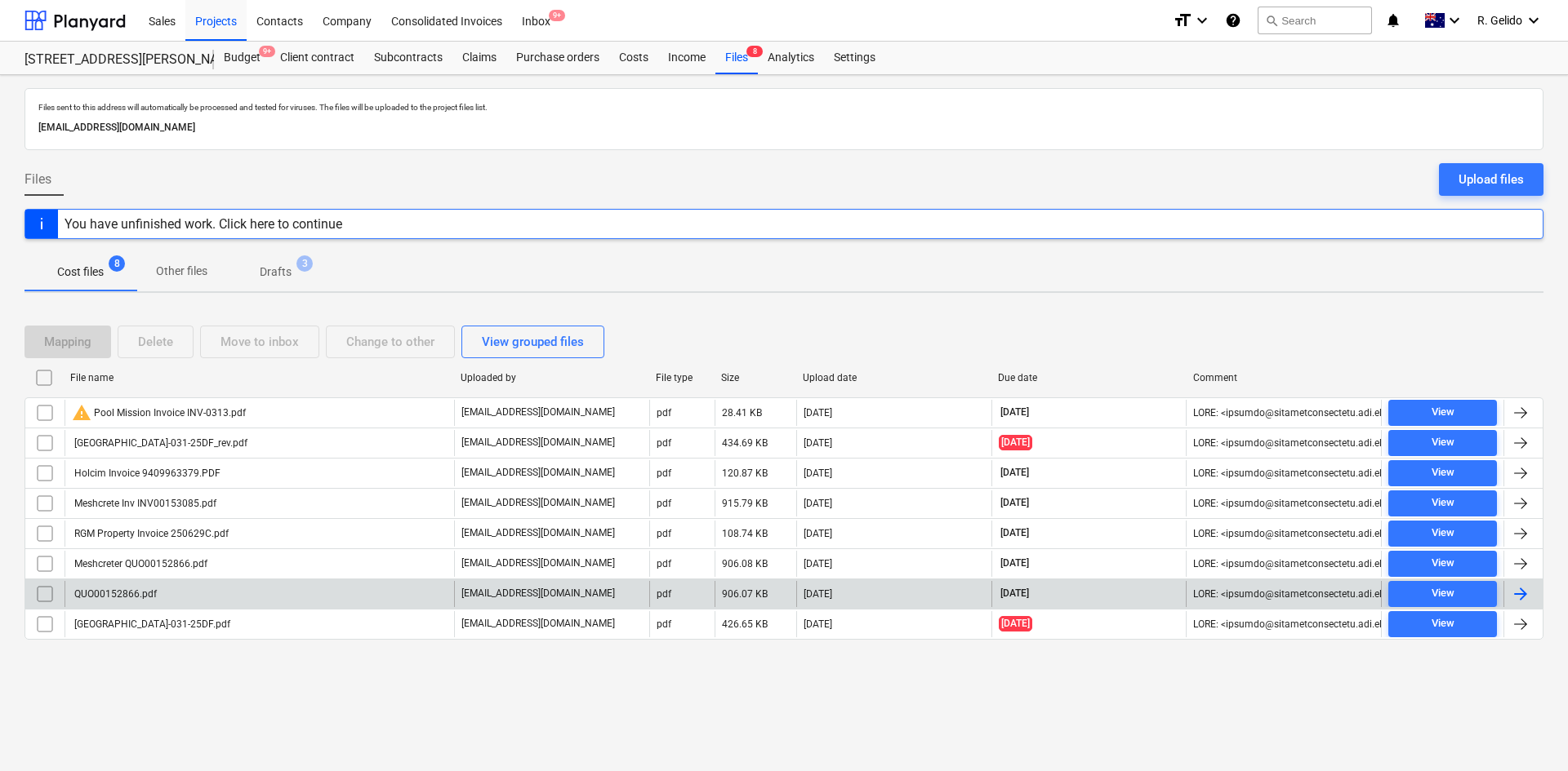
click at [248, 588] on div "QUO00152866.pdf" at bounding box center [259, 594] width 390 height 26
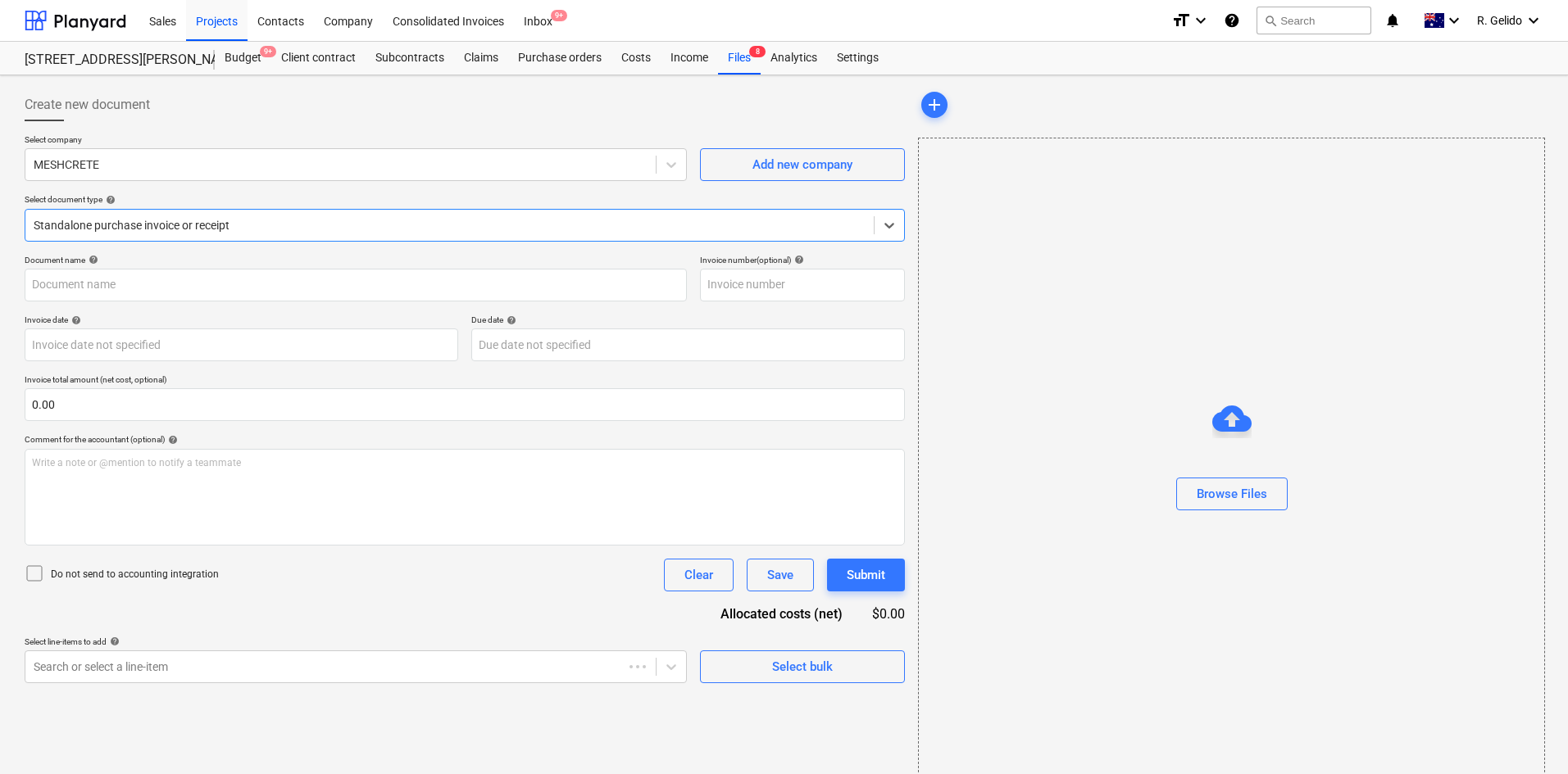
type input "00152866"
type input "23 Aug 2025"
type input "30 Sep 2025"
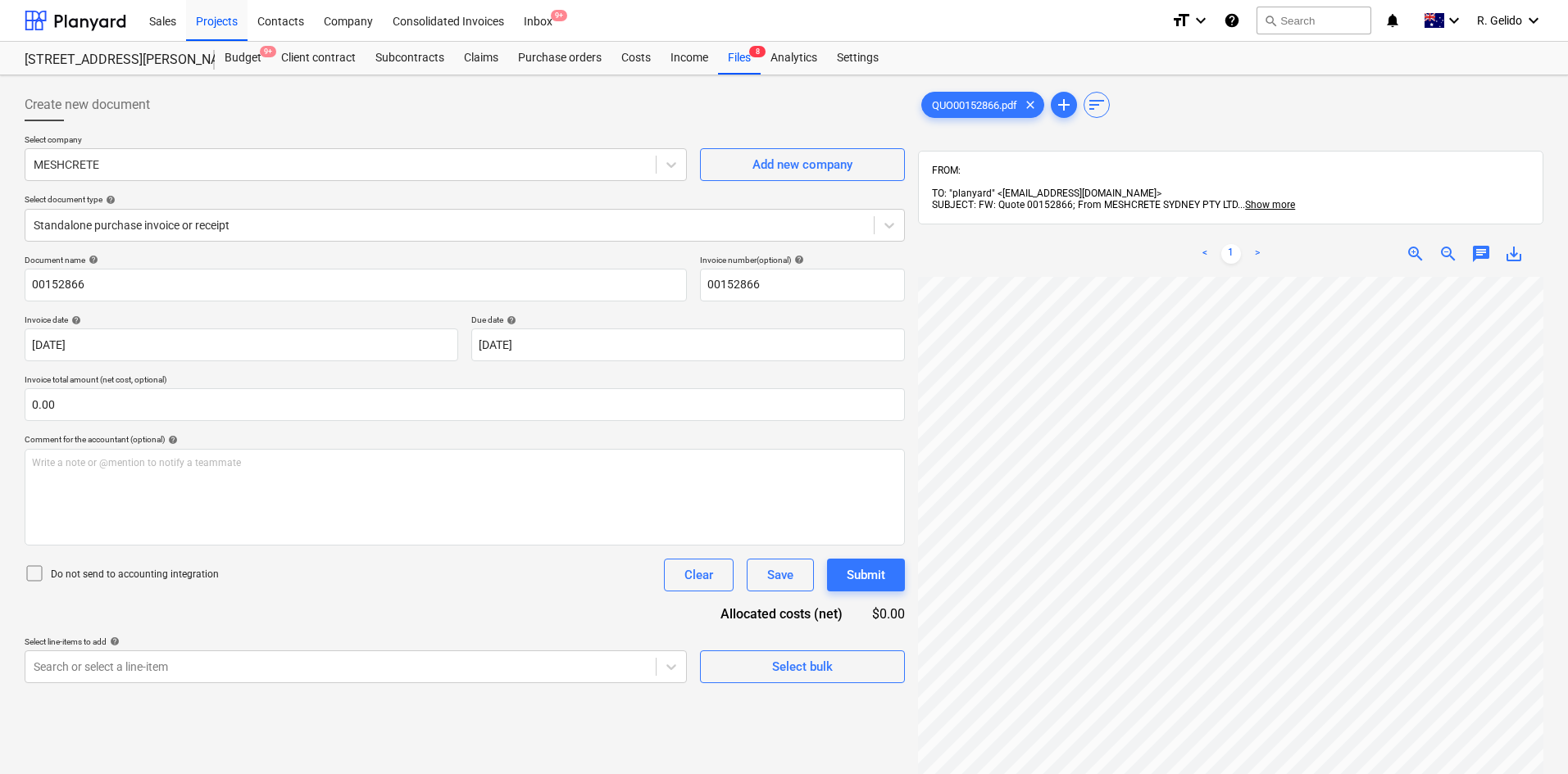
click at [638, 716] on div "Create new document Select company MESHCRETE Add new company Select document ty…" at bounding box center [465, 547] width 894 height 930
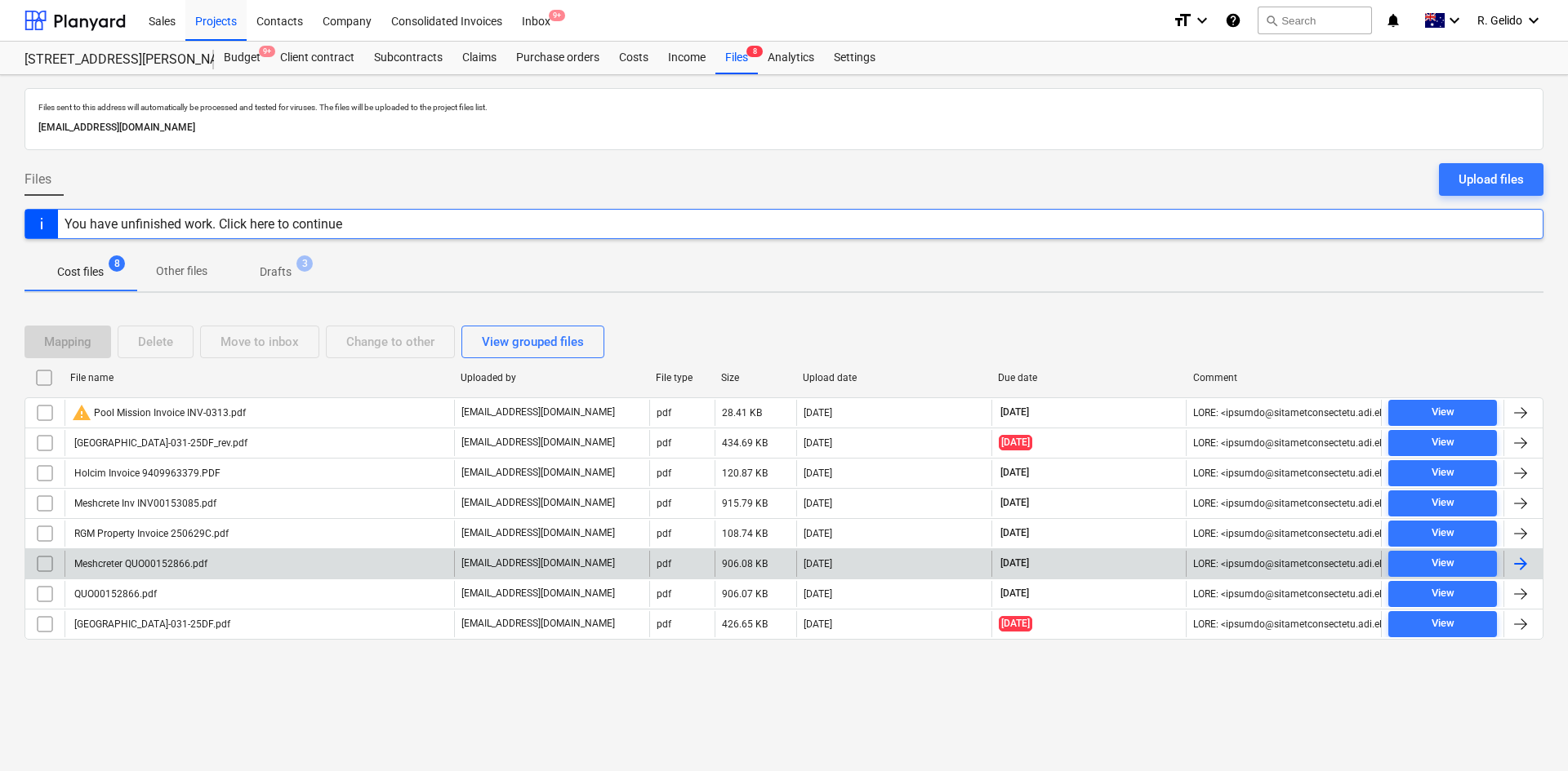
click at [275, 567] on div "Meshcreter QUO00152866.pdf" at bounding box center [259, 564] width 390 height 26
click at [223, 566] on div "Meshcreter QUO00152866.pdf" at bounding box center [259, 564] width 390 height 26
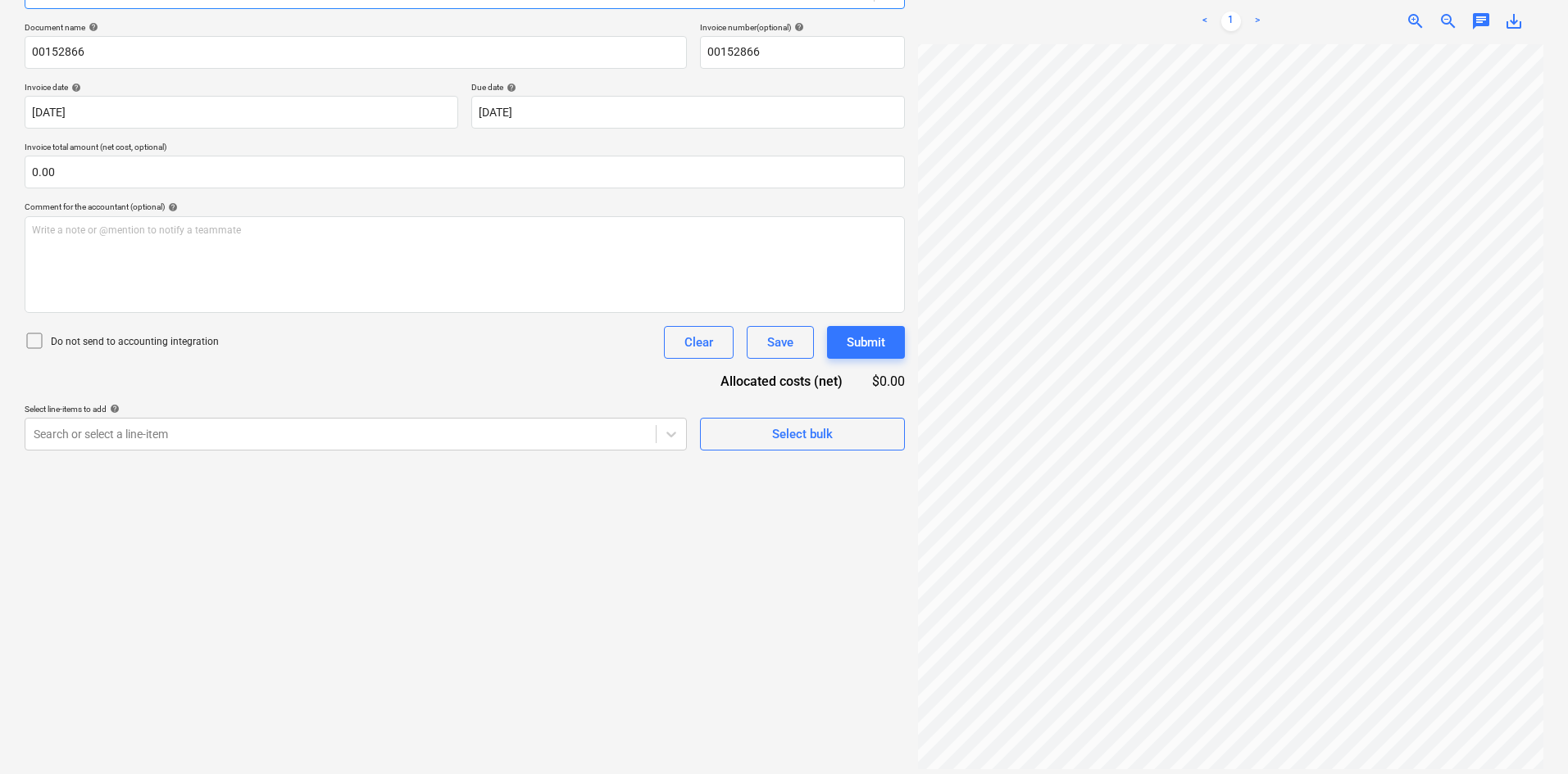
scroll to position [319, 116]
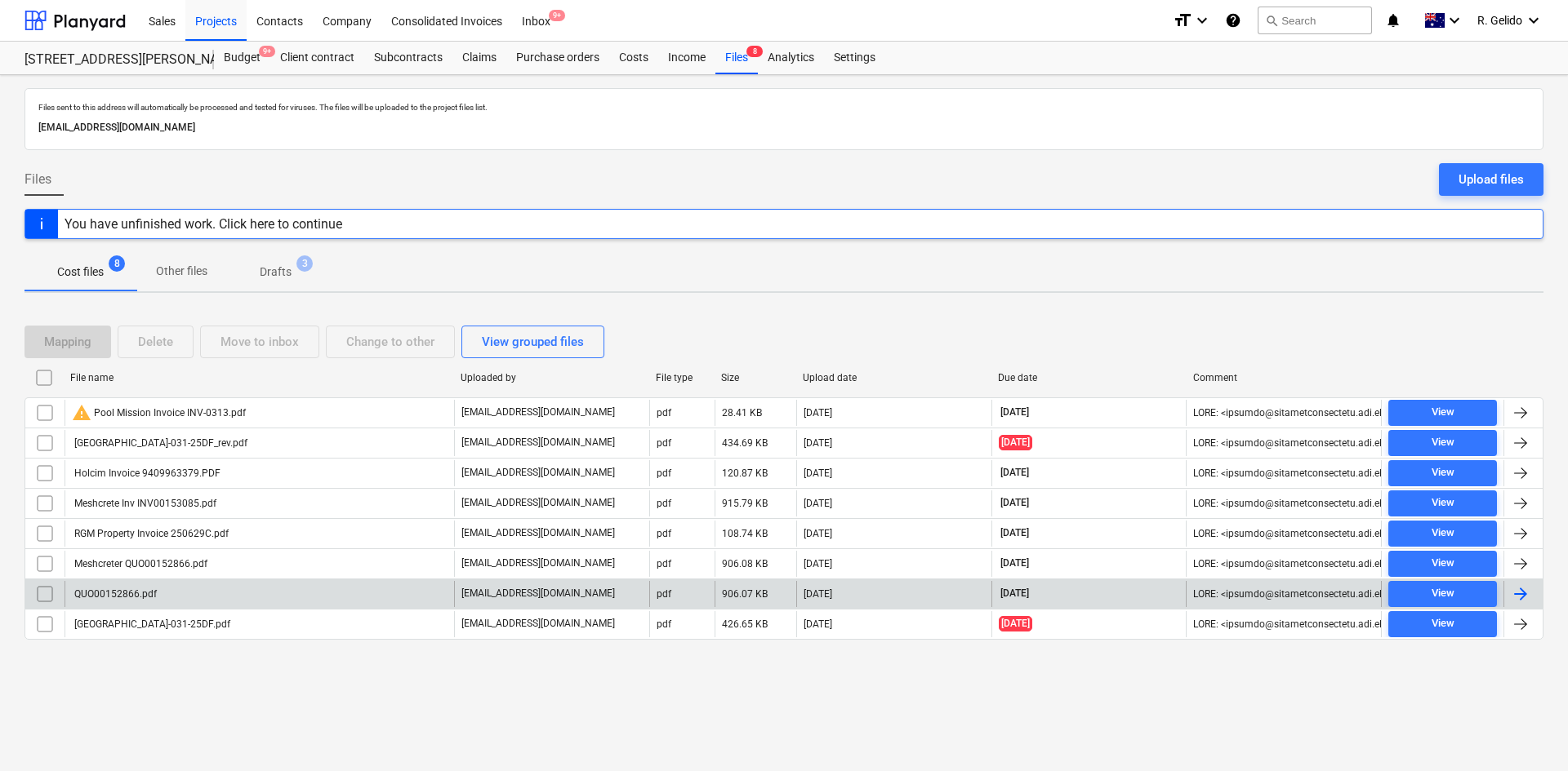
click at [42, 600] on input "checkbox" at bounding box center [45, 594] width 26 height 26
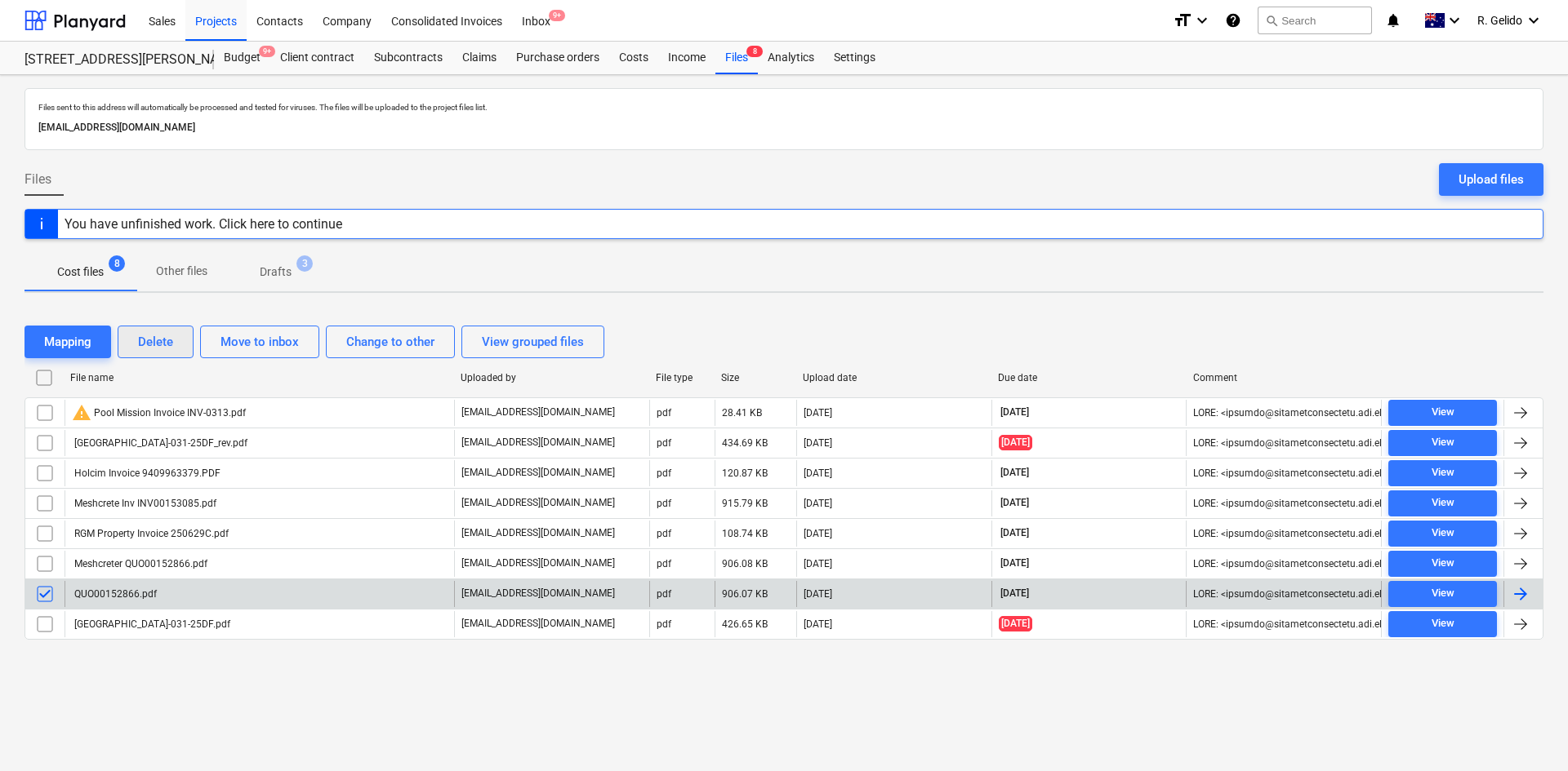
click at [128, 342] on button "Delete" at bounding box center [156, 342] width 75 height 33
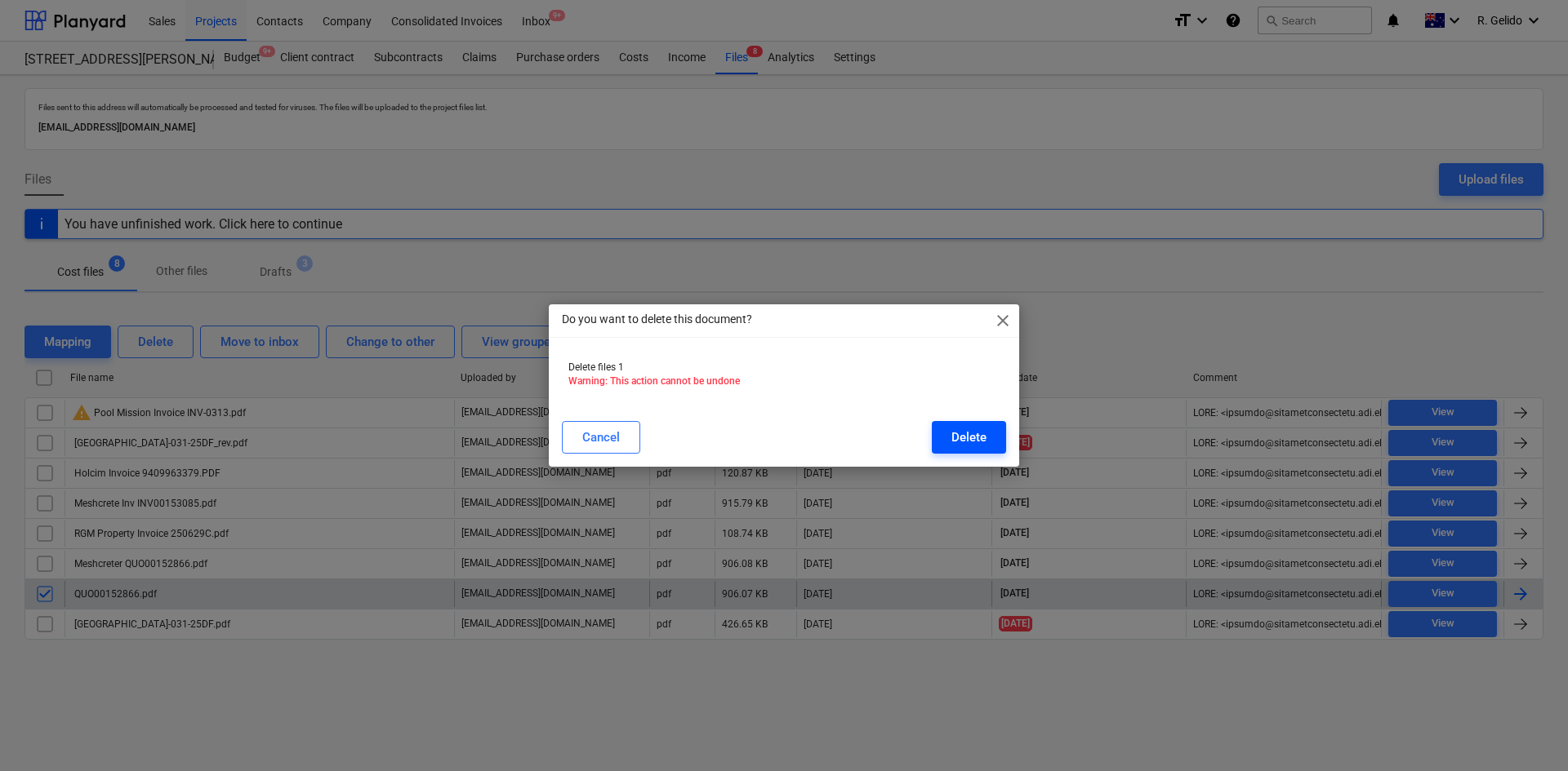
click at [965, 443] on div "Delete" at bounding box center [969, 437] width 35 height 21
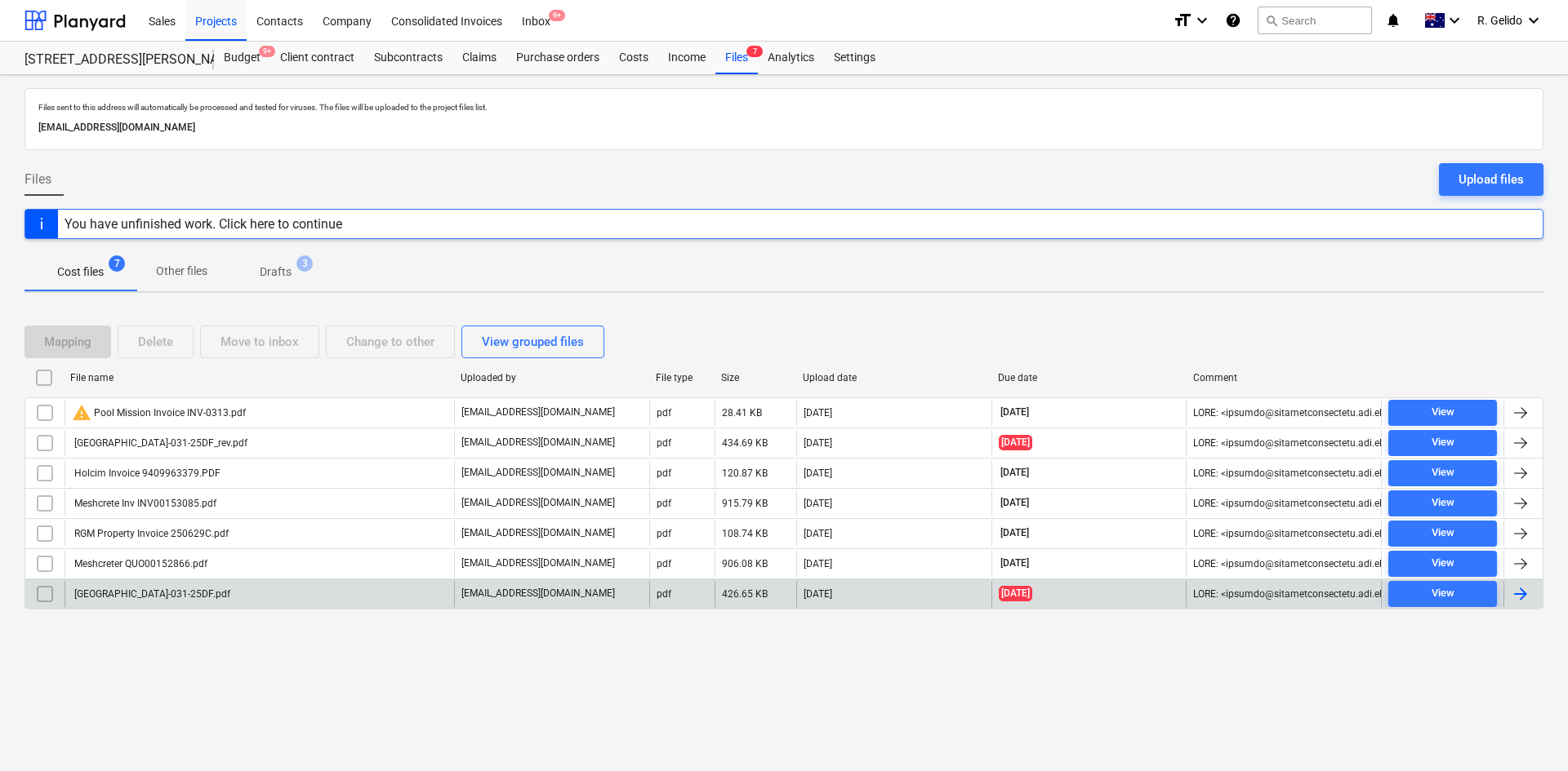
click at [435, 654] on div "Files sent to this address will automatically be processed and tested for virus…" at bounding box center [784, 424] width 1568 height 697
click at [528, 23] on div "Inbox 9+" at bounding box center [536, 19] width 48 height 42
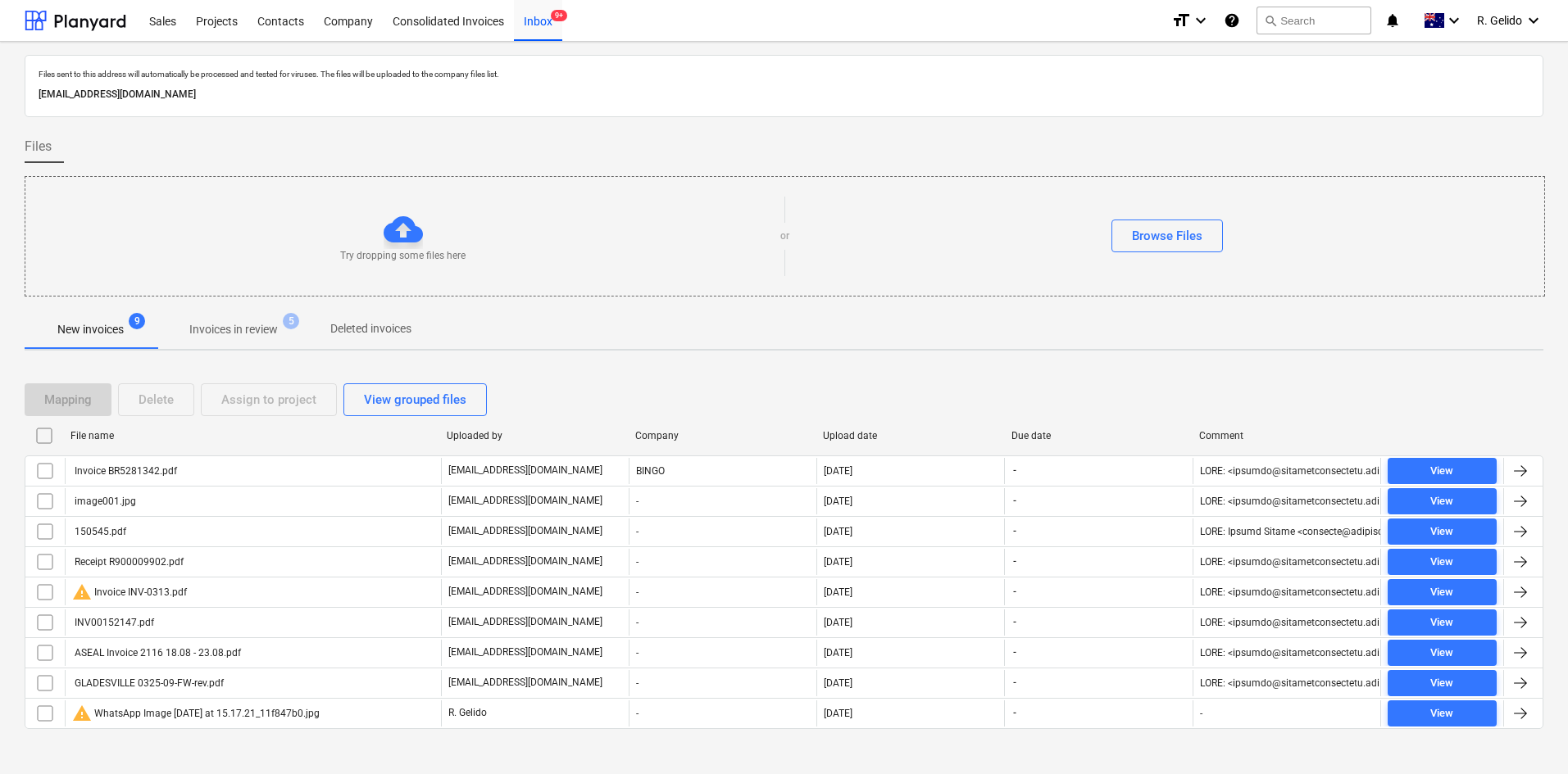
click at [255, 323] on p "Invoices in review" at bounding box center [233, 330] width 88 height 17
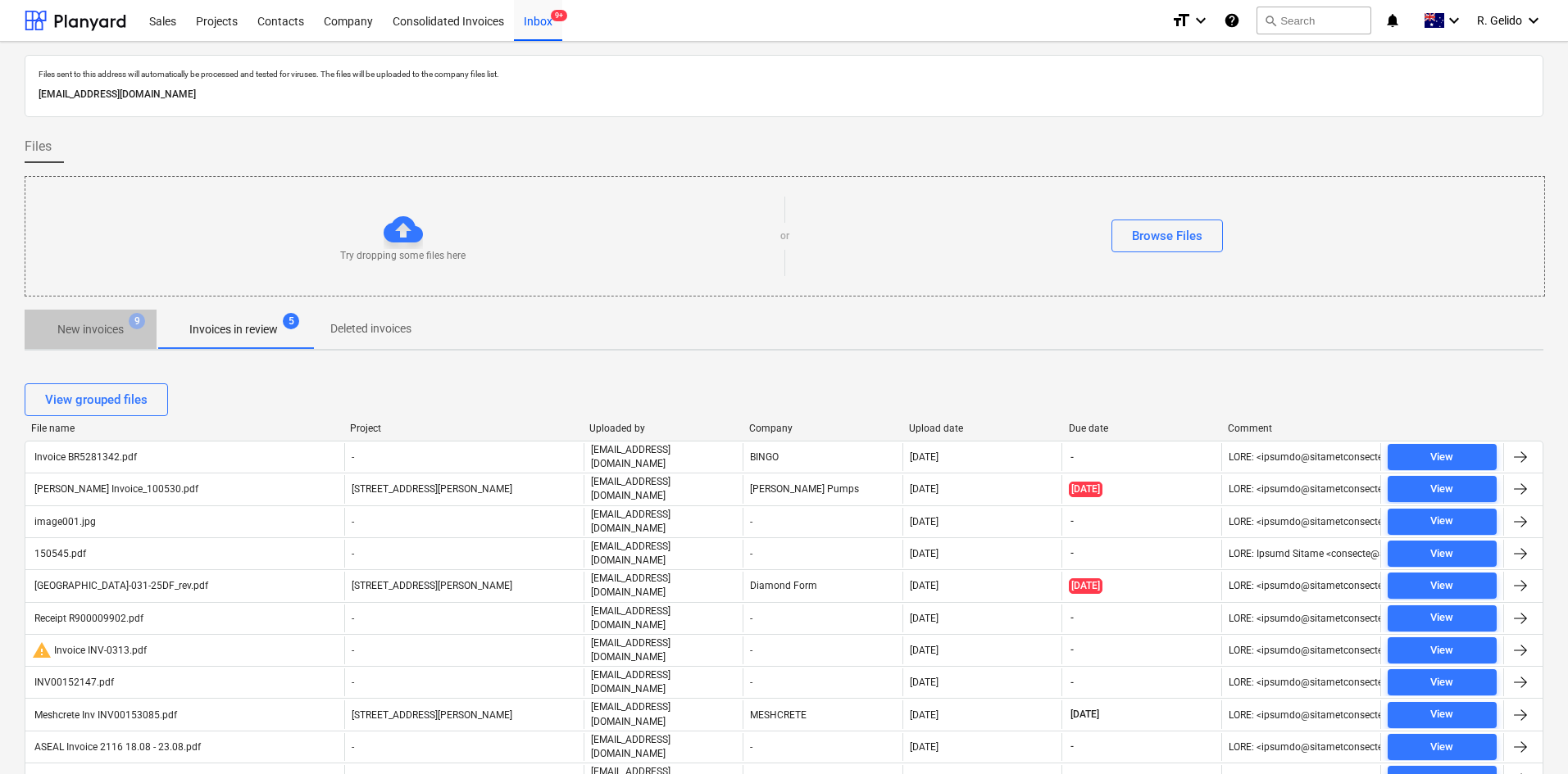
click at [90, 328] on p "New invoices" at bounding box center [90, 330] width 66 height 17
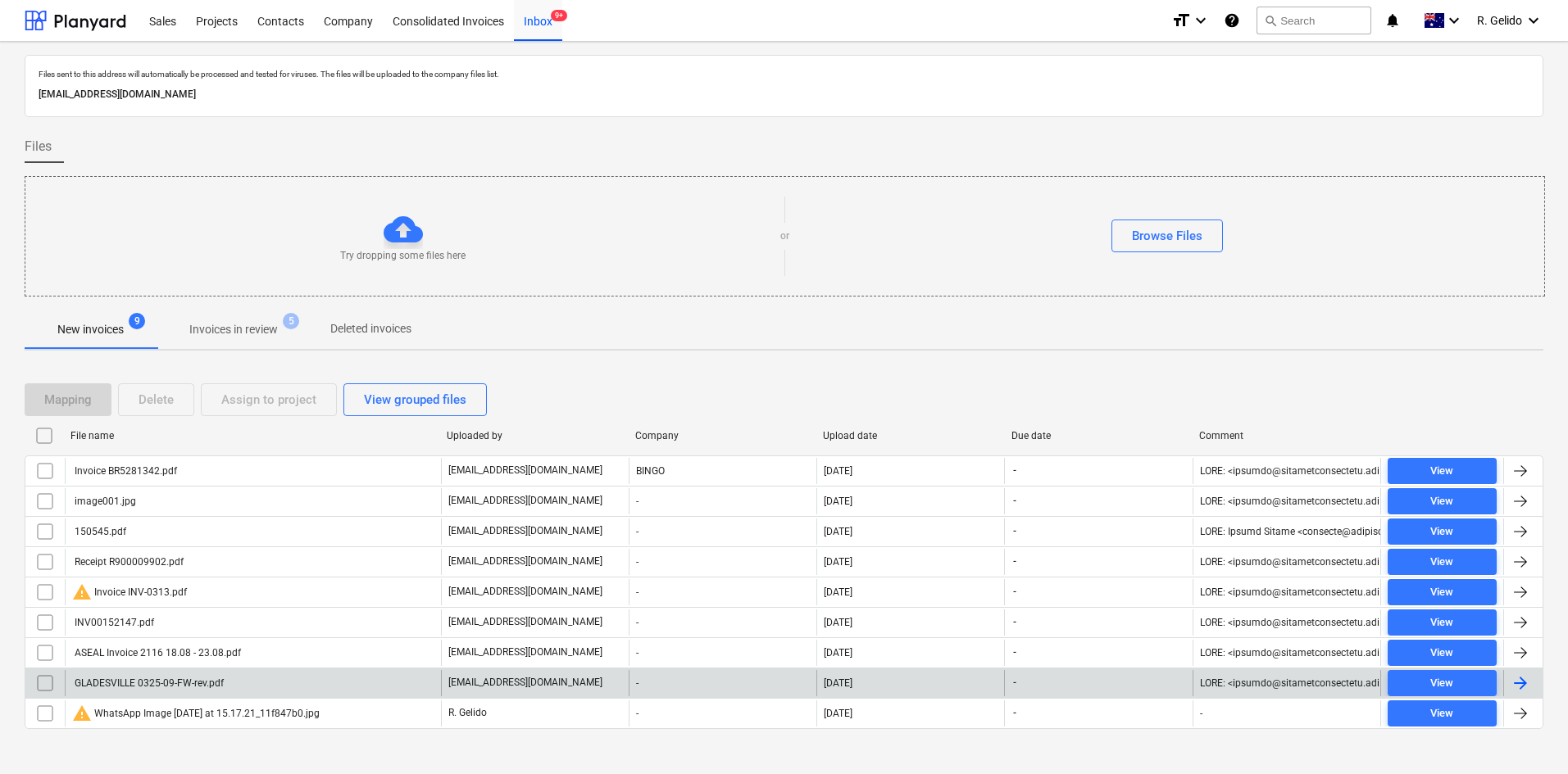
click at [234, 689] on div "GLADESVILLE 0325-09-FW-rev.pdf" at bounding box center [253, 683] width 376 height 26
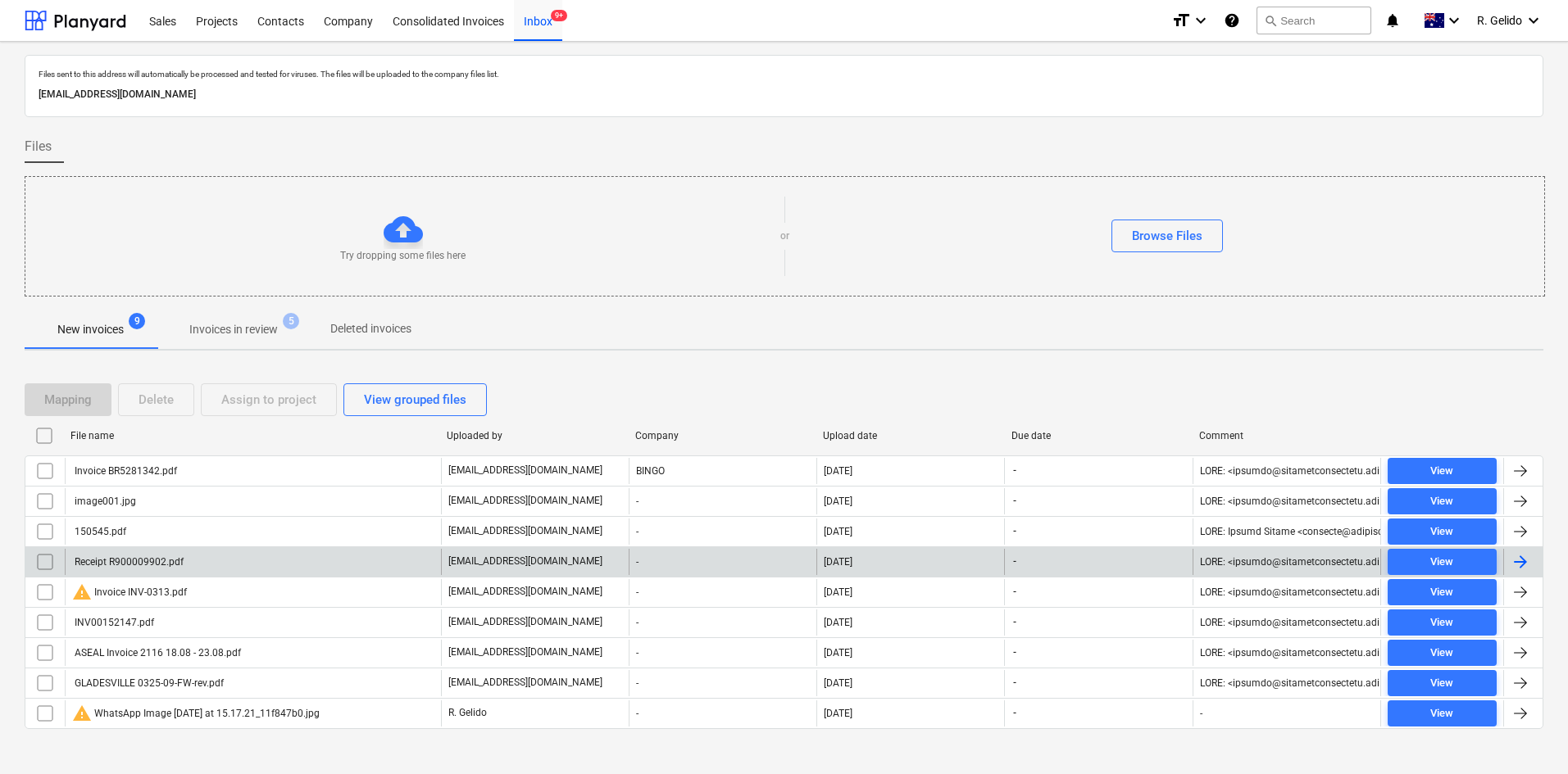
click at [204, 561] on div "Receipt R900009902.pdf" at bounding box center [253, 561] width 376 height 26
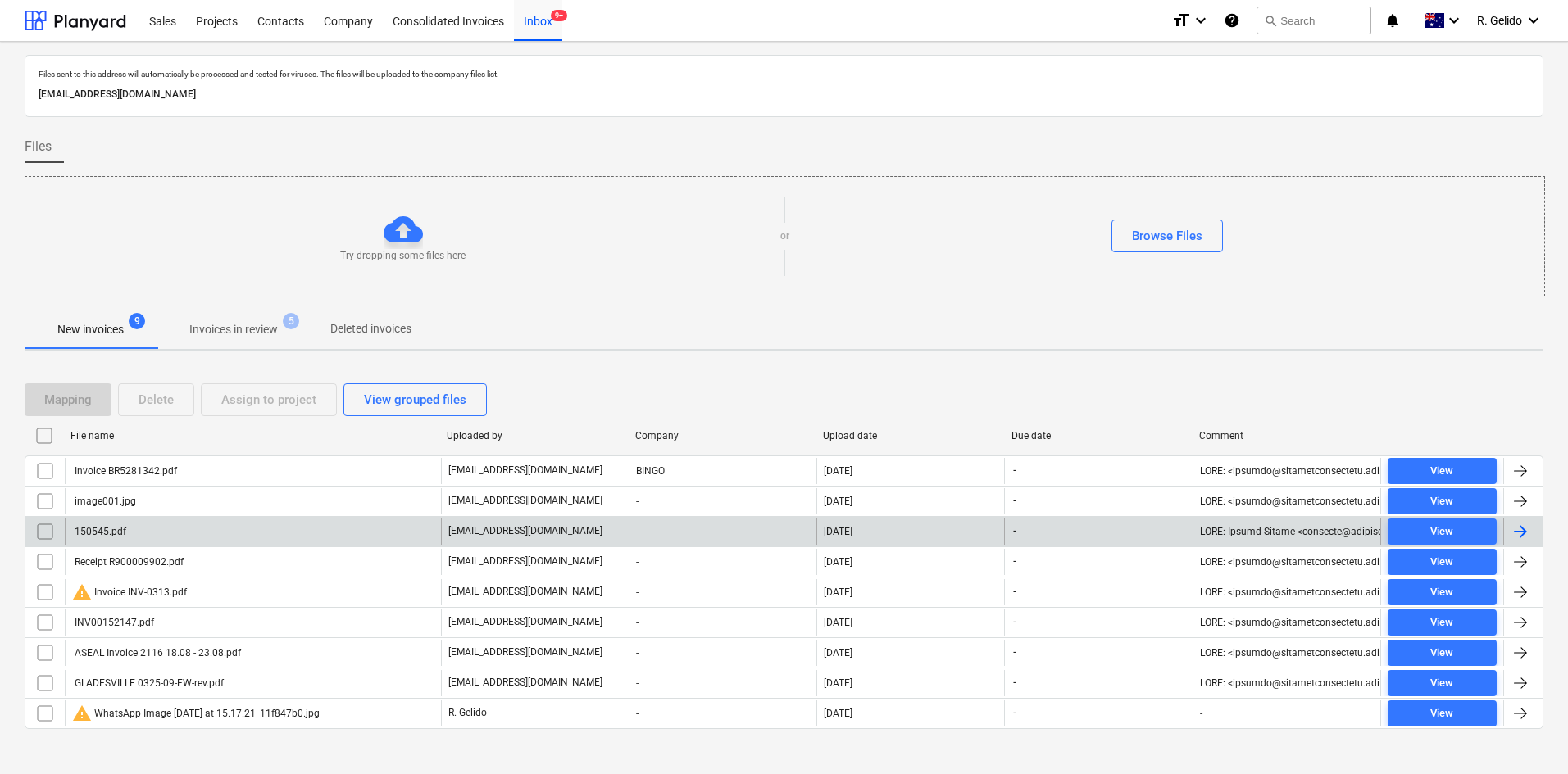
click at [129, 527] on div "150545.pdf" at bounding box center [253, 531] width 376 height 26
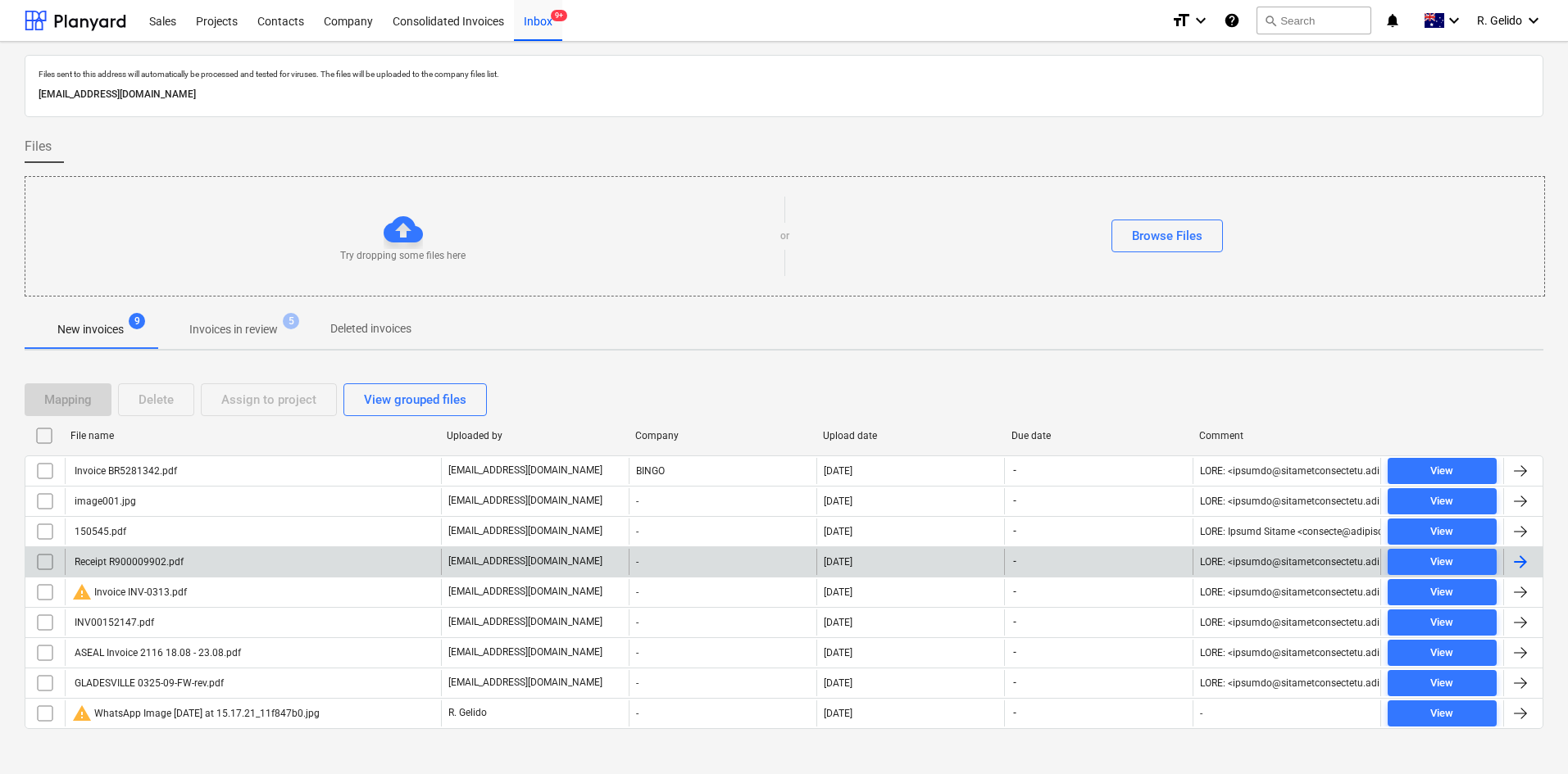
click at [152, 556] on div "Receipt R900009902.pdf" at bounding box center [127, 562] width 112 height 12
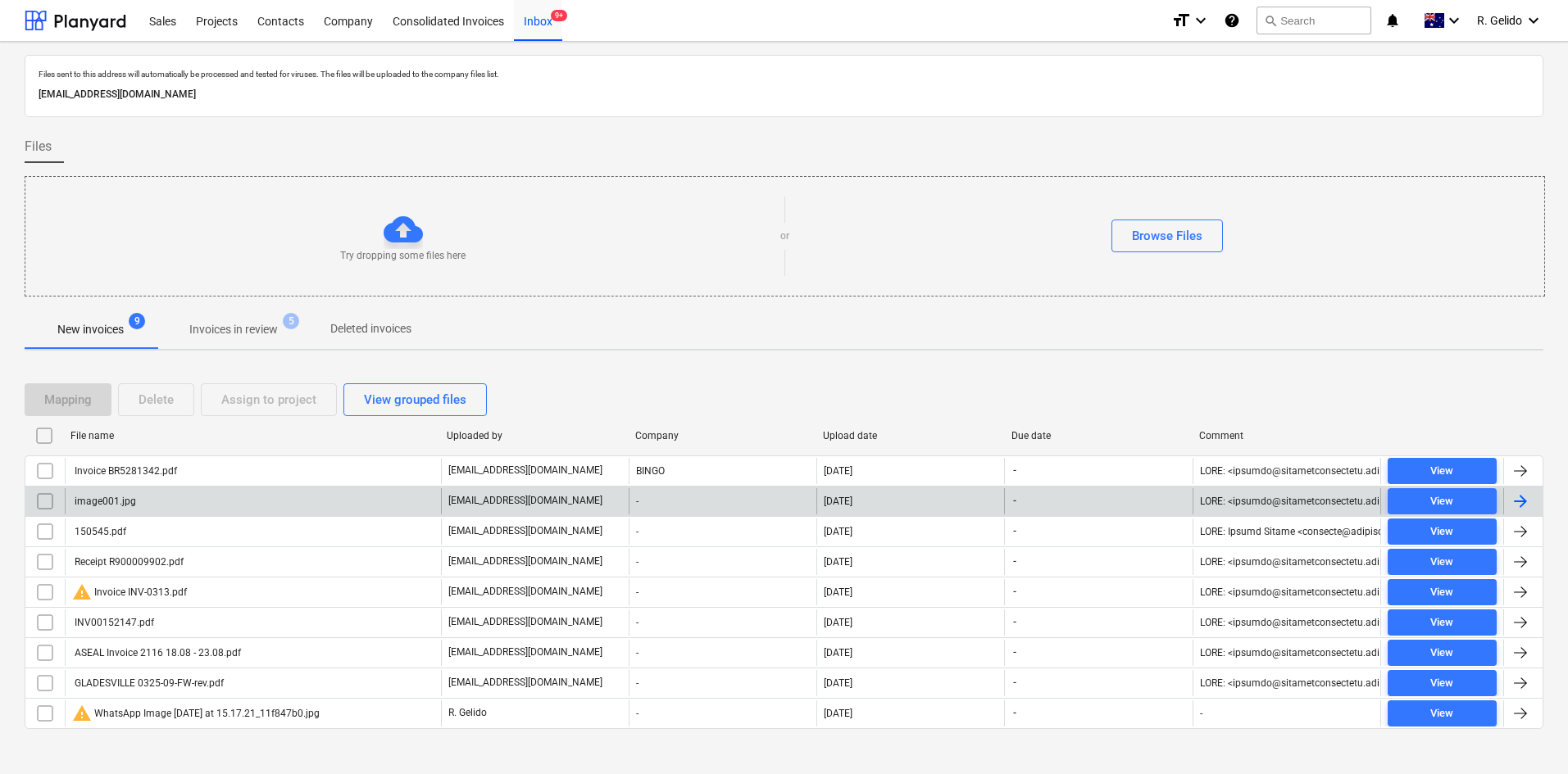
click at [160, 499] on div "image001.jpg" at bounding box center [253, 501] width 376 height 26
click at [38, 498] on input "checkbox" at bounding box center [45, 501] width 26 height 26
click at [165, 400] on div "Delete" at bounding box center [156, 400] width 35 height 21
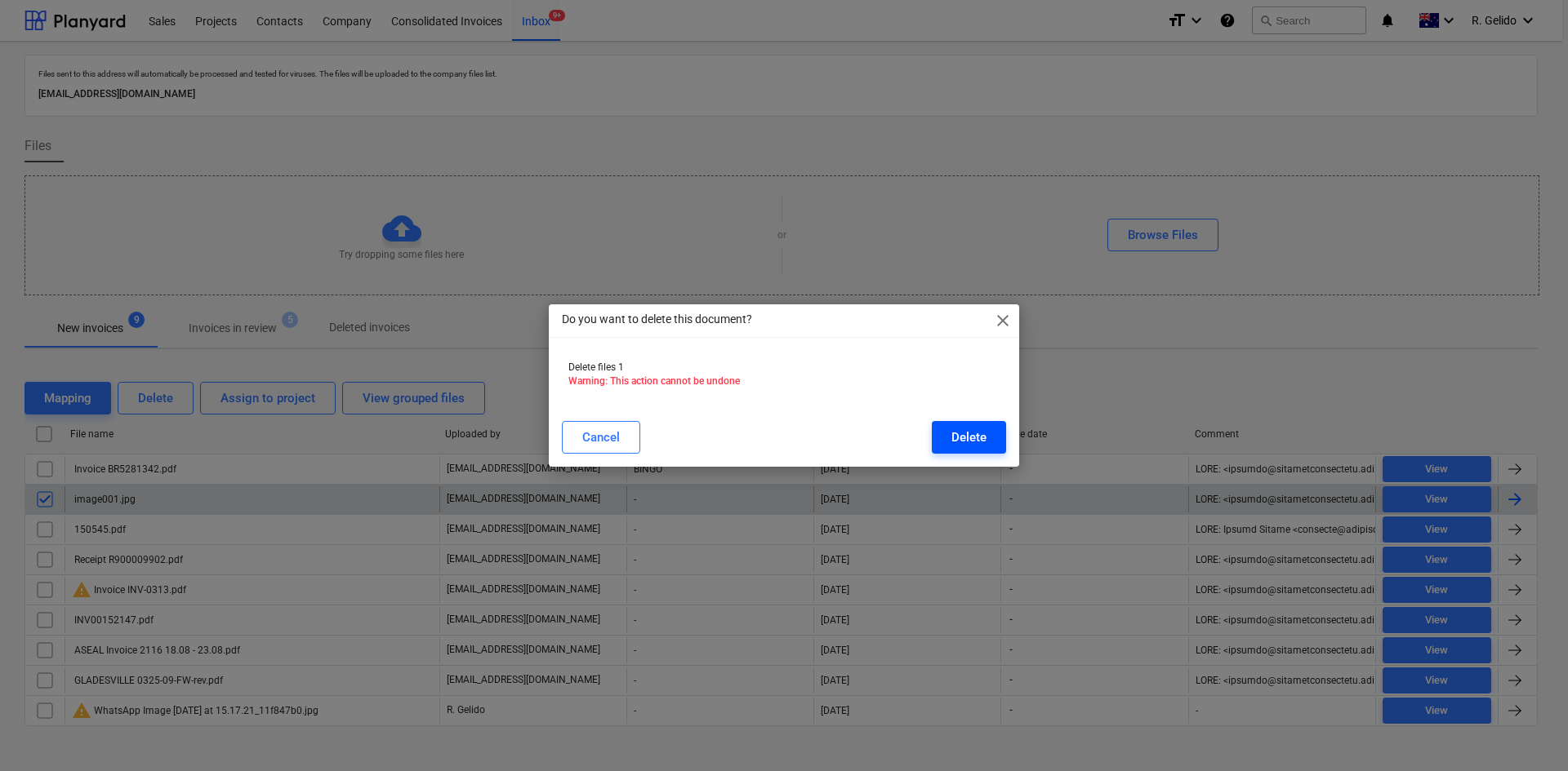
click at [945, 433] on button "Delete" at bounding box center [969, 437] width 75 height 33
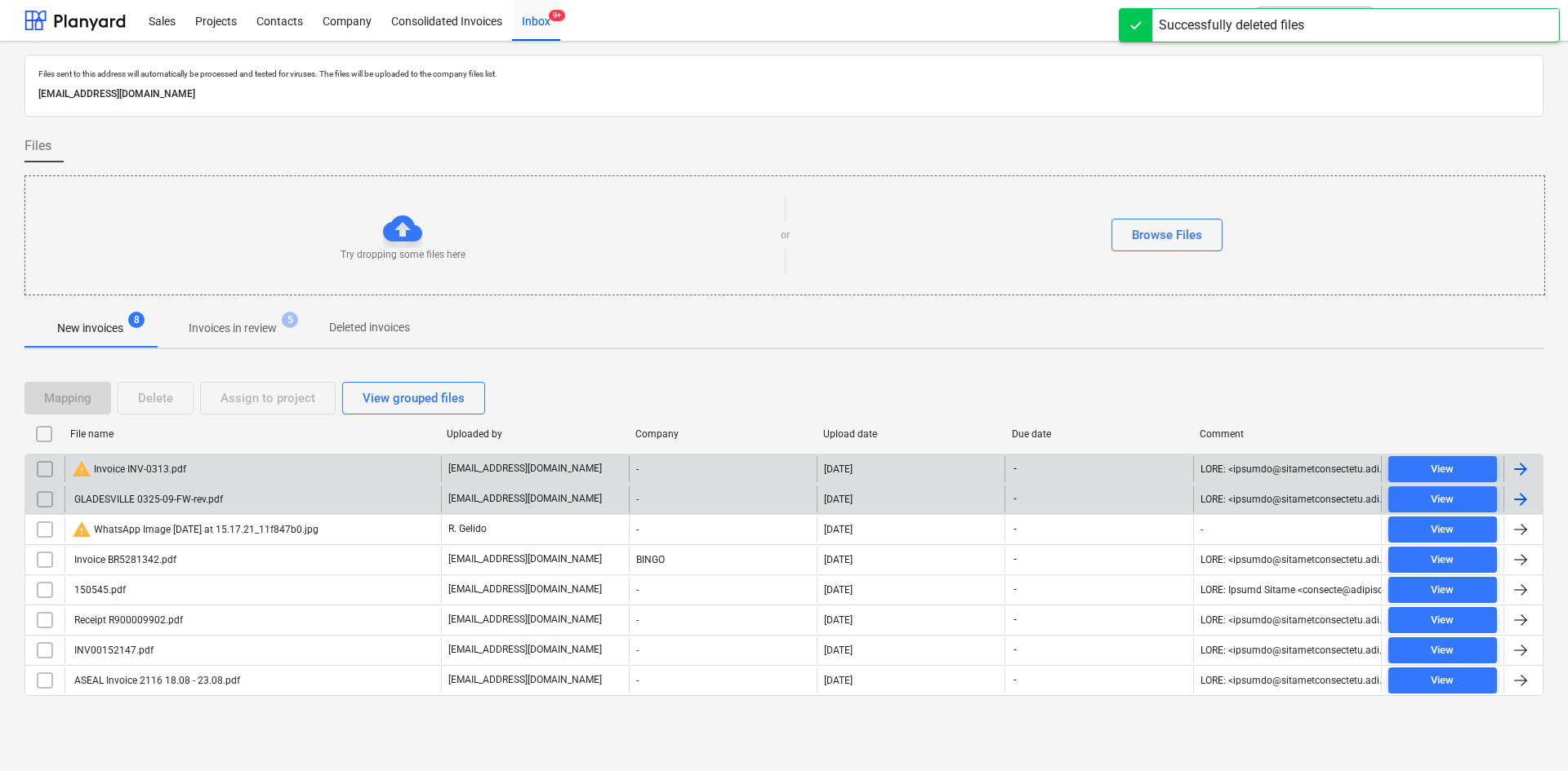
click at [180, 468] on div "warning Invoice INV-0313.pdf" at bounding box center [129, 469] width 114 height 19
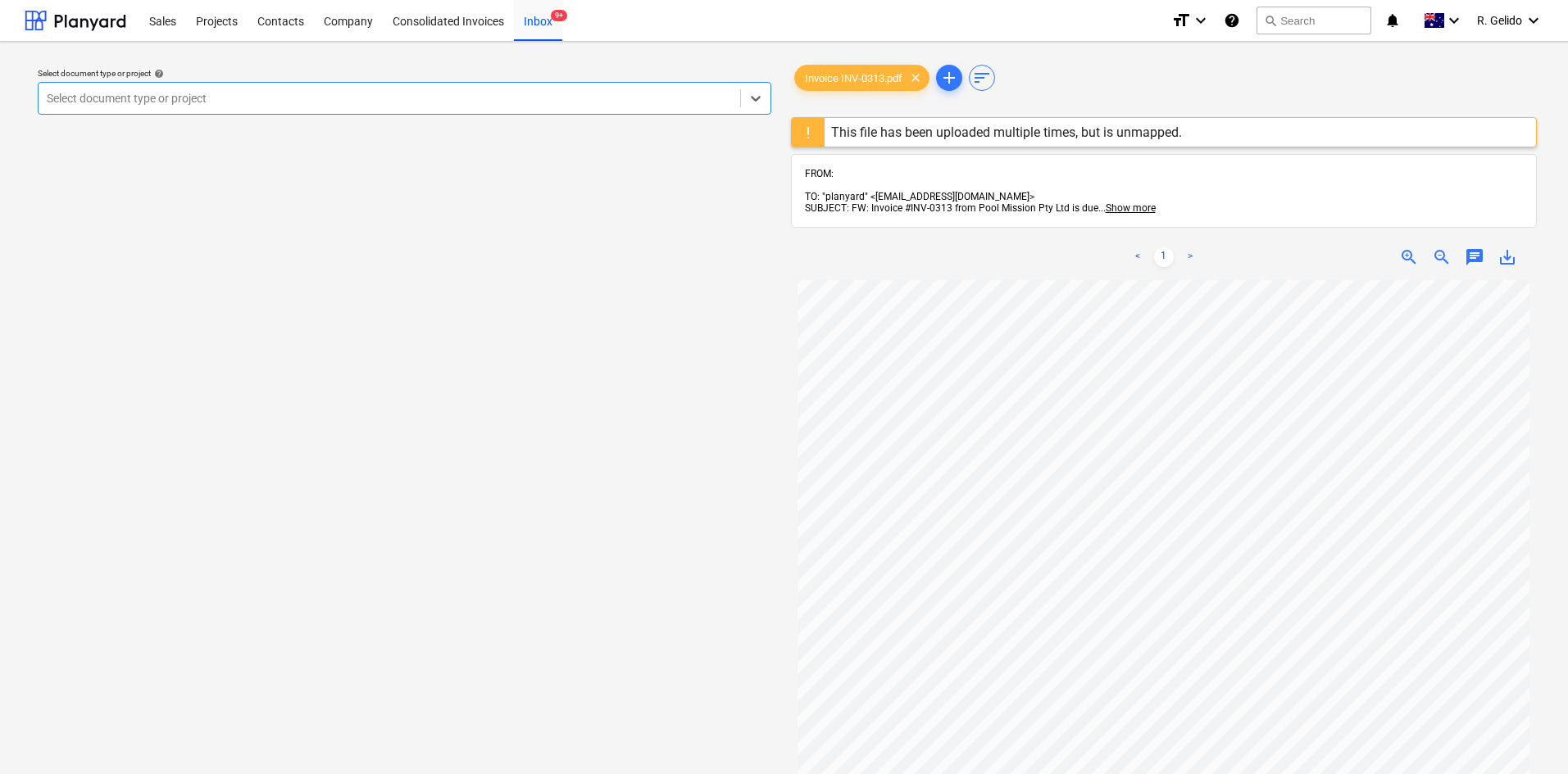
scroll to position [246, 0]
click at [529, 26] on div "Inbox 9+" at bounding box center [538, 19] width 49 height 42
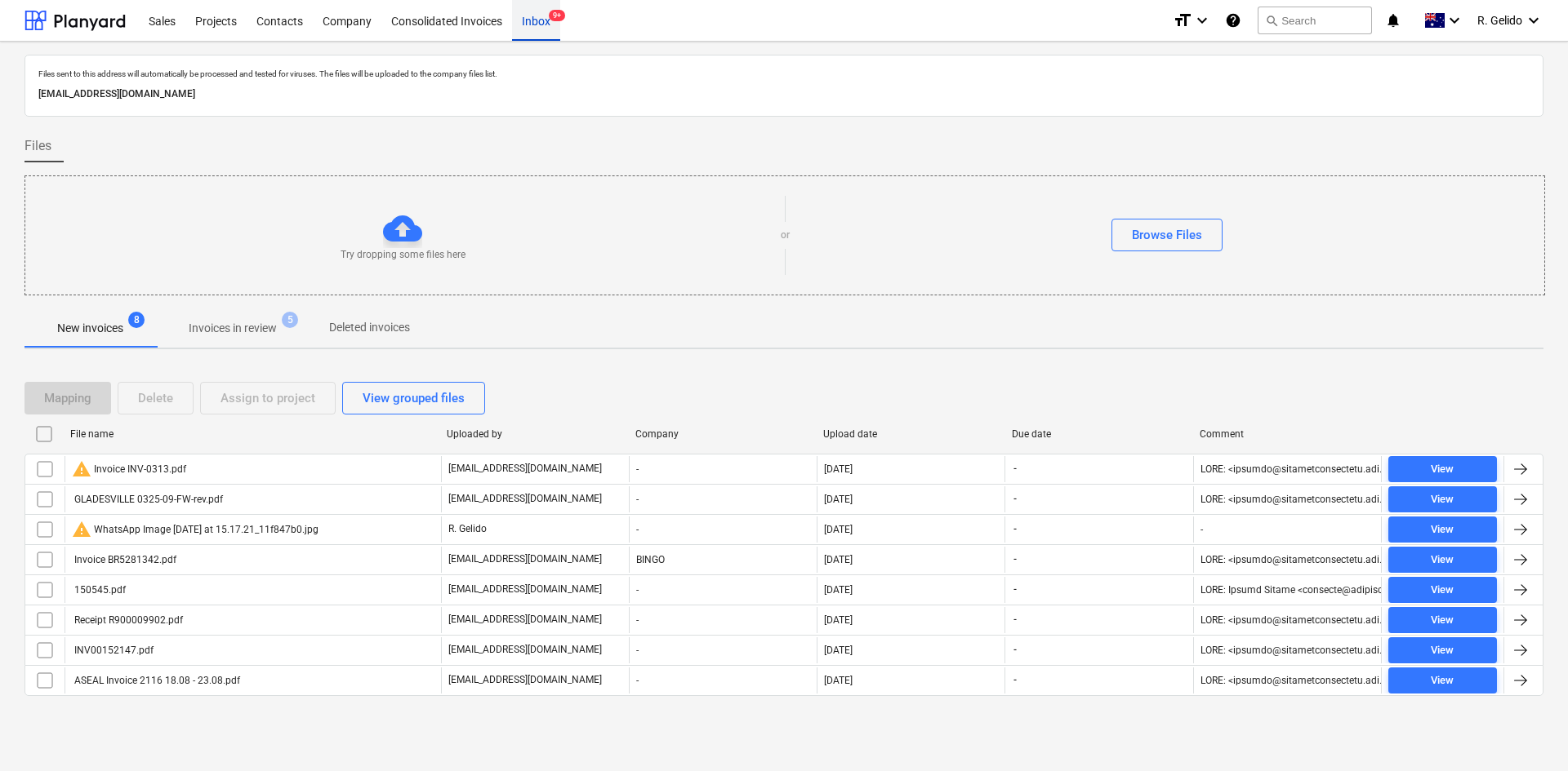
click at [530, 21] on div "Inbox 9+" at bounding box center [536, 19] width 48 height 42
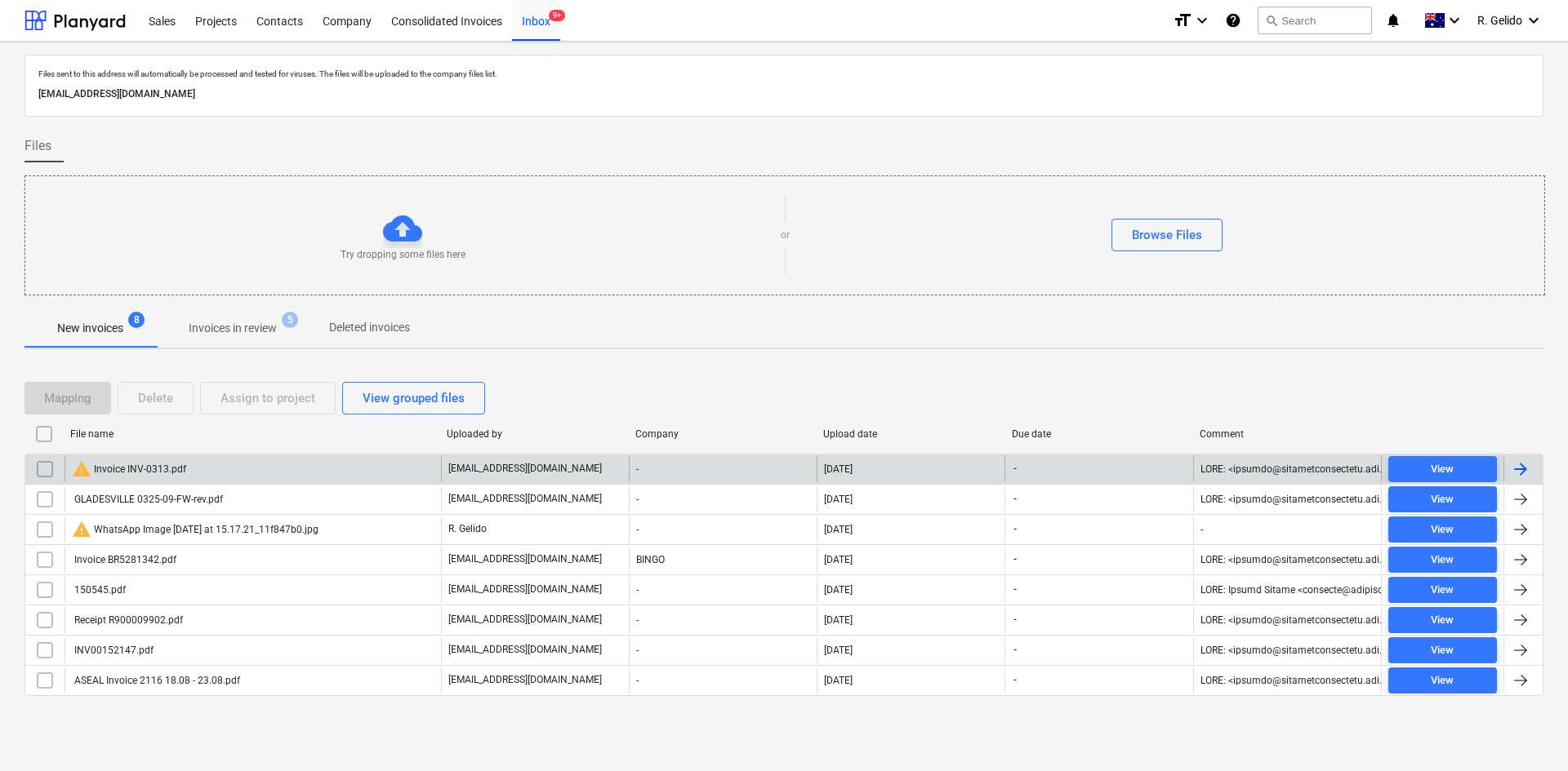
click at [179, 469] on div "warning Invoice INV-0313.pdf" at bounding box center [129, 469] width 114 height 19
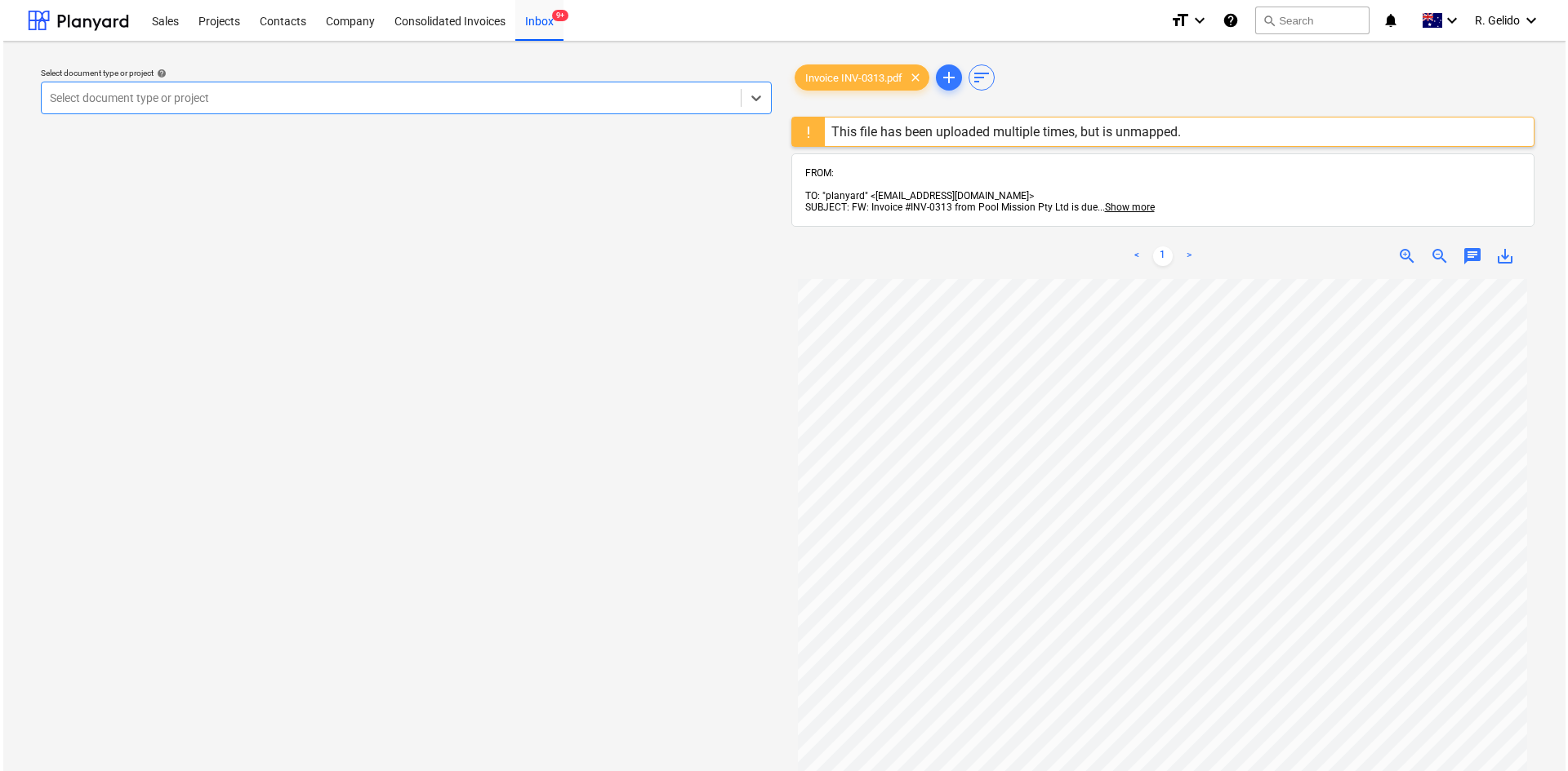
scroll to position [81, 0]
click at [535, 20] on div "Inbox 9+" at bounding box center [536, 19] width 48 height 42
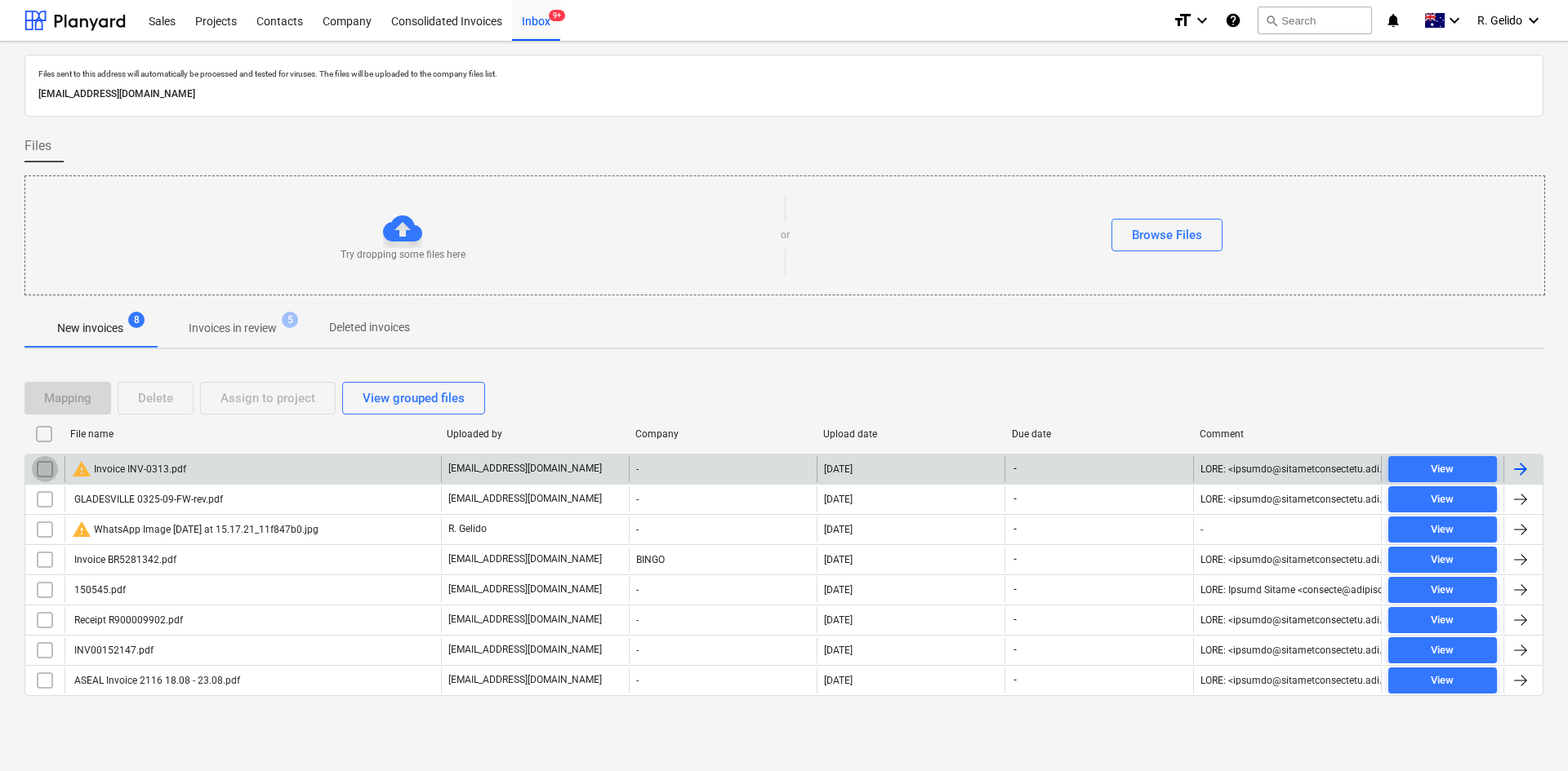
click at [45, 462] on input "checkbox" at bounding box center [45, 469] width 26 height 26
click at [150, 400] on div "Delete" at bounding box center [156, 399] width 35 height 21
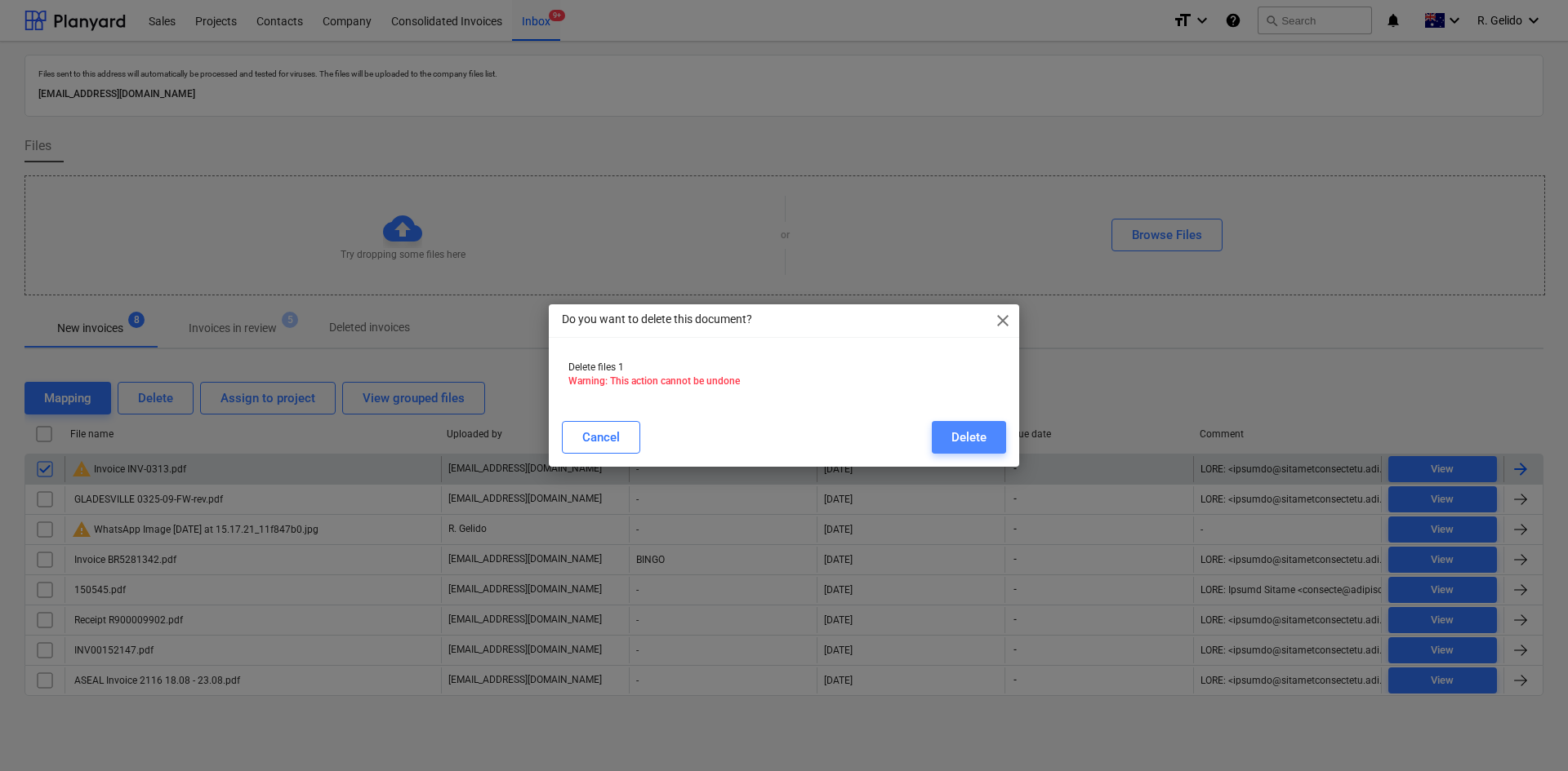
click at [965, 430] on div "Delete" at bounding box center [969, 437] width 35 height 21
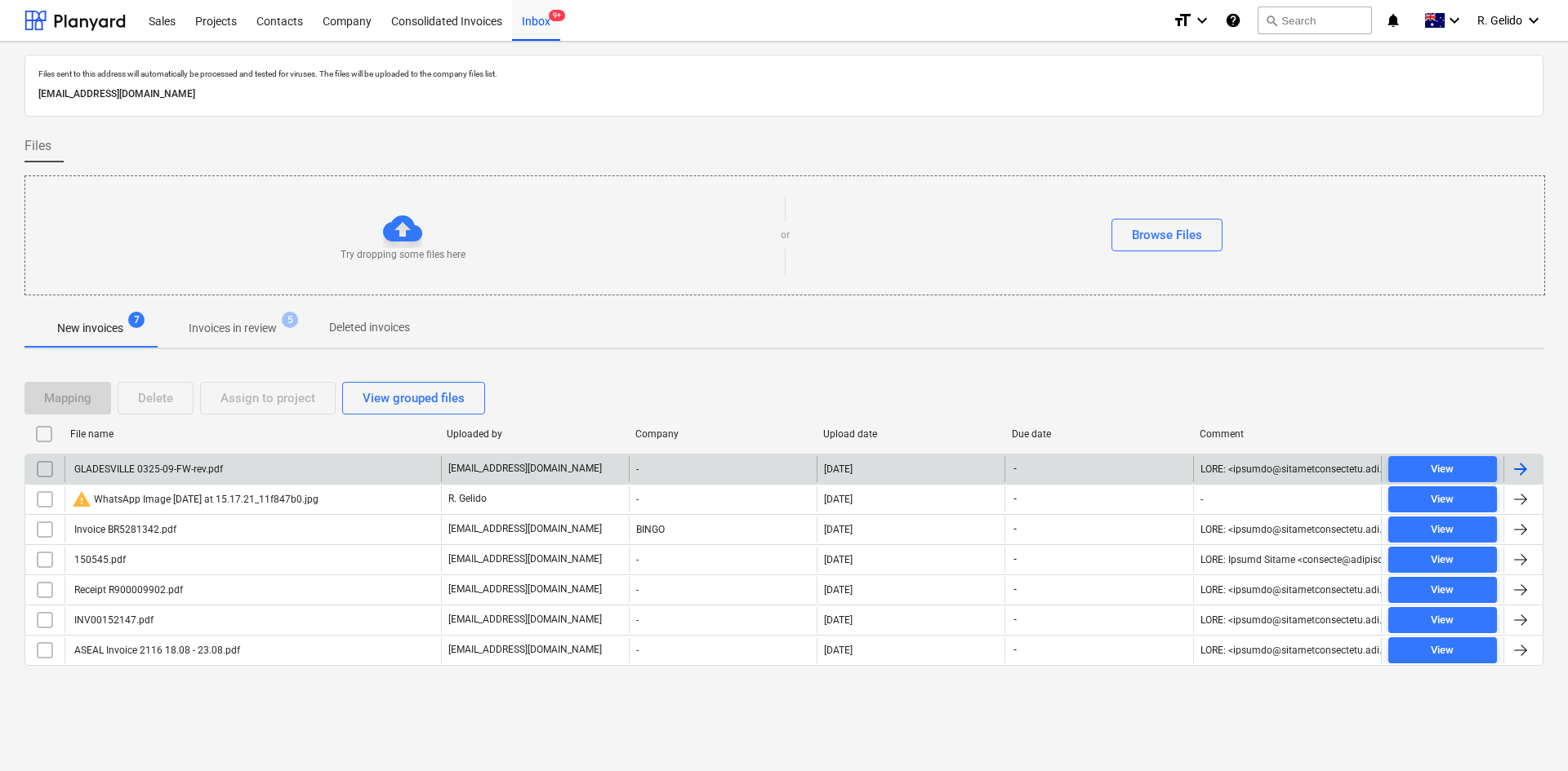
click at [769, 694] on div "Mapping Delete Assign to project View grouped files File name Uploaded by Compa…" at bounding box center [784, 531] width 1520 height 337
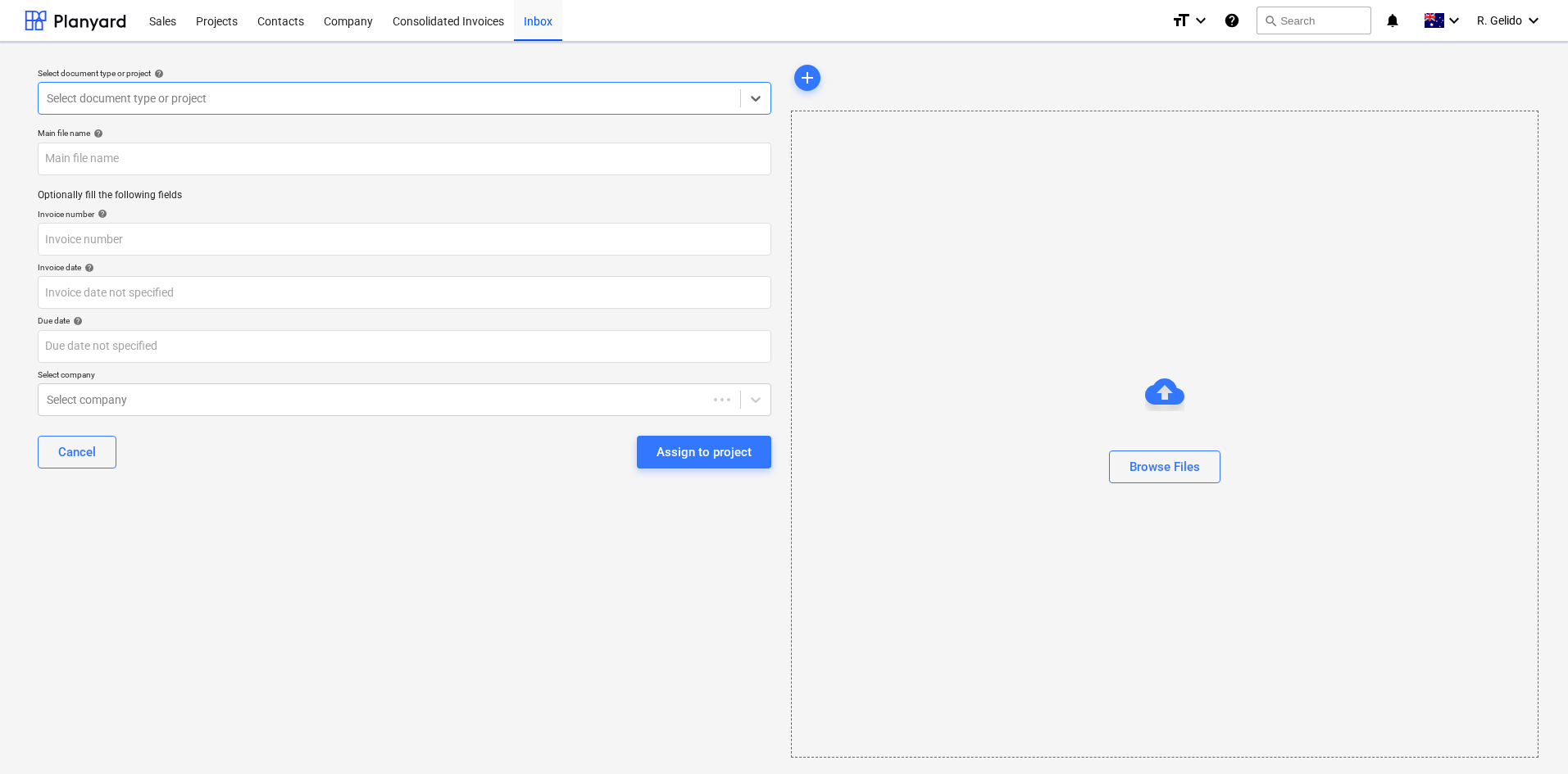
type input "Invoice INV-0313.pdf"
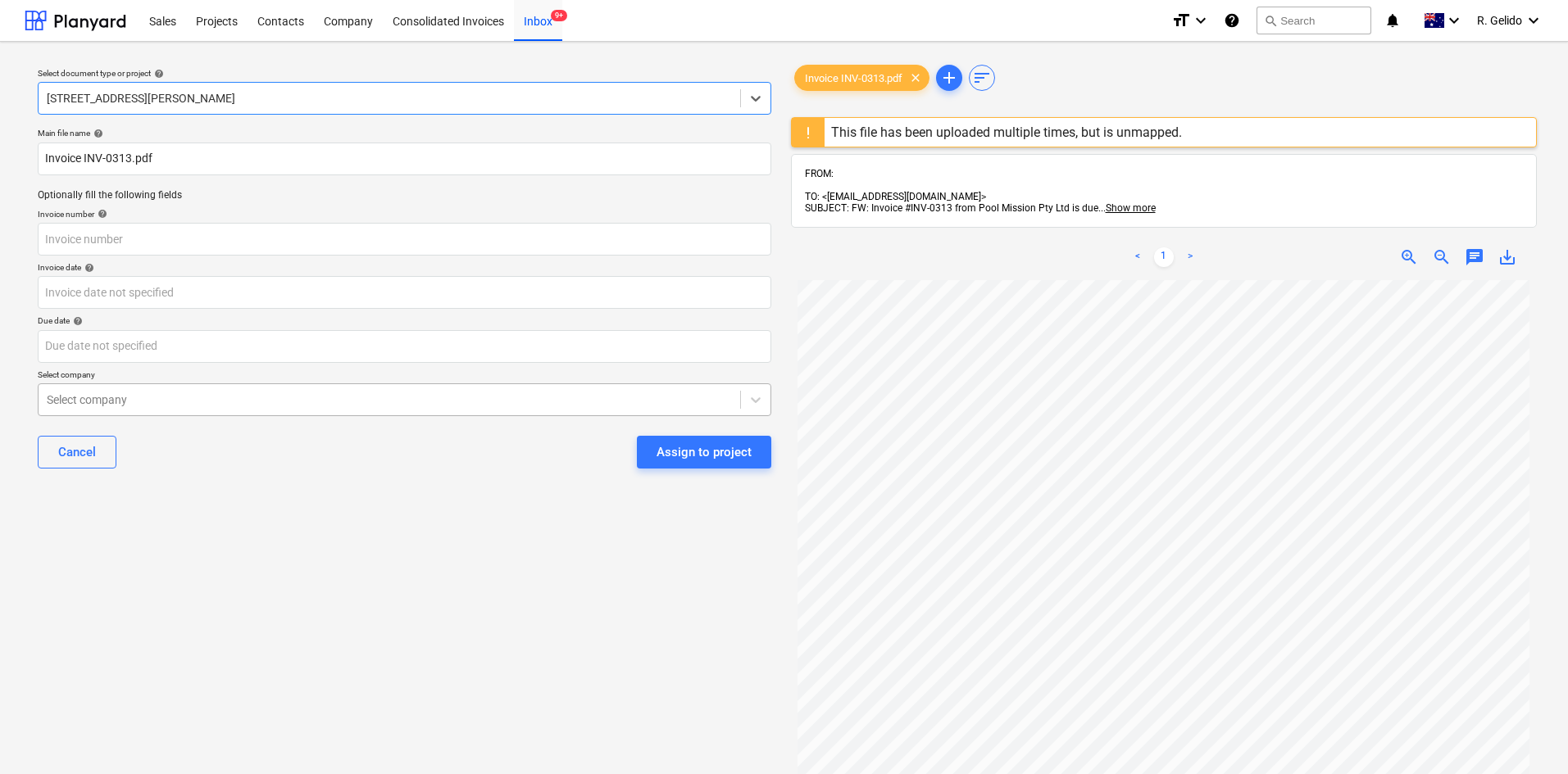
click at [287, 415] on div "Select company" at bounding box center [404, 400] width 733 height 33
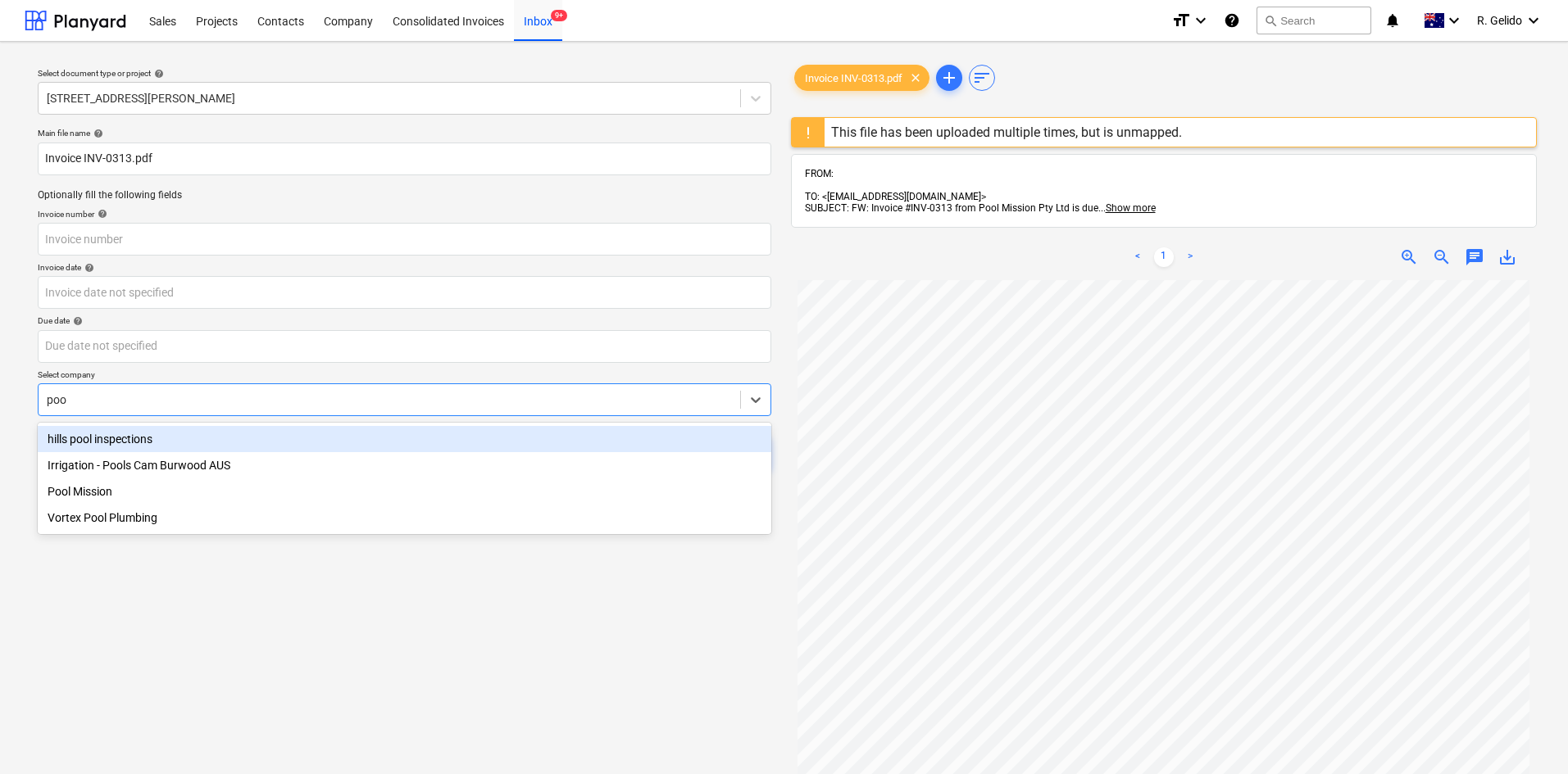
type input "pool"
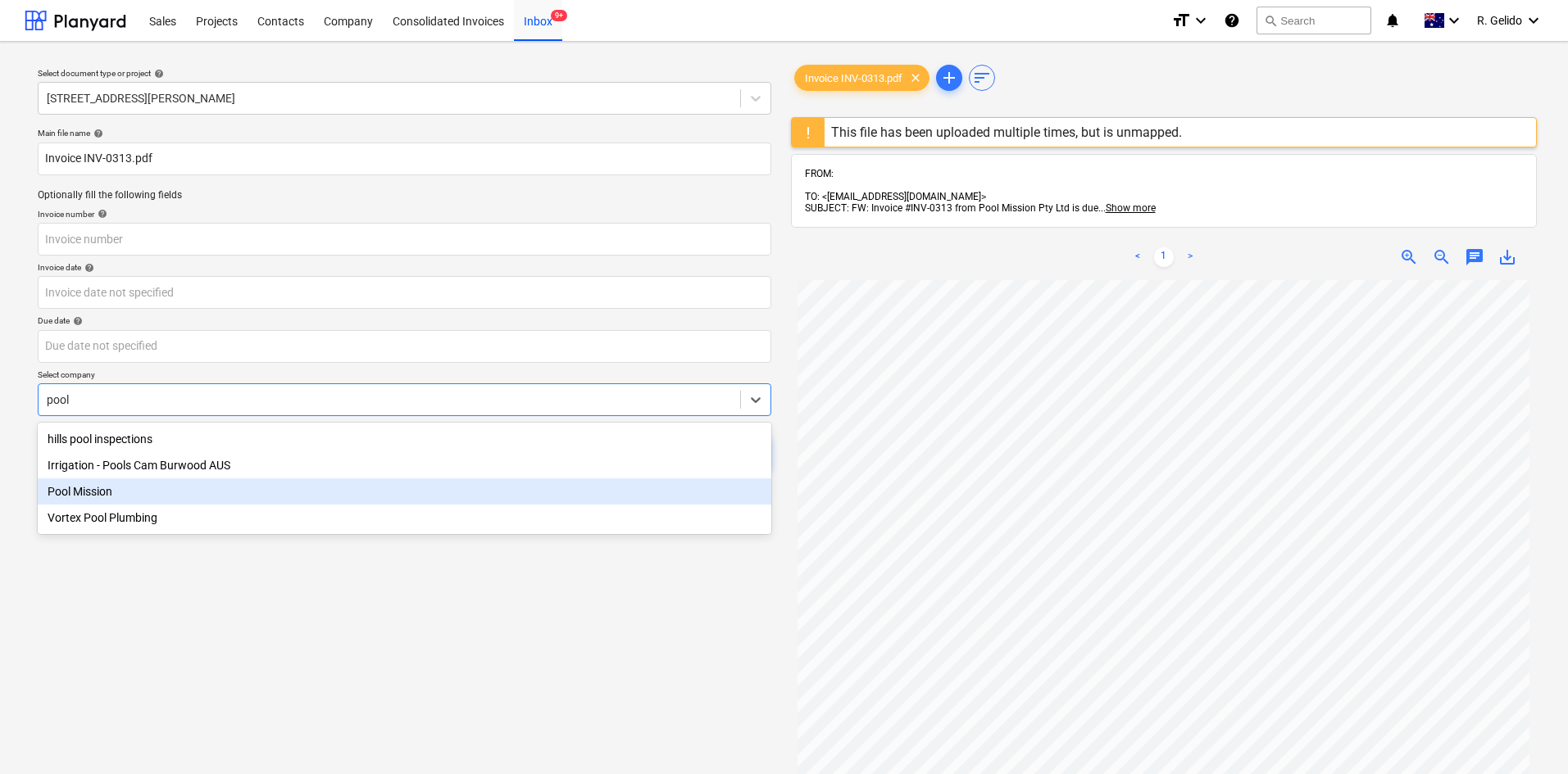
click at [182, 490] on div "Pool Mission" at bounding box center [404, 491] width 733 height 26
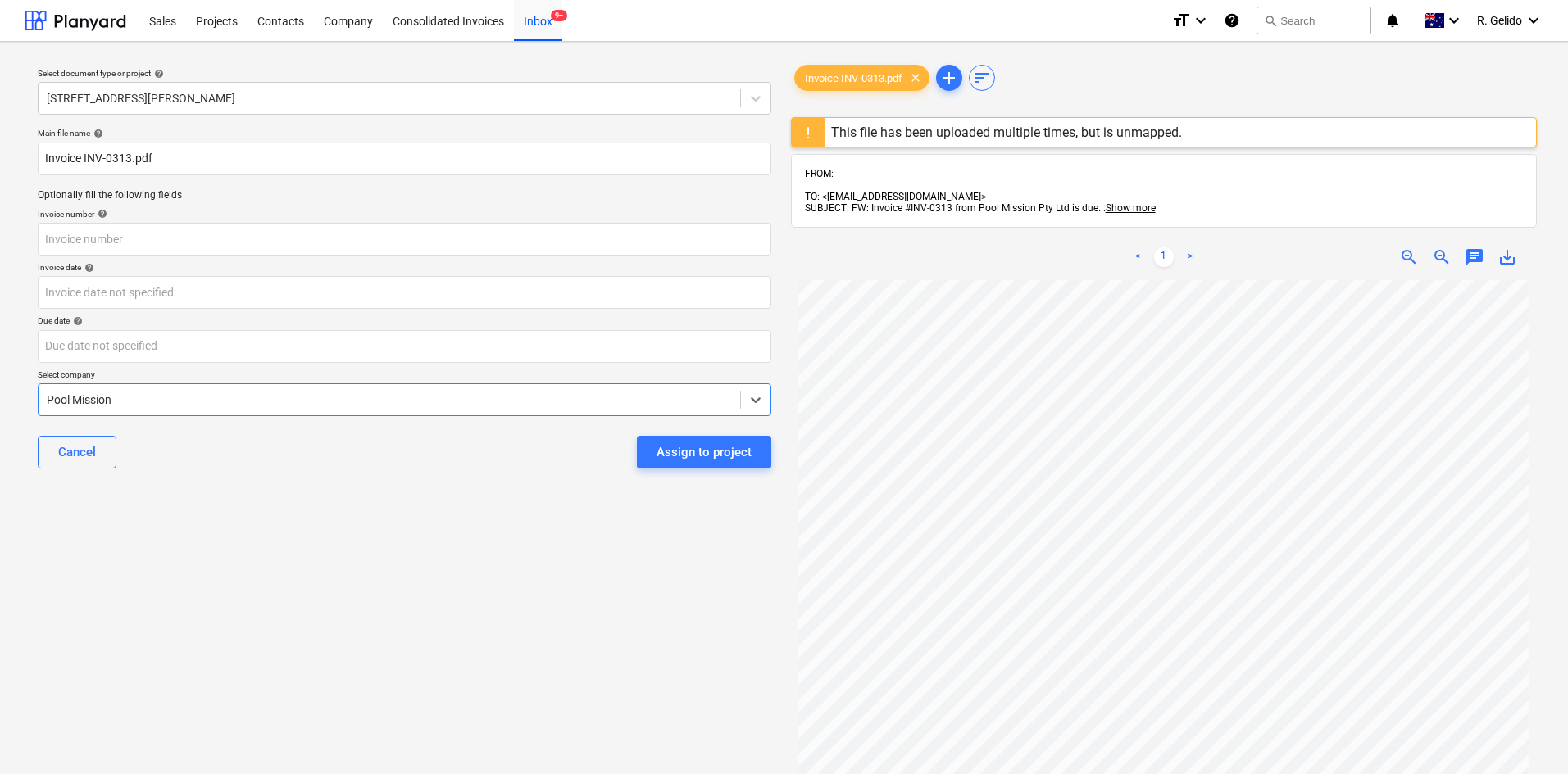
click at [352, 564] on div "Select document type or project help 8 Chapman Street, Gladesville Main file na…" at bounding box center [404, 535] width 760 height 960
click at [51, 162] on input "Invoice INV-0313.pdf" at bounding box center [404, 159] width 733 height 33
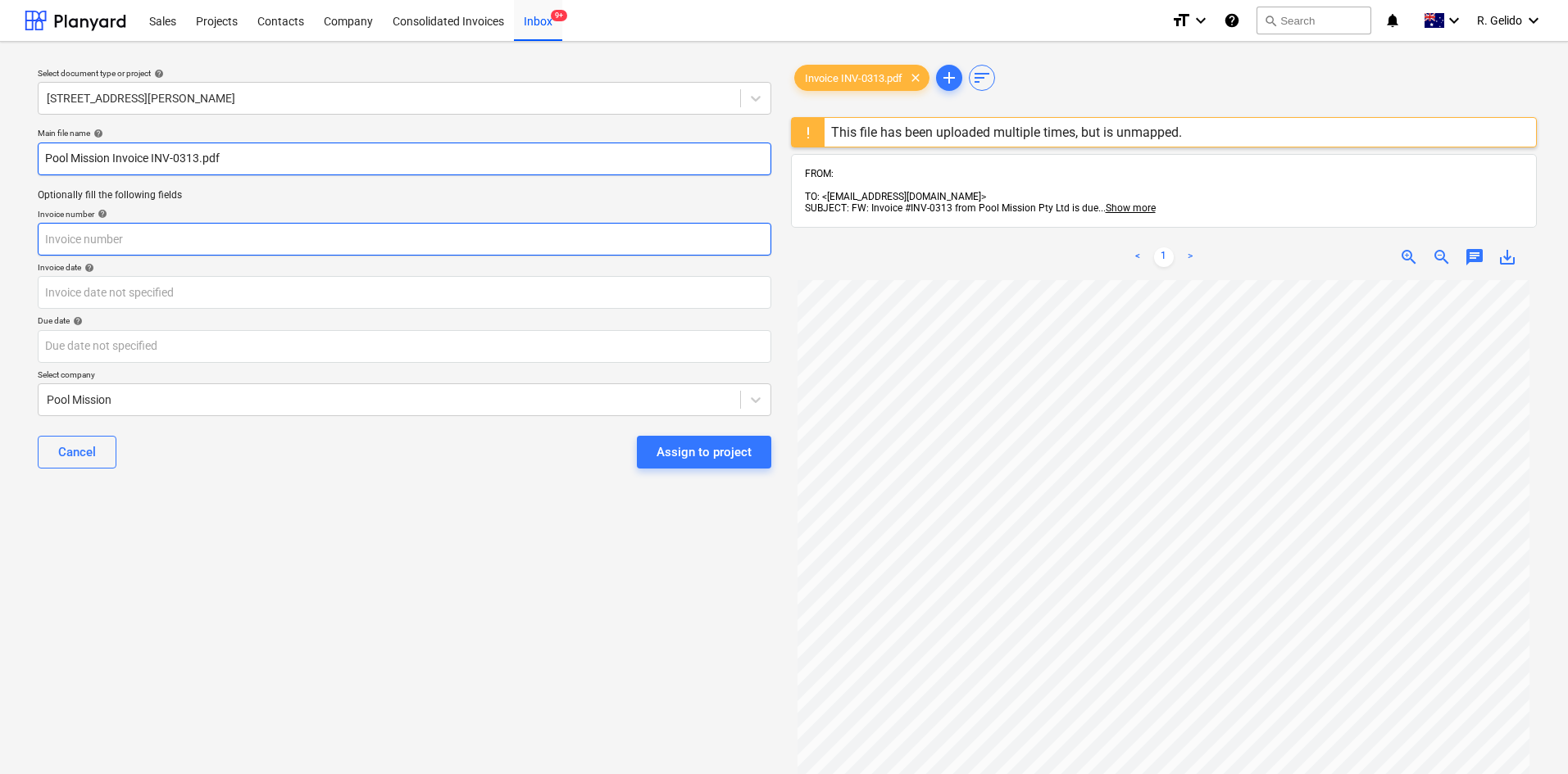
type input "Pool Mission Invoice INV-0313.pdf"
click at [145, 244] on input "text" at bounding box center [404, 240] width 733 height 33
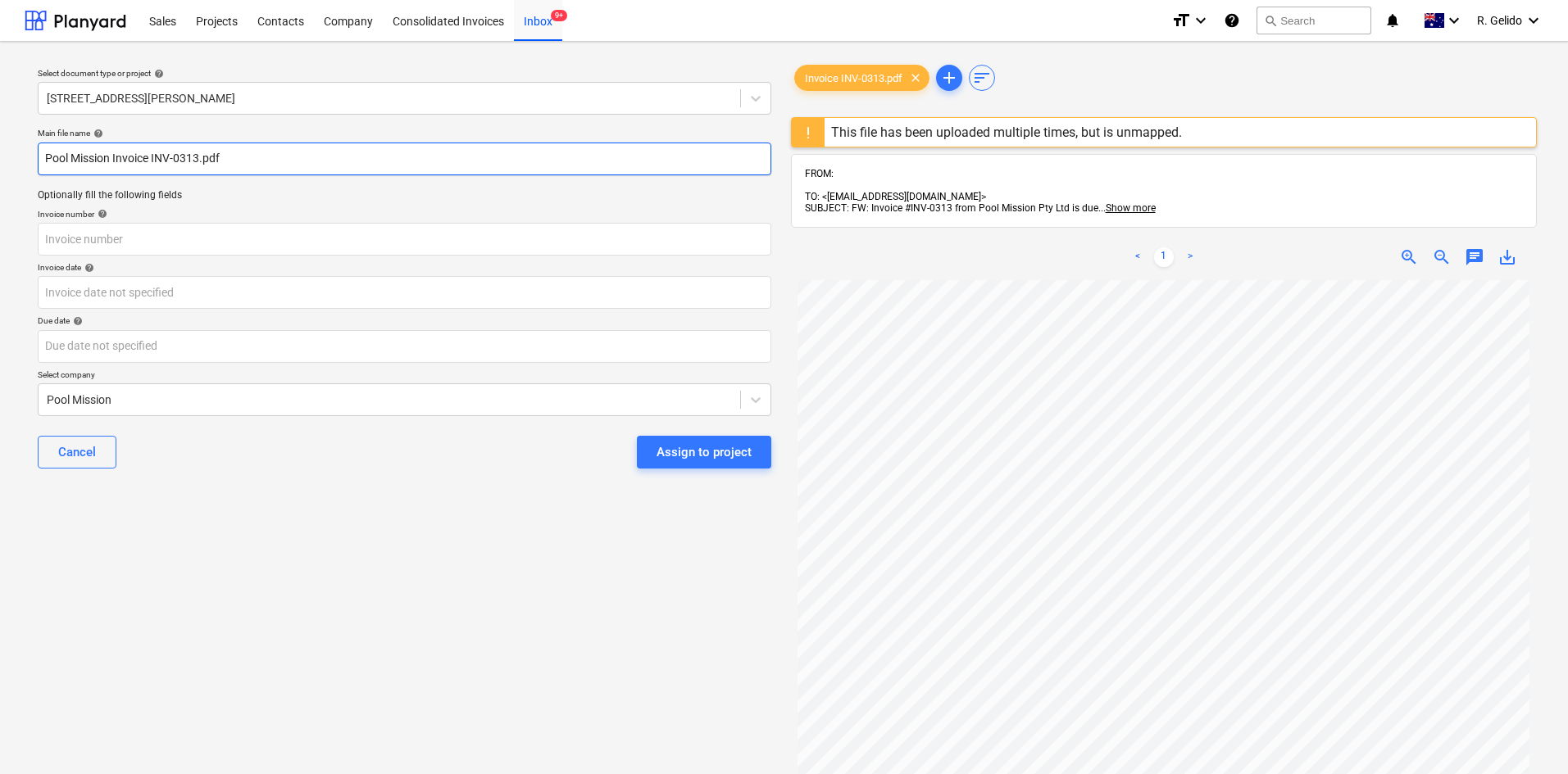
drag, startPoint x: 150, startPoint y: 161, endPoint x: 199, endPoint y: 160, distance: 49.0
click at [199, 160] on input "Pool Mission Invoice INV-0313.pdf" at bounding box center [404, 159] width 733 height 33
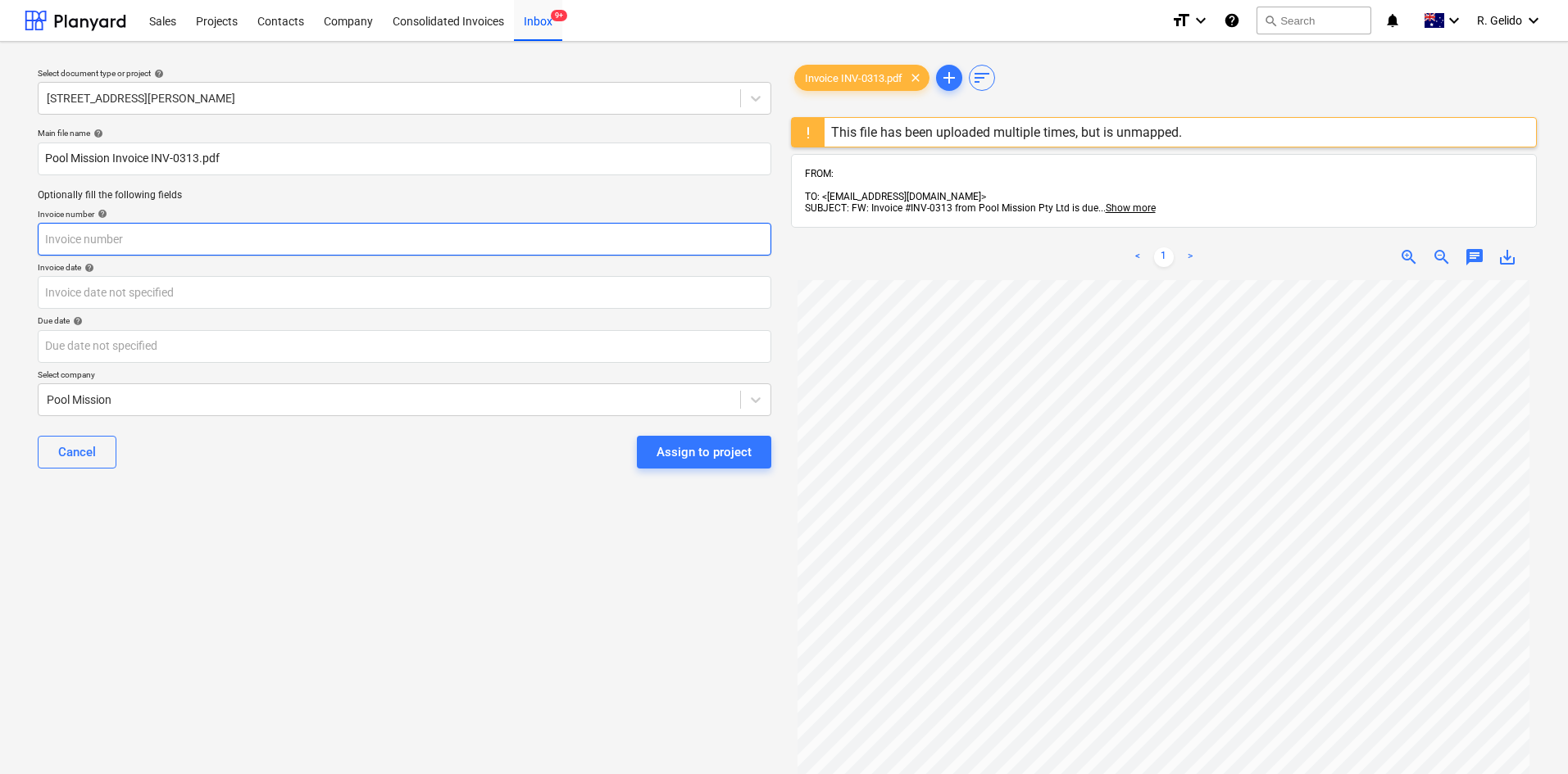
click at [116, 248] on input "text" at bounding box center [404, 240] width 733 height 33
paste input "INV-0313"
click at [50, 244] on input "INV-0313" at bounding box center [404, 240] width 733 height 33
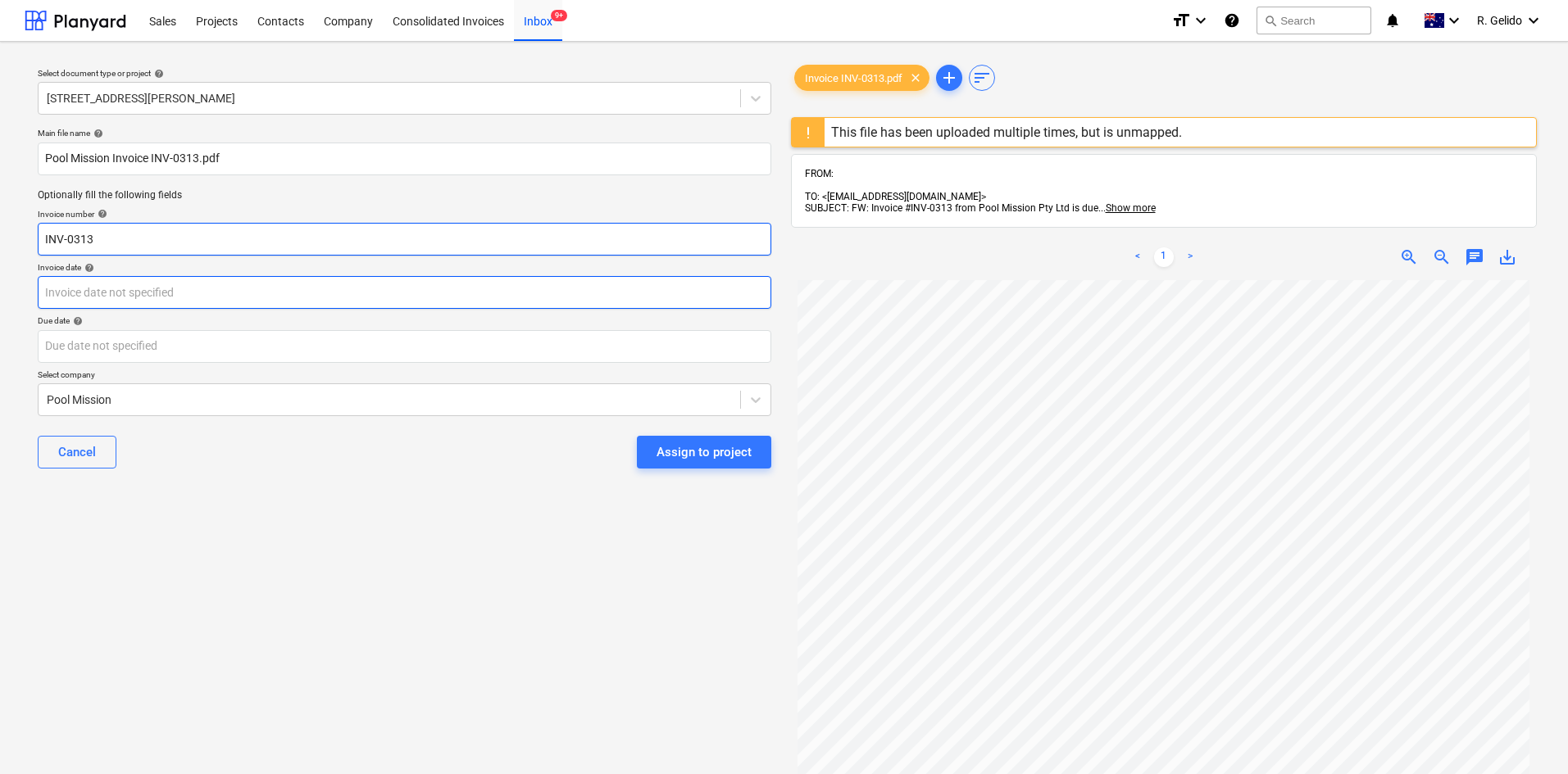
type input "INV-0313"
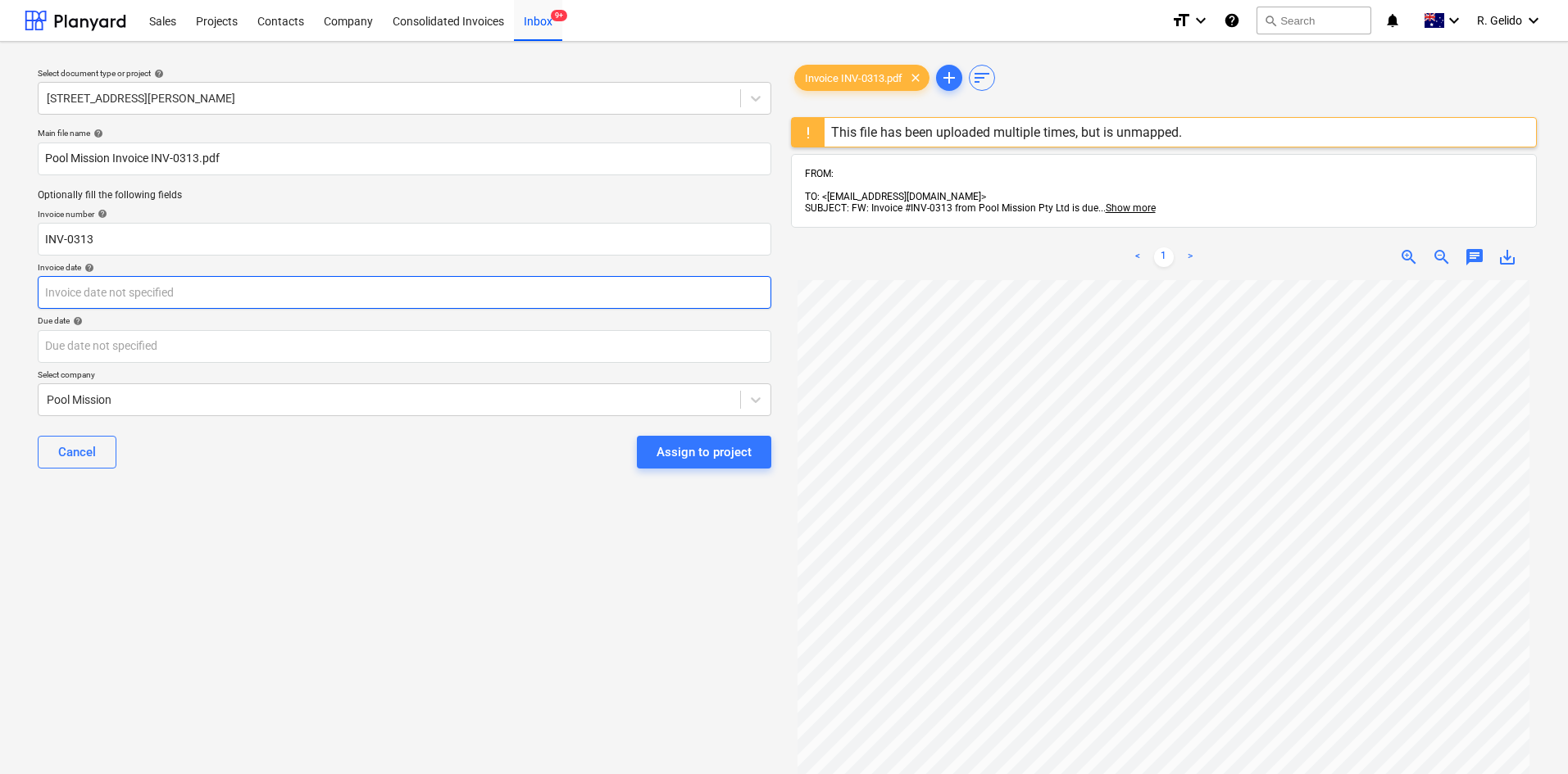
click at [58, 289] on body "Sales Projects Contacts Company Consolidated Invoices Inbox 9+ format_size keyb…" at bounding box center [784, 387] width 1568 height 774
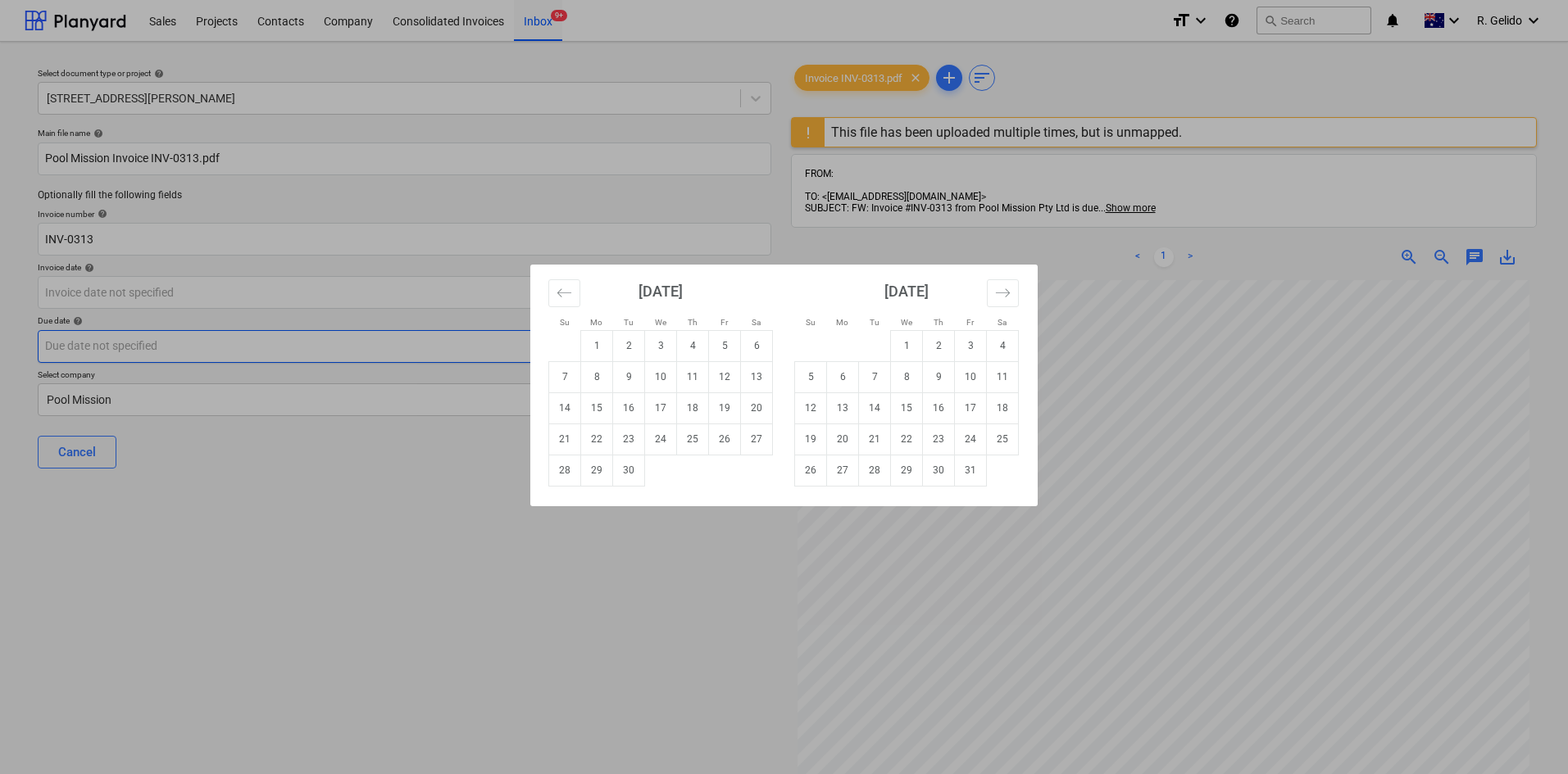
click at [630, 353] on td "2" at bounding box center [629, 346] width 32 height 31
type input "[DATE]"
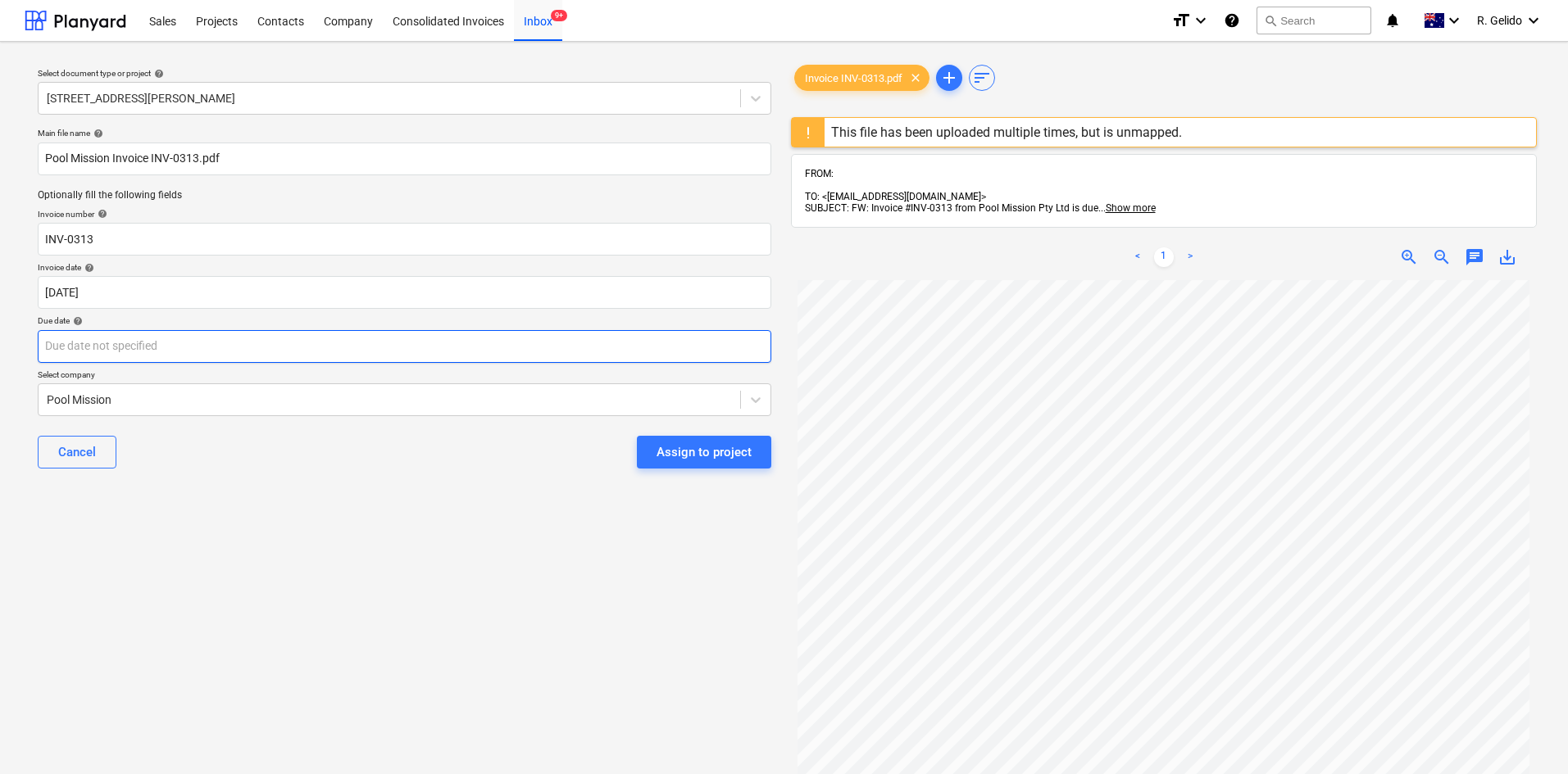
click at [194, 356] on body "Sales Projects Contacts Company Consolidated Invoices Inbox 9+ format_size keyb…" at bounding box center [784, 387] width 1568 height 774
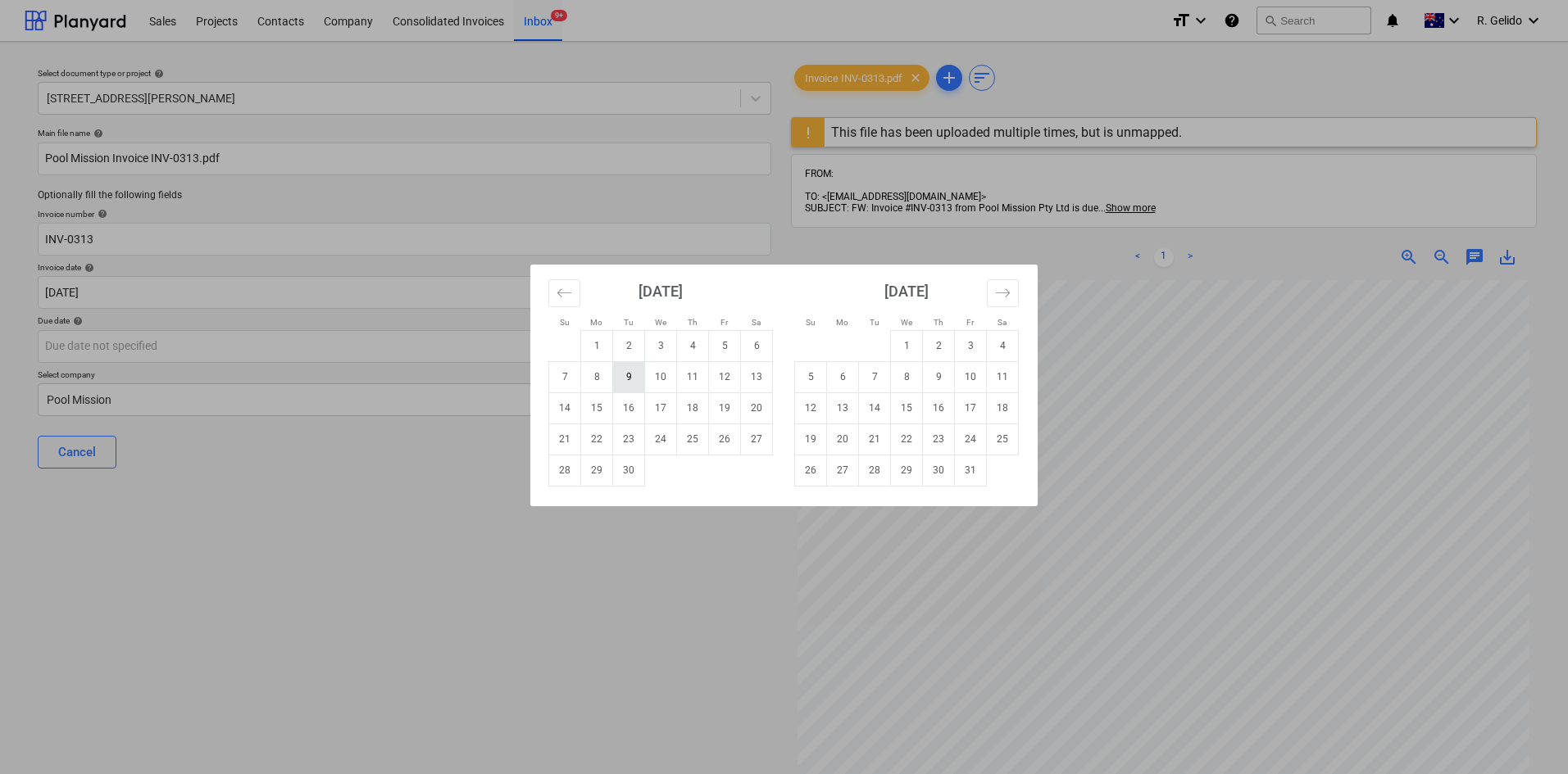
click at [629, 374] on td "9" at bounding box center [629, 377] width 32 height 31
type input "[DATE]"
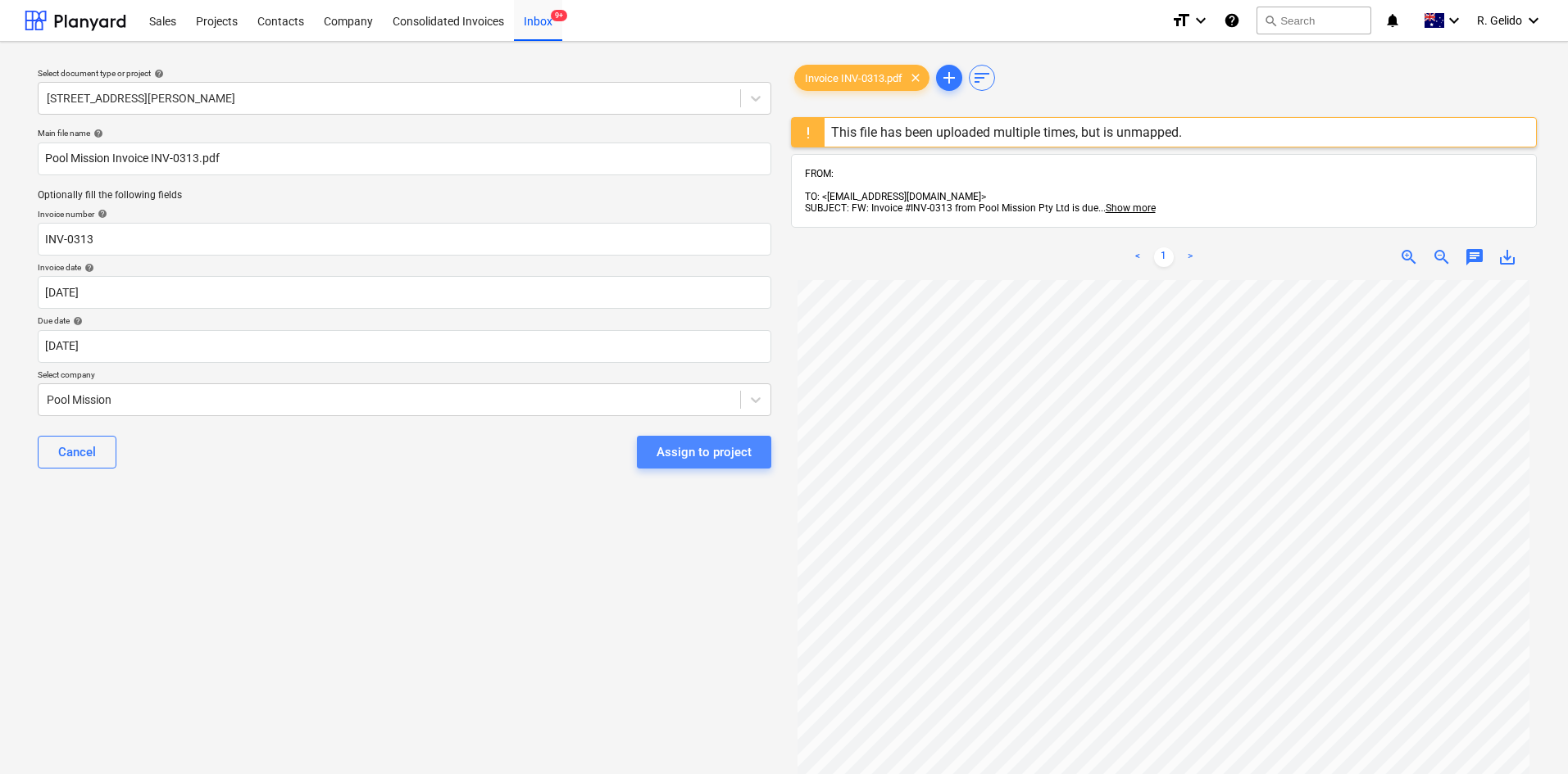
click at [717, 458] on div "Assign to project" at bounding box center [704, 453] width 95 height 21
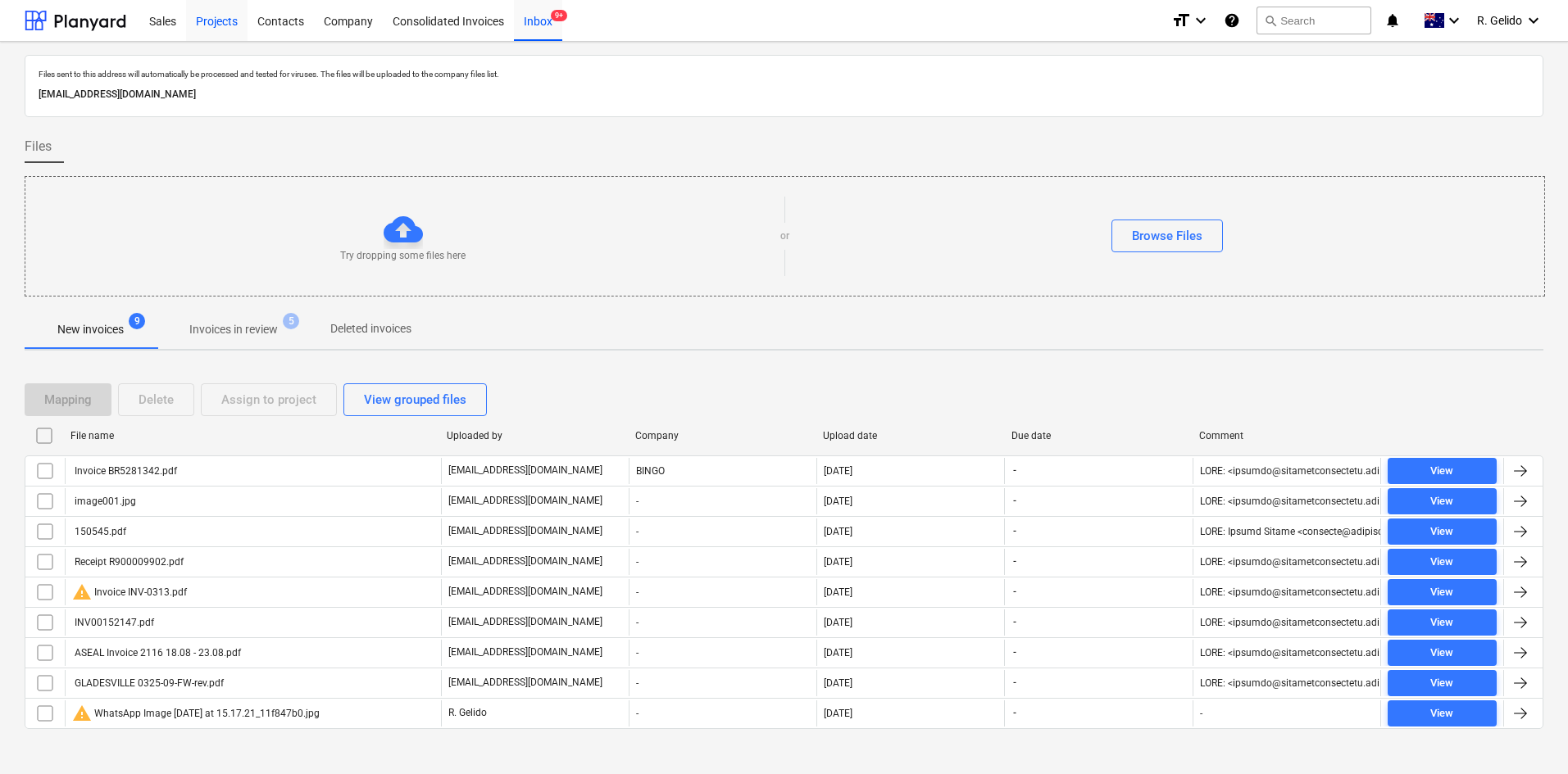
click at [223, 20] on div "Projects" at bounding box center [217, 19] width 61 height 42
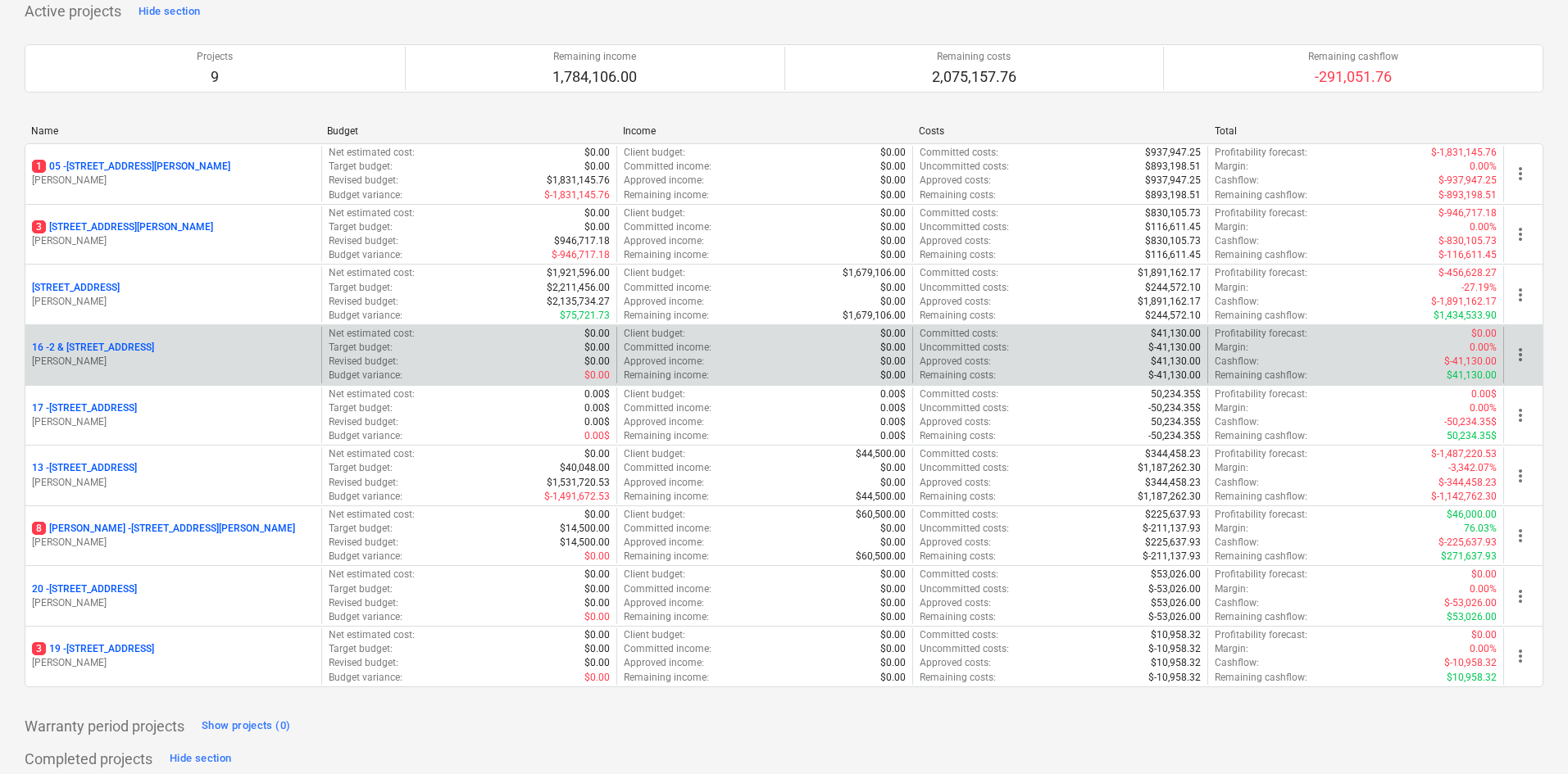
scroll to position [82, 0]
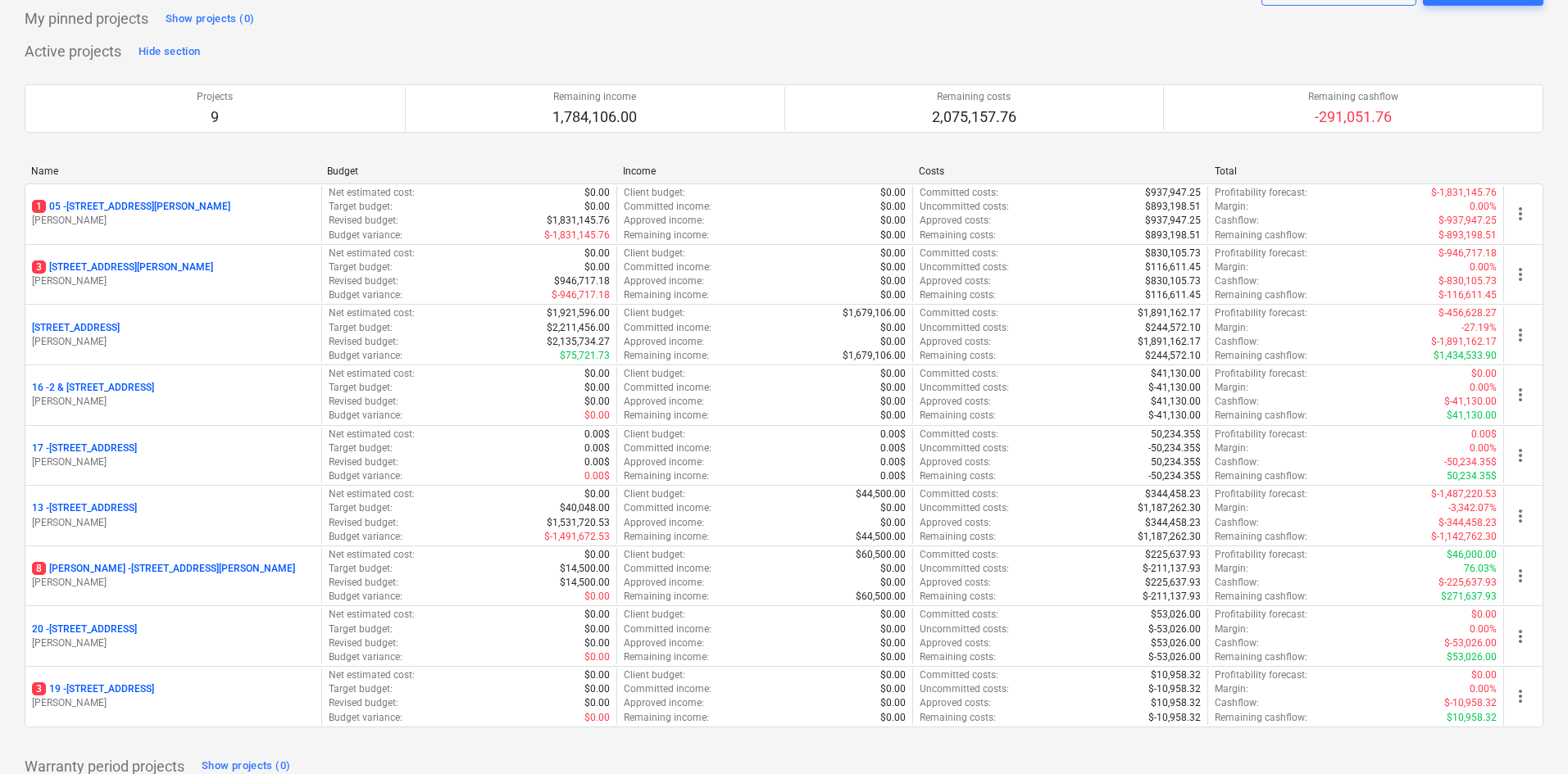
click at [567, 757] on div "Warranty period projects Show projects (0)" at bounding box center [784, 766] width 1519 height 26
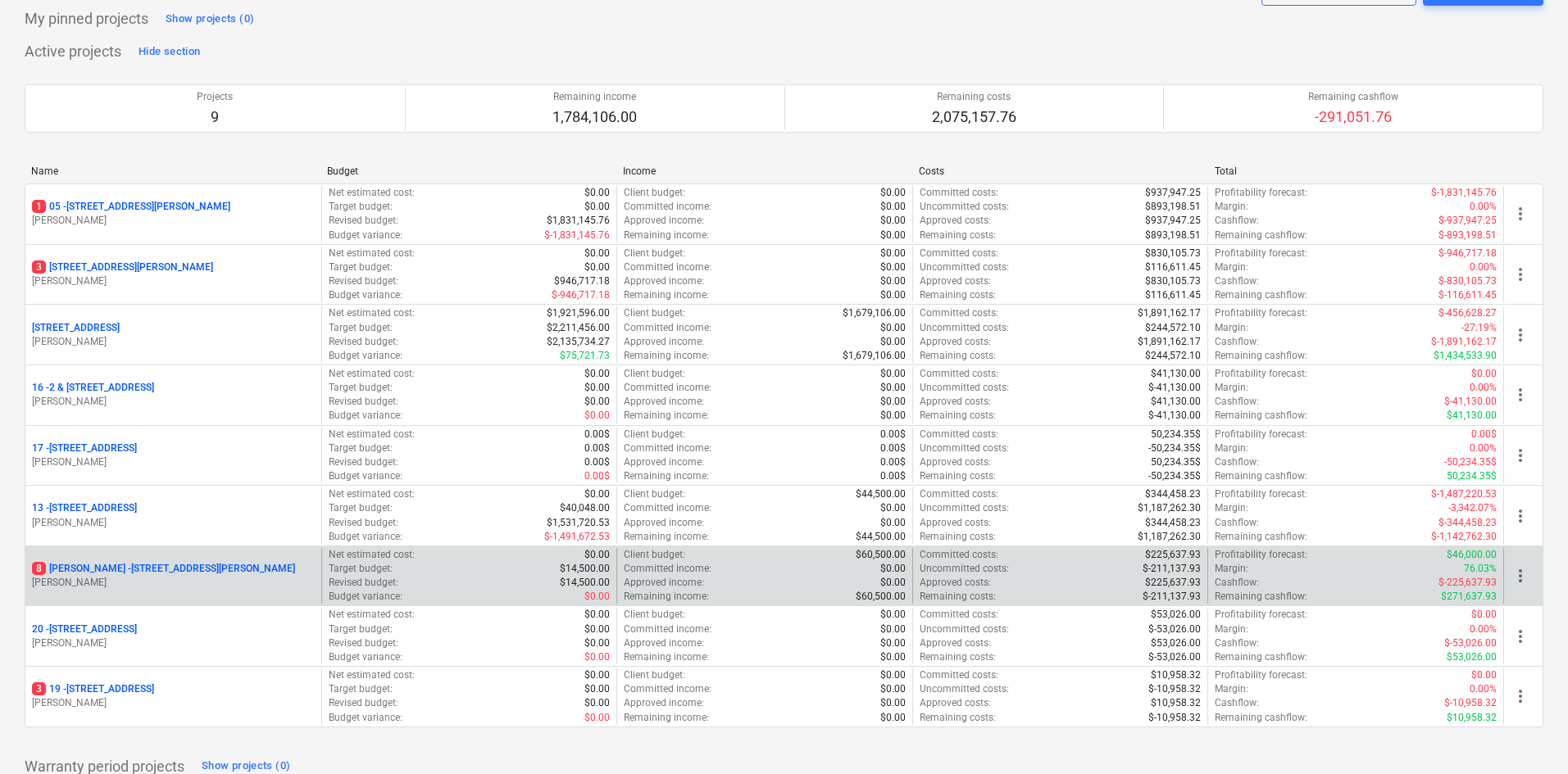
click at [173, 570] on p "8 Chapman - 8 Chapman Street, Gladesville" at bounding box center [163, 569] width 263 height 14
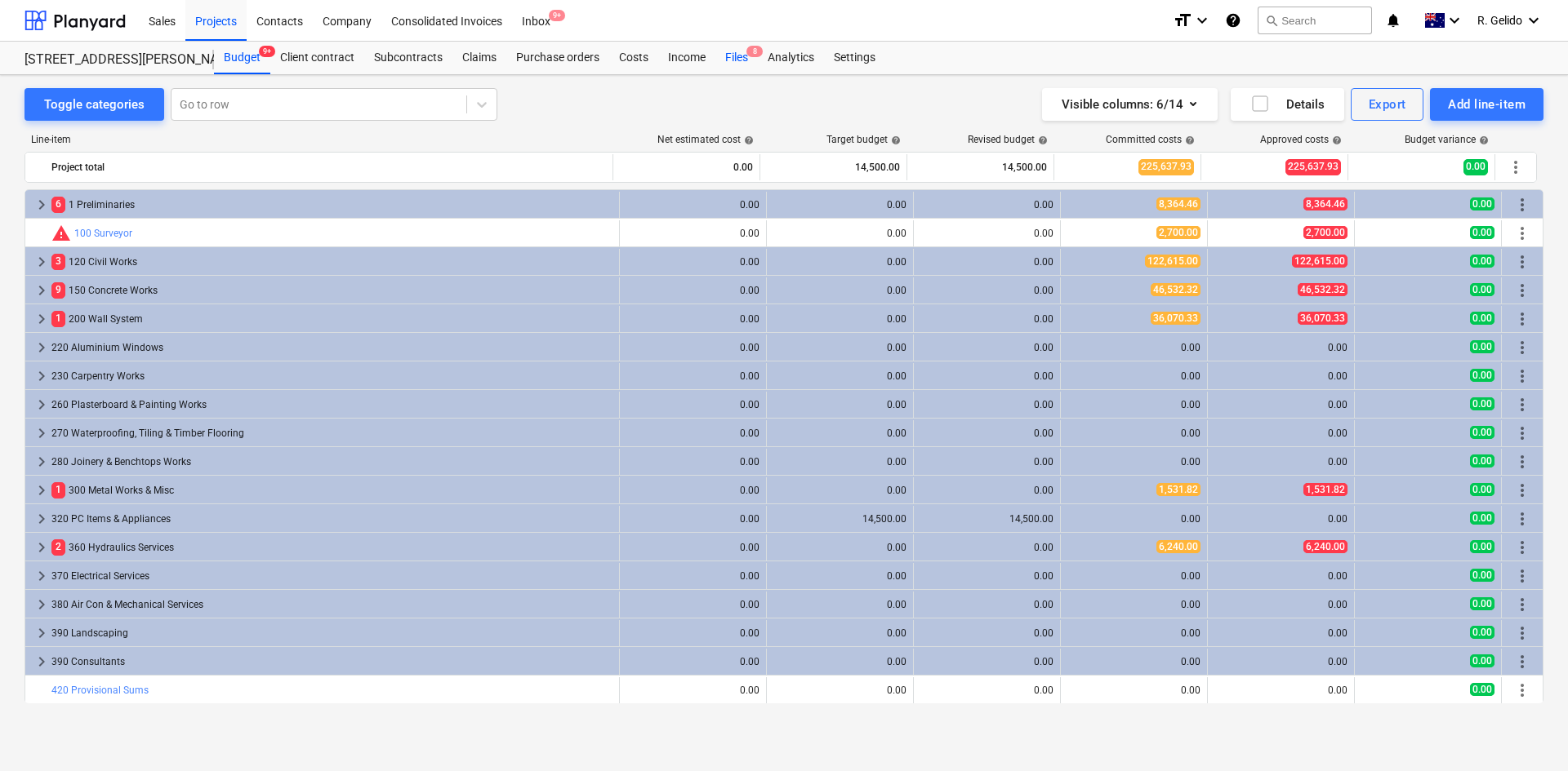
click at [734, 66] on div "Files 8" at bounding box center [737, 58] width 43 height 33
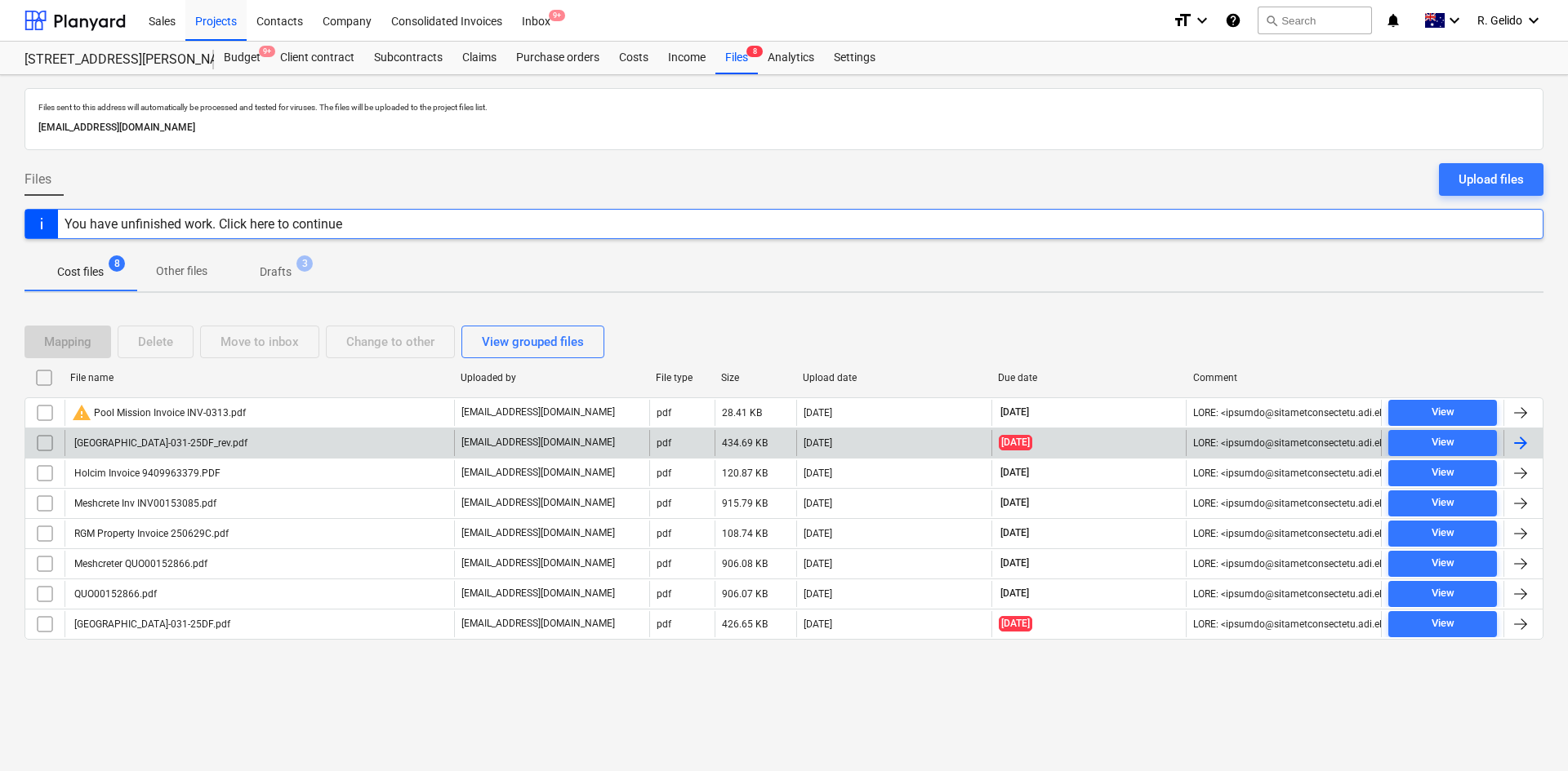
click at [222, 440] on div "Gladesville-031-25DF_rev.pdf" at bounding box center [259, 443] width 390 height 26
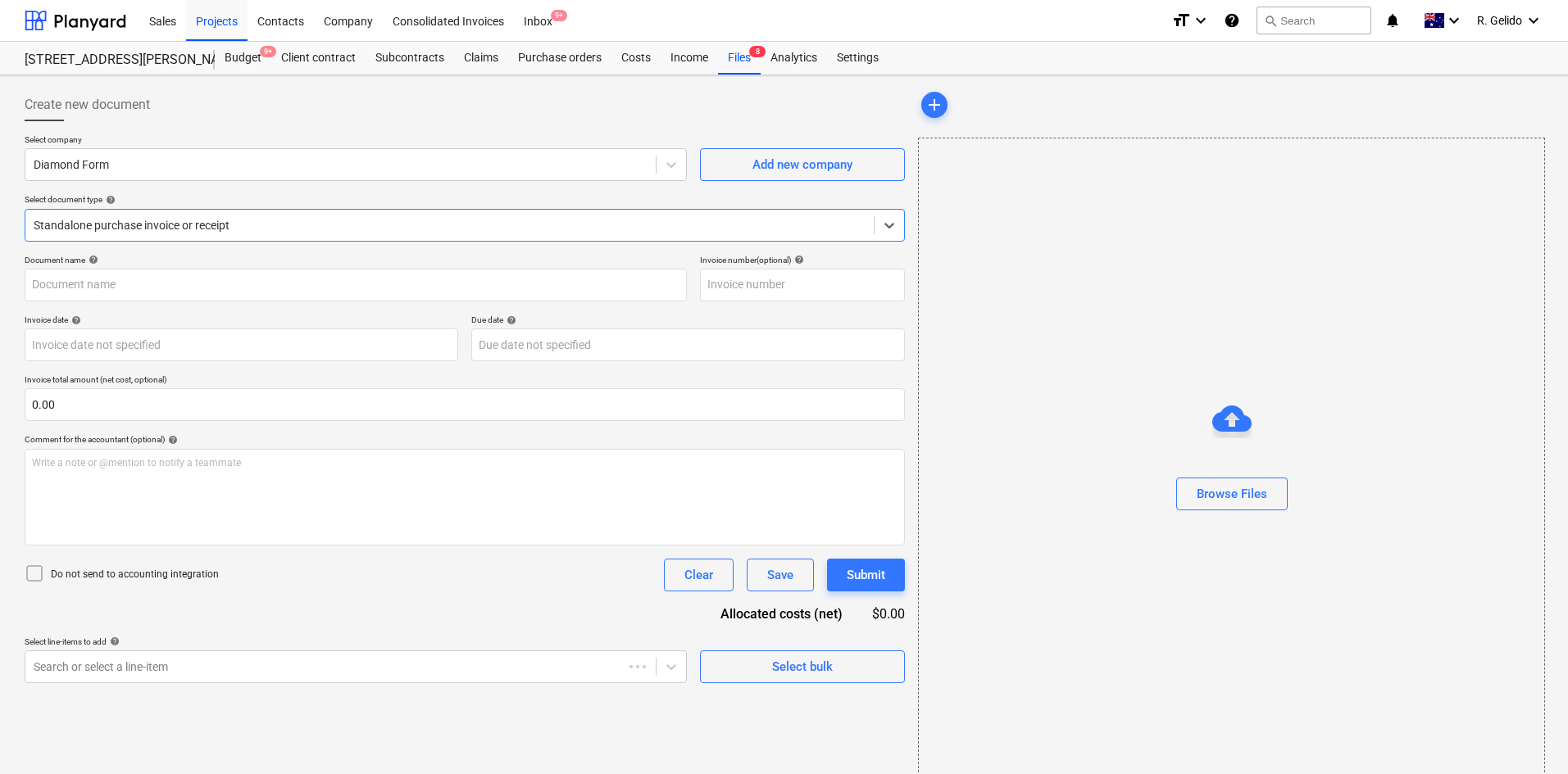
type input "031-25DF"
type input "25 Aug 2025"
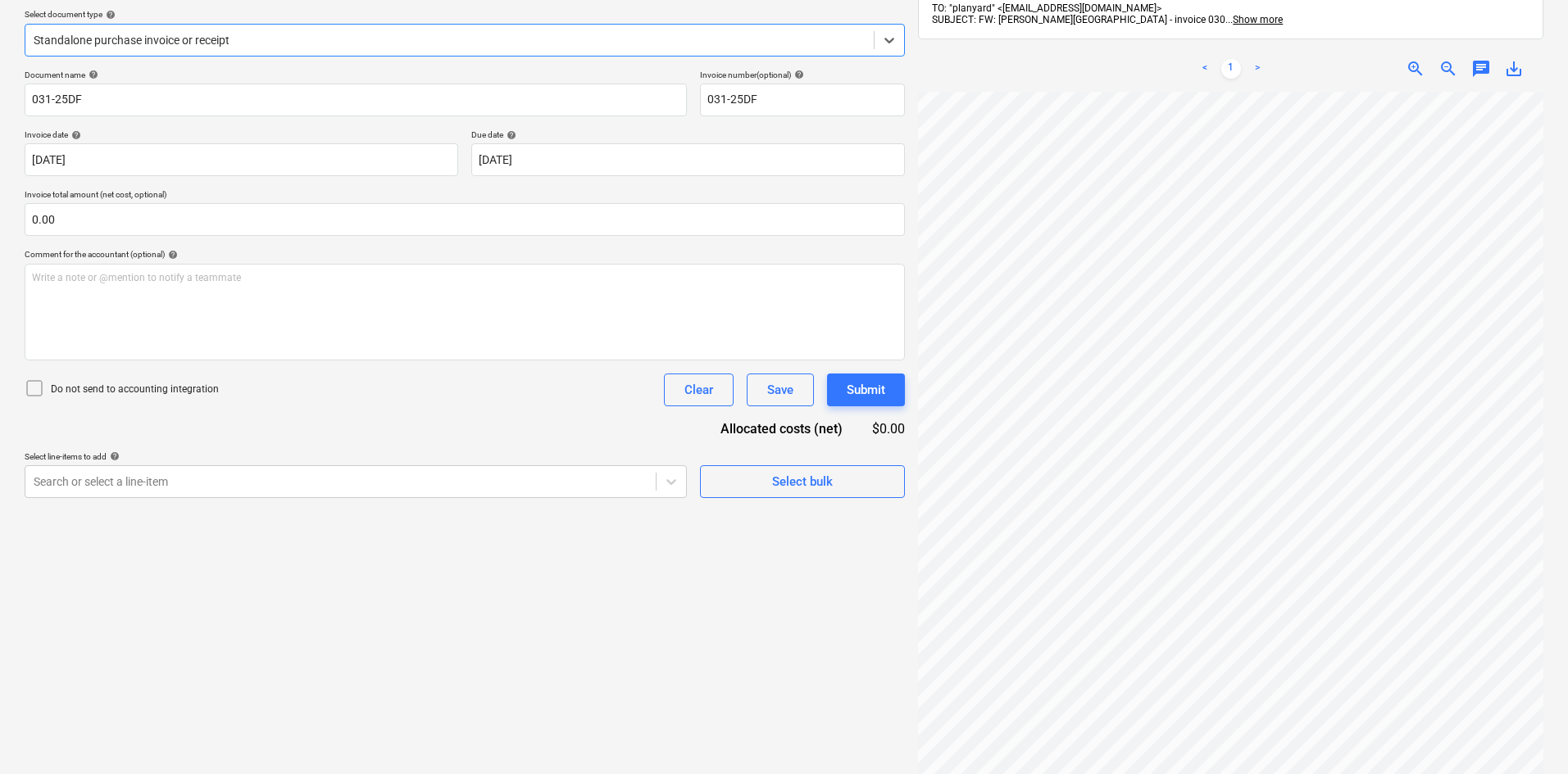
scroll to position [233, 0]
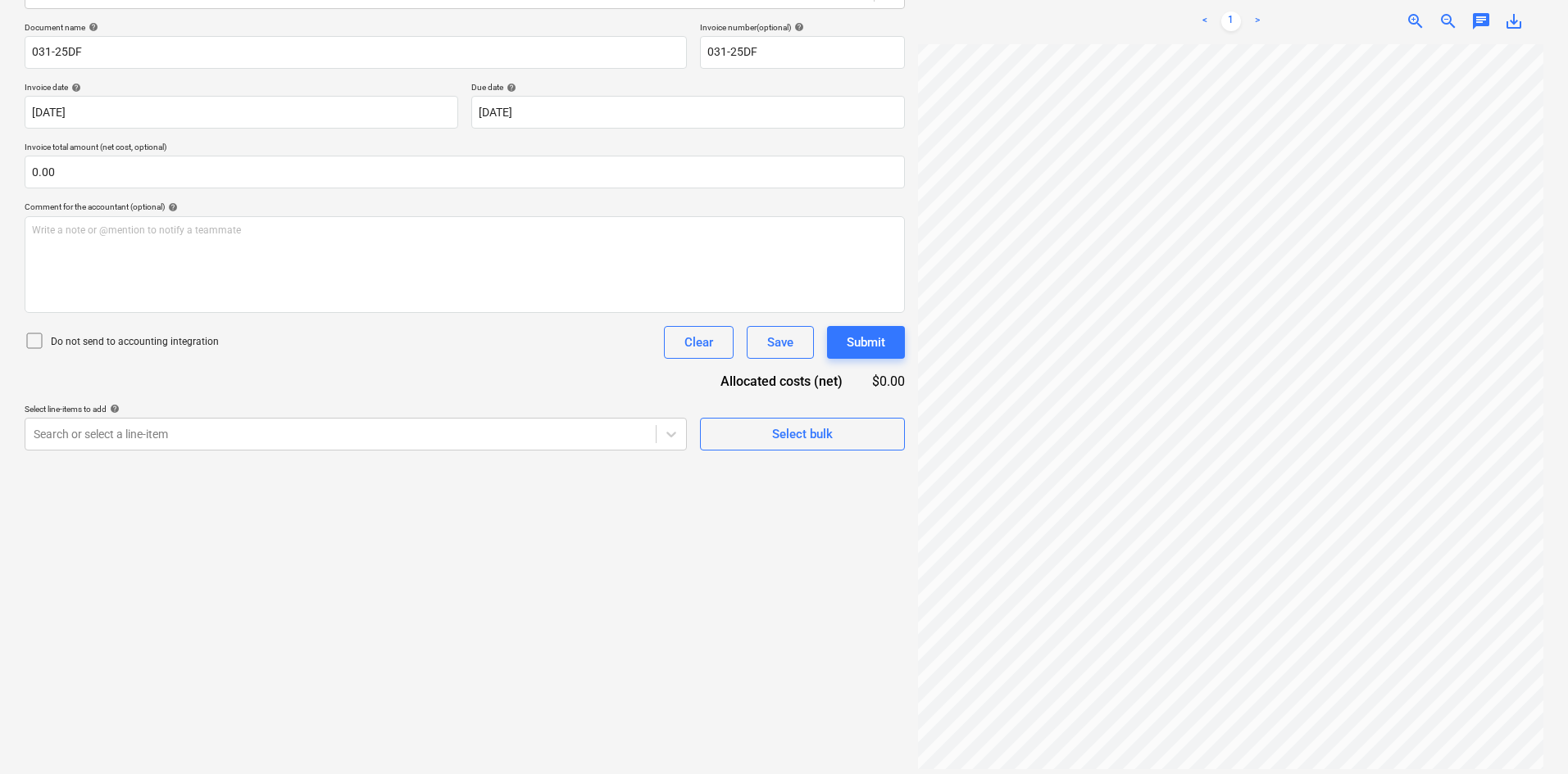
click at [1352, 722] on div "Gladesville-03...pdf clear add sort FROM: TO: "planyard" <238ce47a-bcf9-4a35-94…" at bounding box center [1230, 315] width 638 height 930
click at [1410, 732] on div "Gladesville-03...pdf clear add sort FROM: TO: "planyard" <238ce47a-bcf9-4a35-94…" at bounding box center [1230, 315] width 638 height 930
click at [1408, 762] on div "Gladesville-03...pdf clear add sort FROM: TO: "planyard" <238ce47a-bcf9-4a35-94…" at bounding box center [1230, 315] width 638 height 930
drag, startPoint x: 1403, startPoint y: 765, endPoint x: 1423, endPoint y: 756, distance: 21.9
click at [1423, 756] on div "Gladesville-03...pdf clear add sort FROM: TO: "planyard" <238ce47a-bcf9-4a35-94…" at bounding box center [1230, 315] width 638 height 930
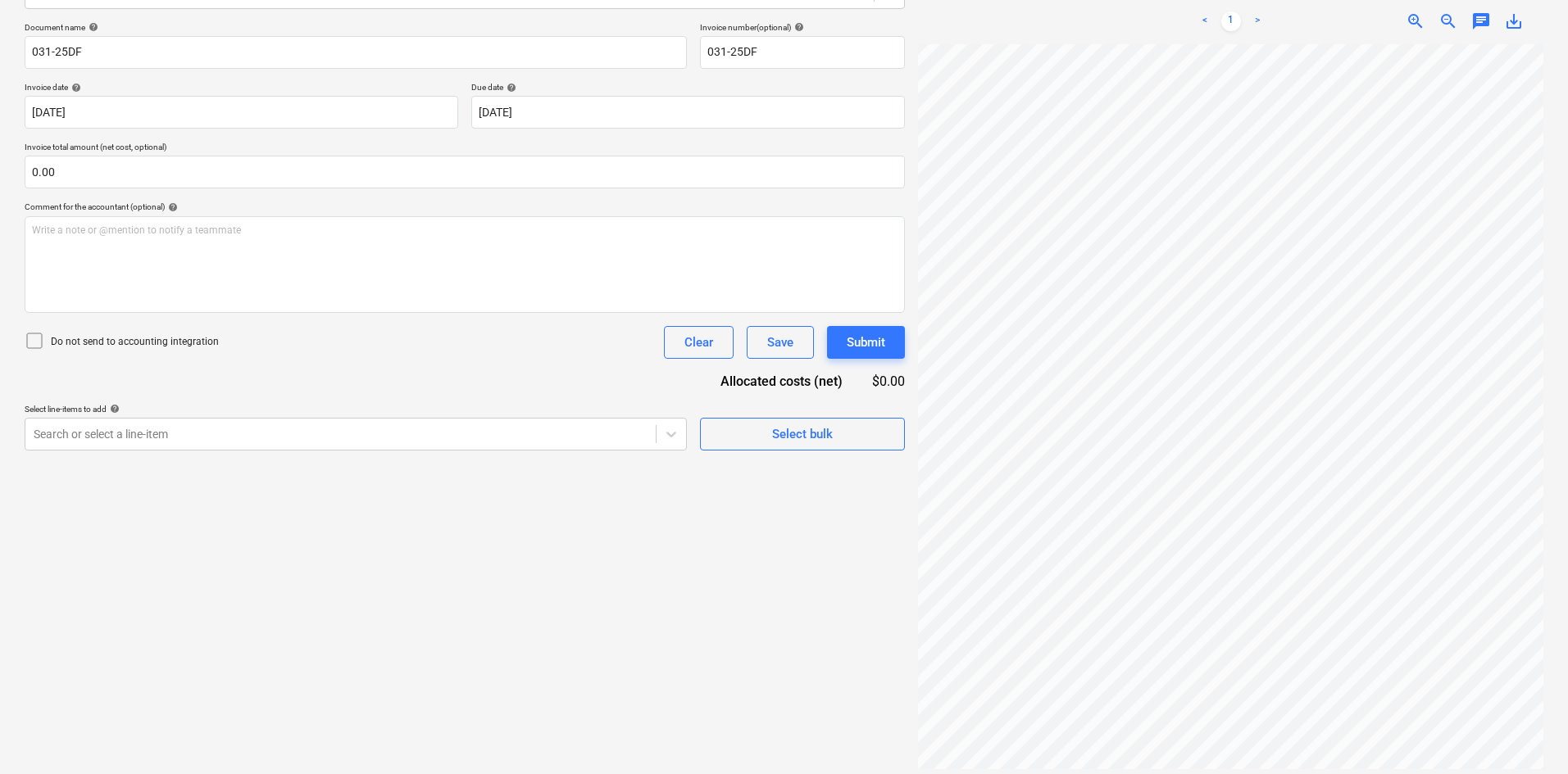
drag, startPoint x: 1396, startPoint y: 761, endPoint x: 1443, endPoint y: 750, distance: 48.3
click at [1443, 751] on div "Gladesville-03...pdf clear add sort FROM: TO: "planyard" <238ce47a-bcf9-4a35-94…" at bounding box center [1230, 315] width 638 height 930
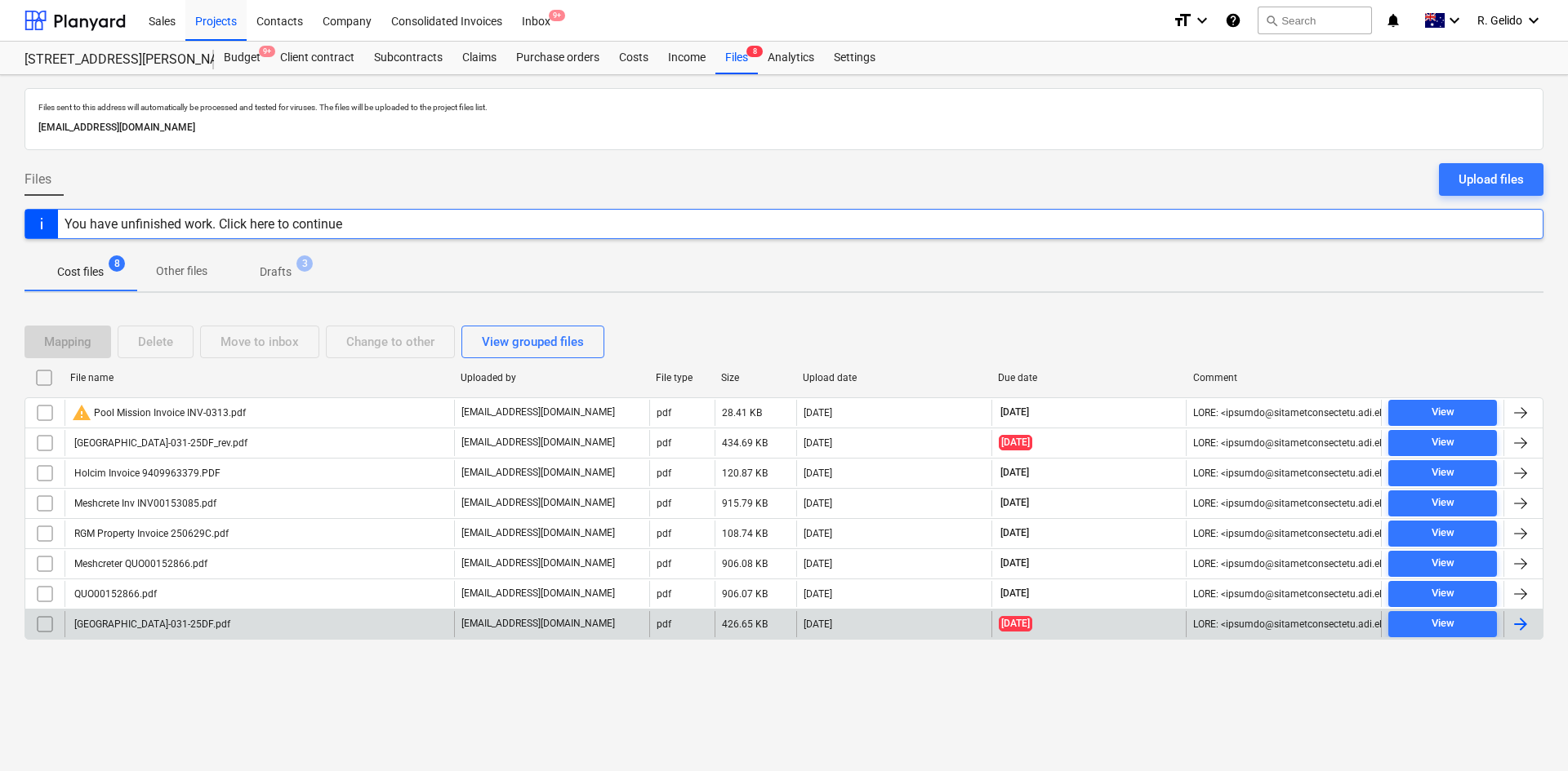
click at [192, 625] on div "Gladesville-031-25DF.pdf" at bounding box center [259, 624] width 390 height 26
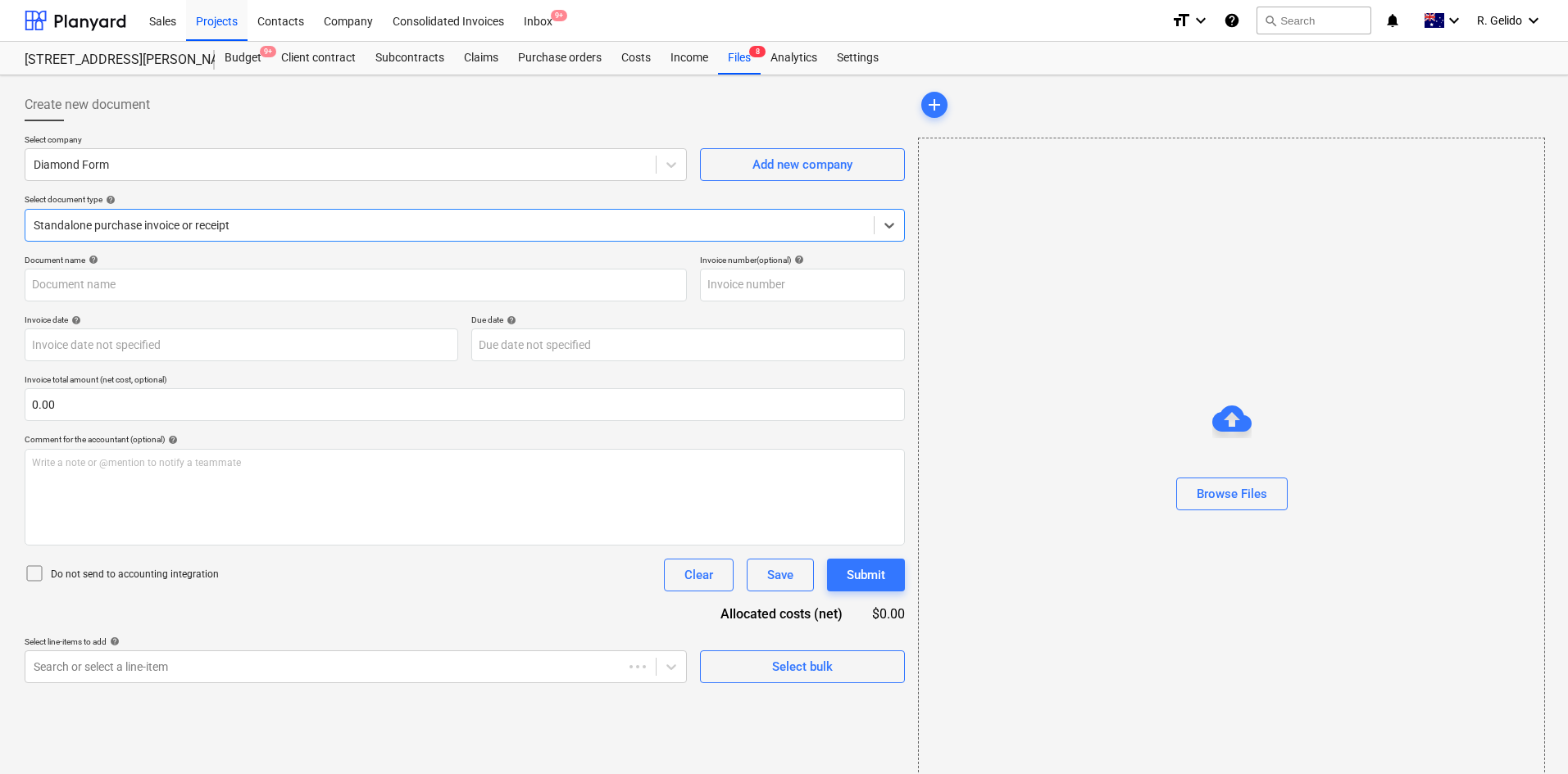
type input "031-25DF"
type input "25 Aug 2025"
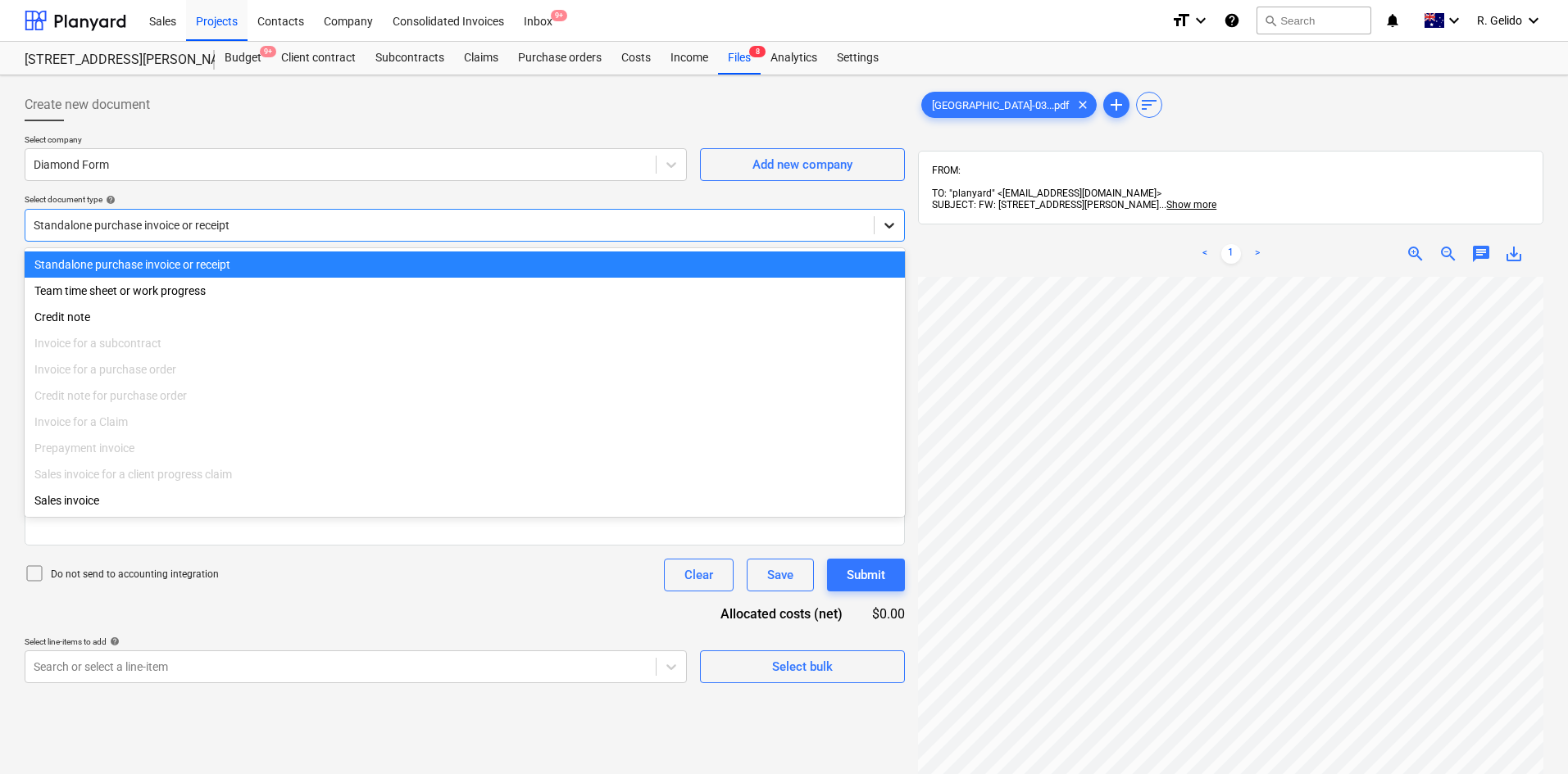
click at [882, 224] on icon at bounding box center [889, 225] width 17 height 17
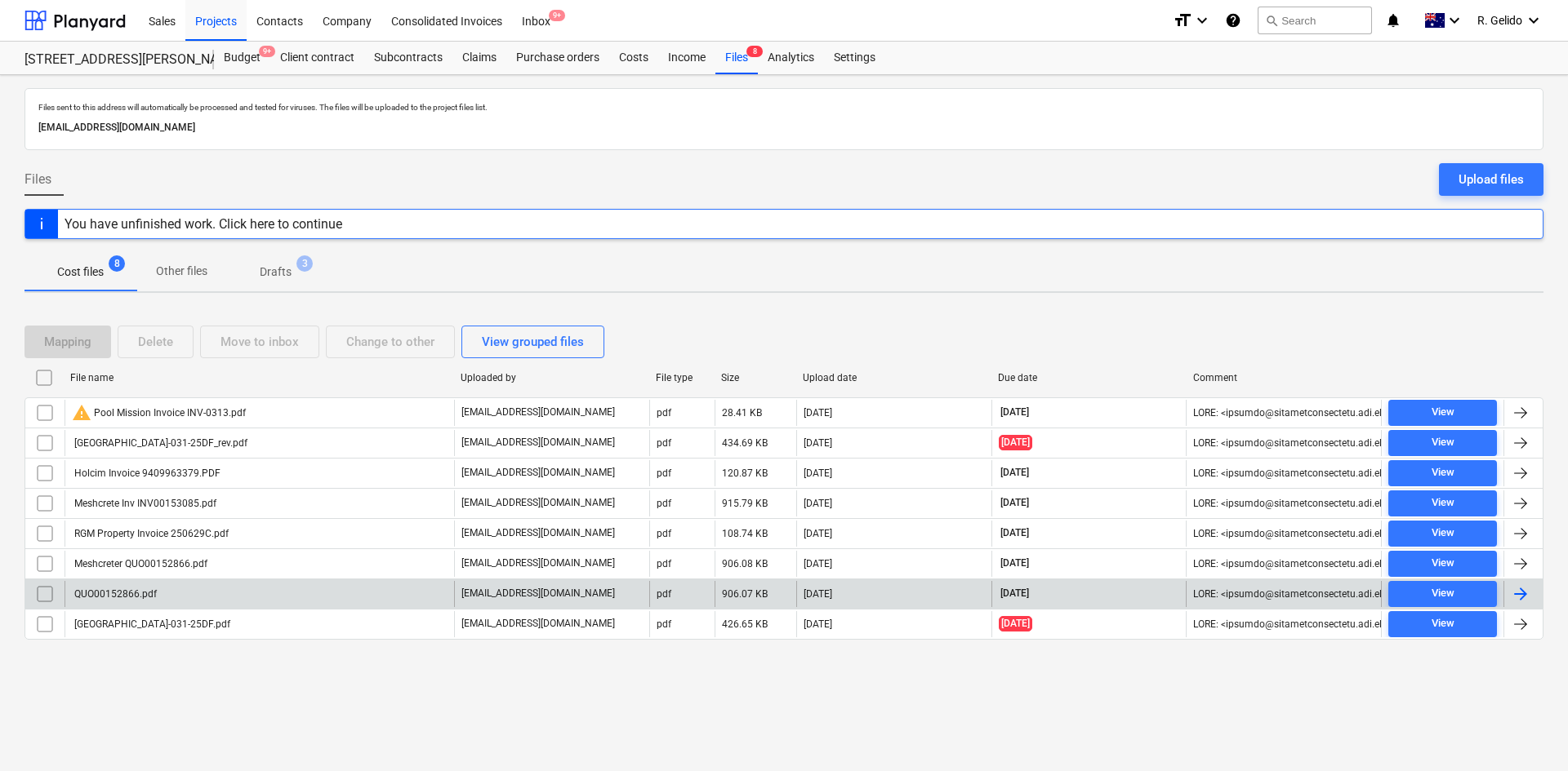
click at [212, 589] on div "QUO00152866.pdf" at bounding box center [259, 594] width 390 height 26
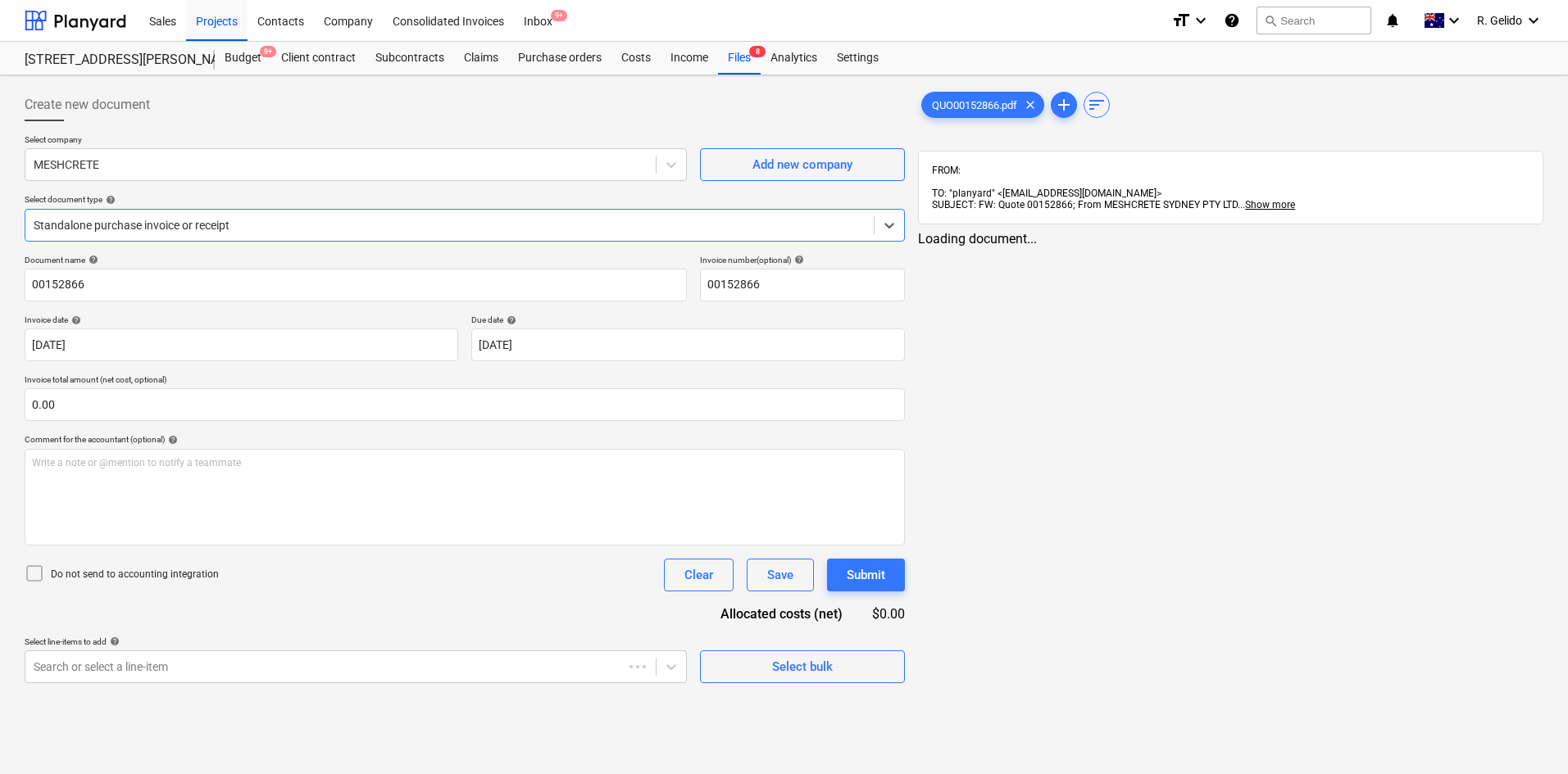
type input "00152866"
type input "23 Aug 2025"
type input "30 Sep 2025"
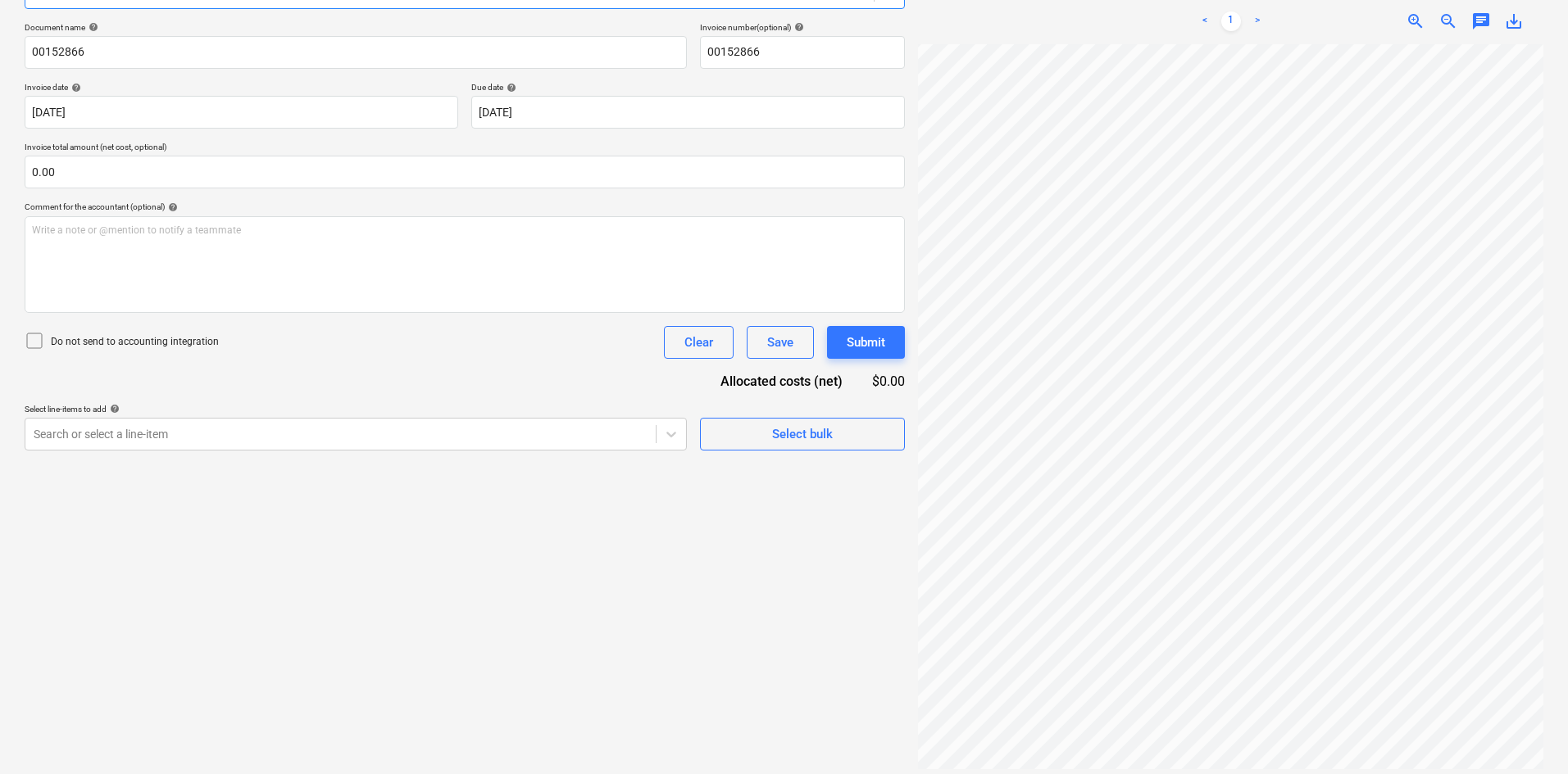
scroll to position [319, 116]
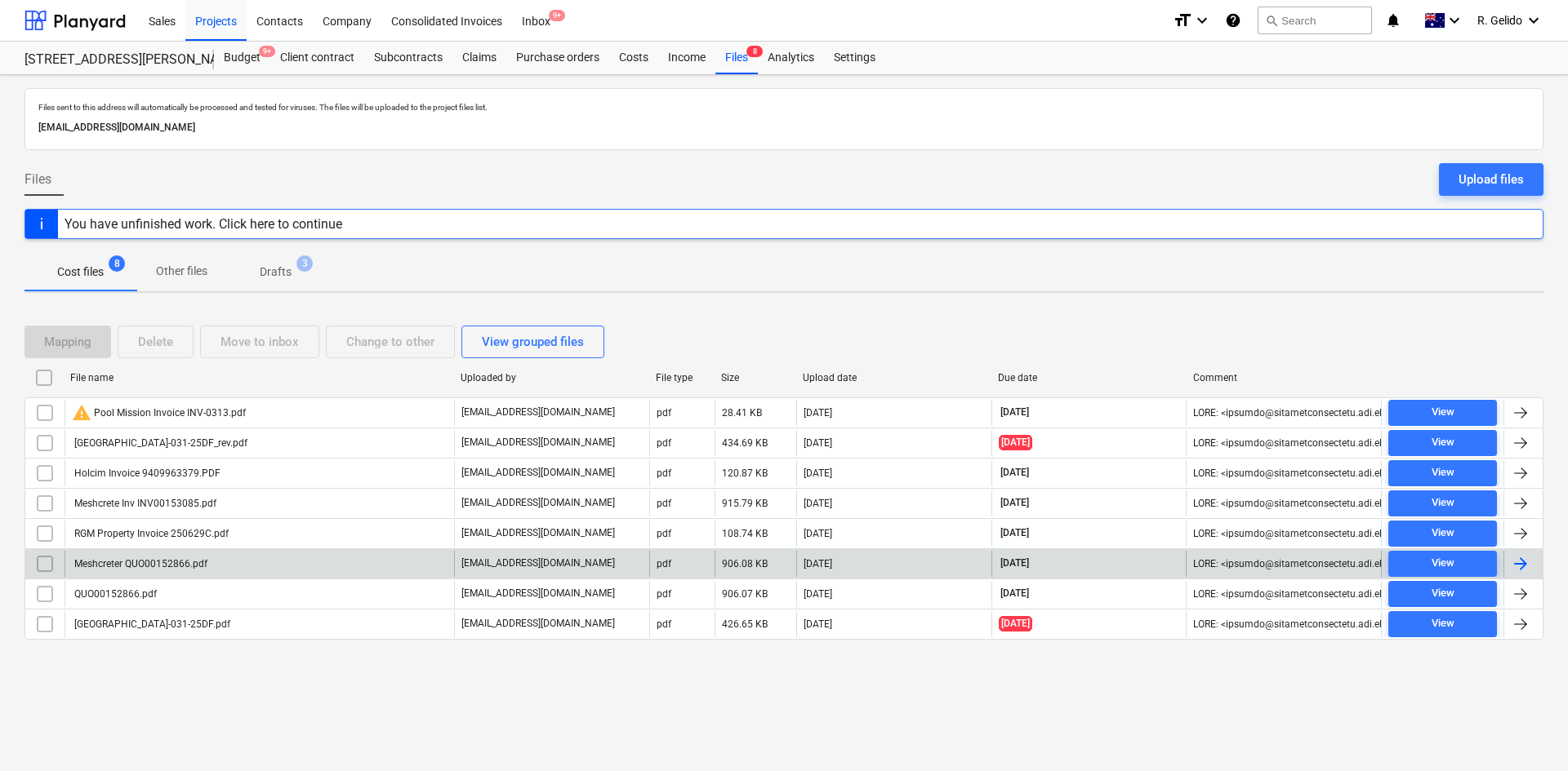
click at [175, 567] on div "Meshcreter QUO00152866.pdf" at bounding box center [139, 564] width 136 height 12
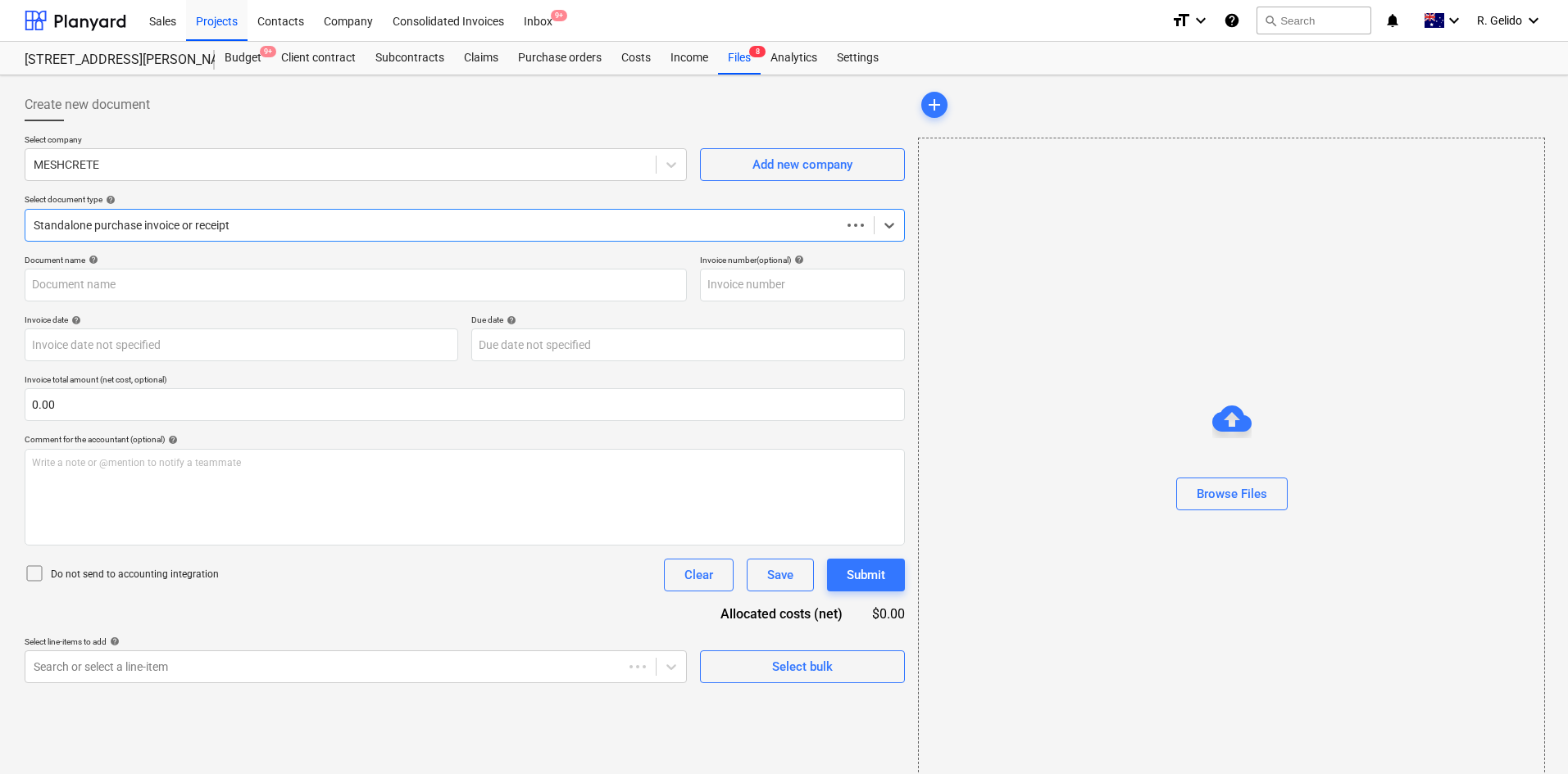
type input "00152866"
type input "23 Aug 2025"
type input "30 Sep 2025"
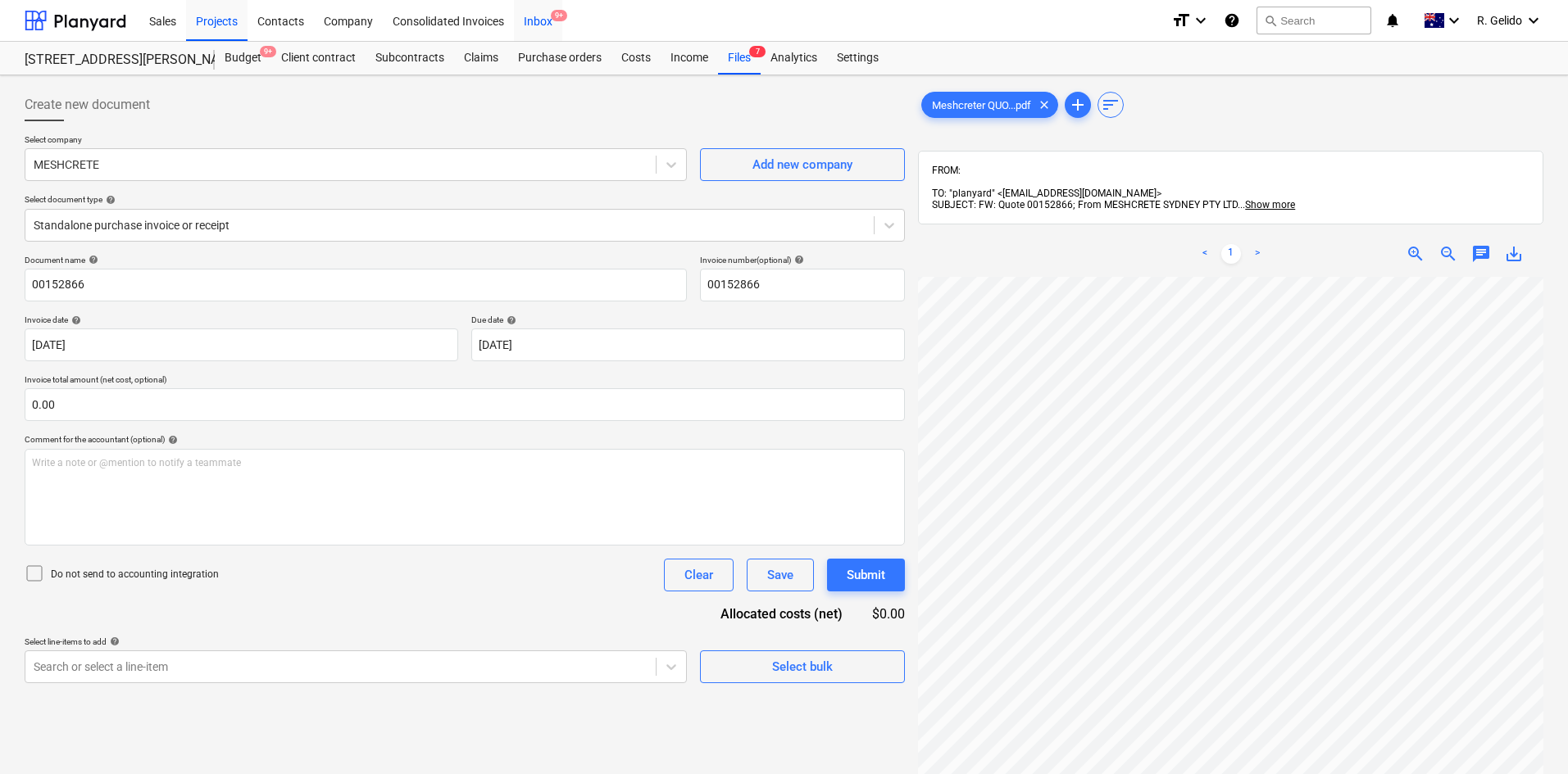
click at [551, 18] on div "Inbox 9+" at bounding box center [538, 19] width 49 height 42
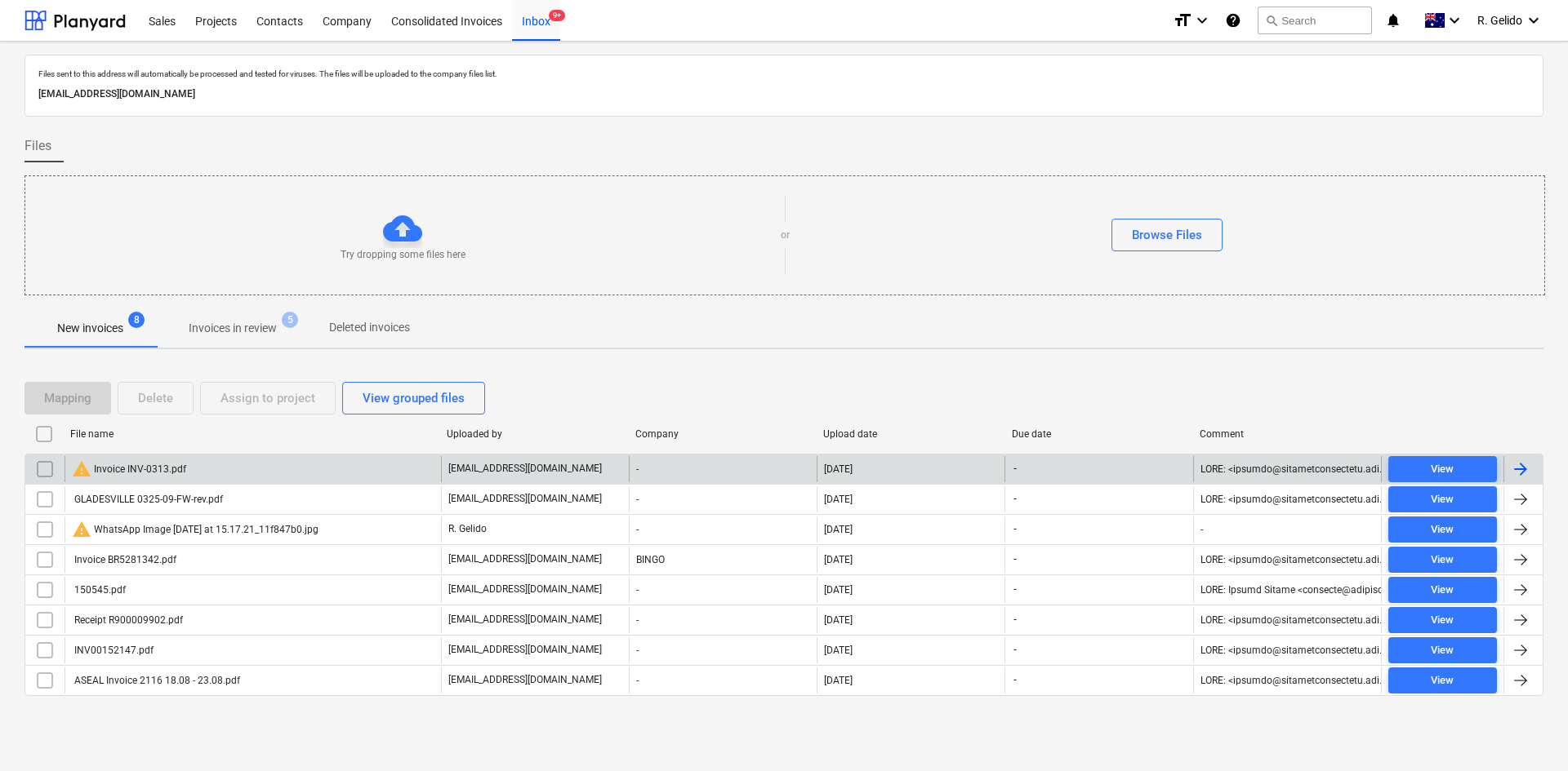
click at [215, 469] on div "warning Invoice INV-0313.pdf" at bounding box center [253, 469] width 377 height 26
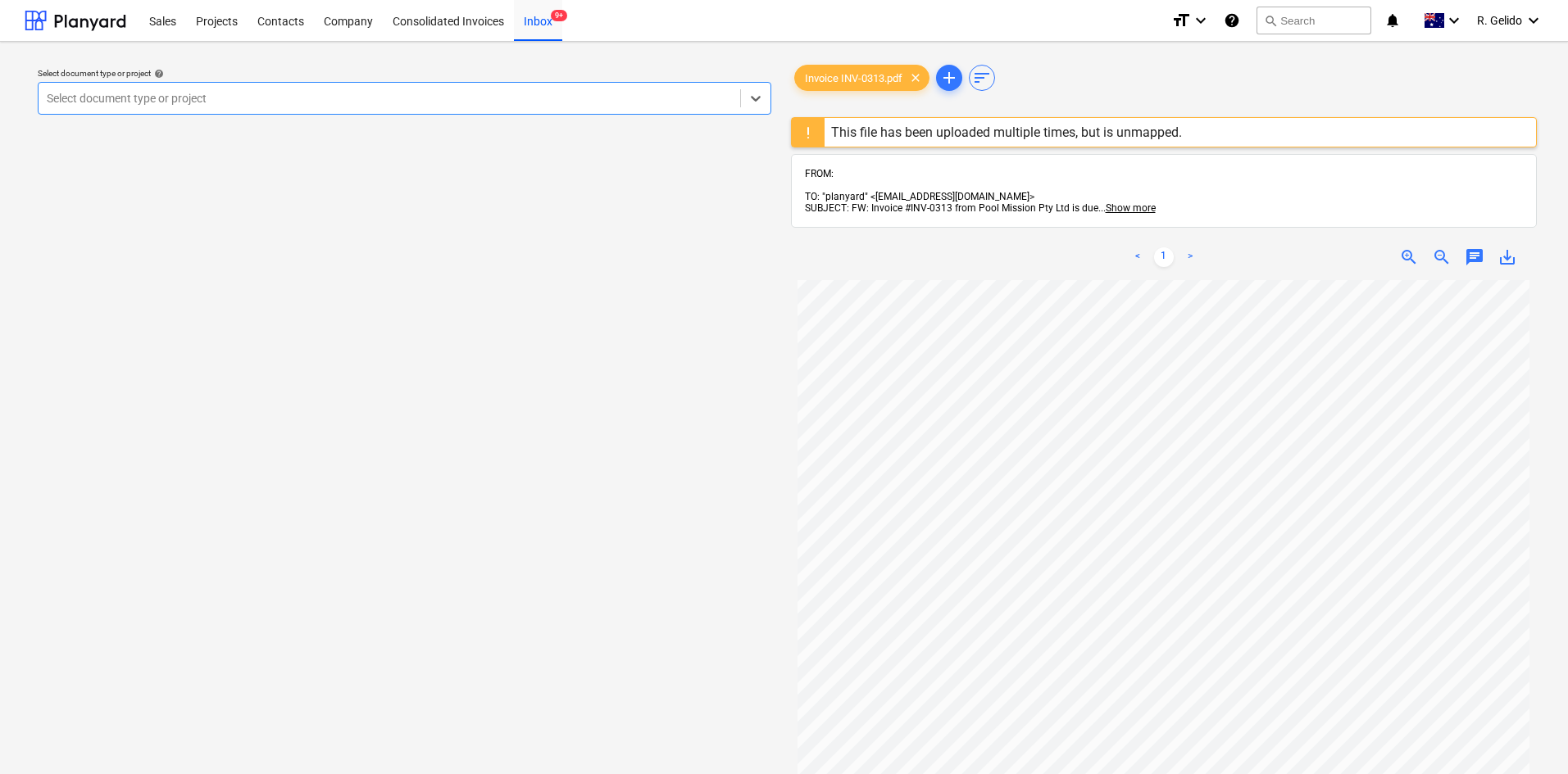
scroll to position [146, 0]
click at [221, 19] on div "Projects" at bounding box center [217, 19] width 61 height 42
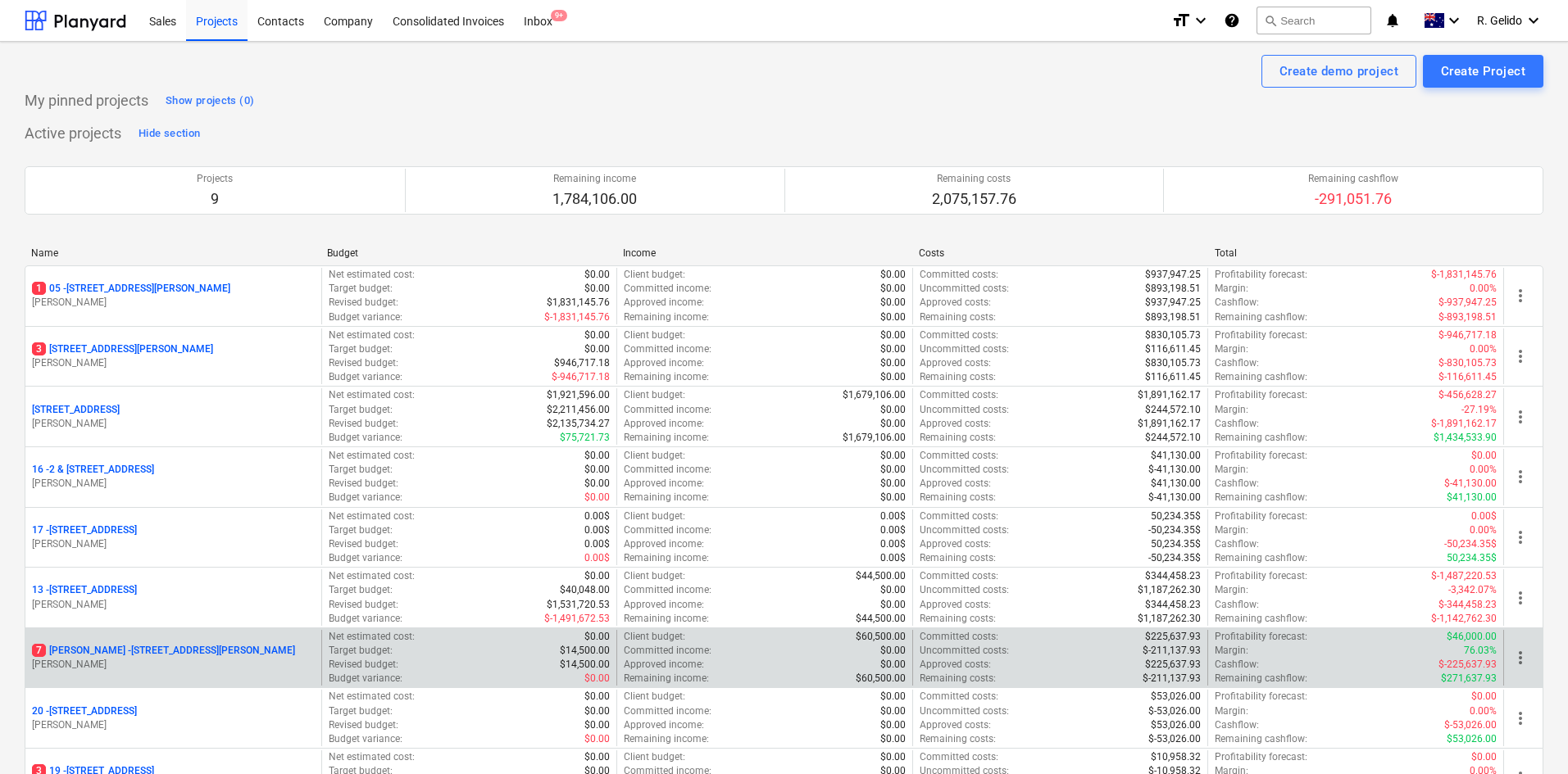
click at [140, 654] on p "7 Chapman - 8 Chapman Street, Gladesville" at bounding box center [163, 651] width 263 height 14
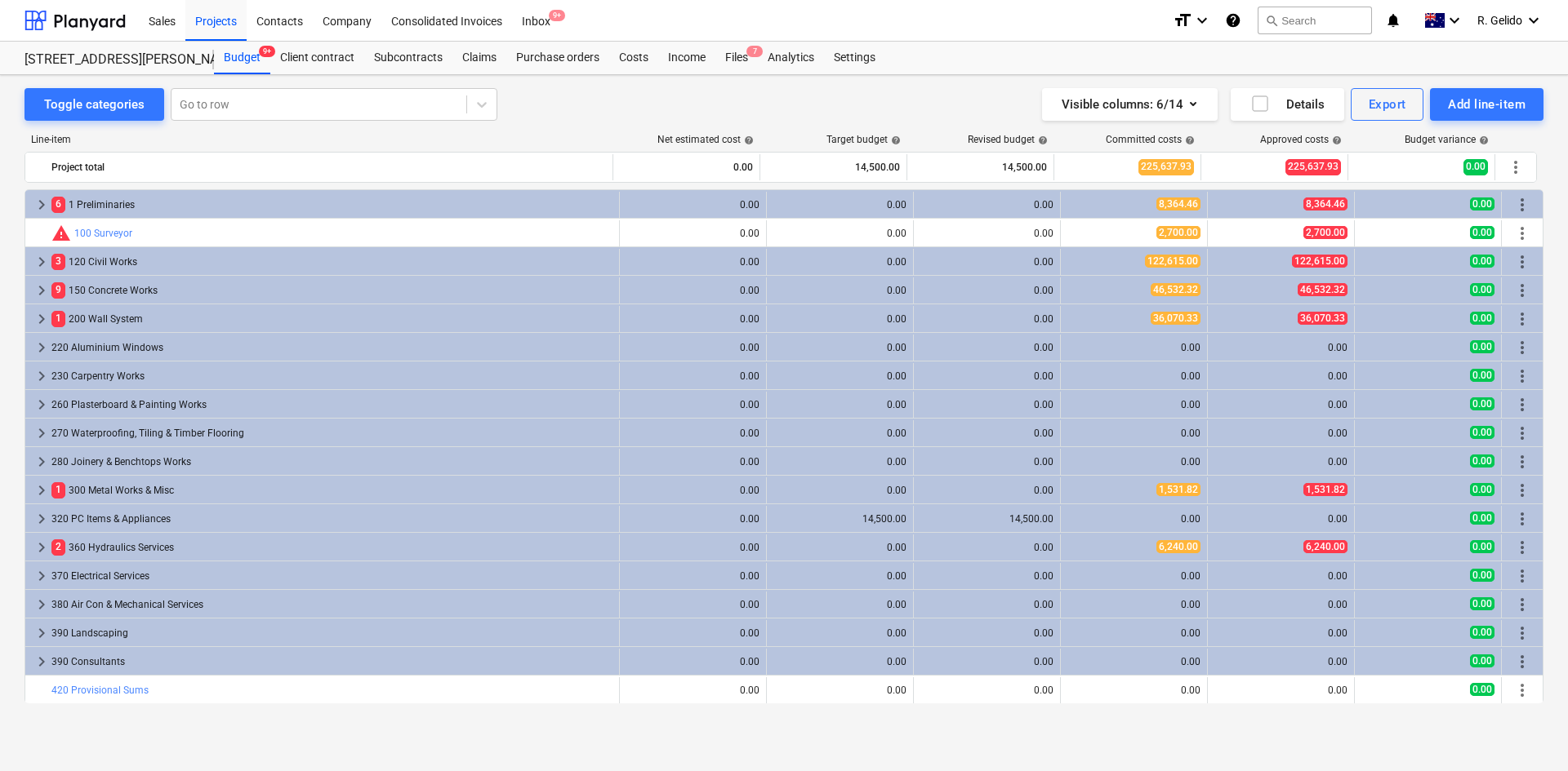
click at [739, 38] on div "Sales Projects Contacts Company Consolidated Invoices Inbox 9+" at bounding box center [648, 20] width 1021 height 41
click at [739, 48] on div "Files 7" at bounding box center [737, 58] width 43 height 33
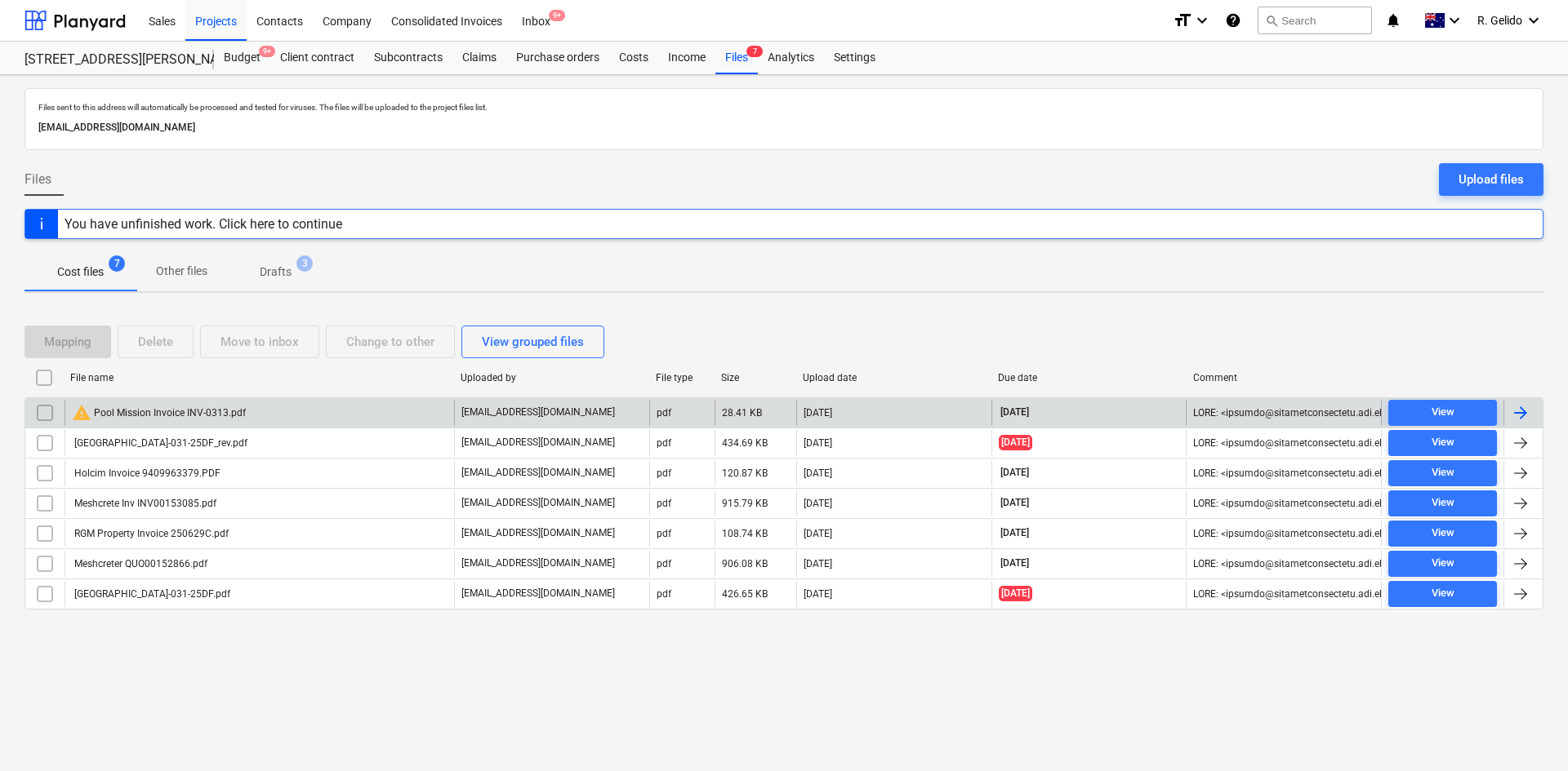
click at [243, 410] on div "warning Pool Mission Invoice INV-0313.pdf" at bounding box center [159, 413] width 174 height 19
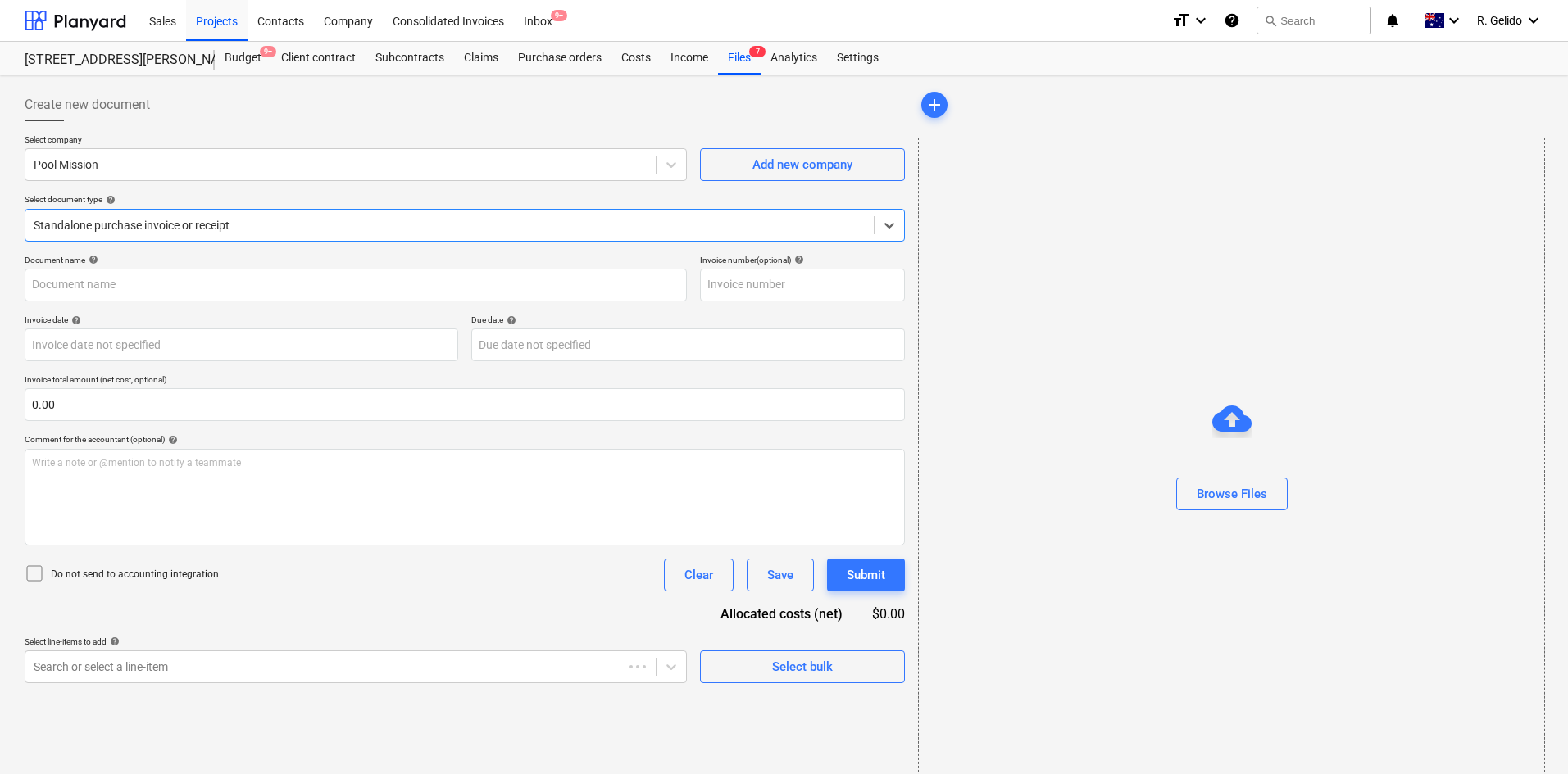
type input "INV-0313"
type input "02 Sep 2025"
type input "09 Sep 2025"
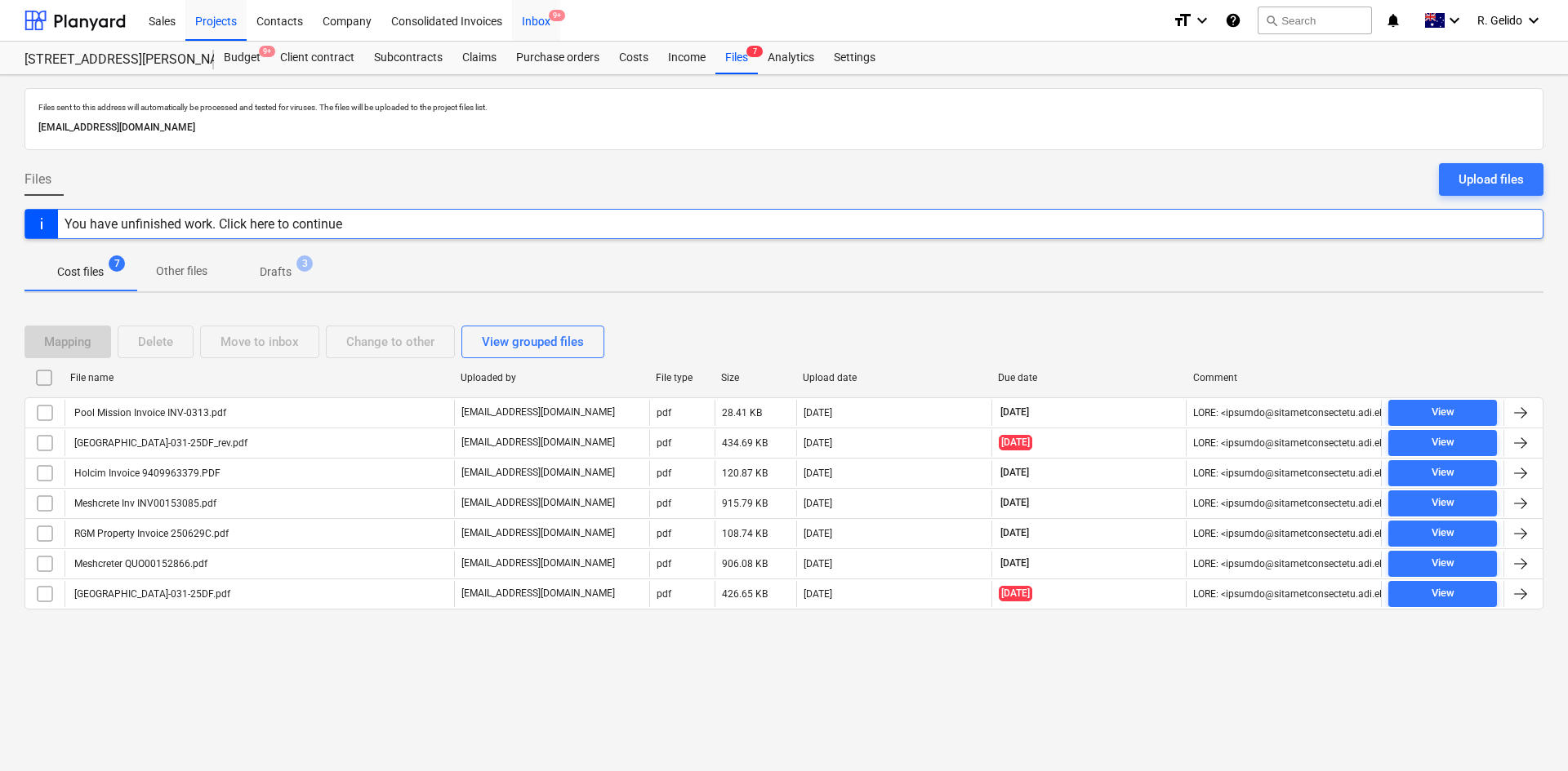
click at [541, 19] on div "Inbox 9+" at bounding box center [536, 19] width 48 height 42
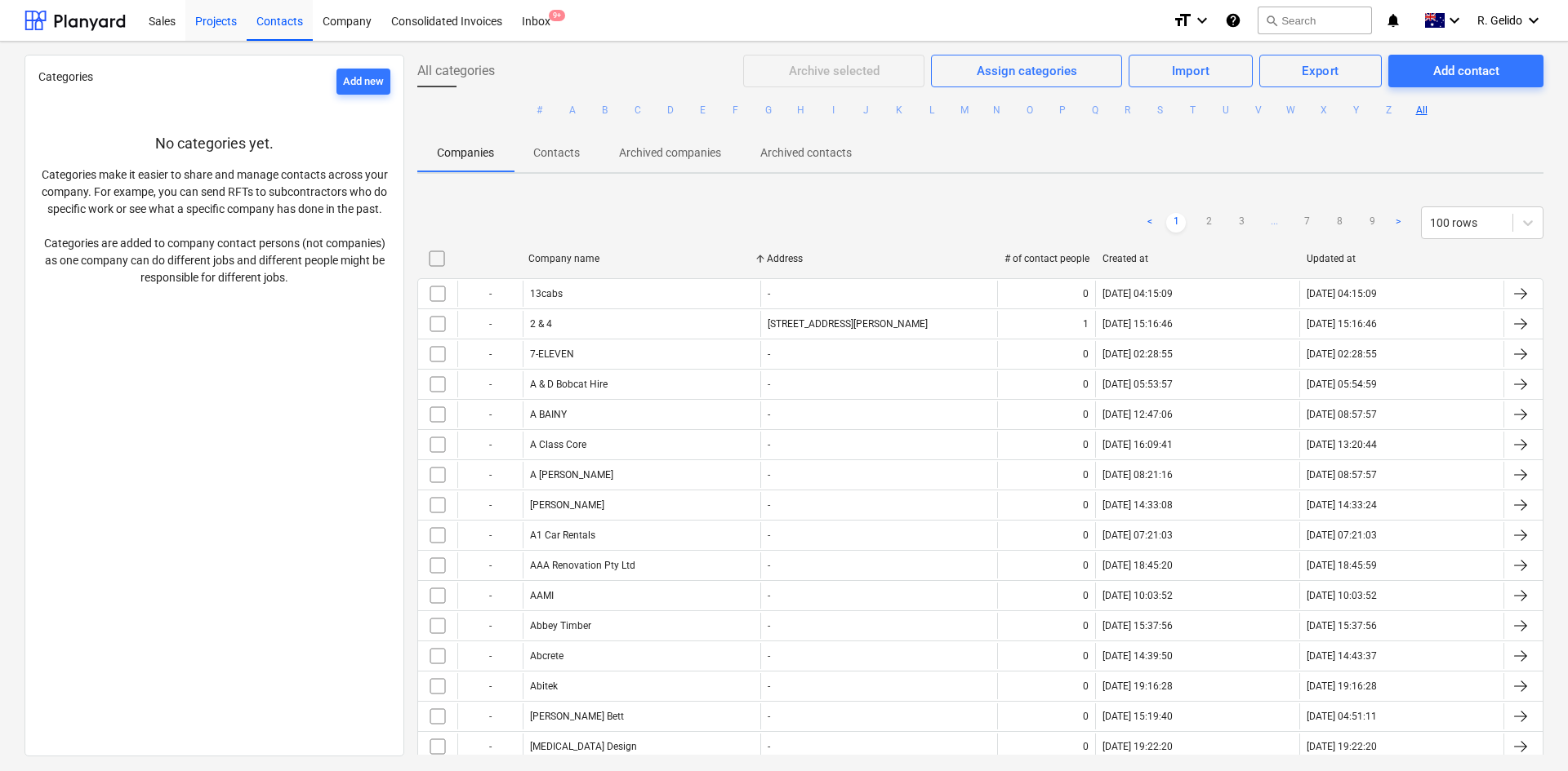
click at [202, 23] on div "Projects" at bounding box center [216, 19] width 61 height 42
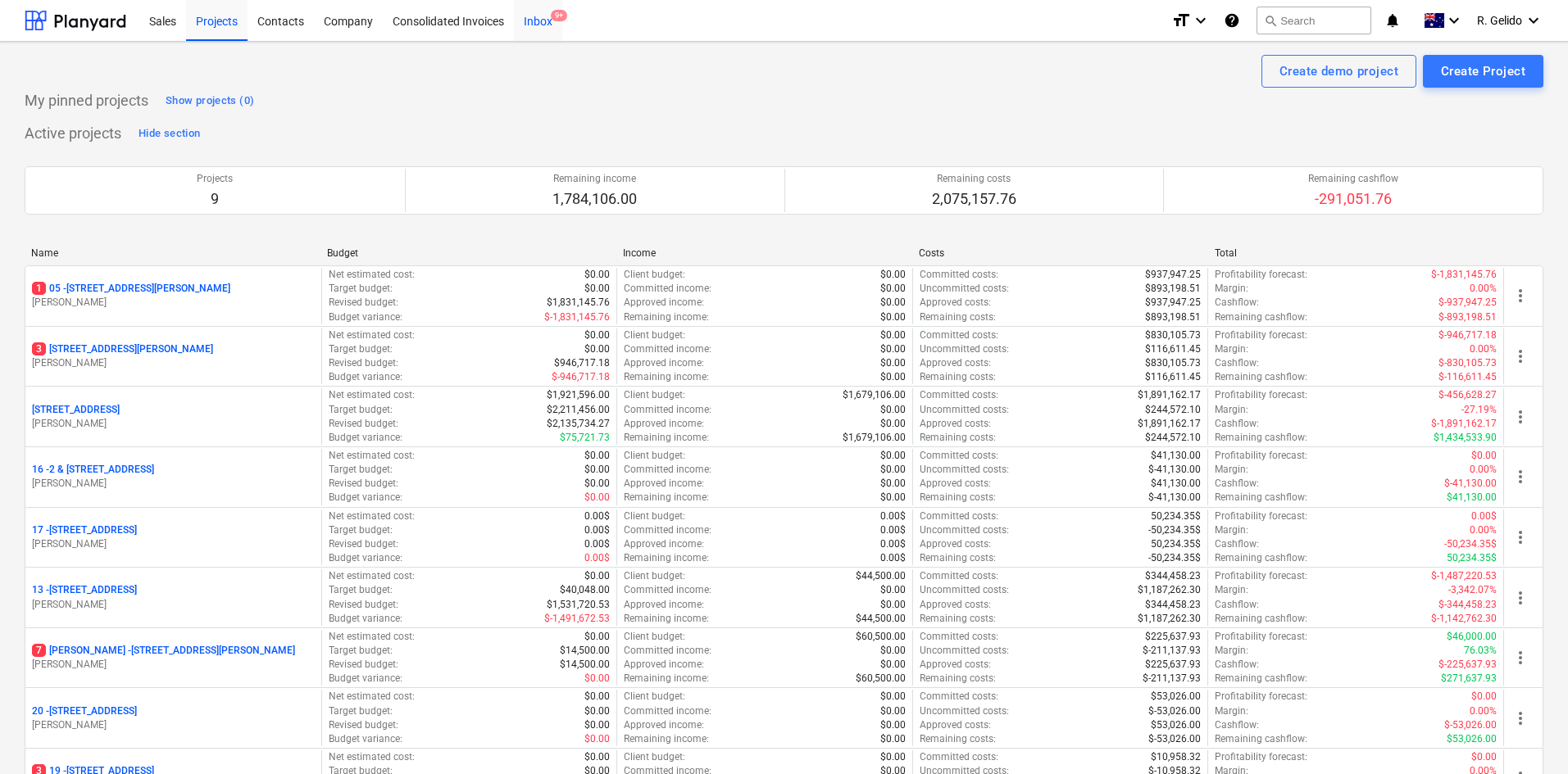
click at [542, 13] on div "Inbox 9+" at bounding box center [538, 19] width 49 height 42
